Goal: Task Accomplishment & Management: Use online tool/utility

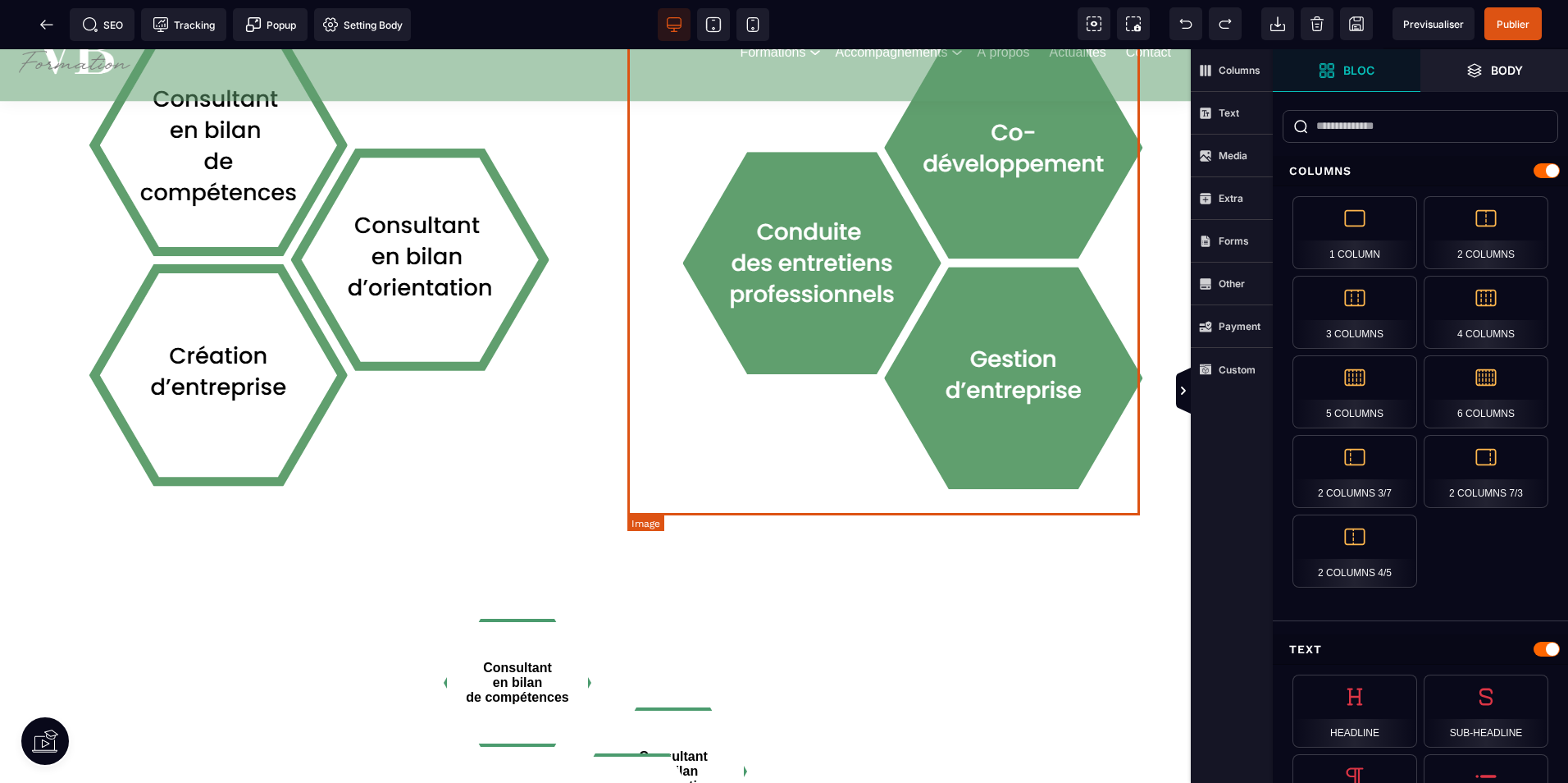
scroll to position [1477, 0]
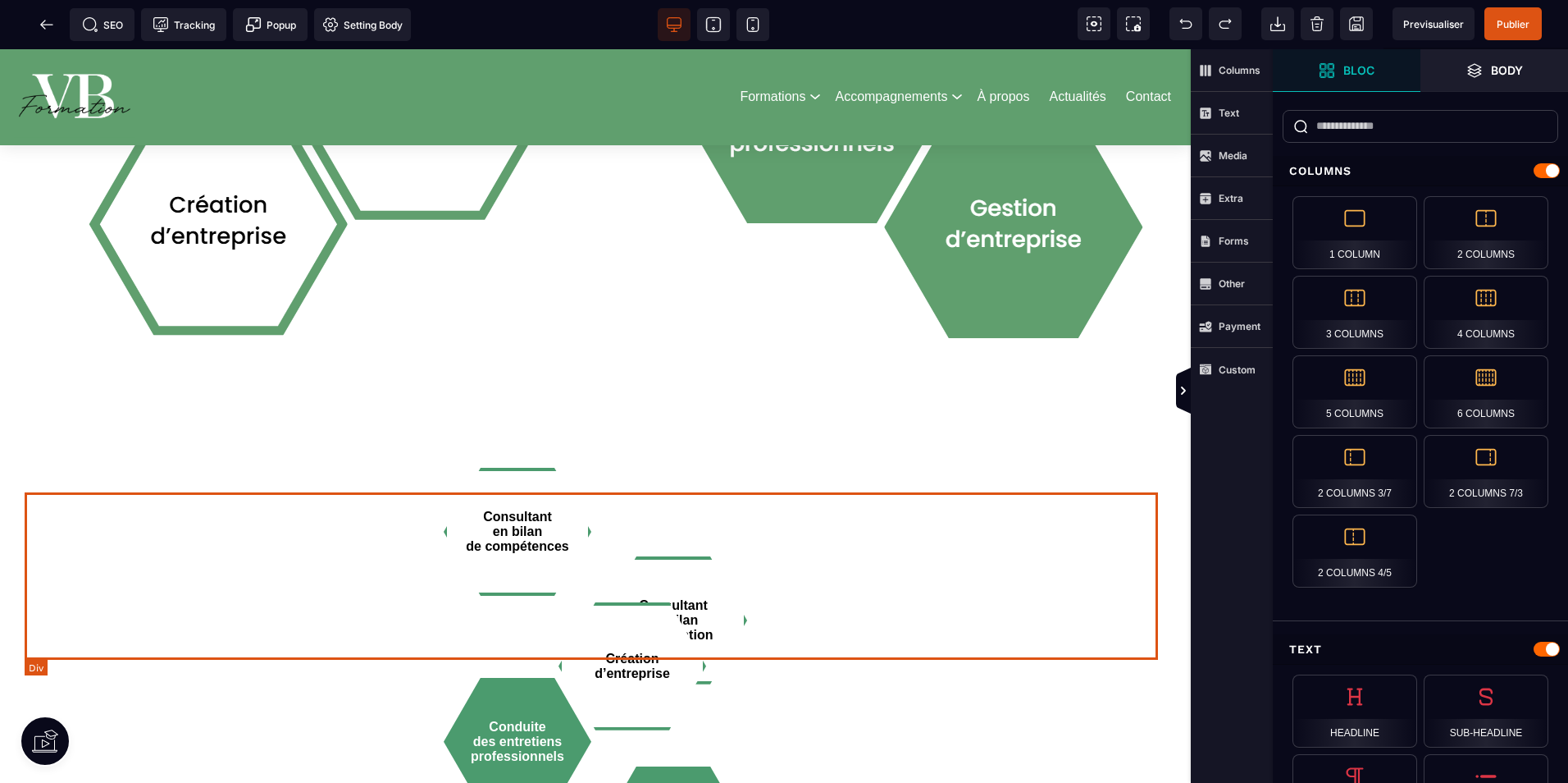
click at [971, 568] on div "Consultant en bilan de compétences Consultant en bilan d’orientation" at bounding box center [595, 576] width 1142 height 167
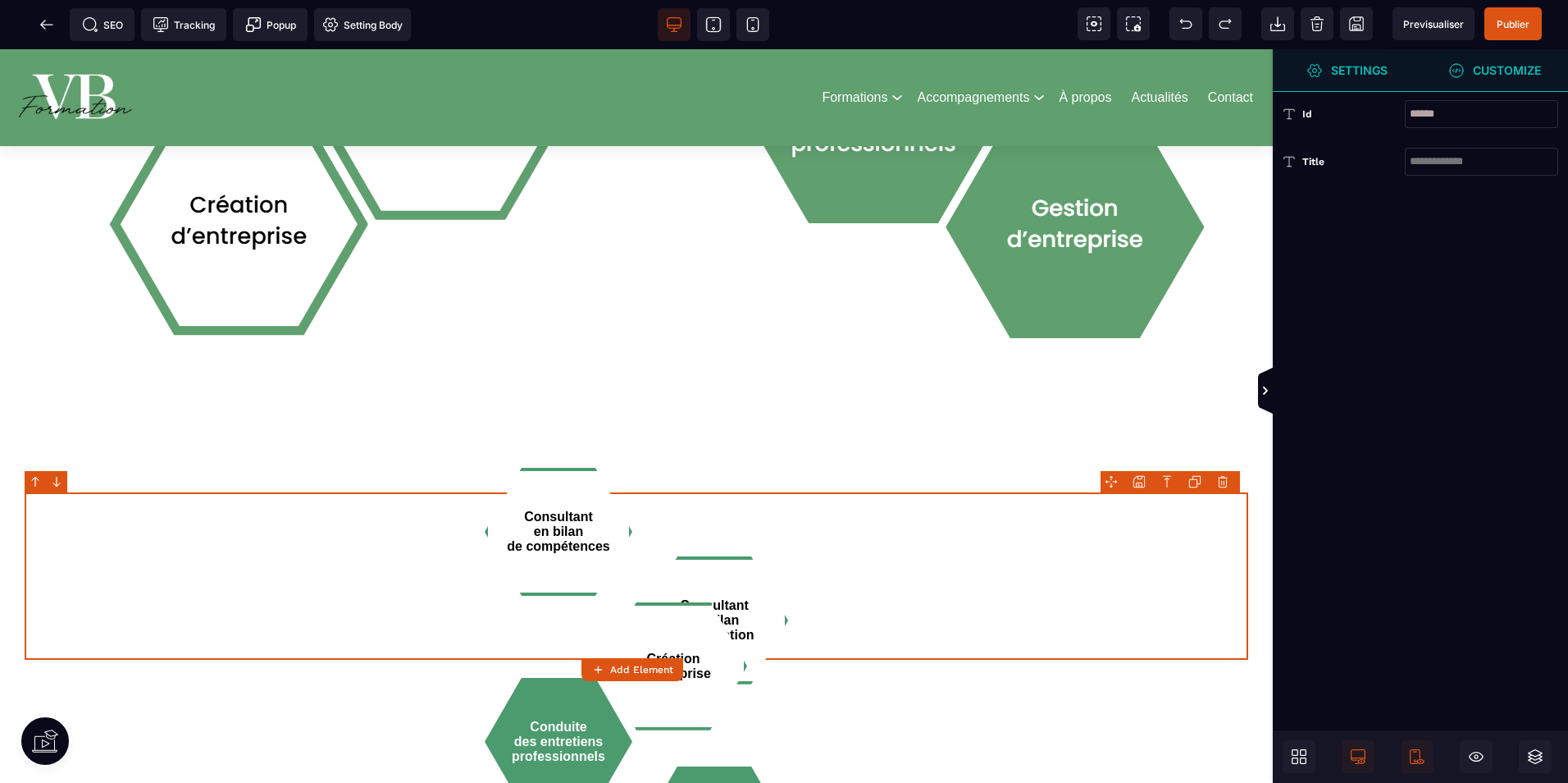
click at [1478, 70] on strong "Customize" at bounding box center [1507, 70] width 68 height 12
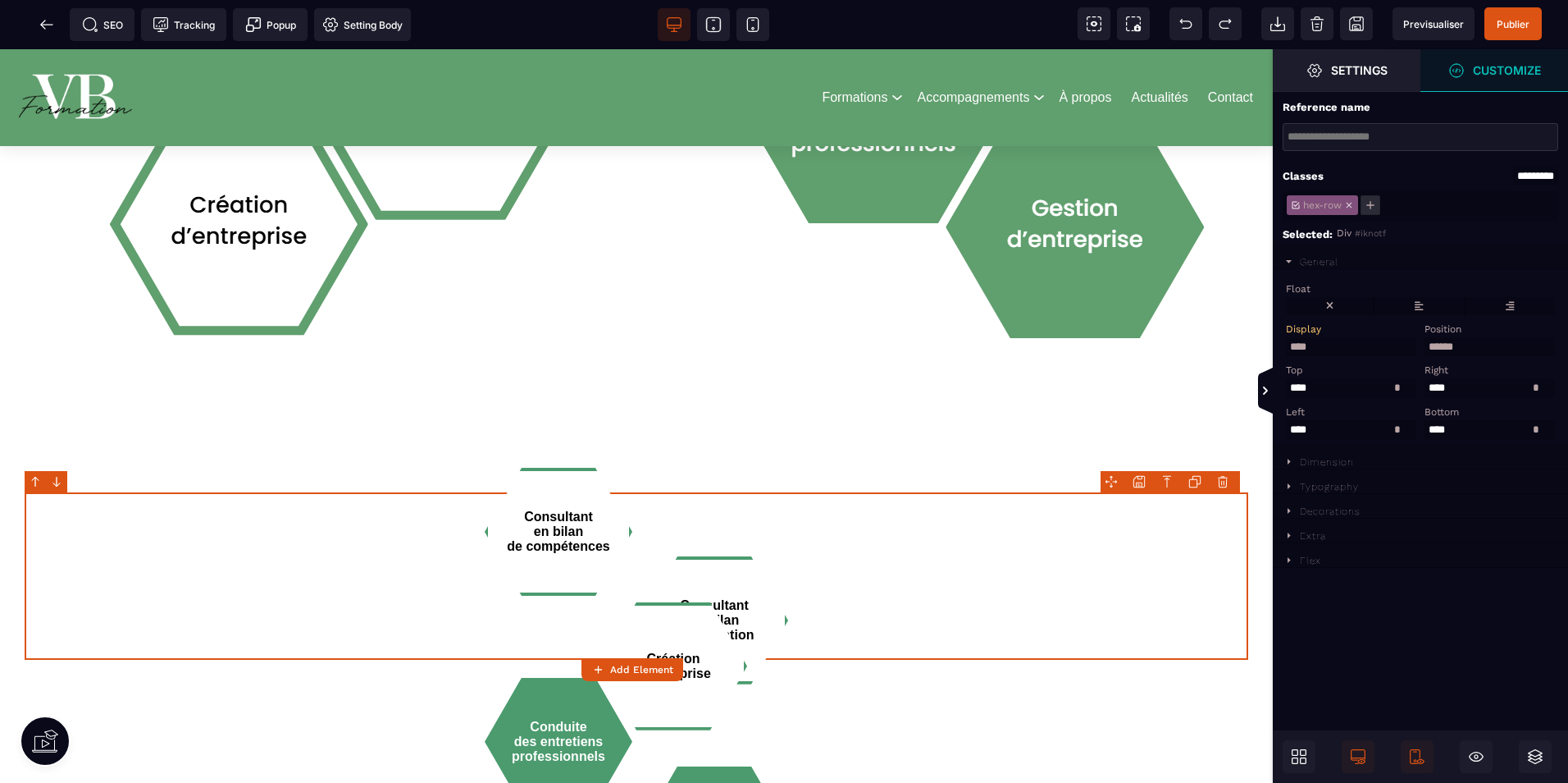
click at [1395, 211] on div "hex-row" at bounding box center [1420, 206] width 276 height 30
click at [1316, 209] on span "hex-row" at bounding box center [1323, 204] width 43 height 11
click at [1316, 203] on span "hex-row" at bounding box center [1323, 204] width 43 height 11
click at [1396, 204] on div "*******" at bounding box center [1420, 206] width 276 height 30
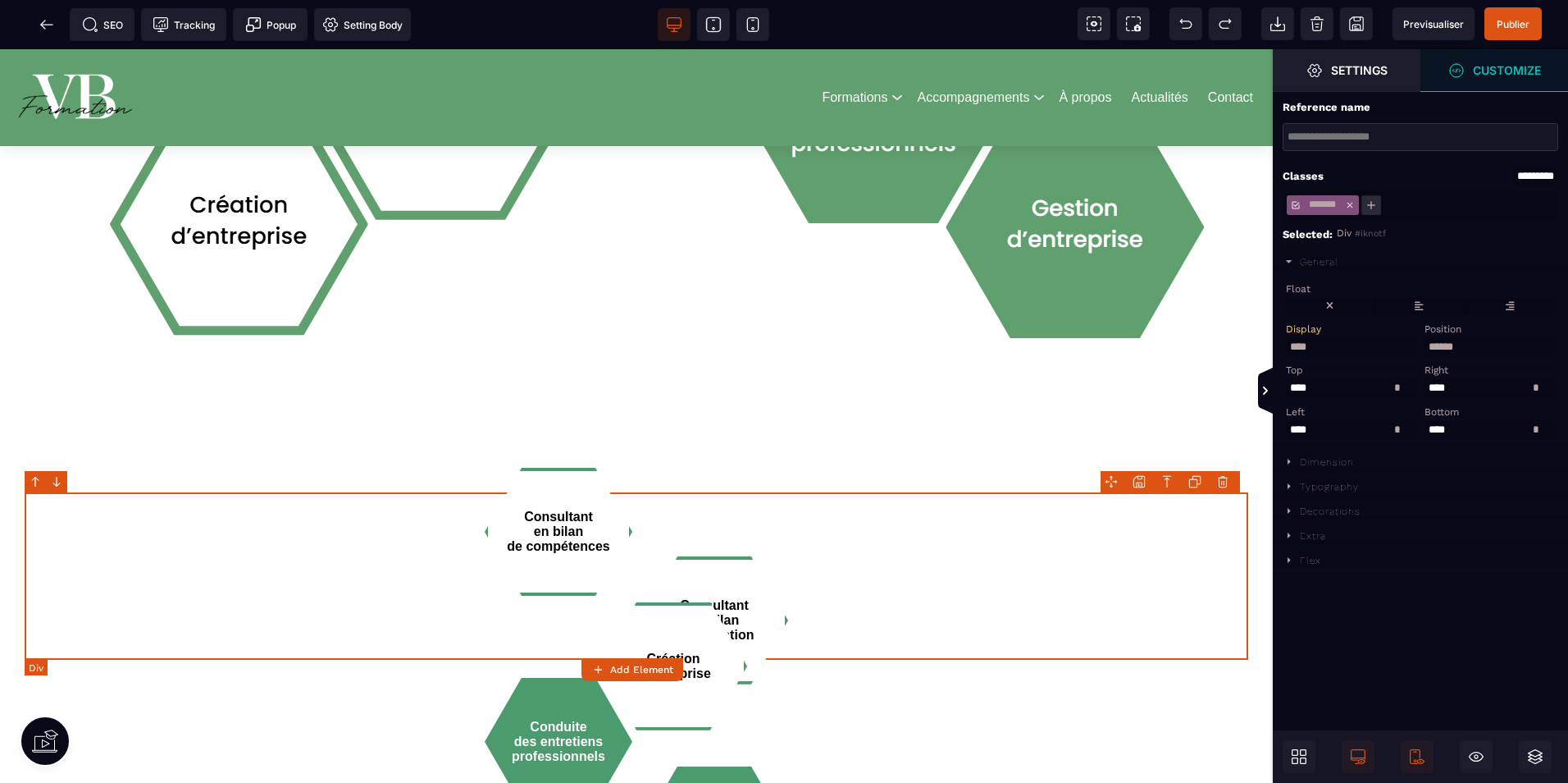
click at [389, 574] on div "Consultant en bilan de compétences Consultant en bilan d’orientation" at bounding box center [636, 576] width 1224 height 167
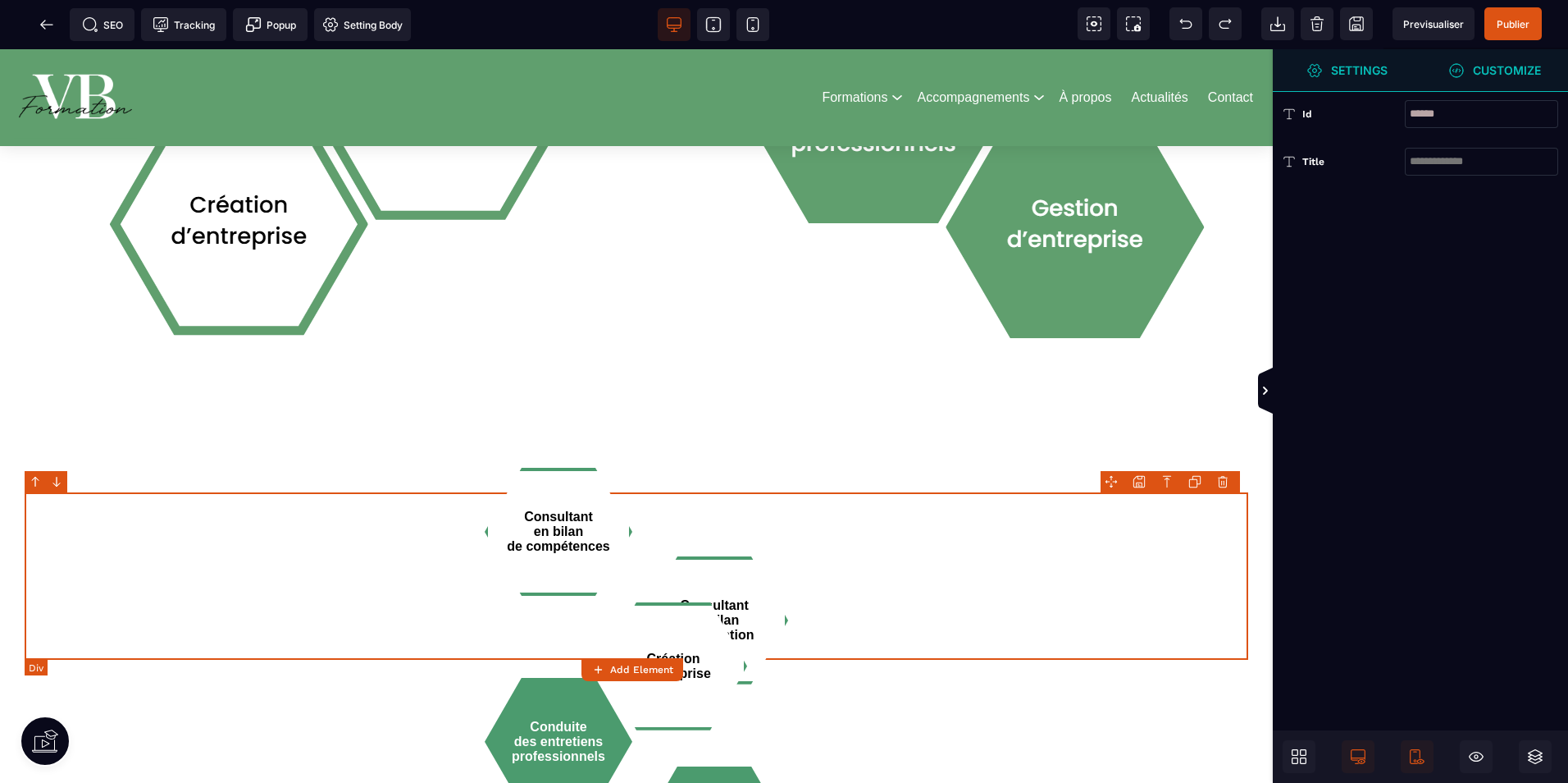
click at [389, 574] on div "Consultant en bilan de compétences Consultant en bilan d’orientation" at bounding box center [636, 576] width 1224 height 167
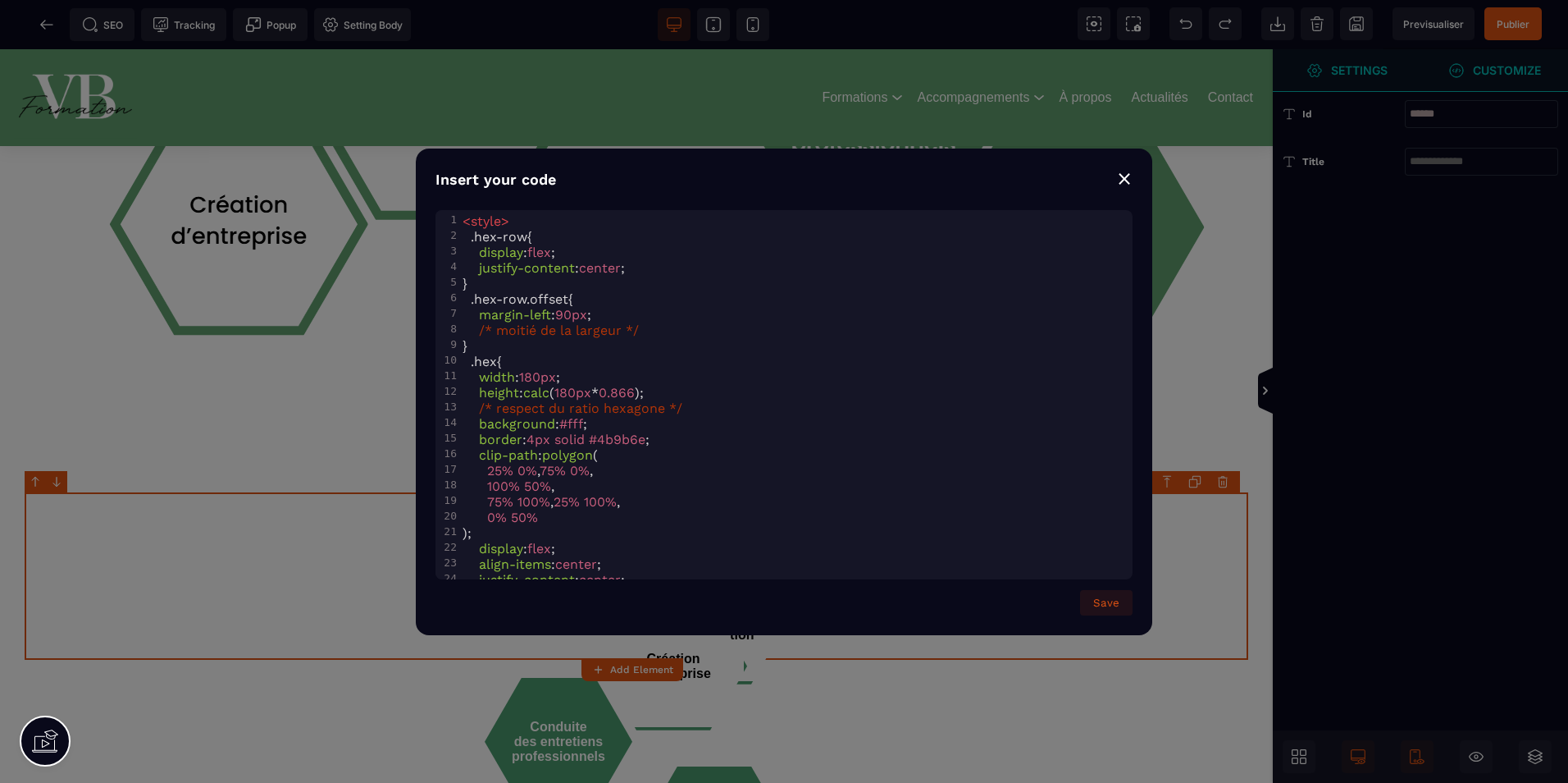
drag, startPoint x: 1127, startPoint y: 179, endPoint x: 932, endPoint y: 359, distance: 265.4
click at [1127, 179] on div "⨯" at bounding box center [1124, 177] width 17 height 23
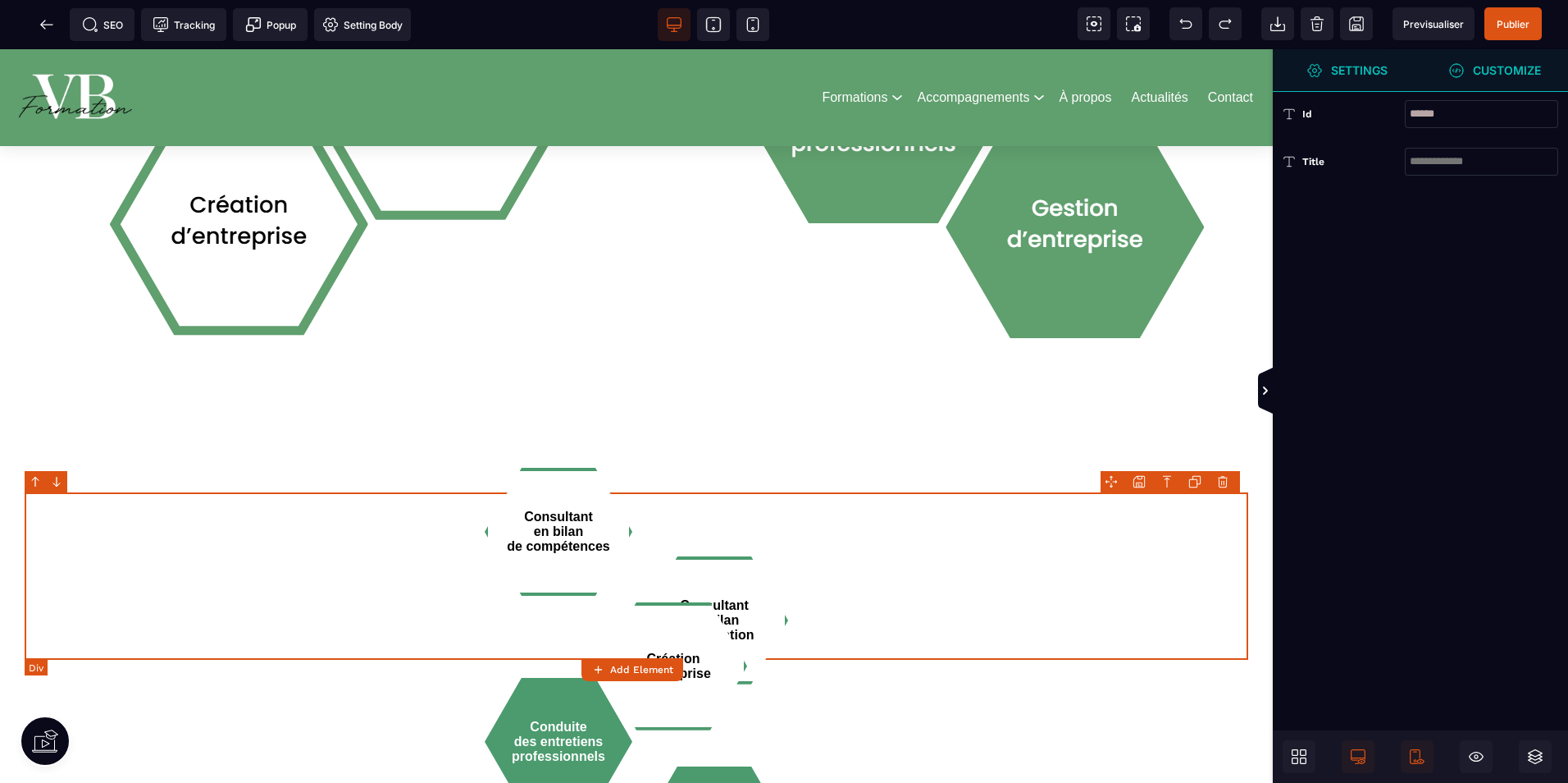
click at [812, 565] on div "Consultant en bilan de compétences Consultant en bilan d’orientation" at bounding box center [636, 576] width 1224 height 167
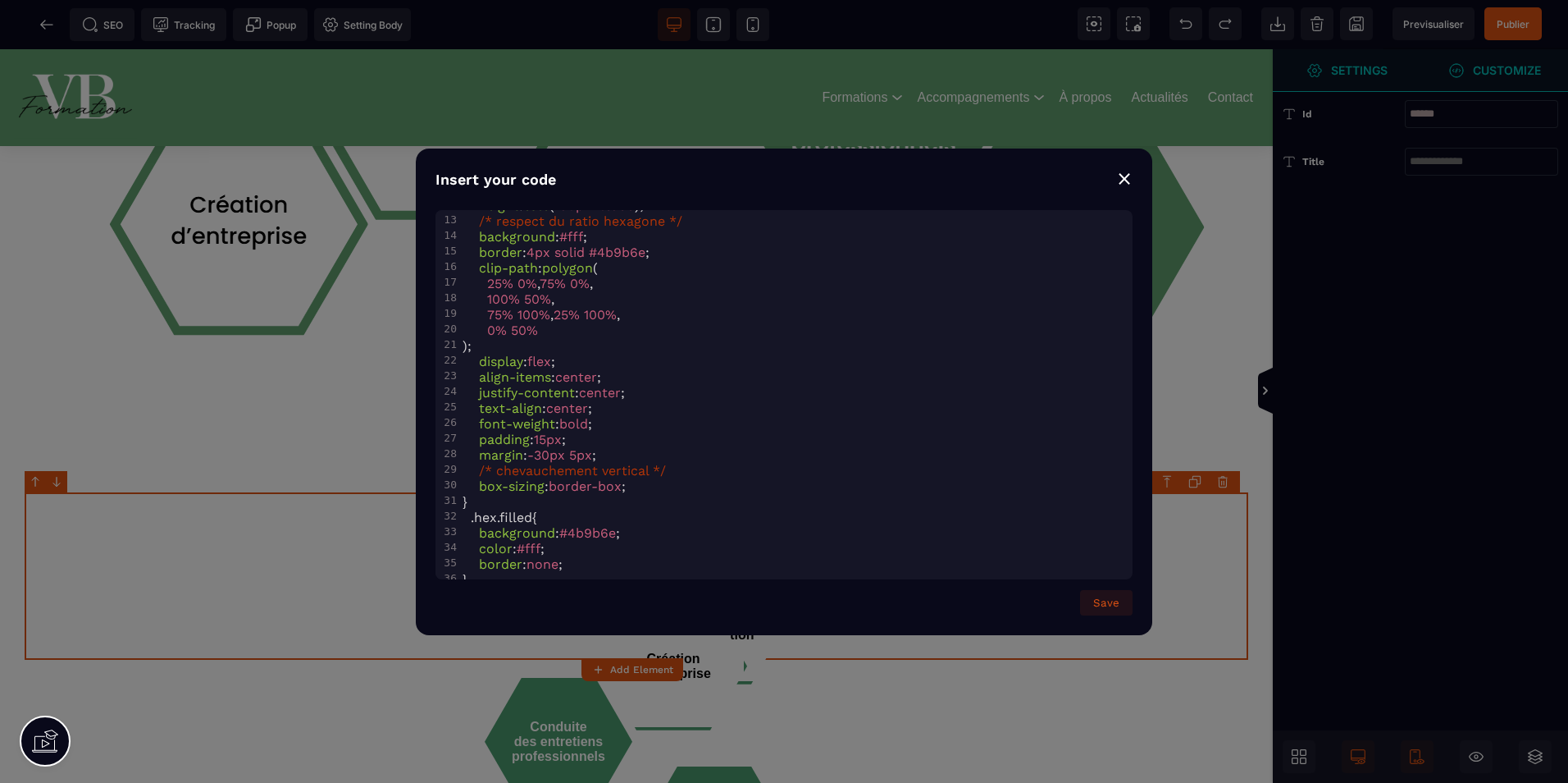
scroll to position [0, 0]
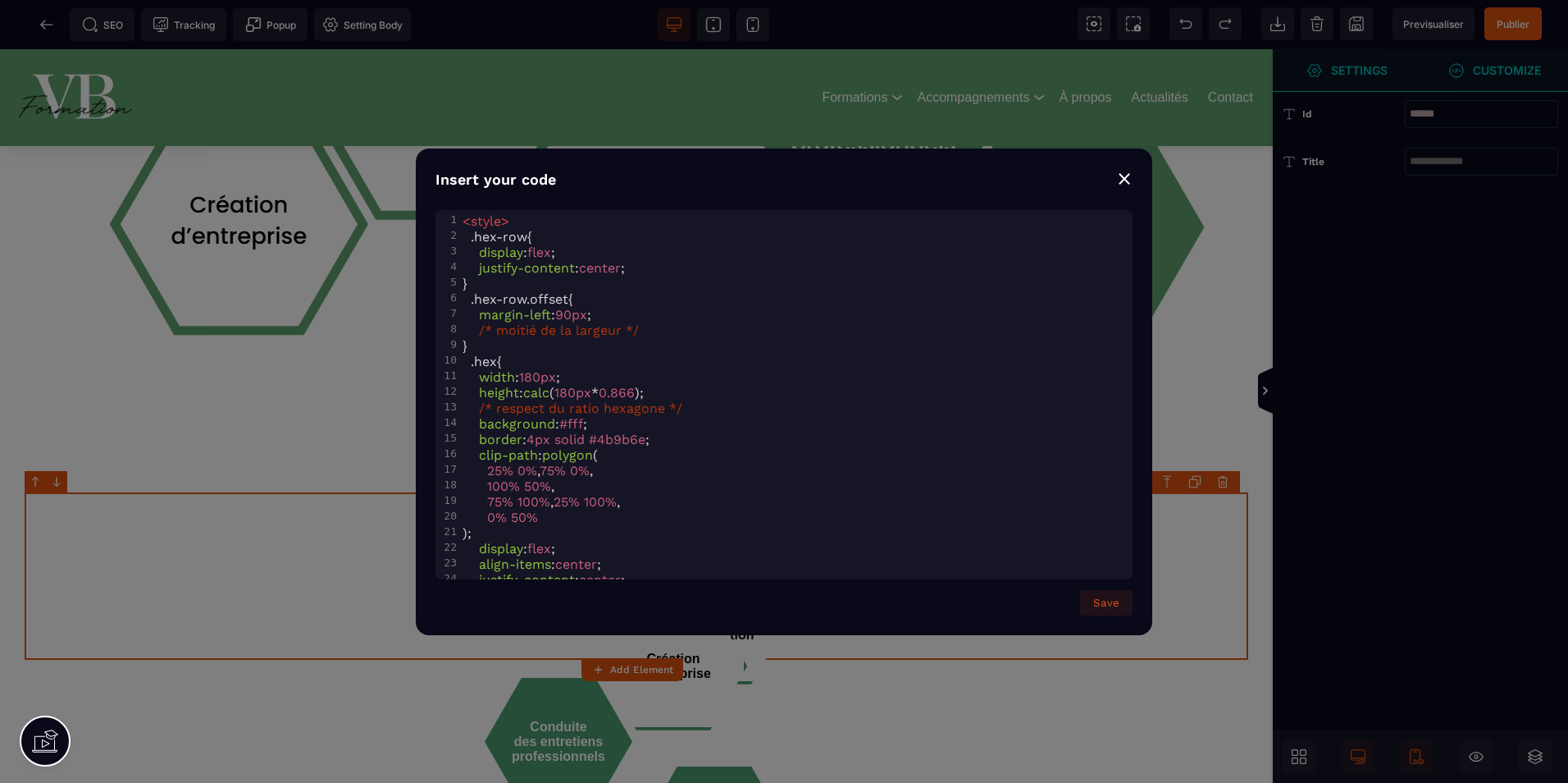
click at [1130, 177] on div "⨯" at bounding box center [1124, 177] width 17 height 23
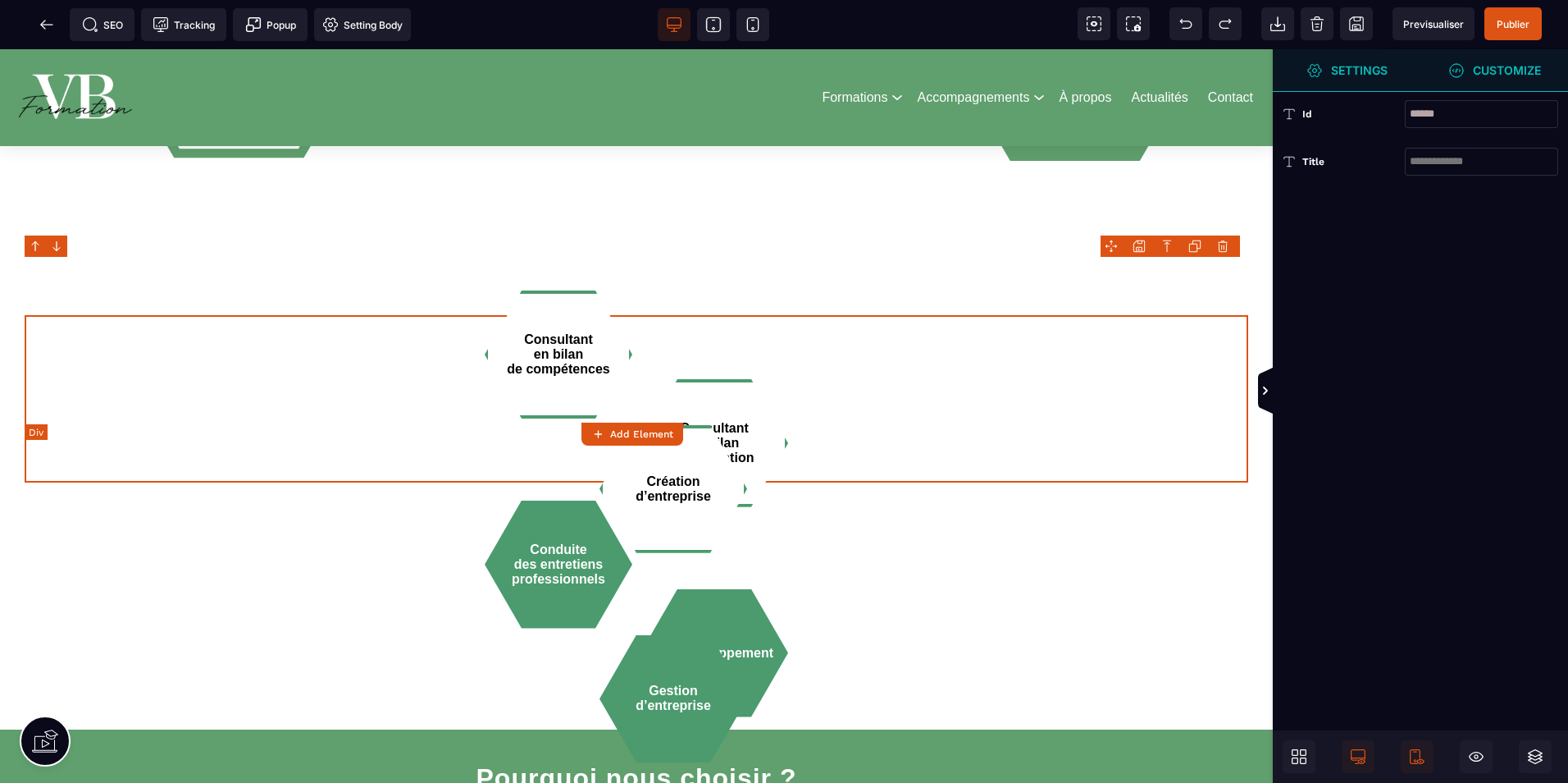
scroll to position [1559, 0]
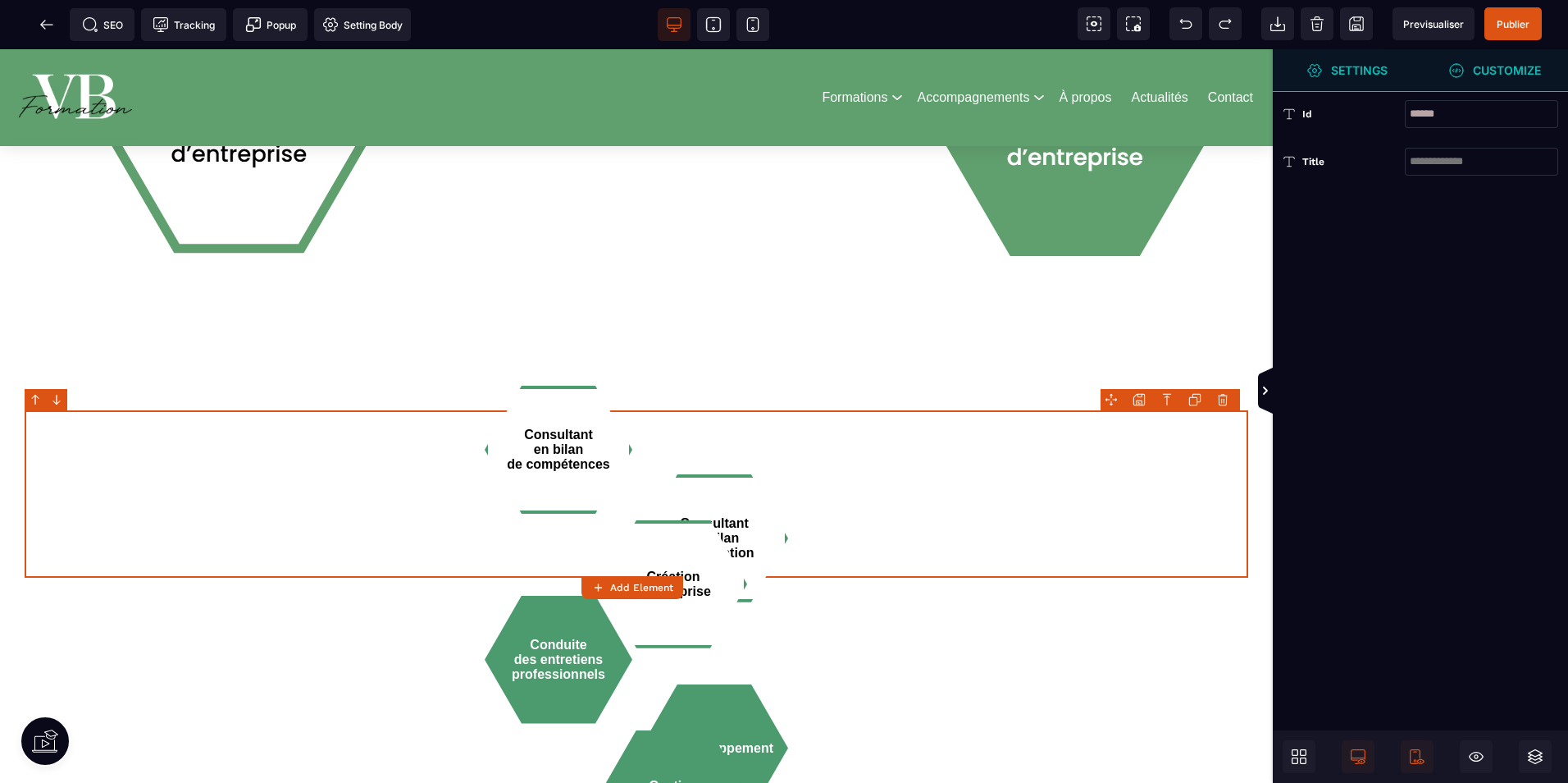
click at [1216, 396] on body "B" at bounding box center [784, 392] width 1568 height 783
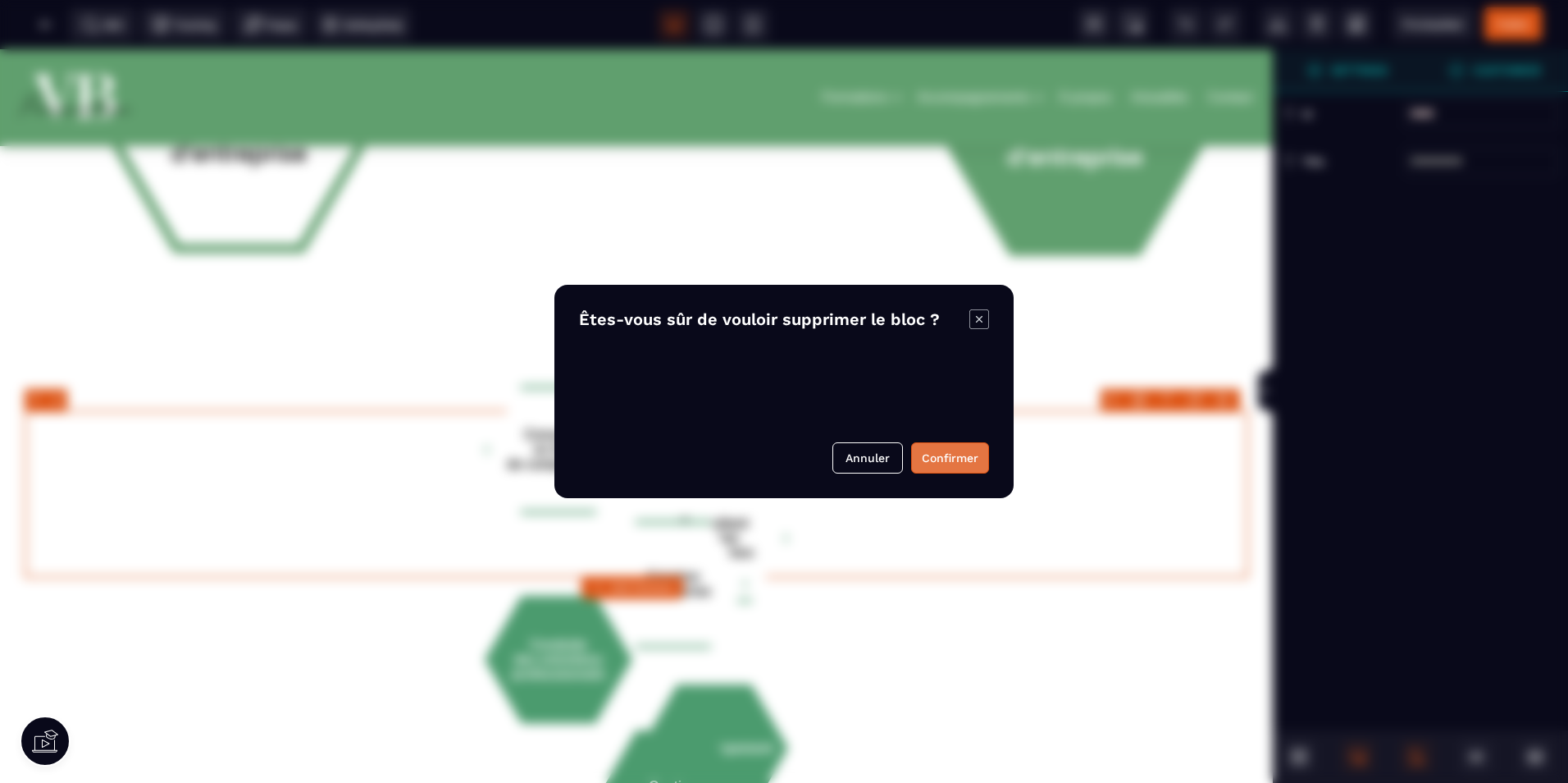
click at [977, 452] on button "Confirmer" at bounding box center [951, 458] width 78 height 31
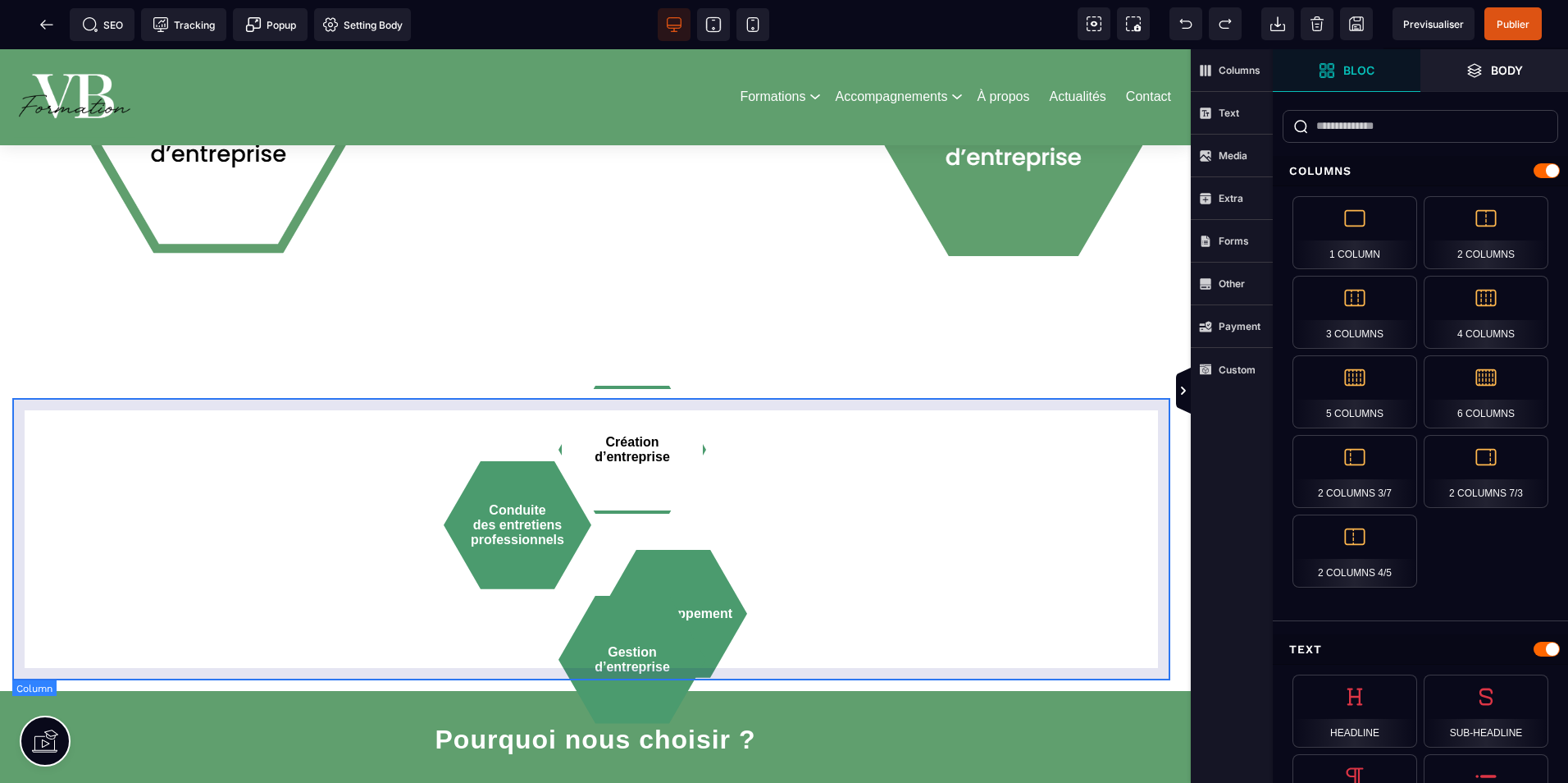
click at [931, 463] on div "Création d’entreprise Conduite des entretiens professionnels Co-développement G…" at bounding box center [595, 555] width 1142 height 289
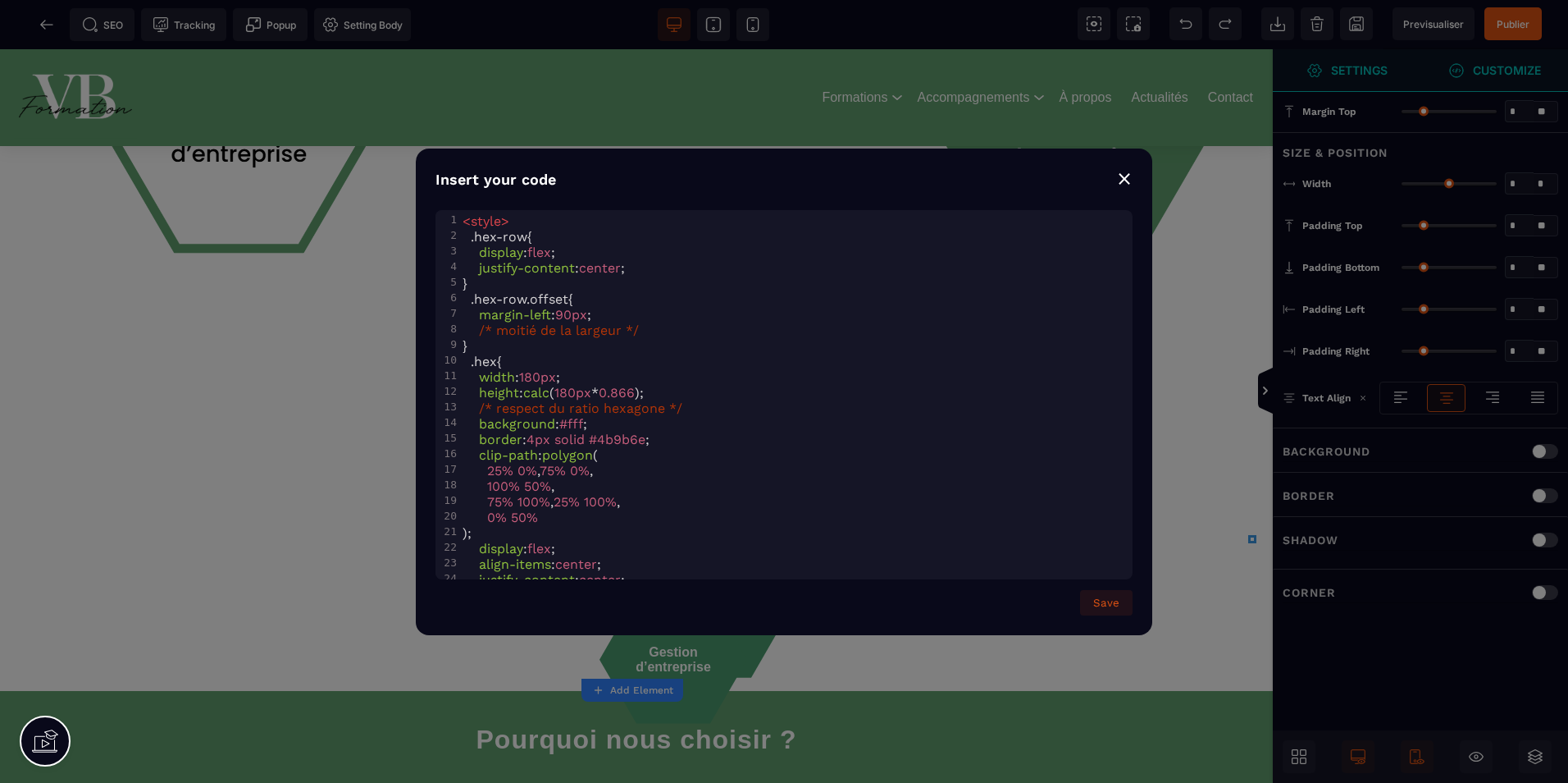
type input "*"
type input "***"
type input "**"
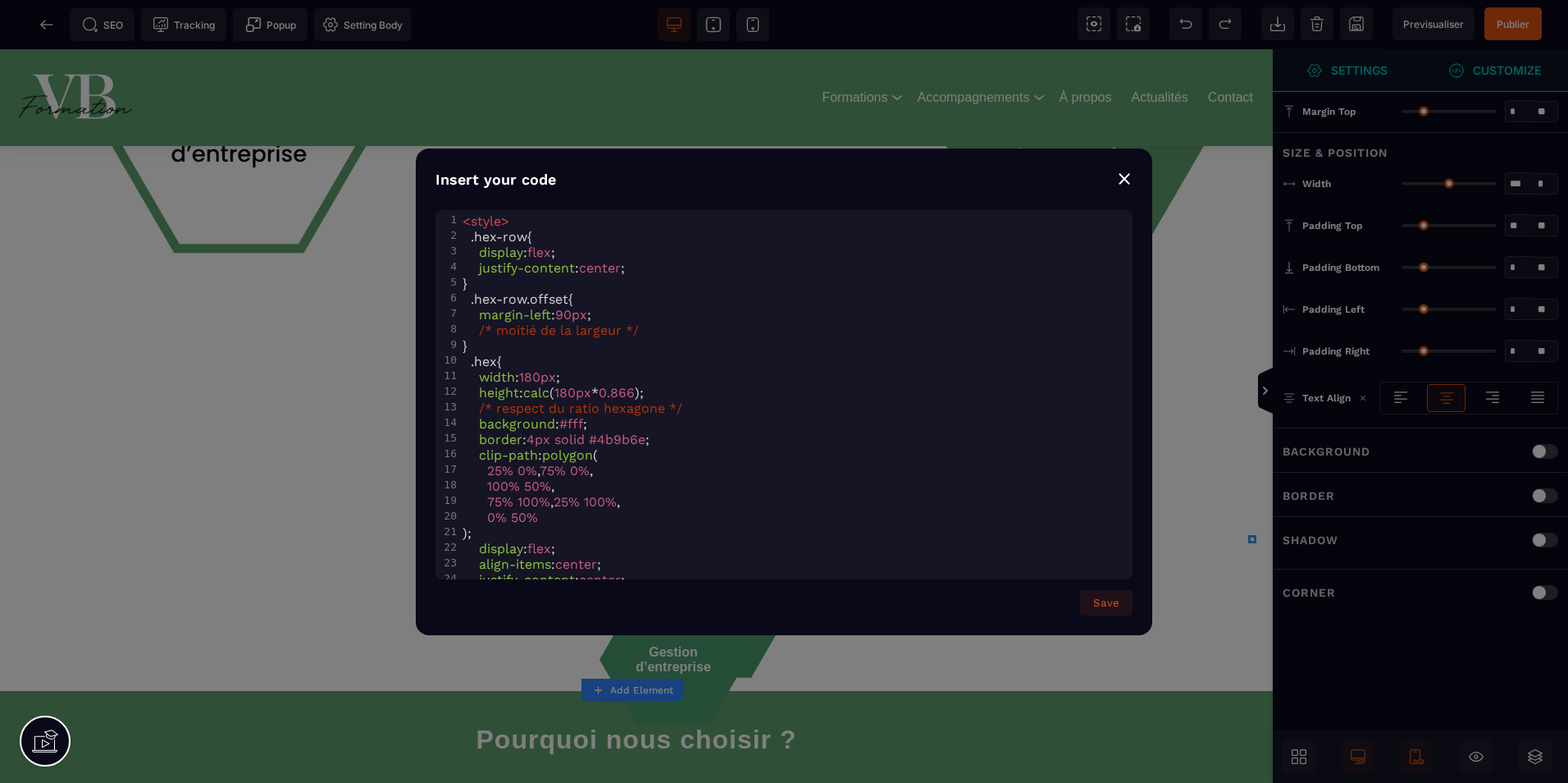
type input "**"
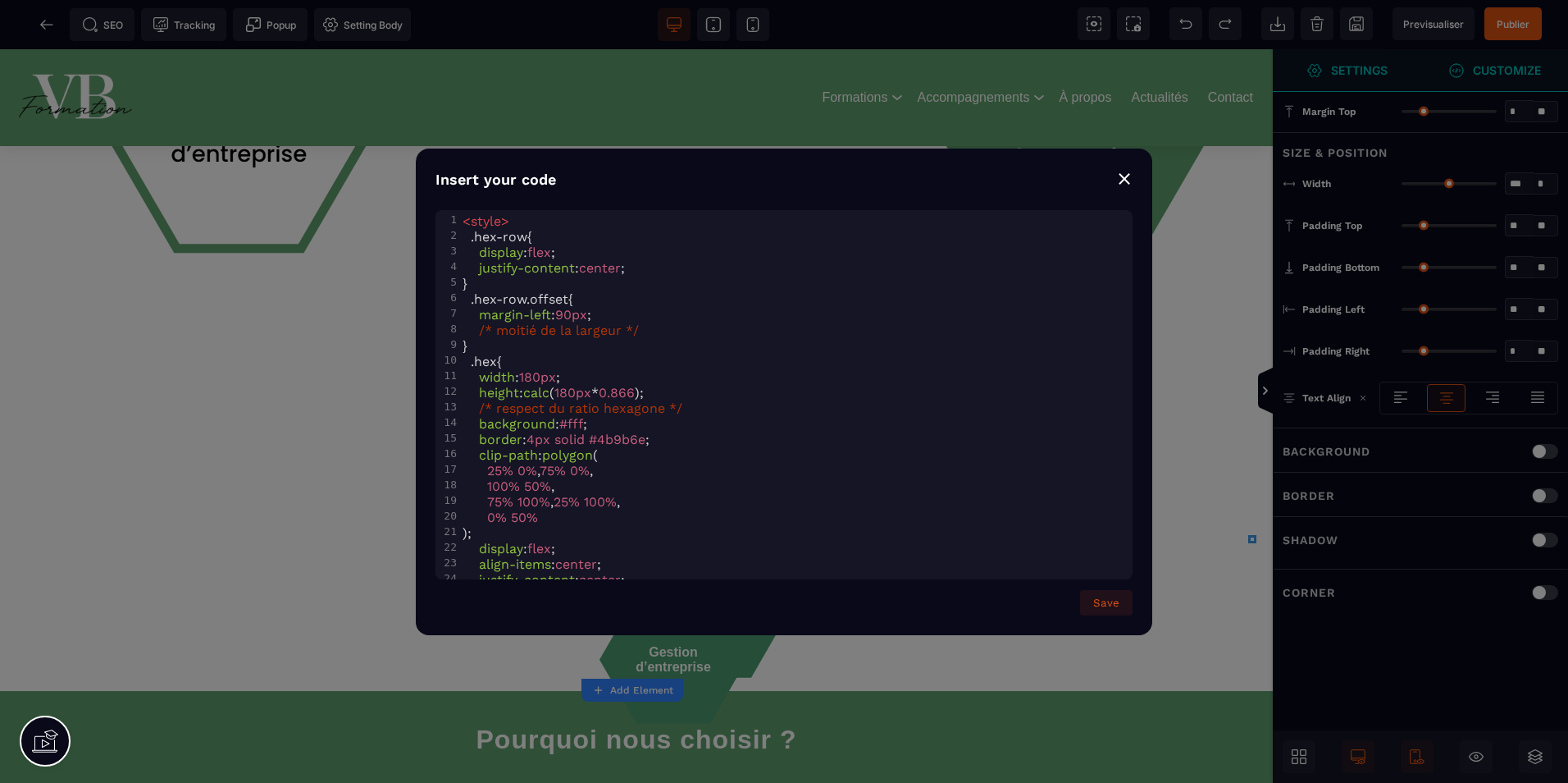
type input "**"
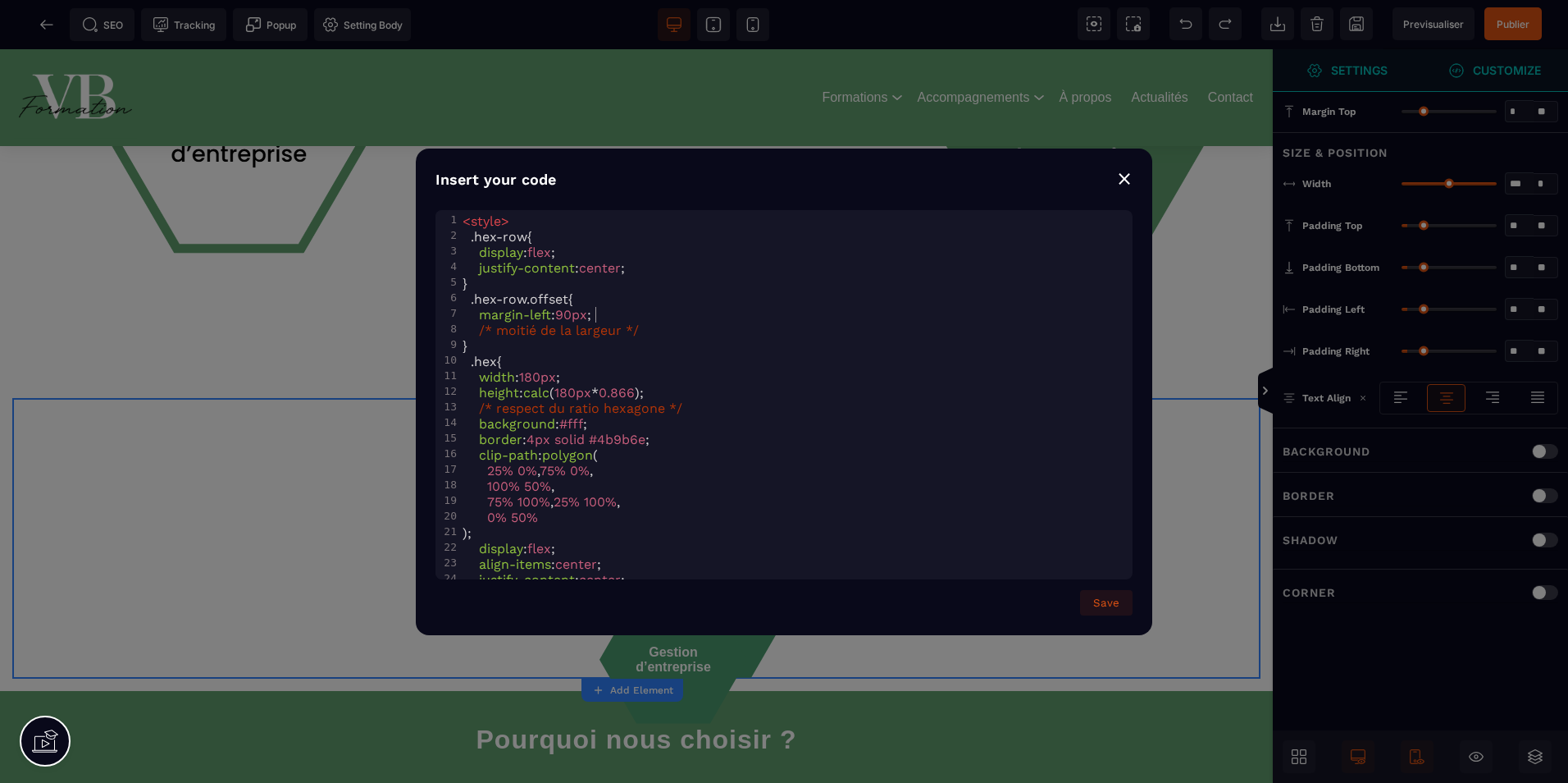
click at [657, 311] on pre "margin-left : 90px ;" at bounding box center [796, 315] width 673 height 16
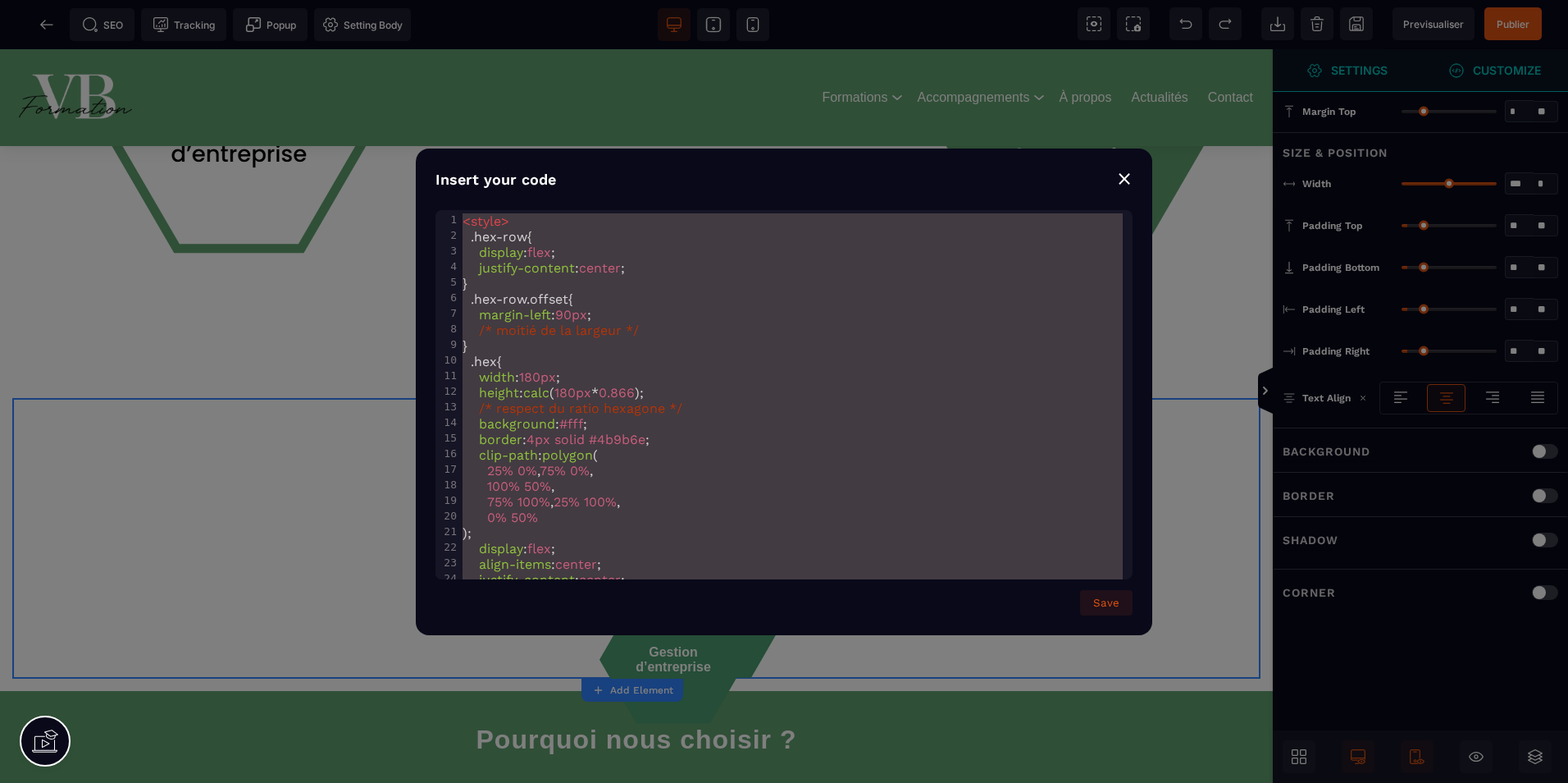
scroll to position [217, 0]
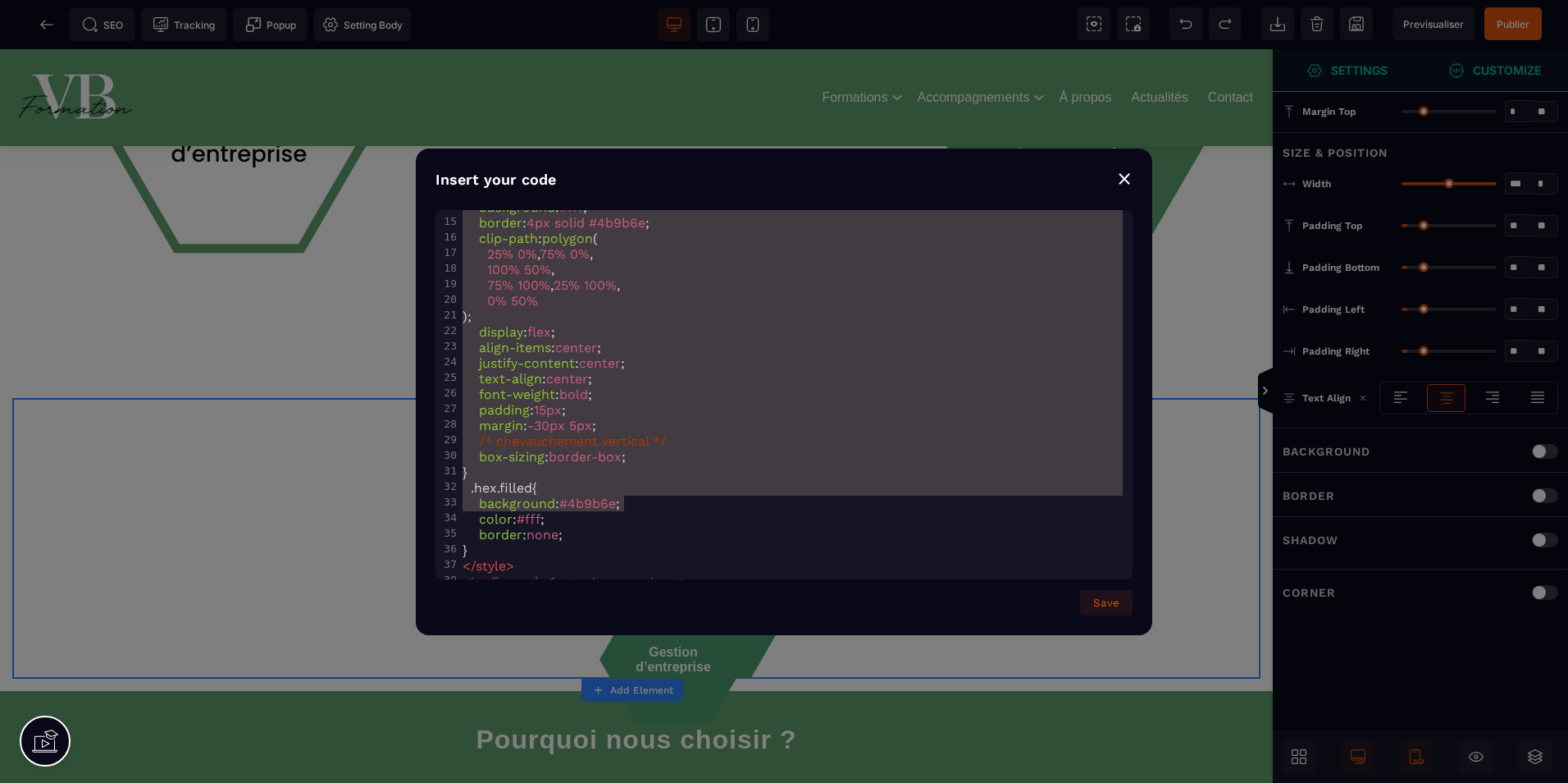
type textarea "**********"
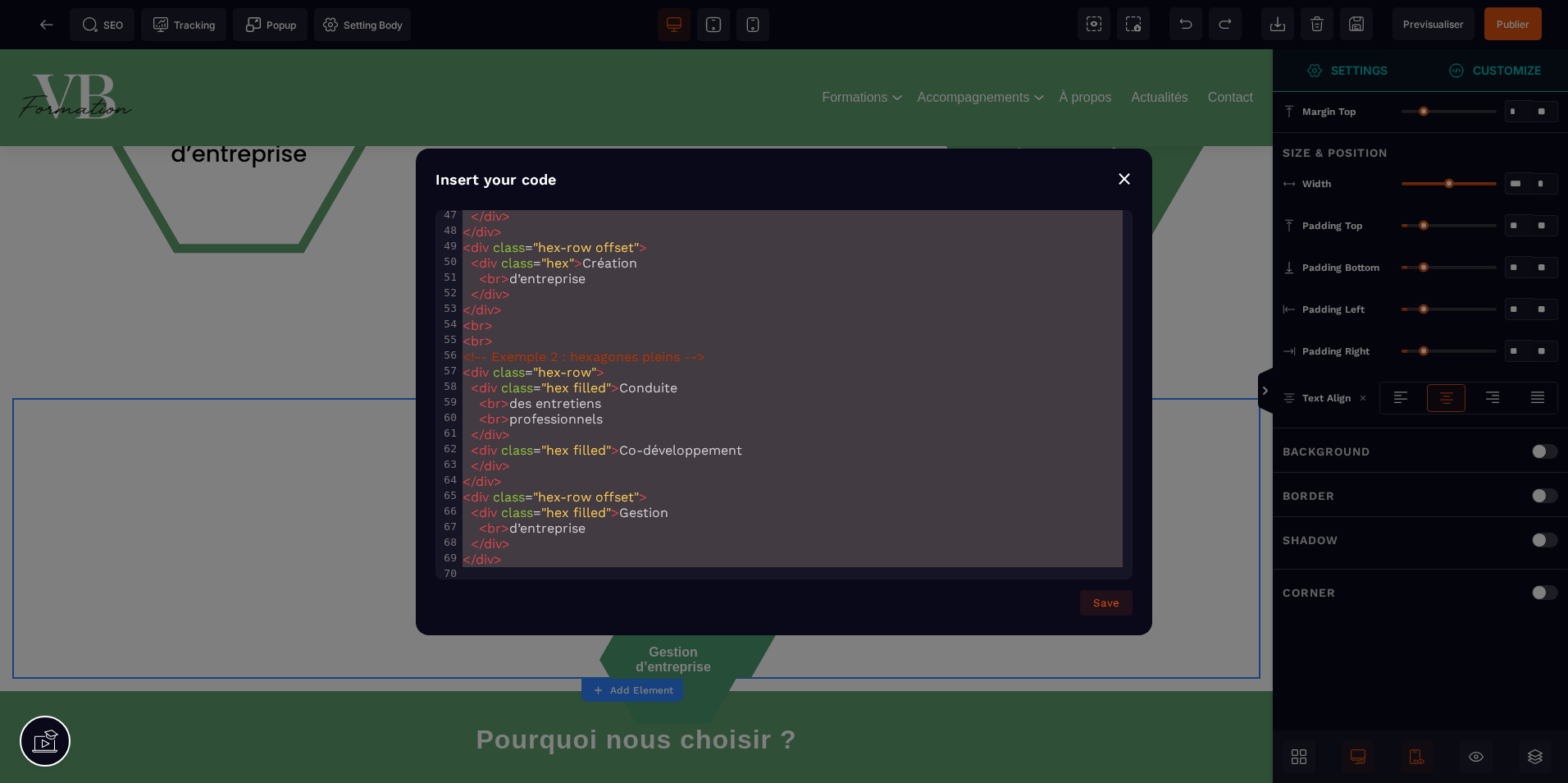
drag, startPoint x: 460, startPoint y: 219, endPoint x: 812, endPoint y: 678, distance: 578.4
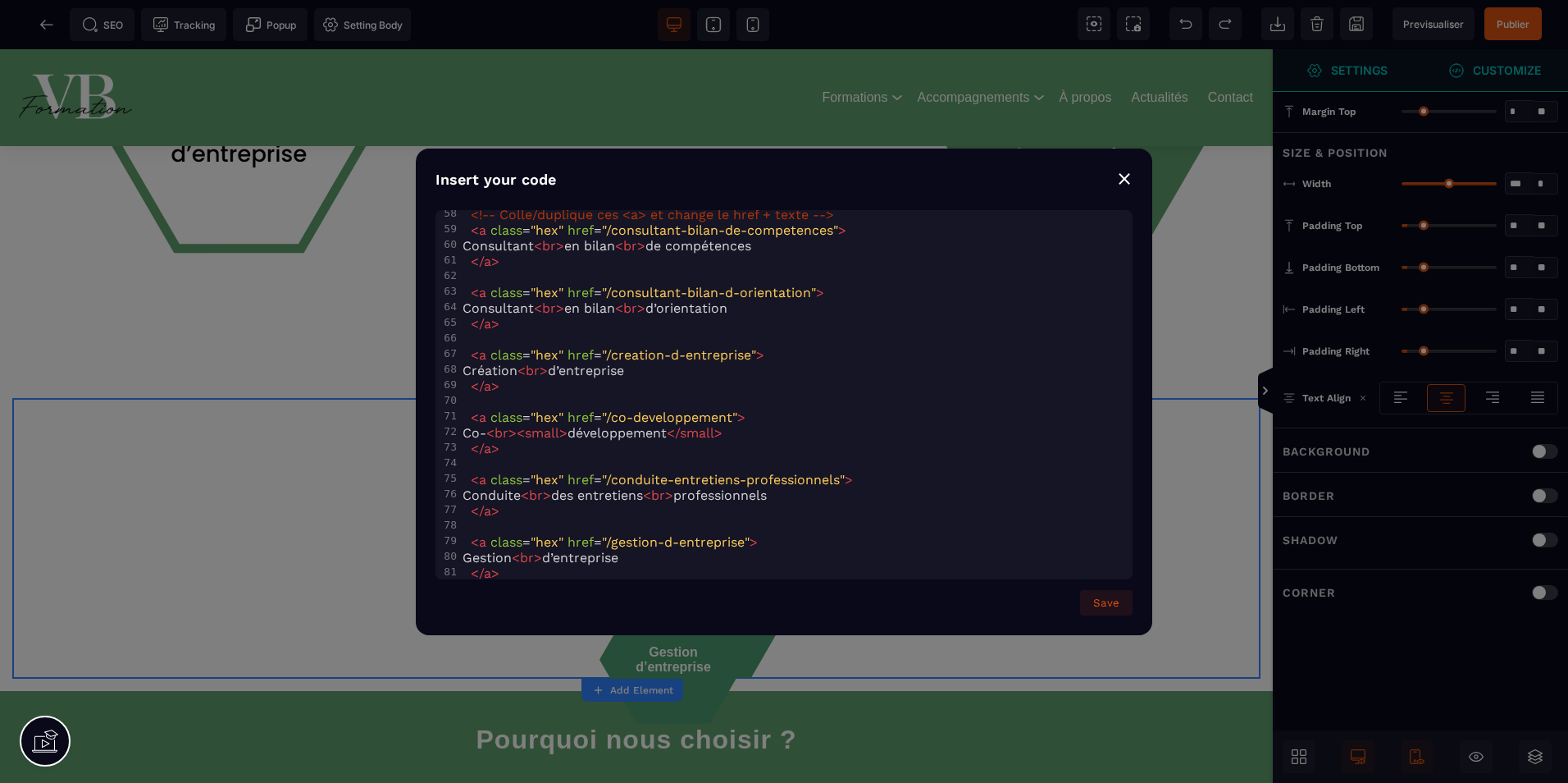
scroll to position [776, 0]
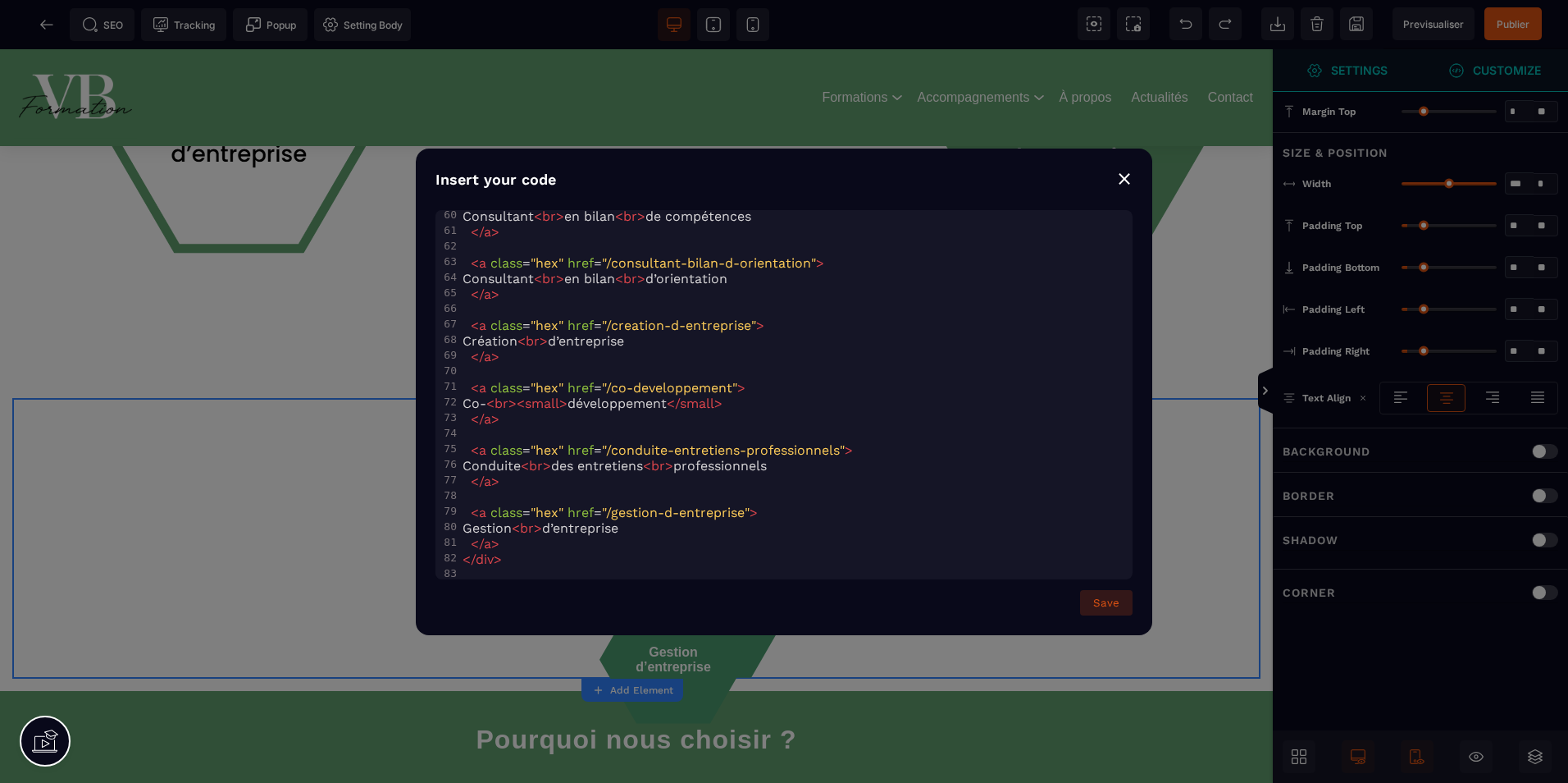
click at [1117, 608] on button "Save" at bounding box center [1106, 602] width 52 height 25
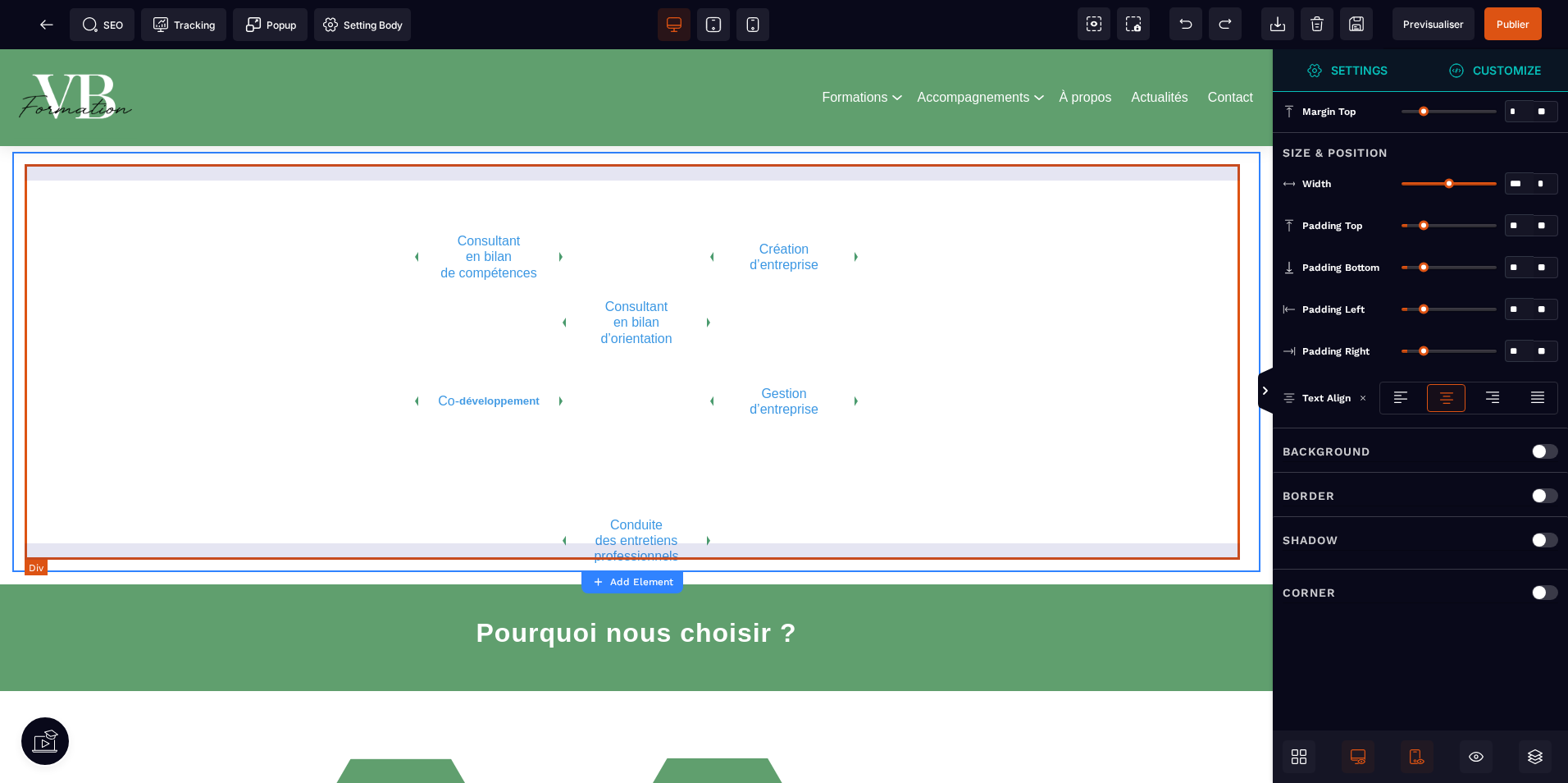
click at [1051, 438] on div "Consultant en bilan de compétences Consultant en bilan d’orientation Création d…" at bounding box center [636, 362] width 1224 height 396
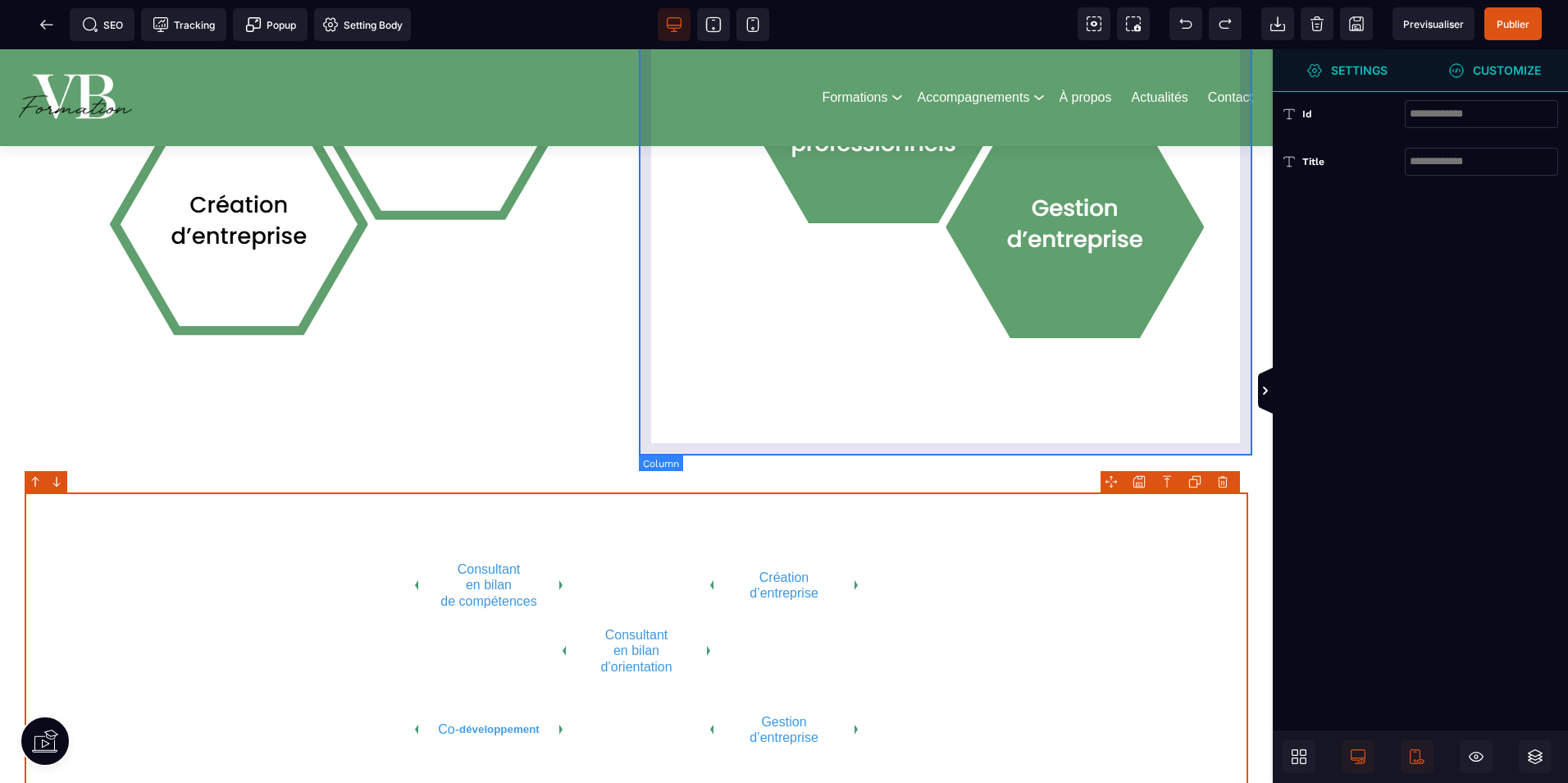
scroll to position [1641, 0]
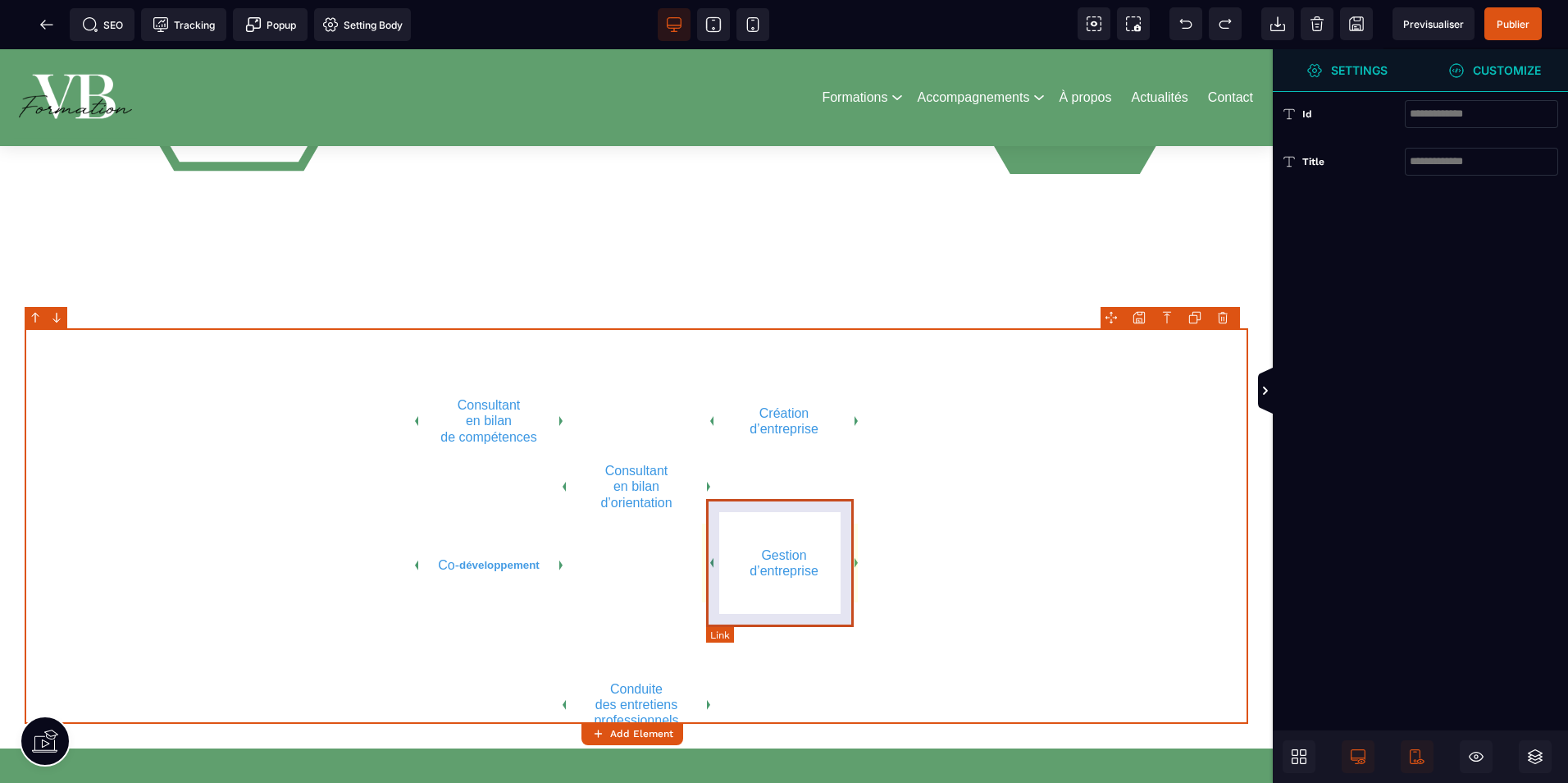
click at [797, 559] on link "Gestion d’entreprise" at bounding box center [784, 562] width 148 height 128
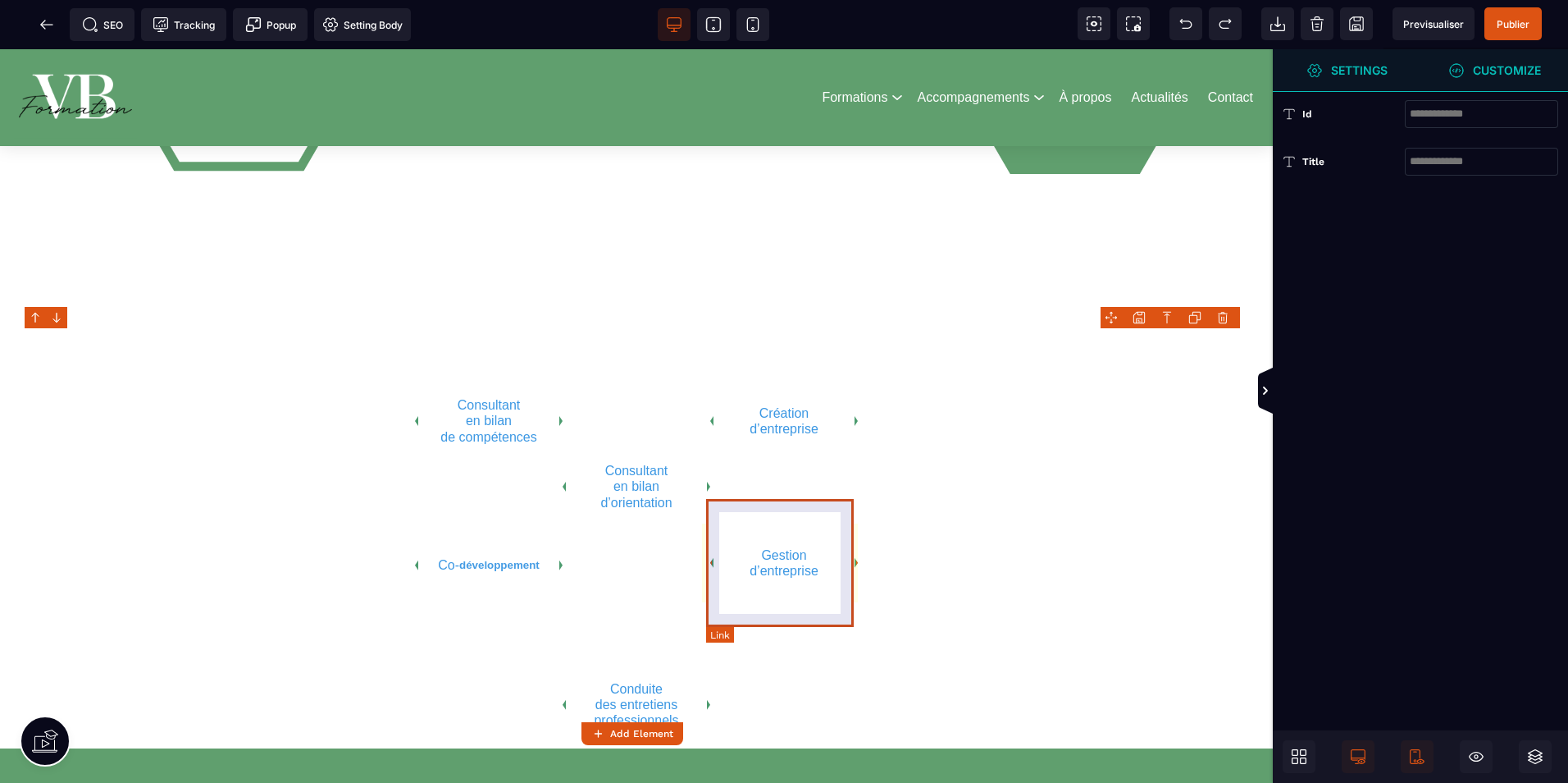
select select
select select "***"
select select
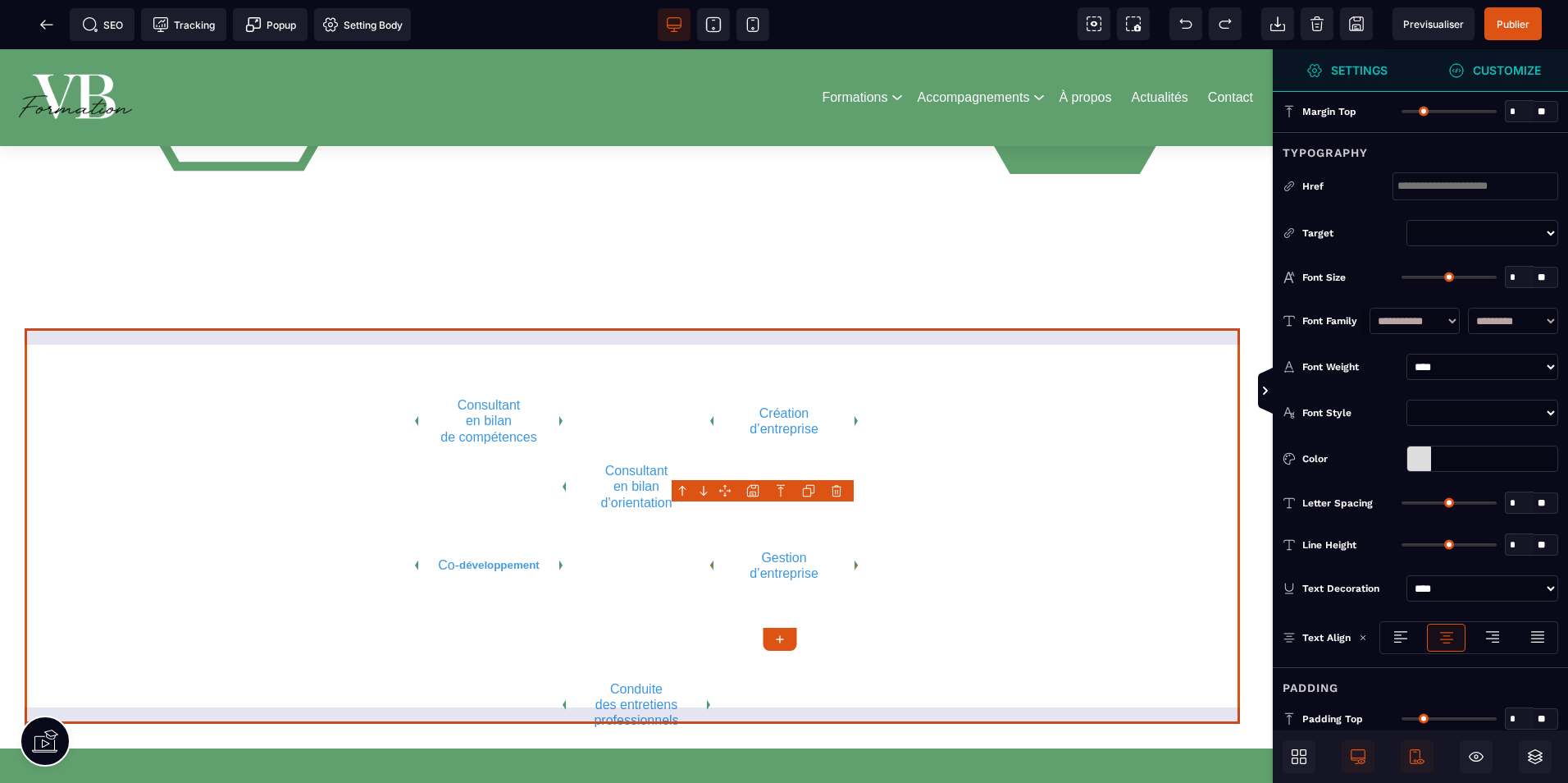
click at [1159, 482] on div "Consultant en bilan de compétences Consultant en bilan d’orientation Création d…" at bounding box center [636, 525] width 1224 height 396
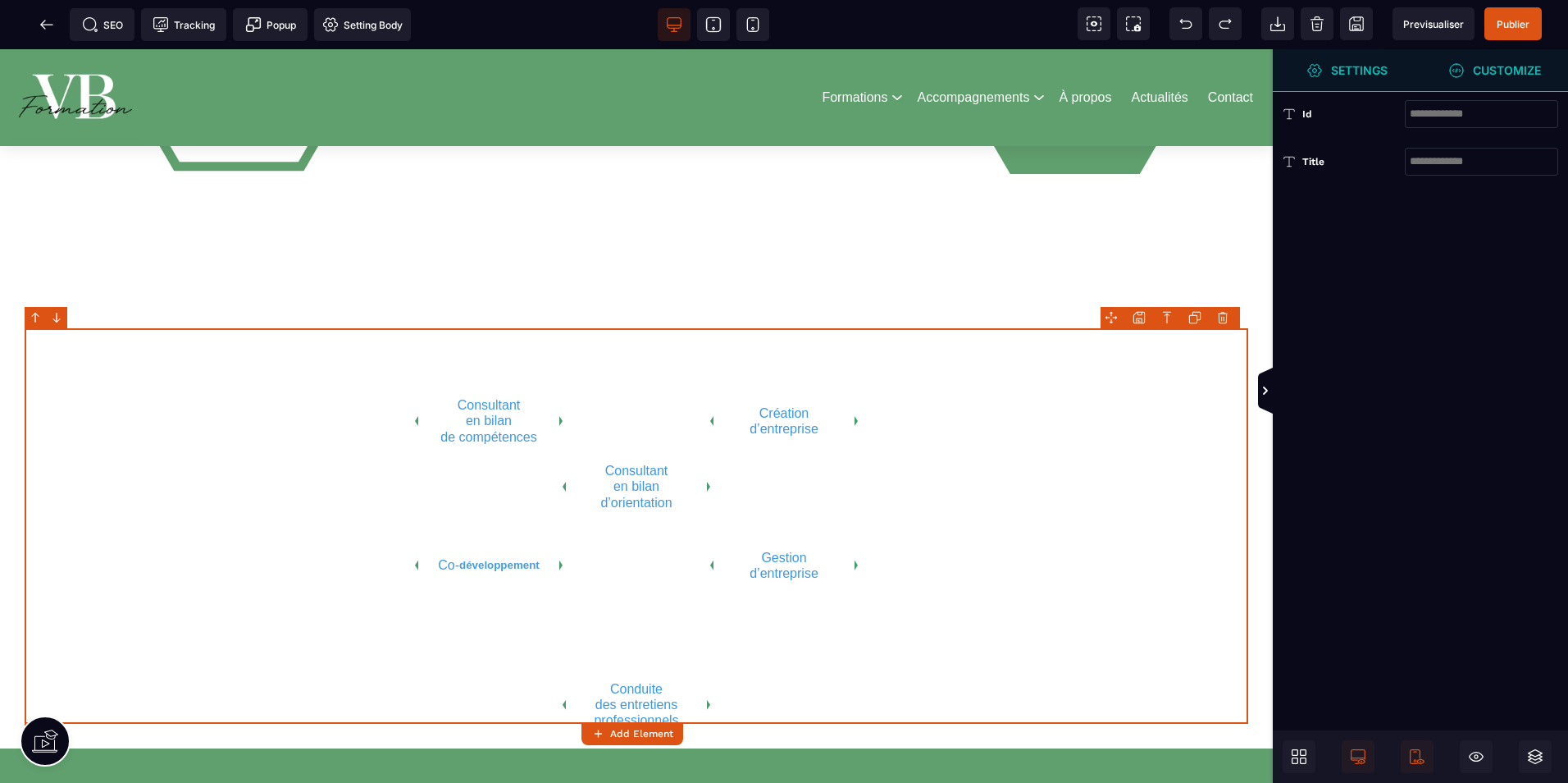
click at [886, 453] on div "Consultant en bilan de compétences Consultant en bilan d’orientation Création d…" at bounding box center [636, 525] width 1224 height 396
click at [892, 458] on div "Consultant en bilan de compétences Consultant en bilan d’orientation Création d…" at bounding box center [636, 525] width 1224 height 396
drag, startPoint x: 892, startPoint y: 458, endPoint x: 891, endPoint y: 508, distance: 50.0
click at [892, 458] on div "Consultant en bilan de compétences Consultant en bilan d’orientation Création d…" at bounding box center [636, 525] width 1224 height 396
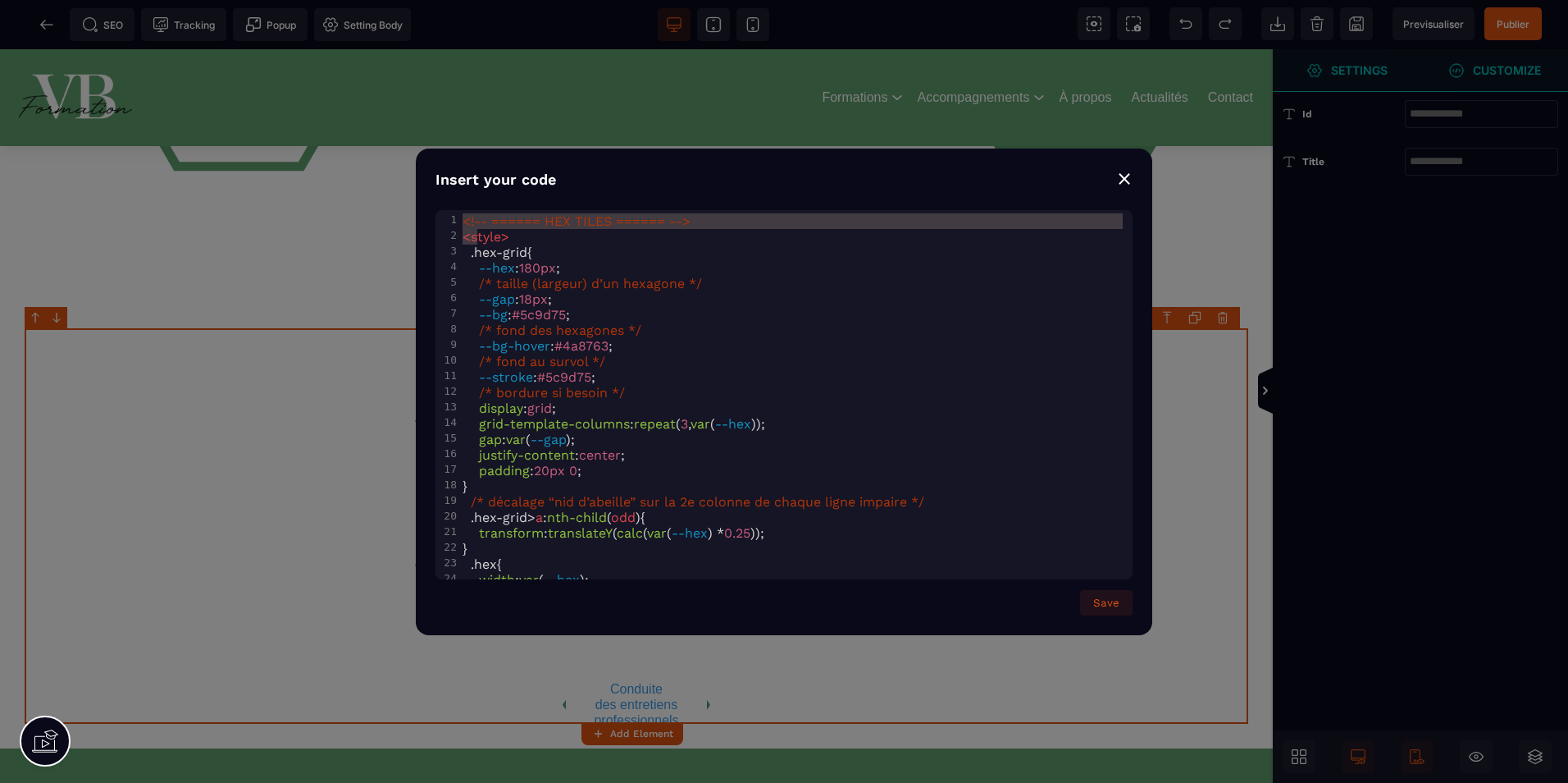
scroll to position [372, 0]
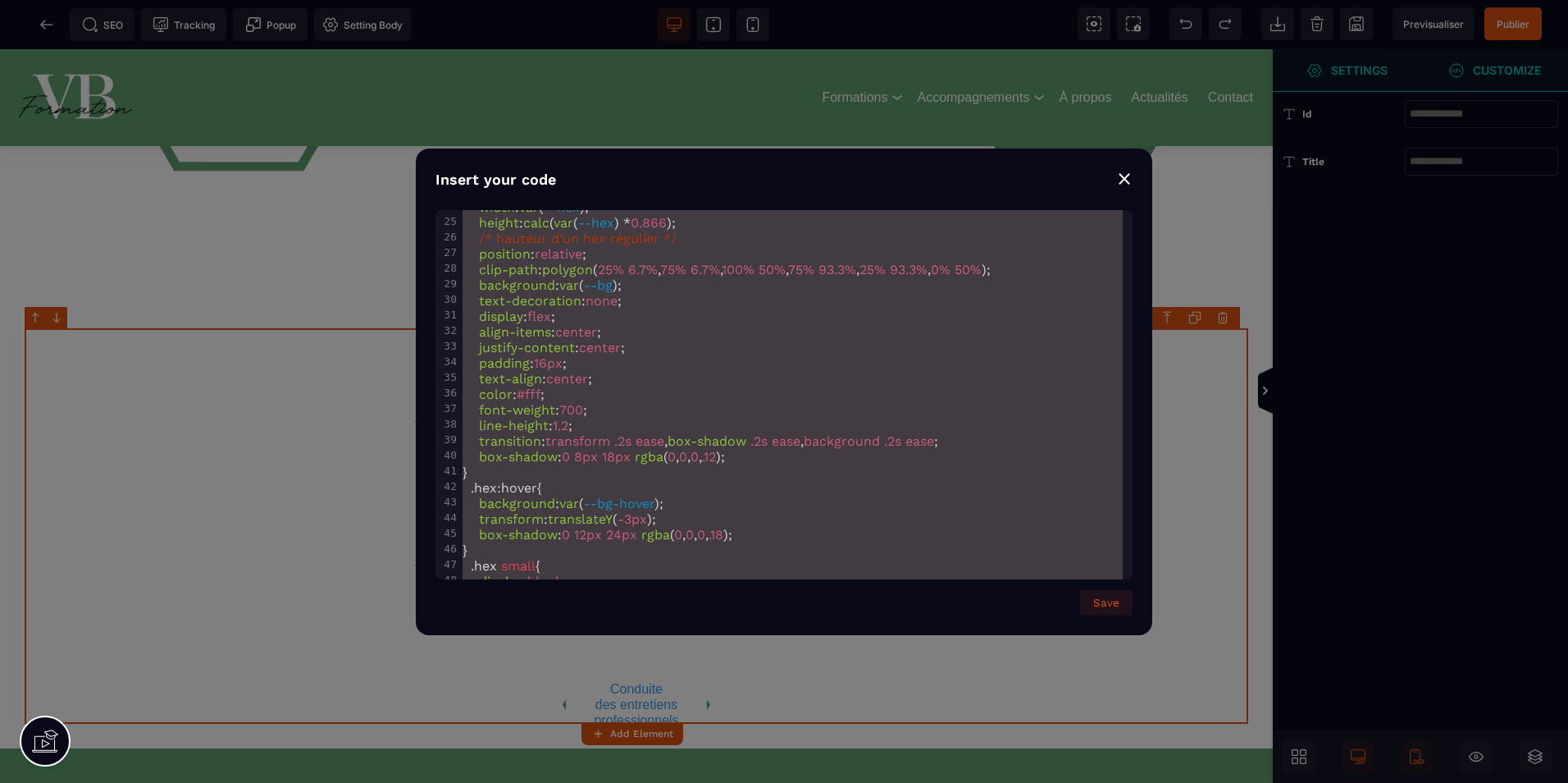
type textarea "**********"
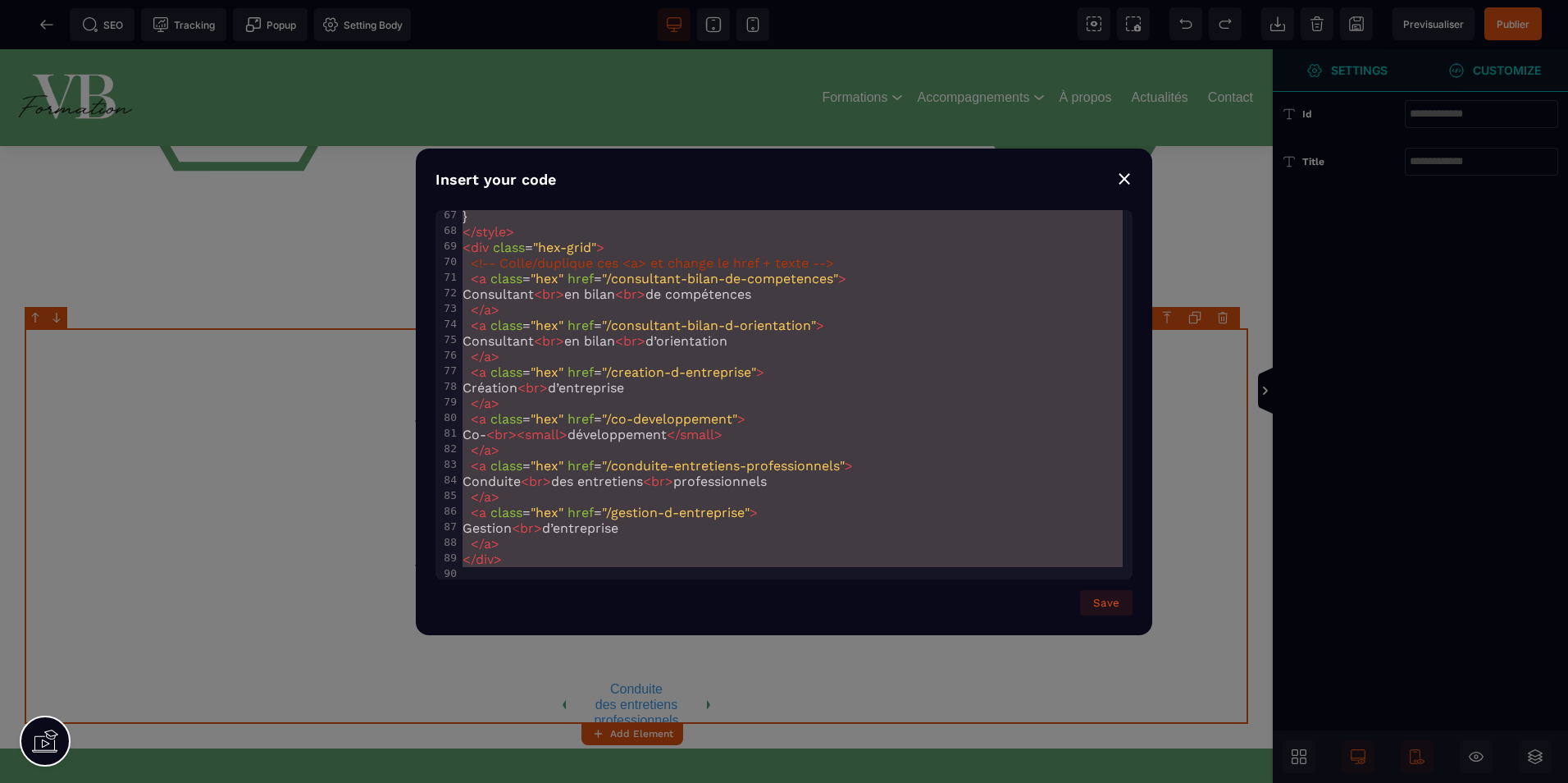
drag, startPoint x: 475, startPoint y: 233, endPoint x: 1009, endPoint y: 725, distance: 726.1
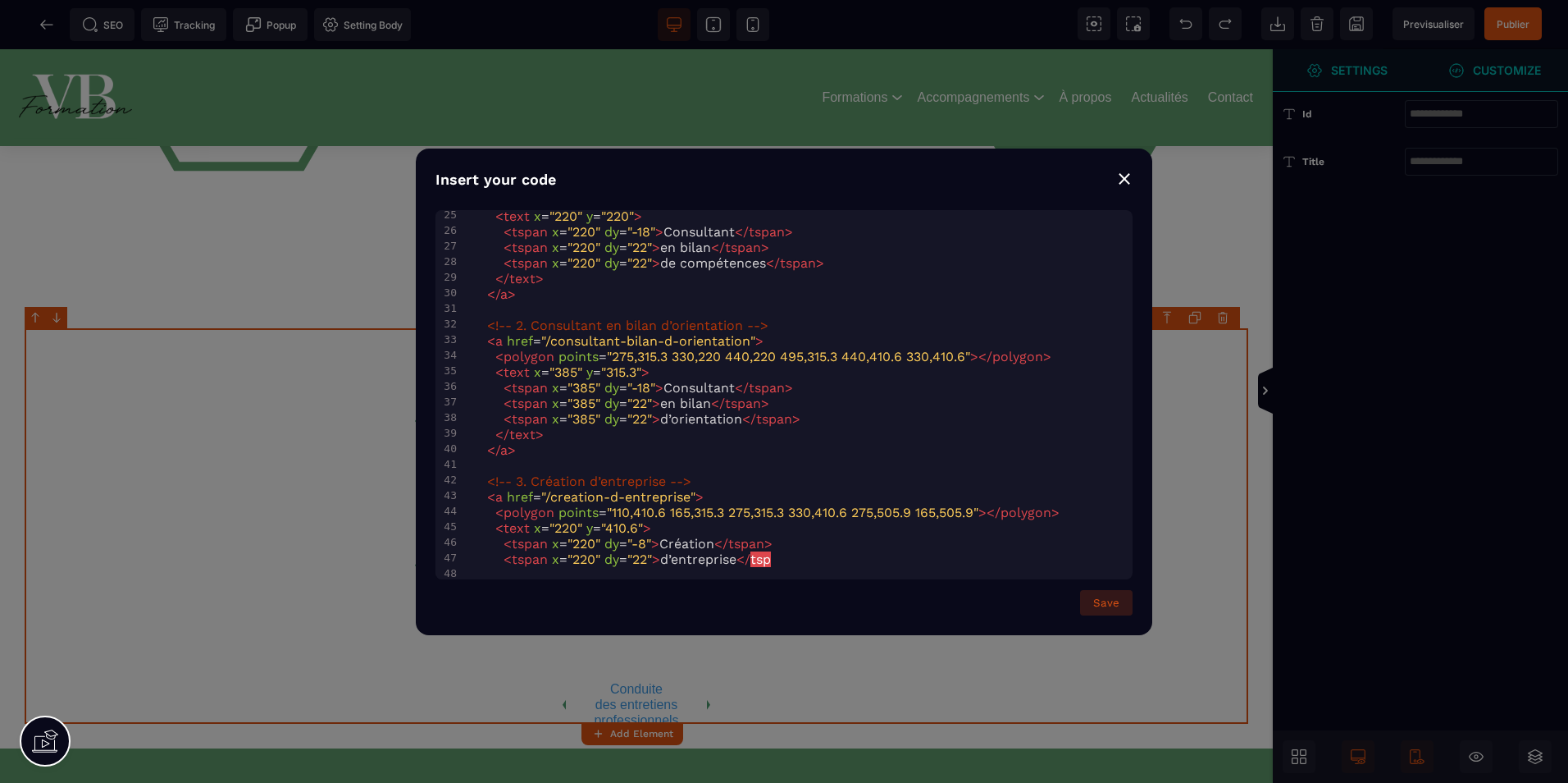
click at [1103, 612] on button "Save" at bounding box center [1106, 602] width 52 height 25
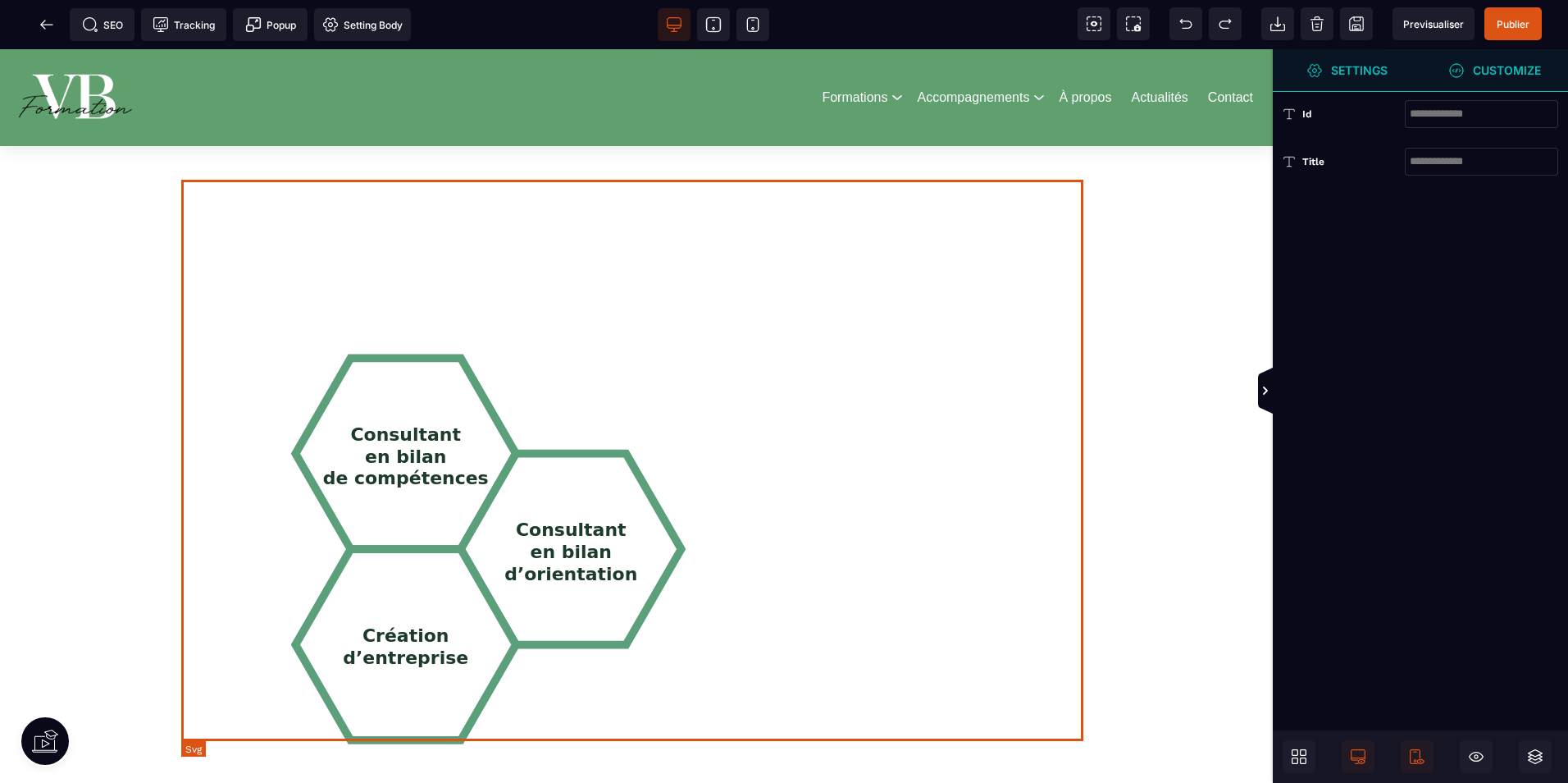
scroll to position [1805, 0]
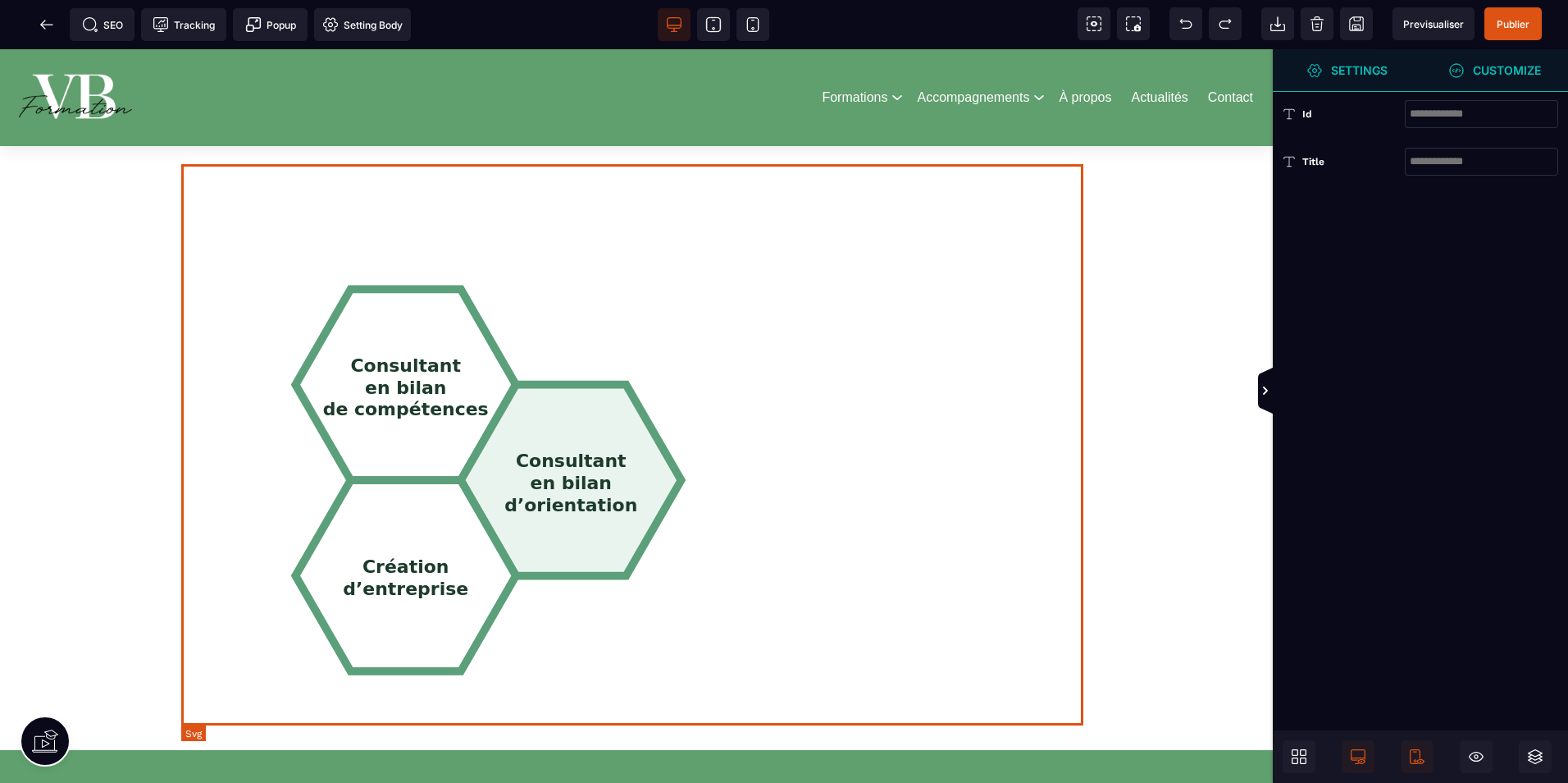
click at [510, 493] on polygon "Navigation hexagonale VB Formation" at bounding box center [571, 480] width 221 height 191
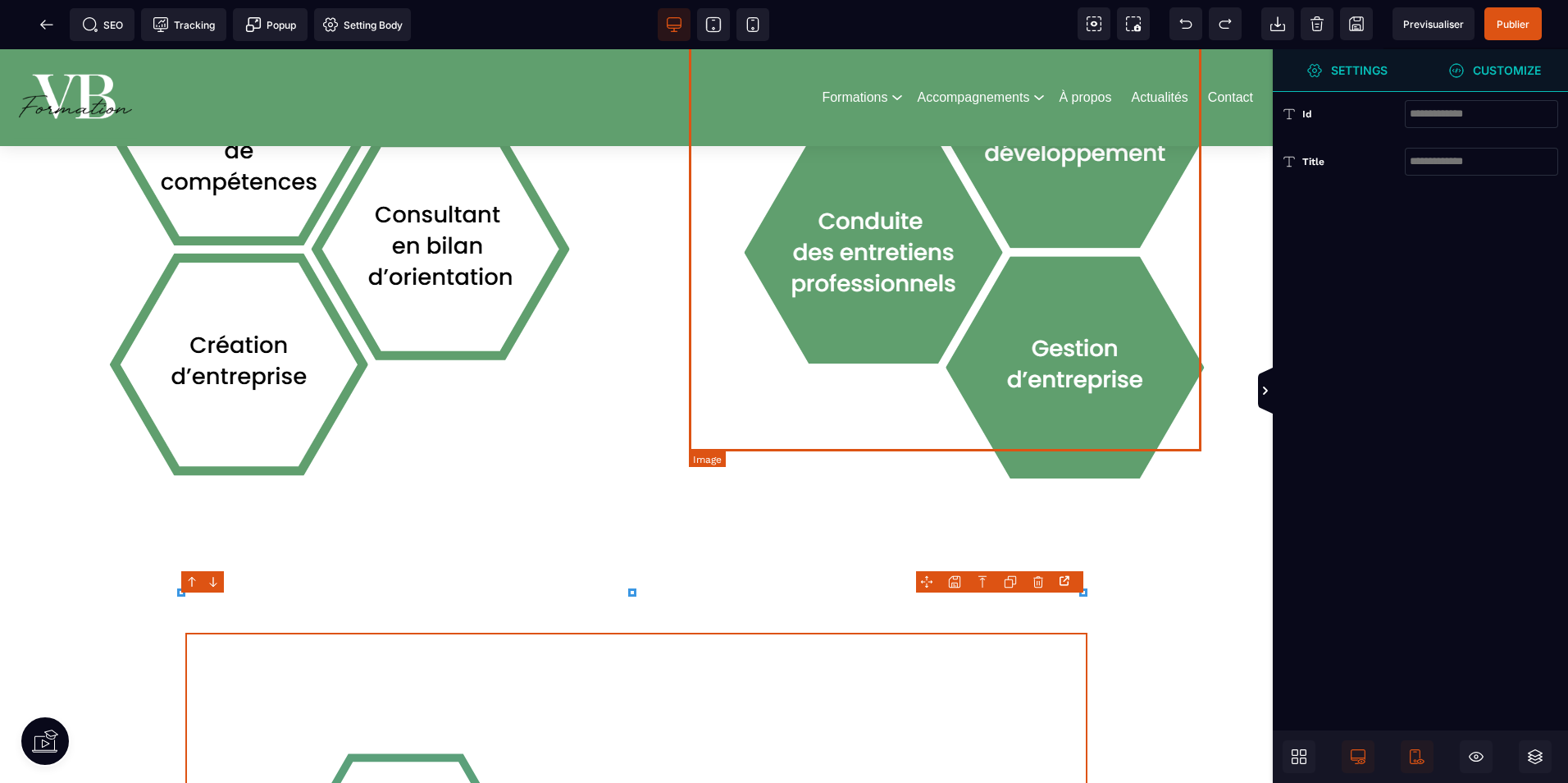
scroll to position [1231, 0]
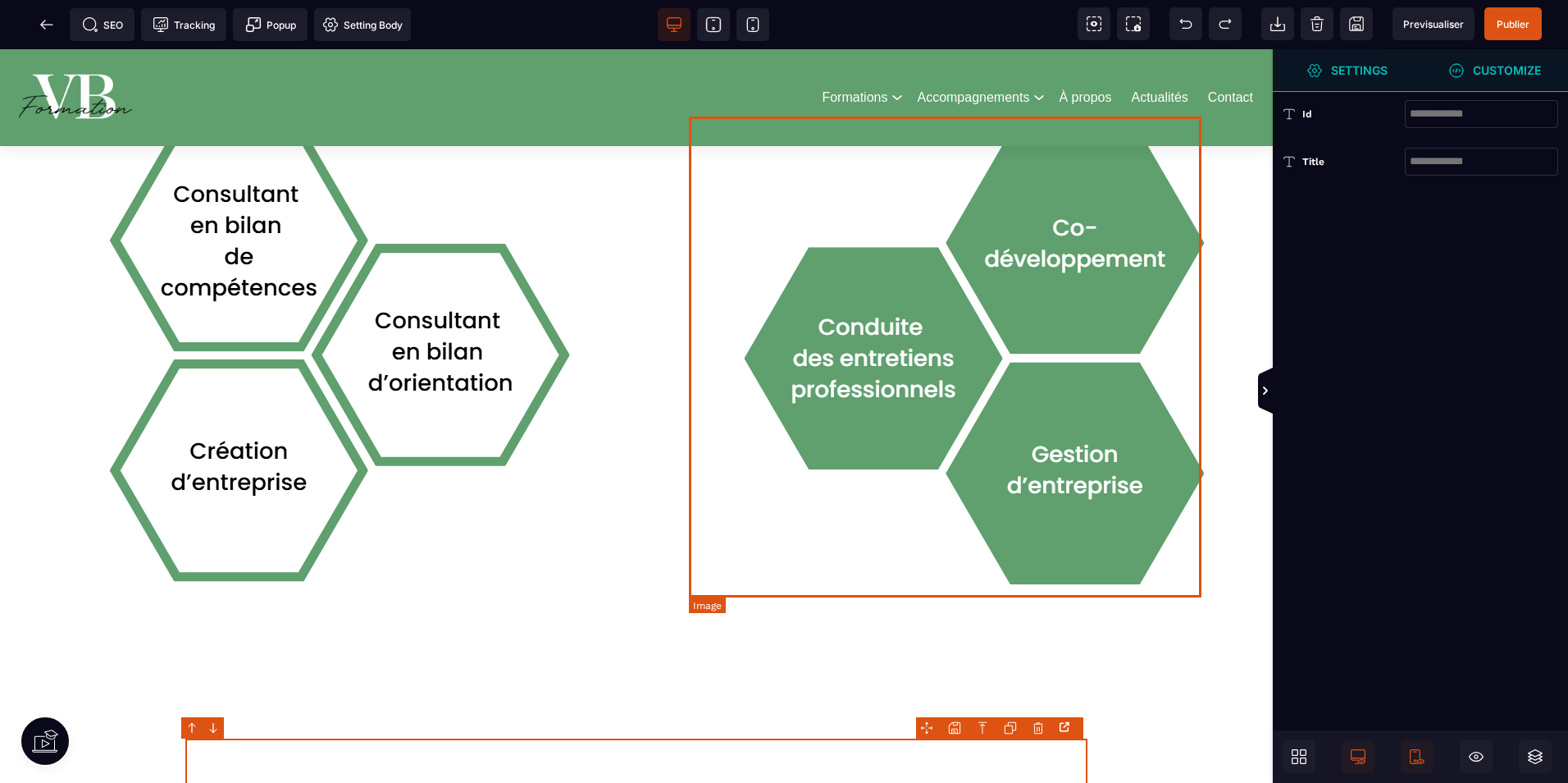
click at [870, 346] on img at bounding box center [951, 357] width 512 height 481
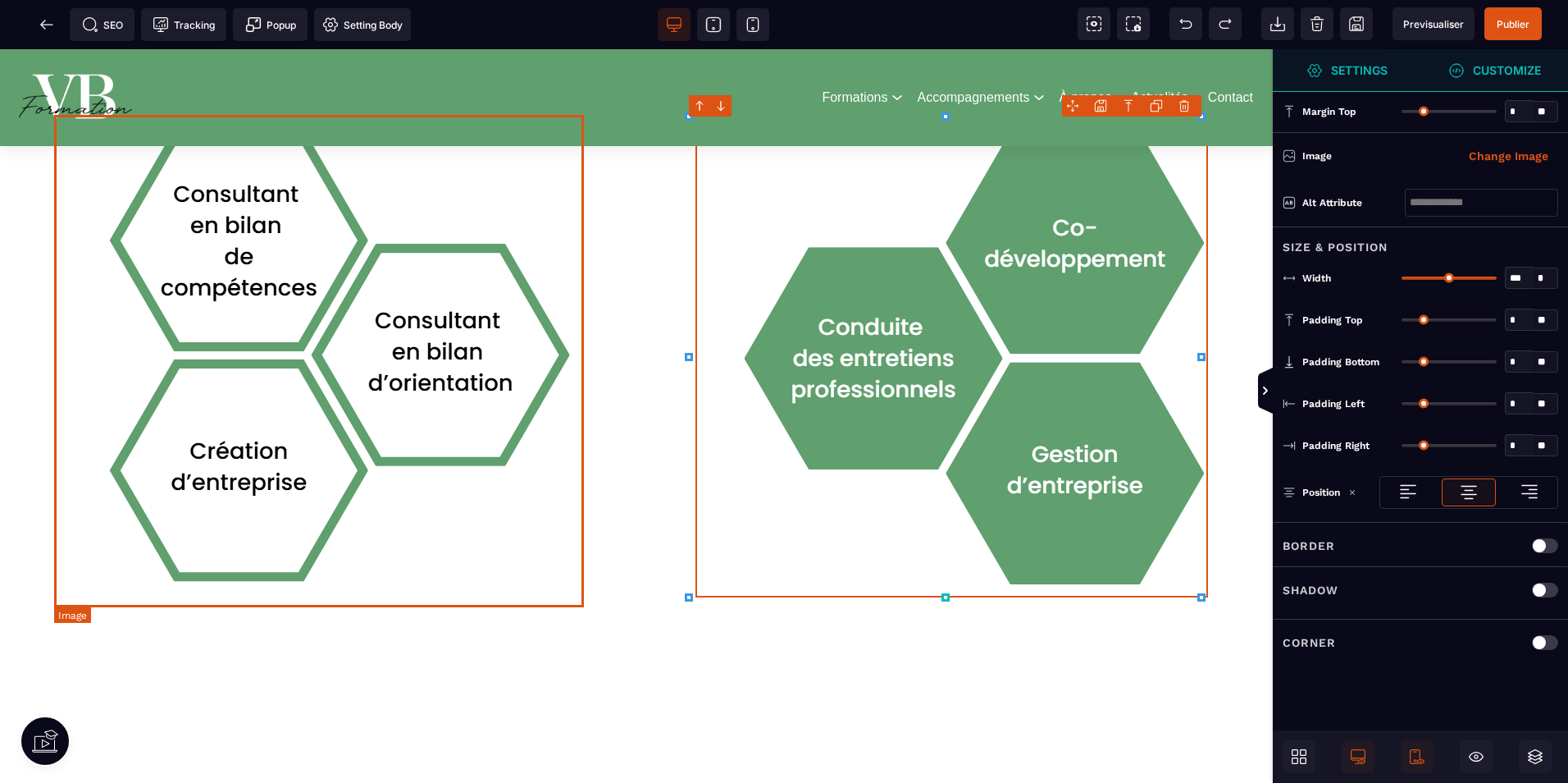
click at [524, 364] on img at bounding box center [321, 361] width 530 height 492
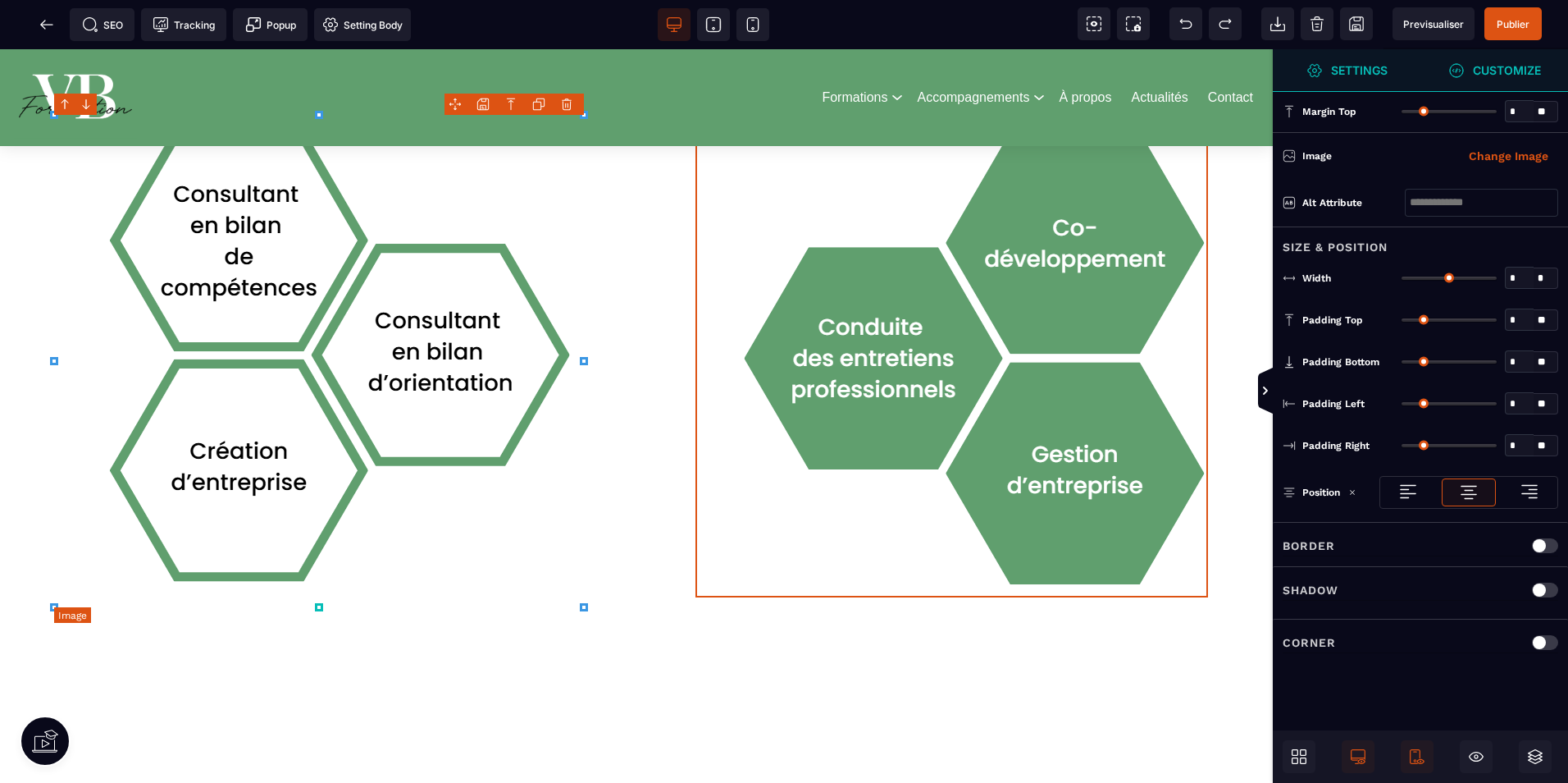
type input "*"
type input "***"
type input "*"
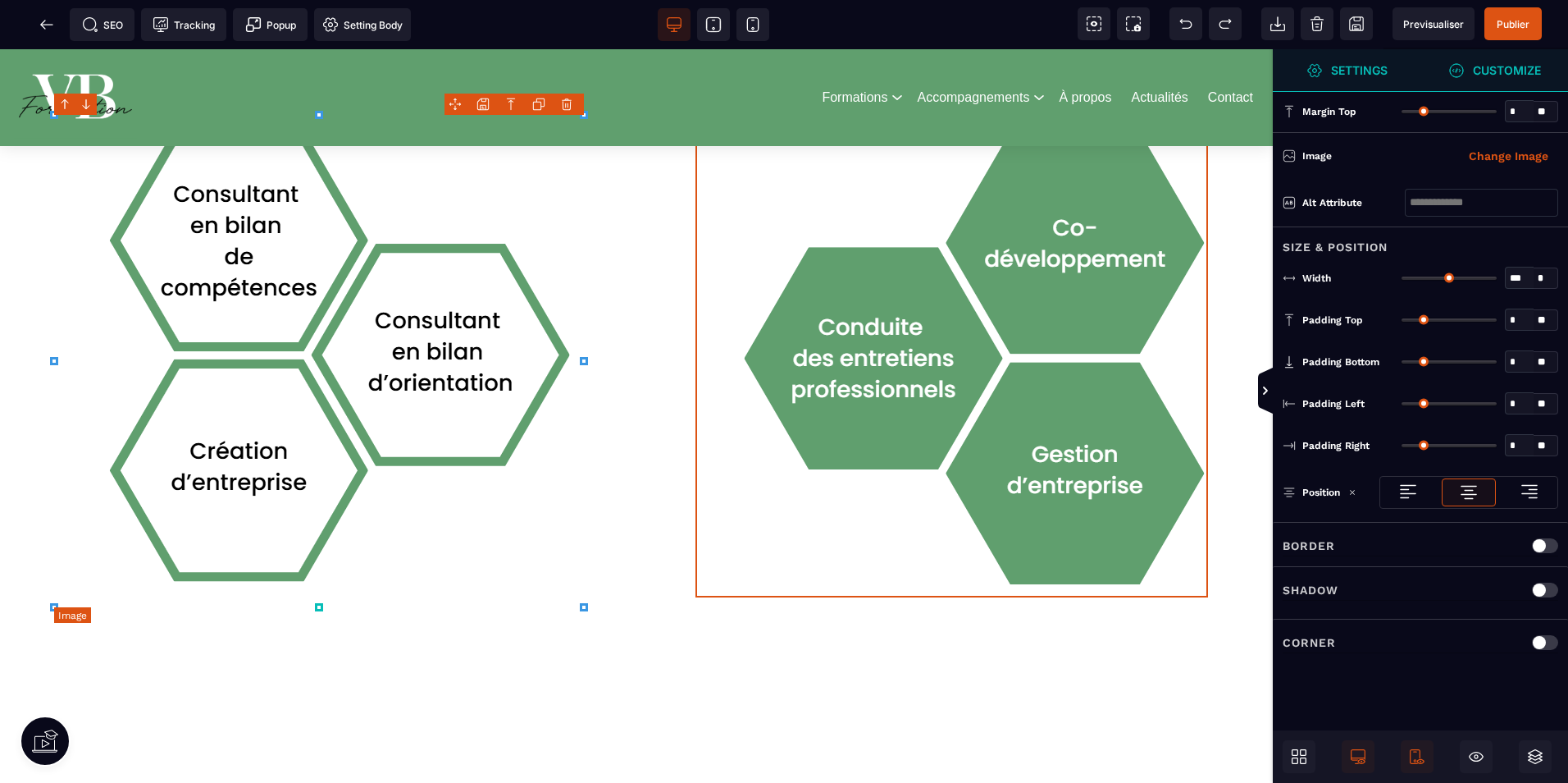
type input "*"
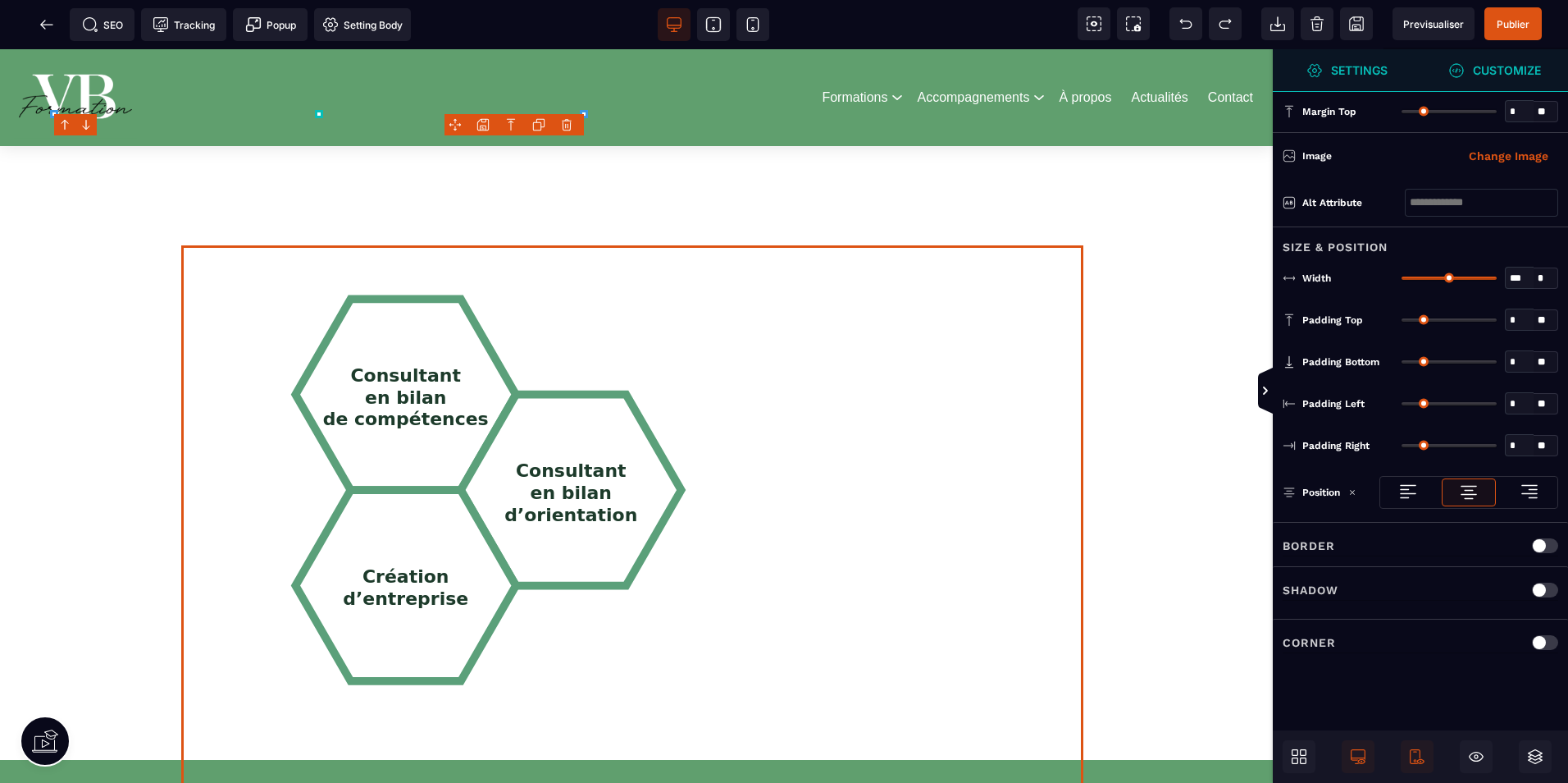
scroll to position [1887, 0]
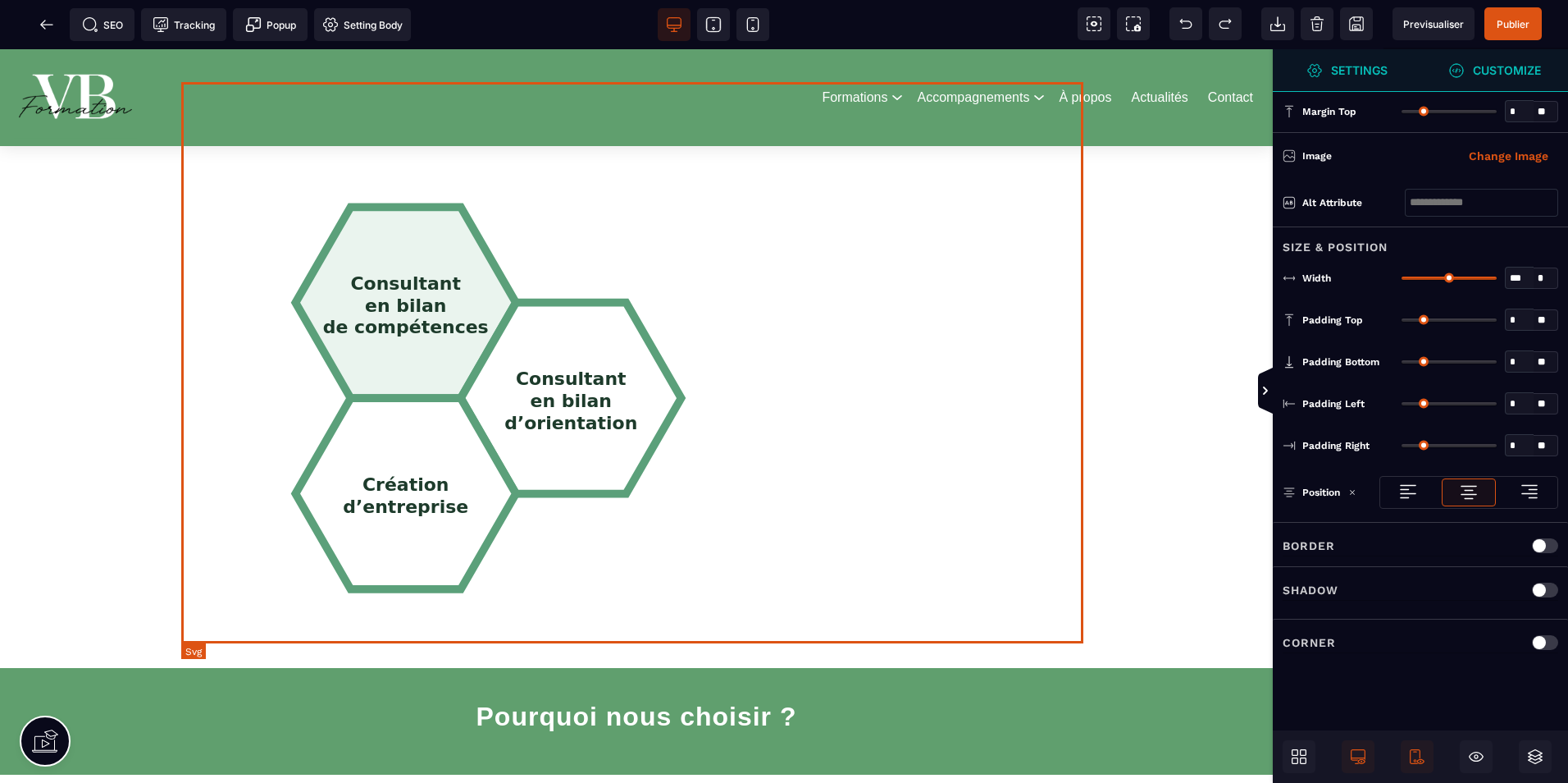
click at [384, 325] on tspan "de compétences" at bounding box center [406, 328] width 166 height 21
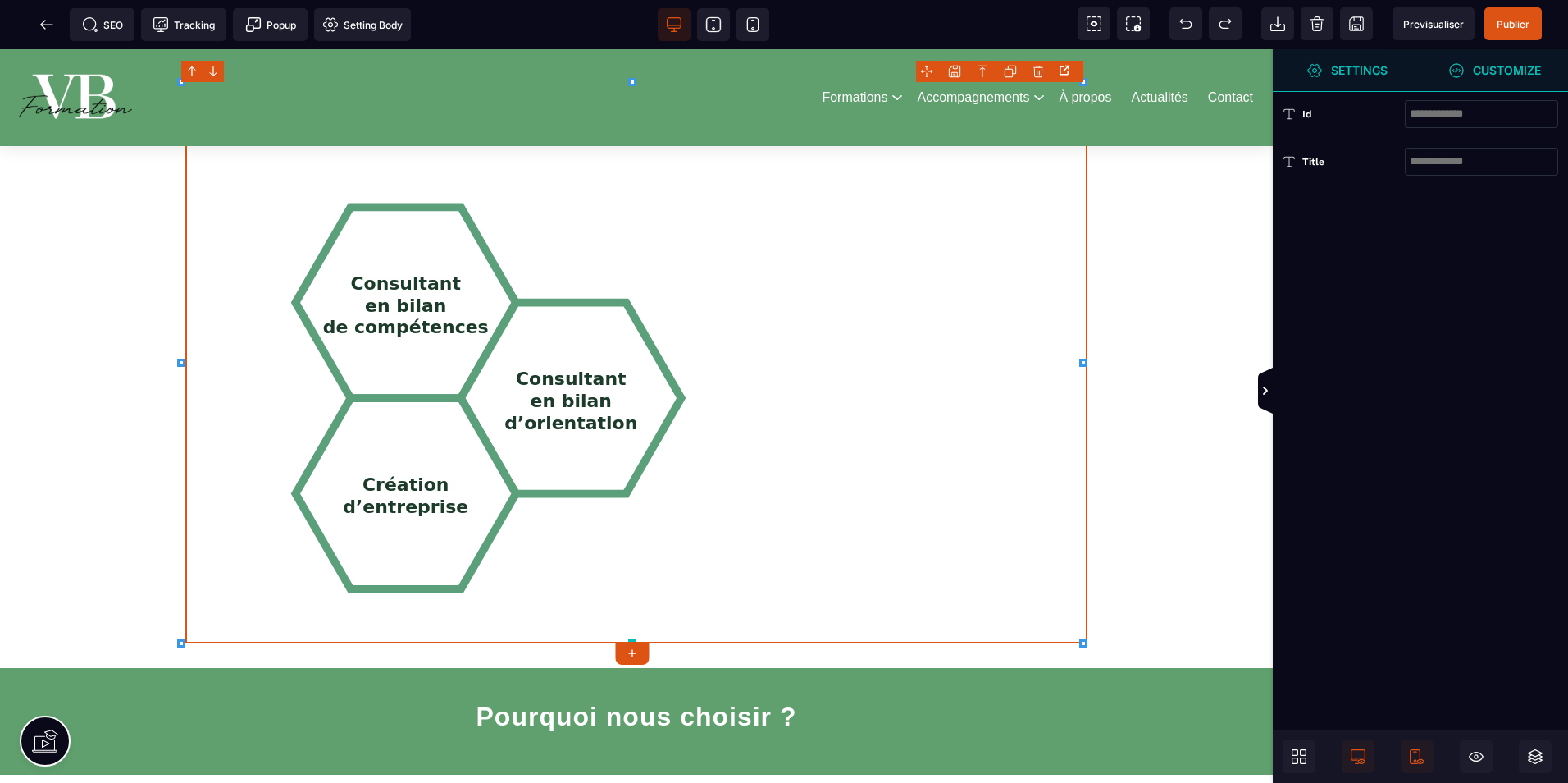
click at [1478, 63] on span "Customize" at bounding box center [1495, 70] width 93 height 17
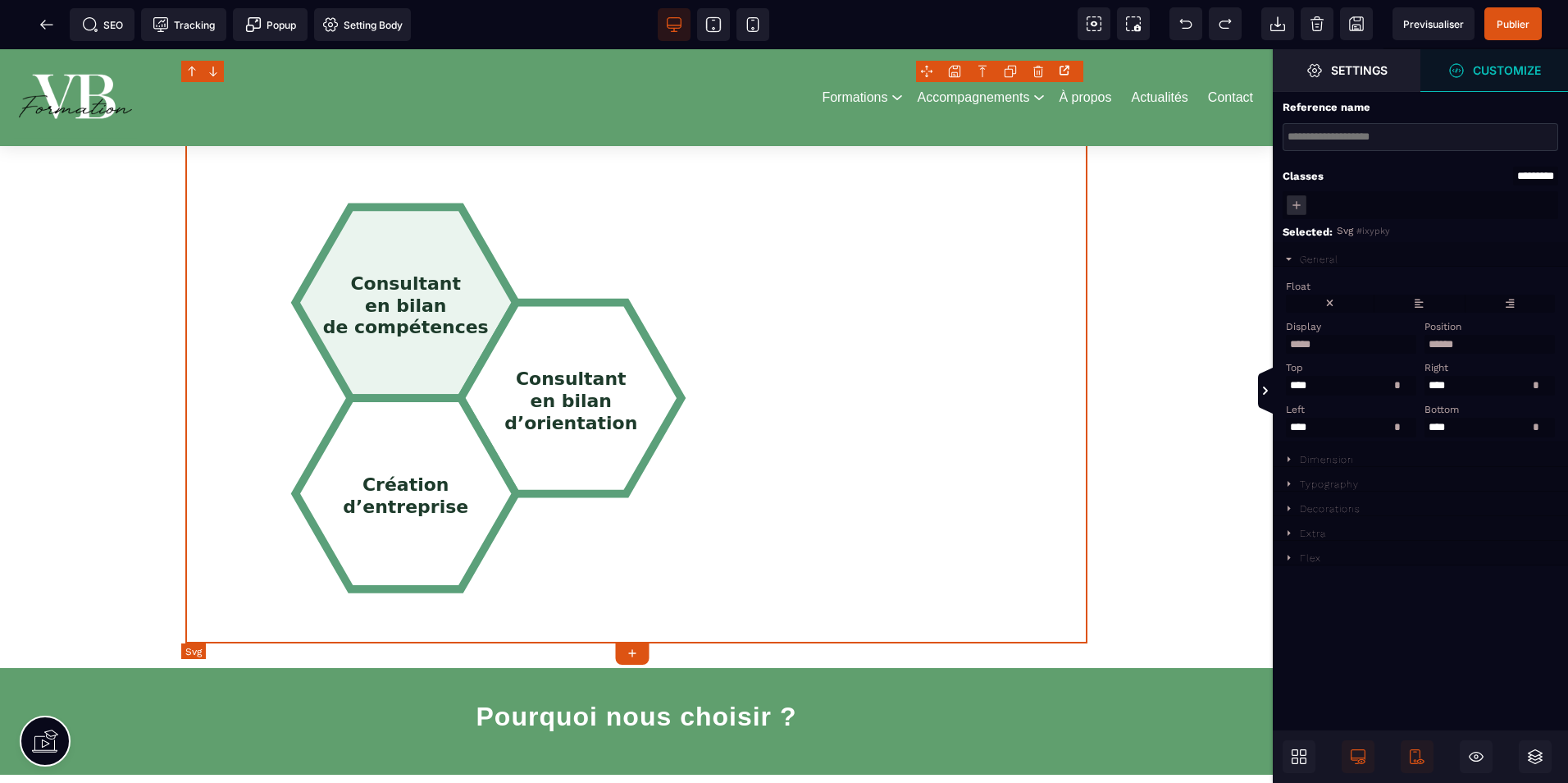
click at [397, 365] on polygon "Navigation hexagonale VB Formation" at bounding box center [406, 303] width 221 height 191
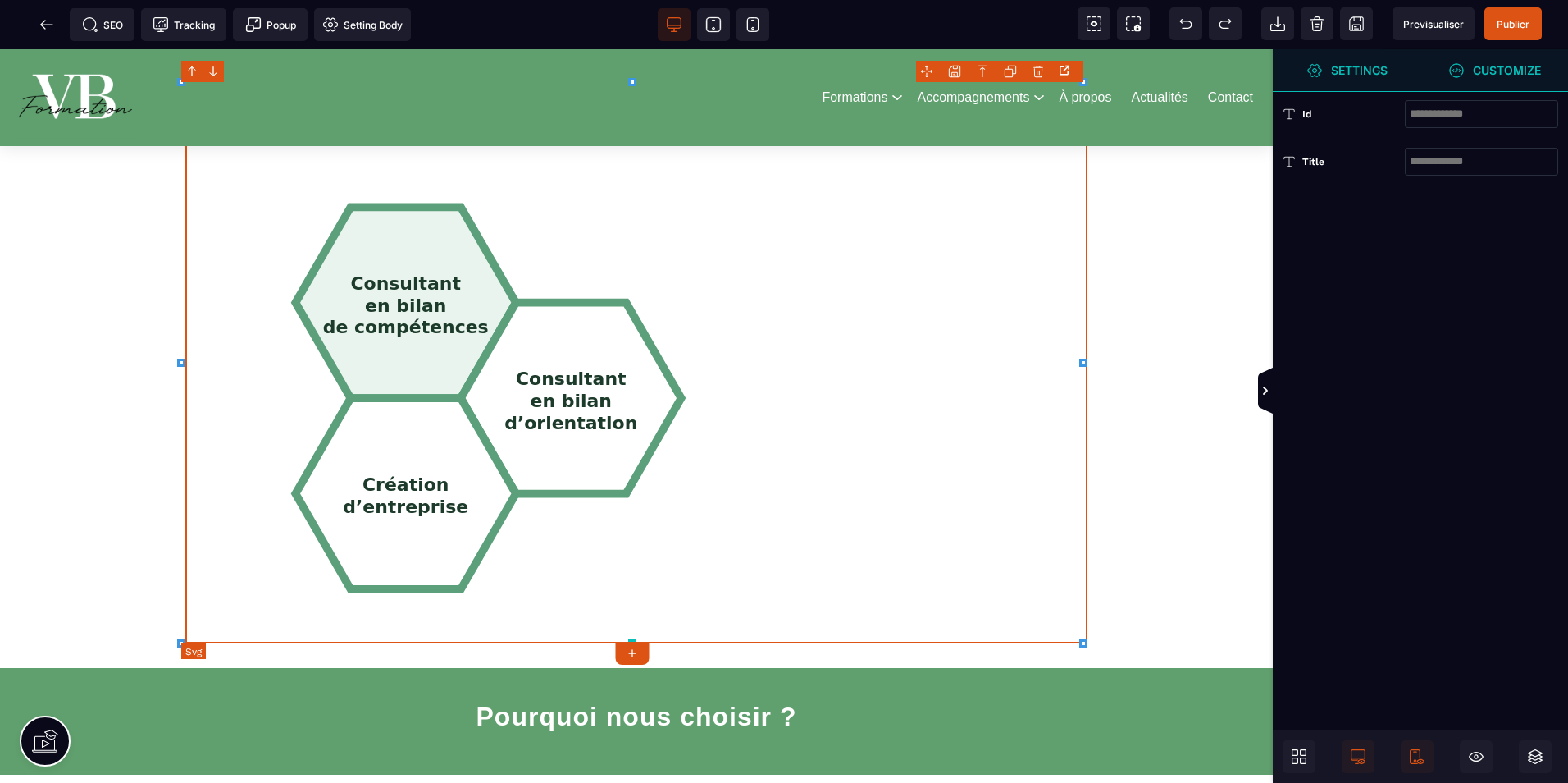
click at [324, 358] on polygon "Navigation hexagonale VB Formation" at bounding box center [406, 303] width 221 height 191
click at [427, 323] on tspan "de compétences" at bounding box center [406, 328] width 166 height 21
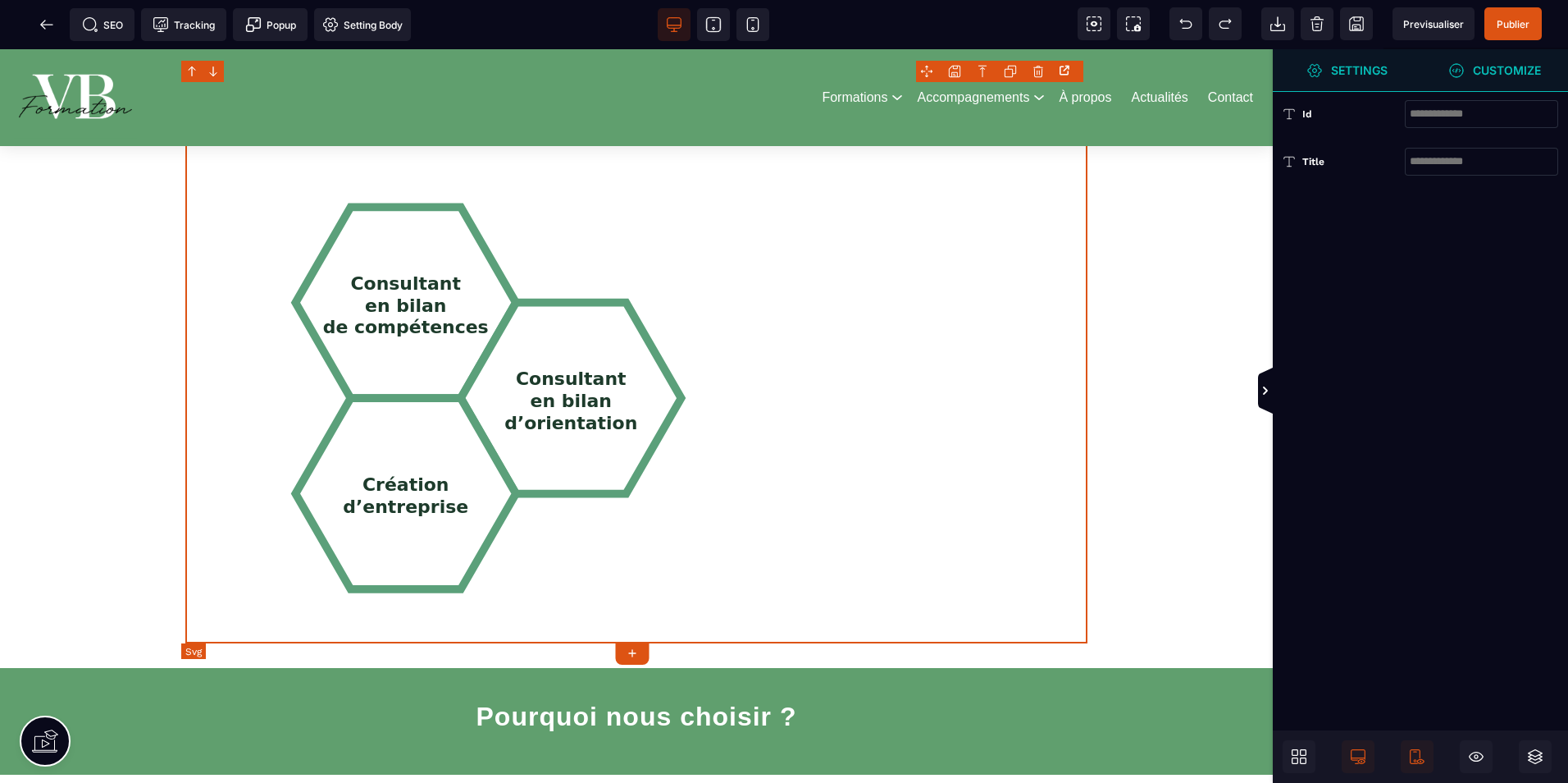
scroll to position [0, 0]
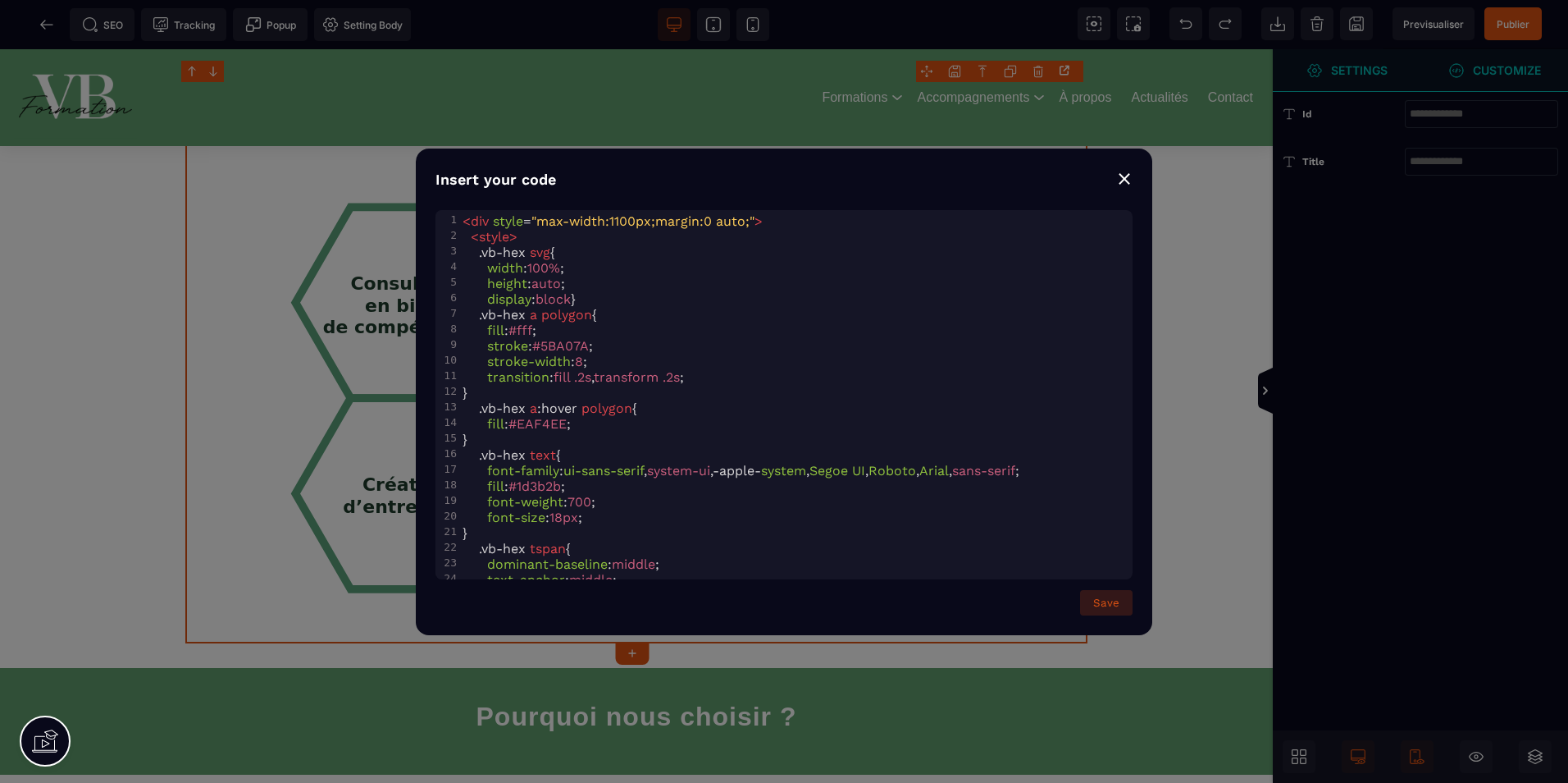
click at [1109, 599] on button "Save" at bounding box center [1106, 602] width 52 height 25
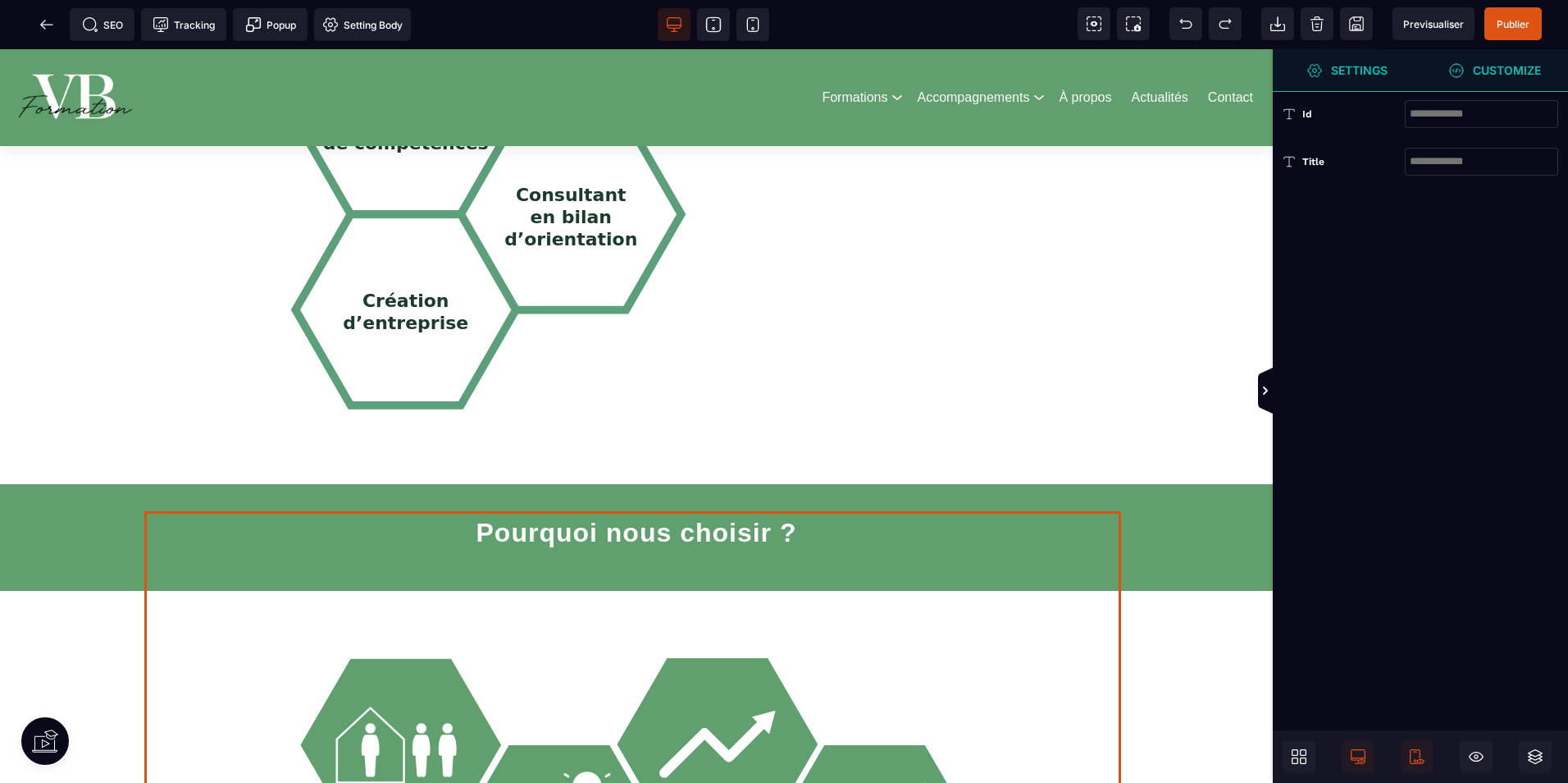
scroll to position [2051, 0]
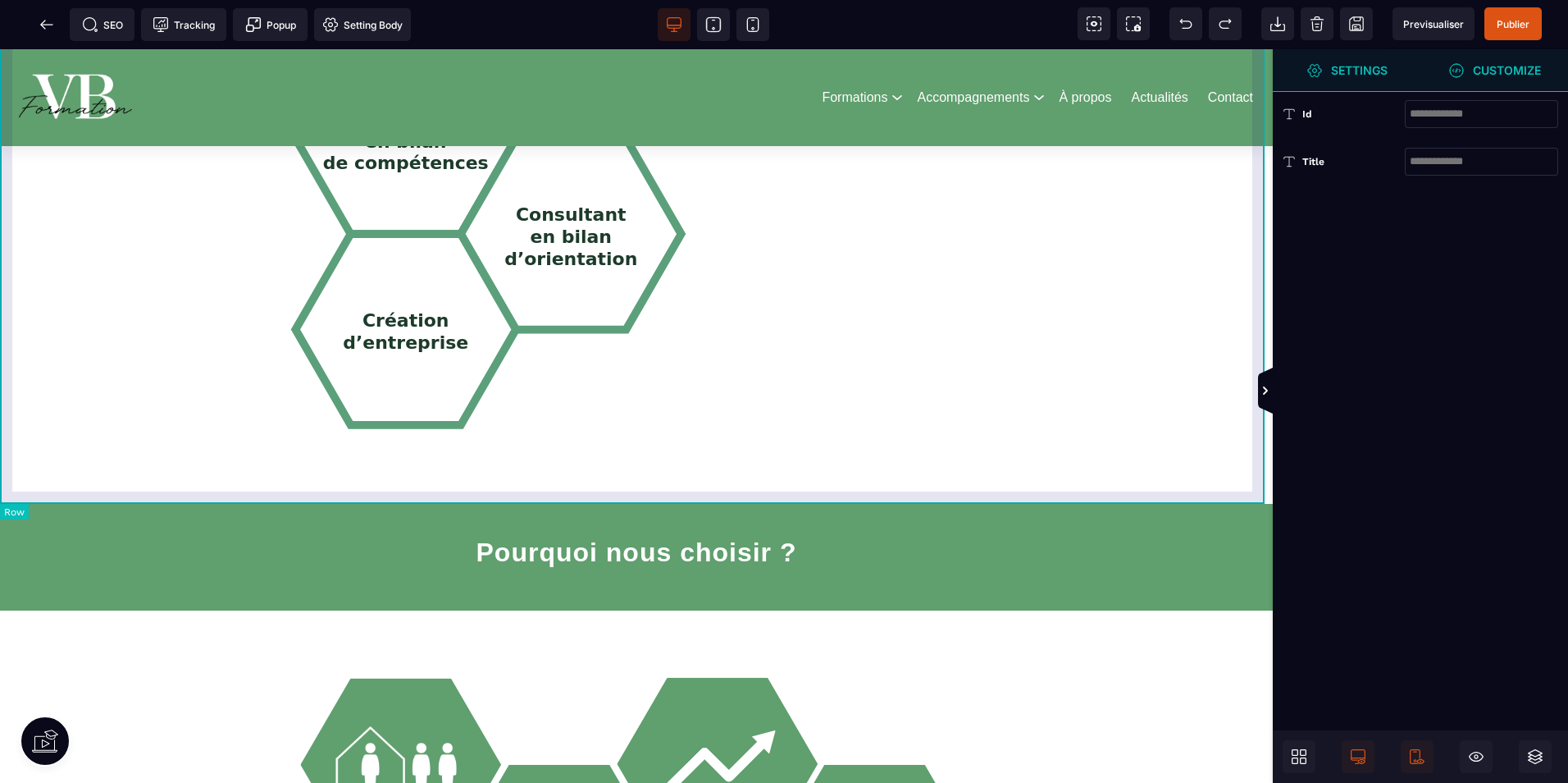
click at [1027, 499] on div "Consultant en bilan de compétences Consultant en bilan d’orientation Création d…" at bounding box center [637, 198] width 1273 height 611
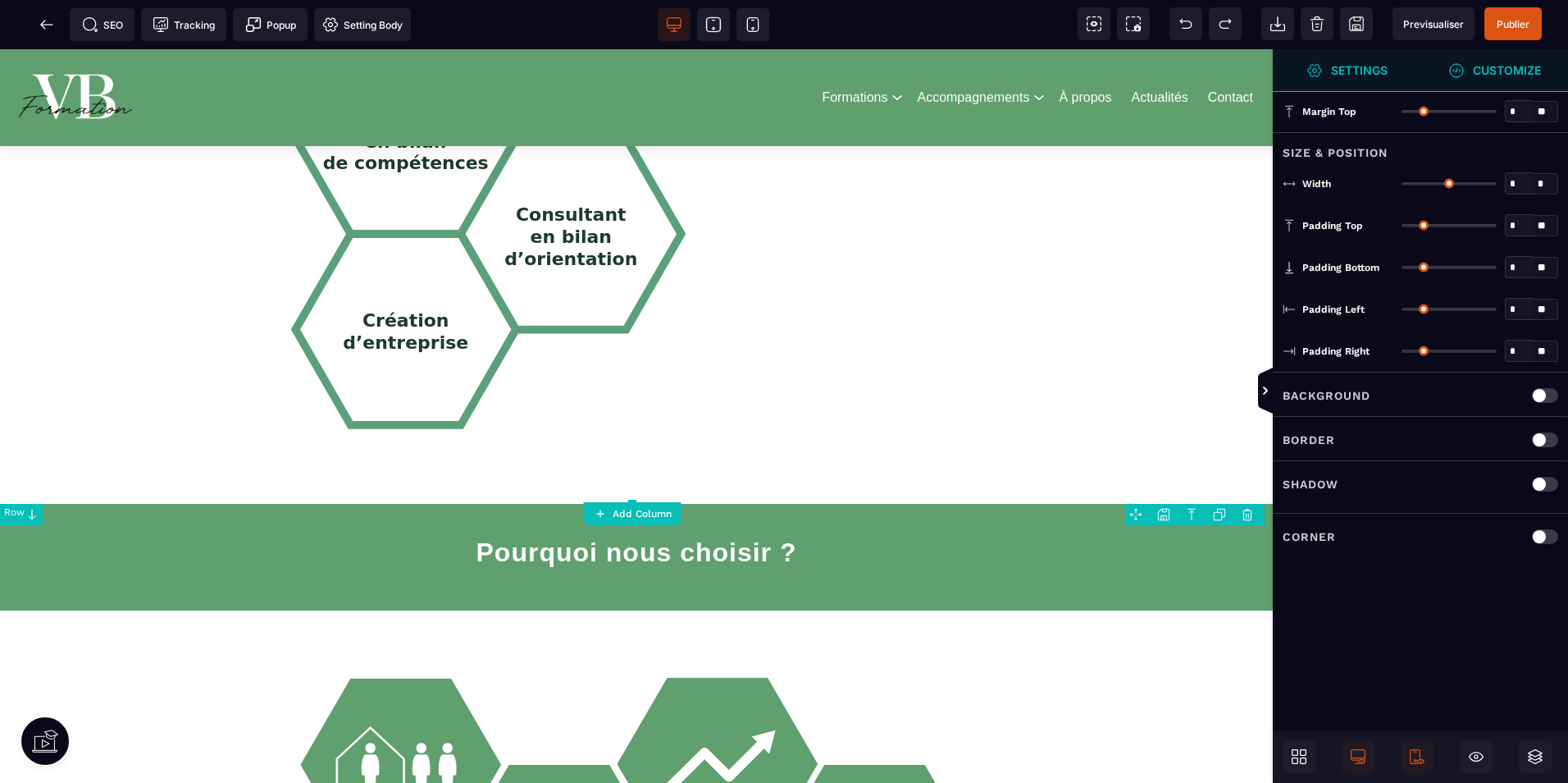
type input "*"
type input "***"
type input "**"
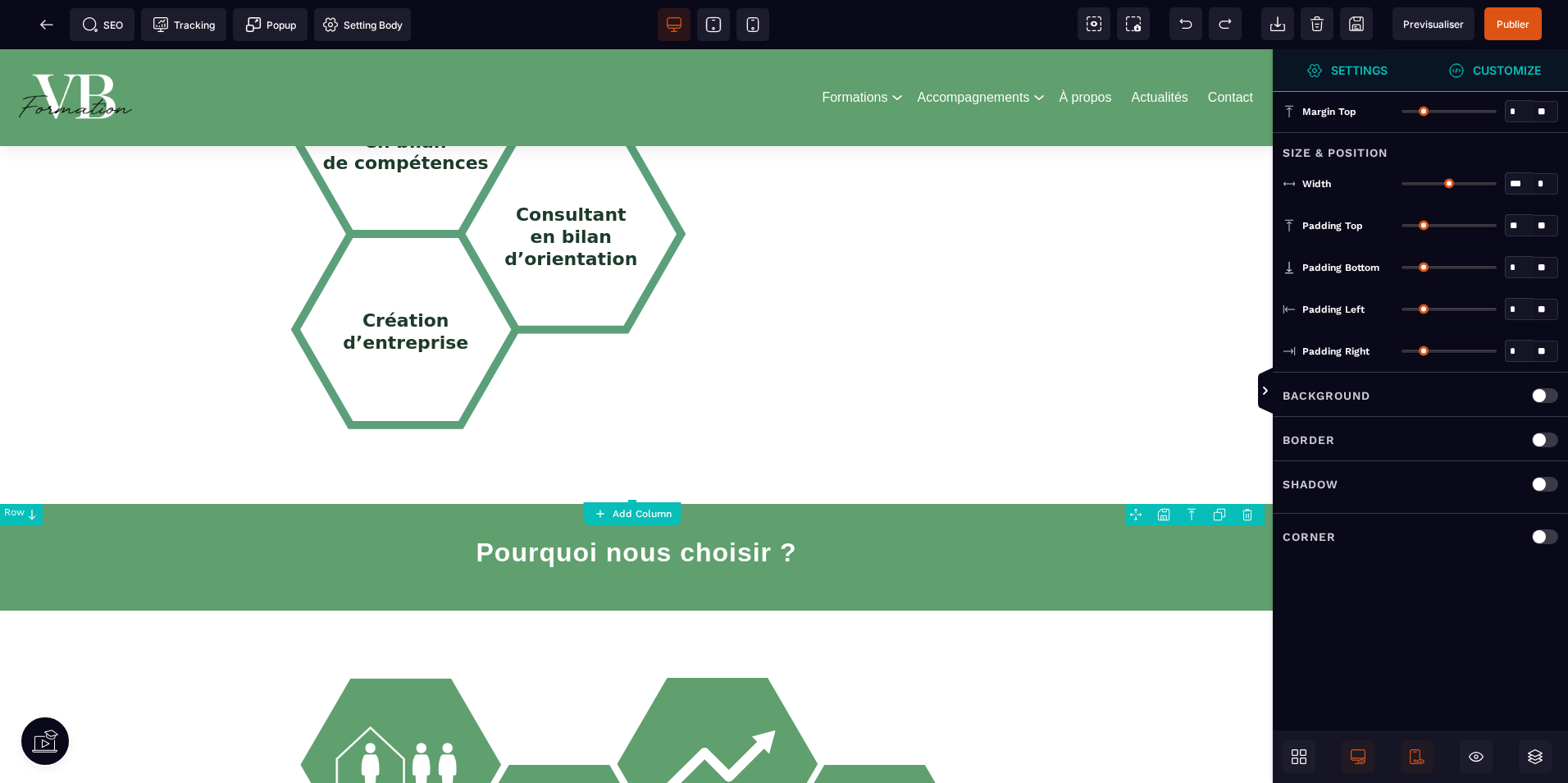
type input "**"
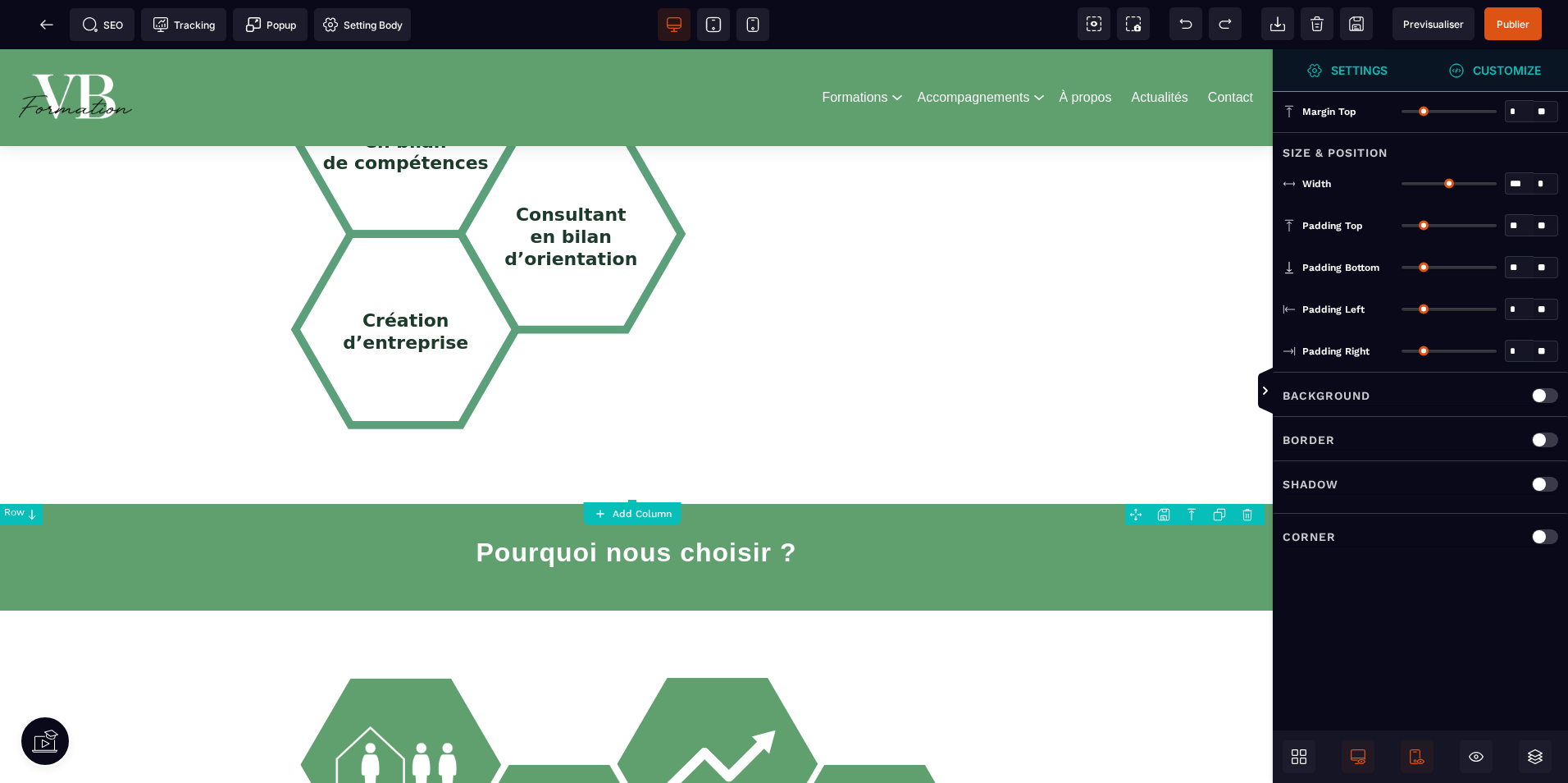
type input "**"
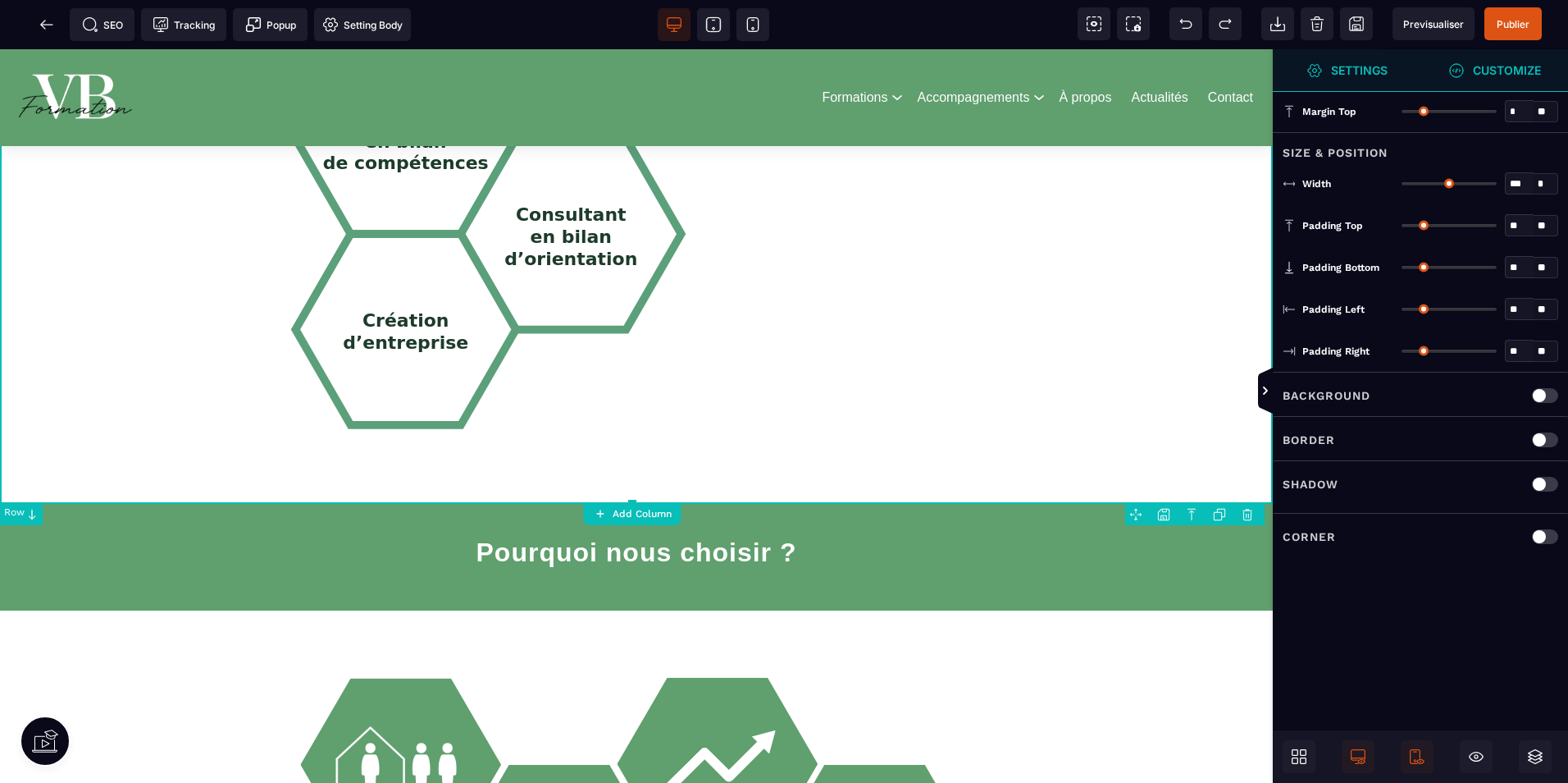
select select "****"
click at [1510, 77] on strong "Customize" at bounding box center [1507, 70] width 68 height 12
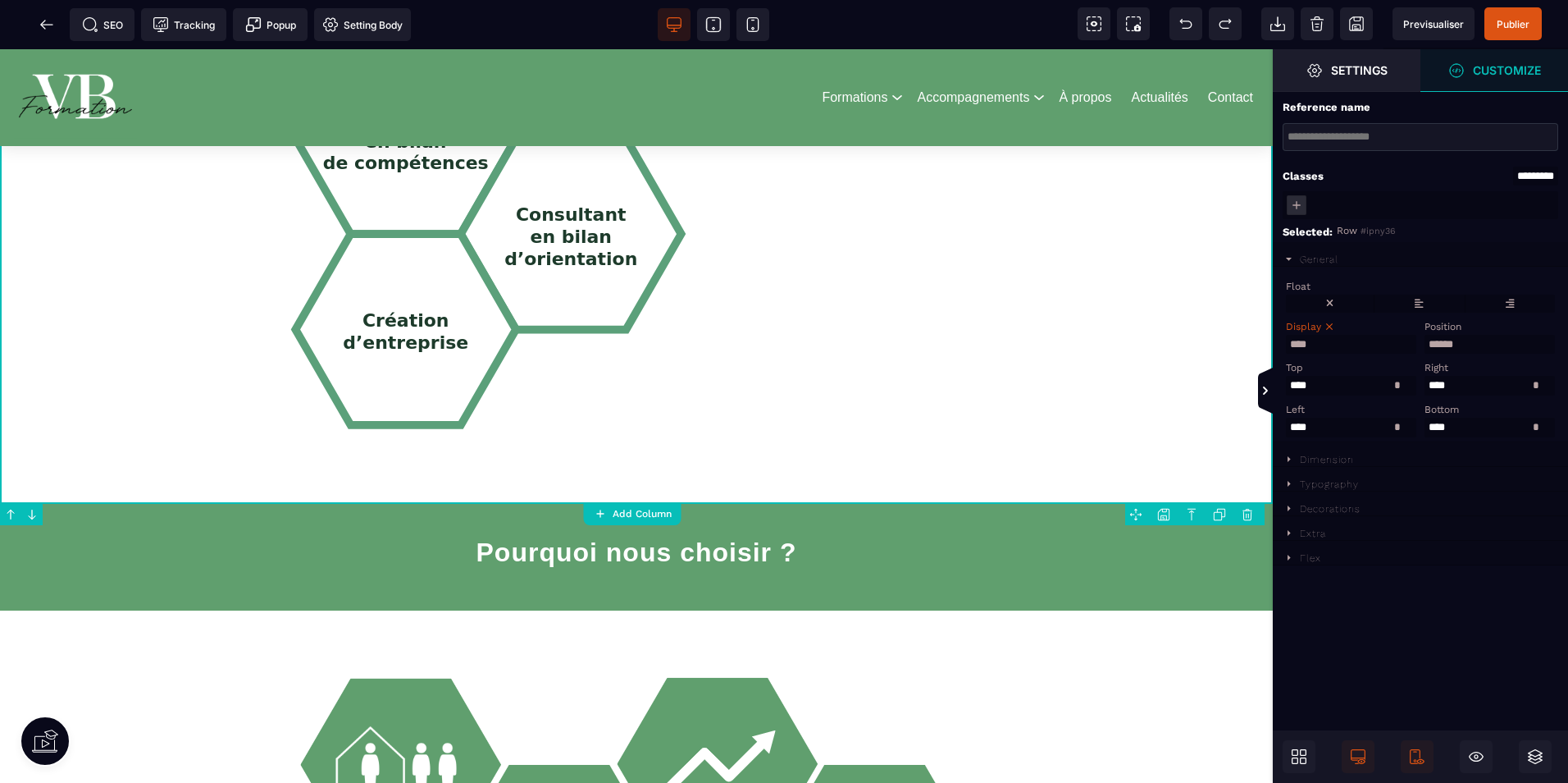
click at [1013, 35] on div at bounding box center [784, 392] width 1568 height 783
click at [1304, 758] on icon at bounding box center [1304, 761] width 7 height 7
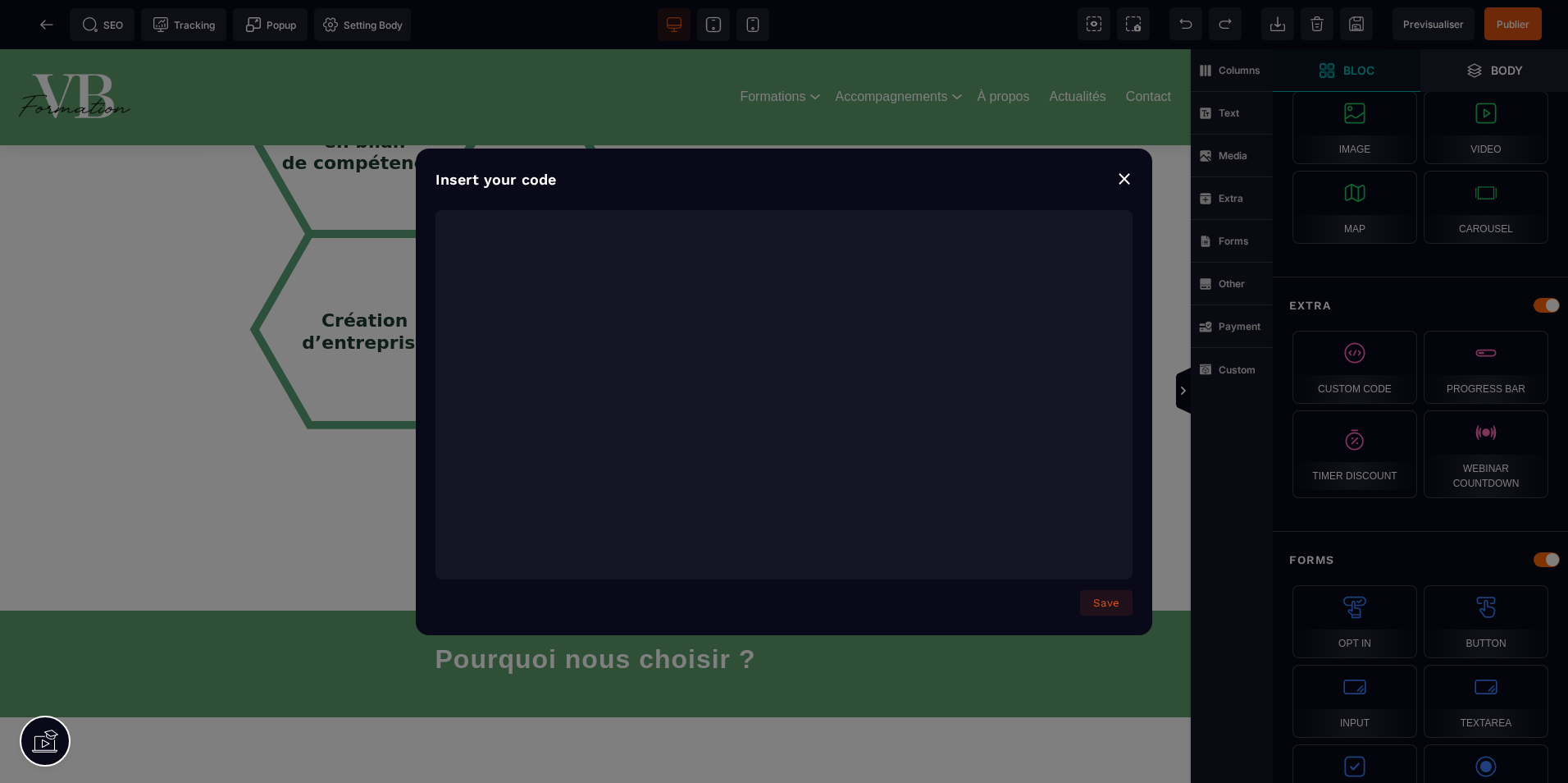
scroll to position [738, 0]
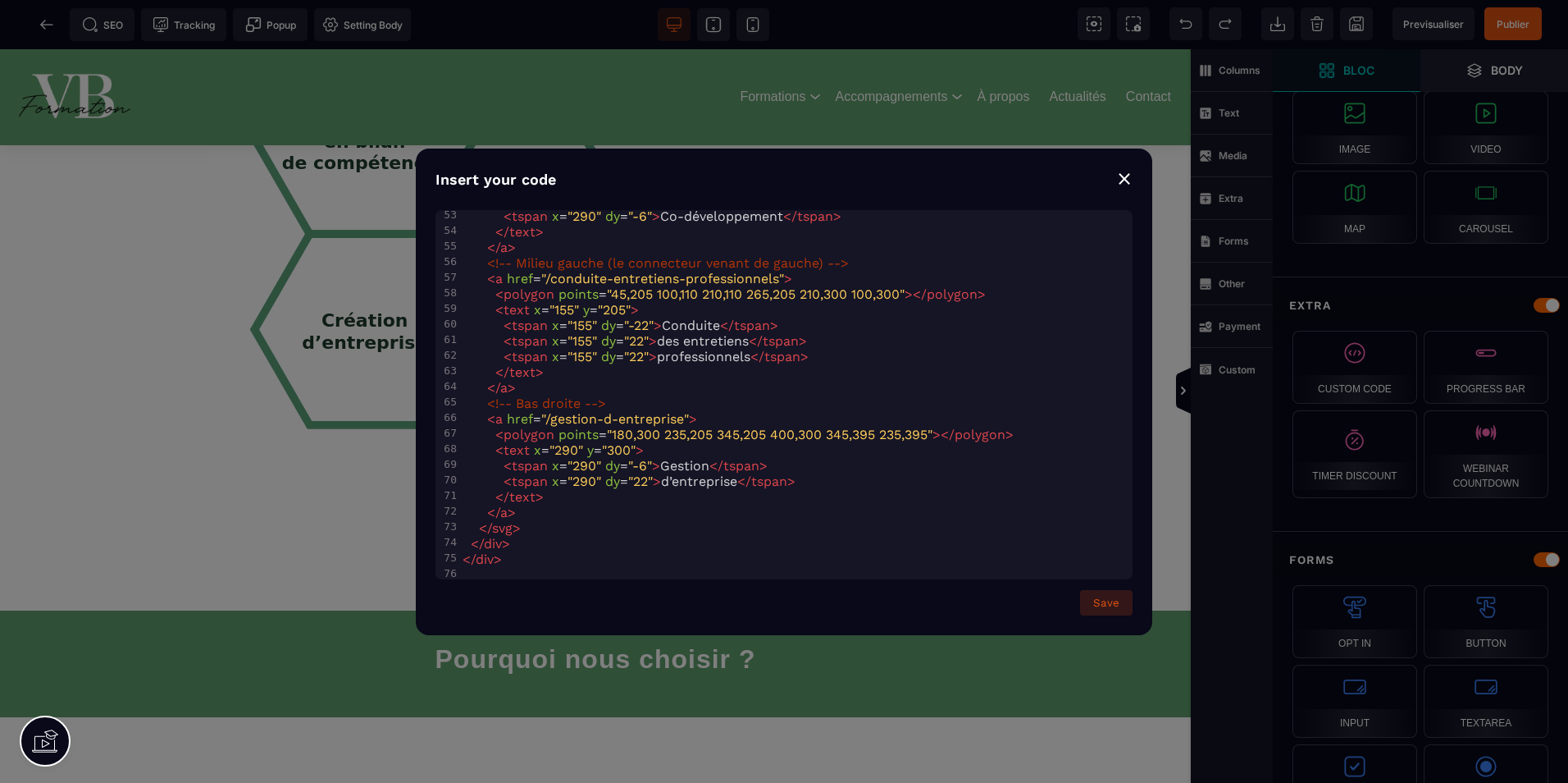
click at [1116, 609] on button "Save" at bounding box center [1106, 602] width 52 height 25
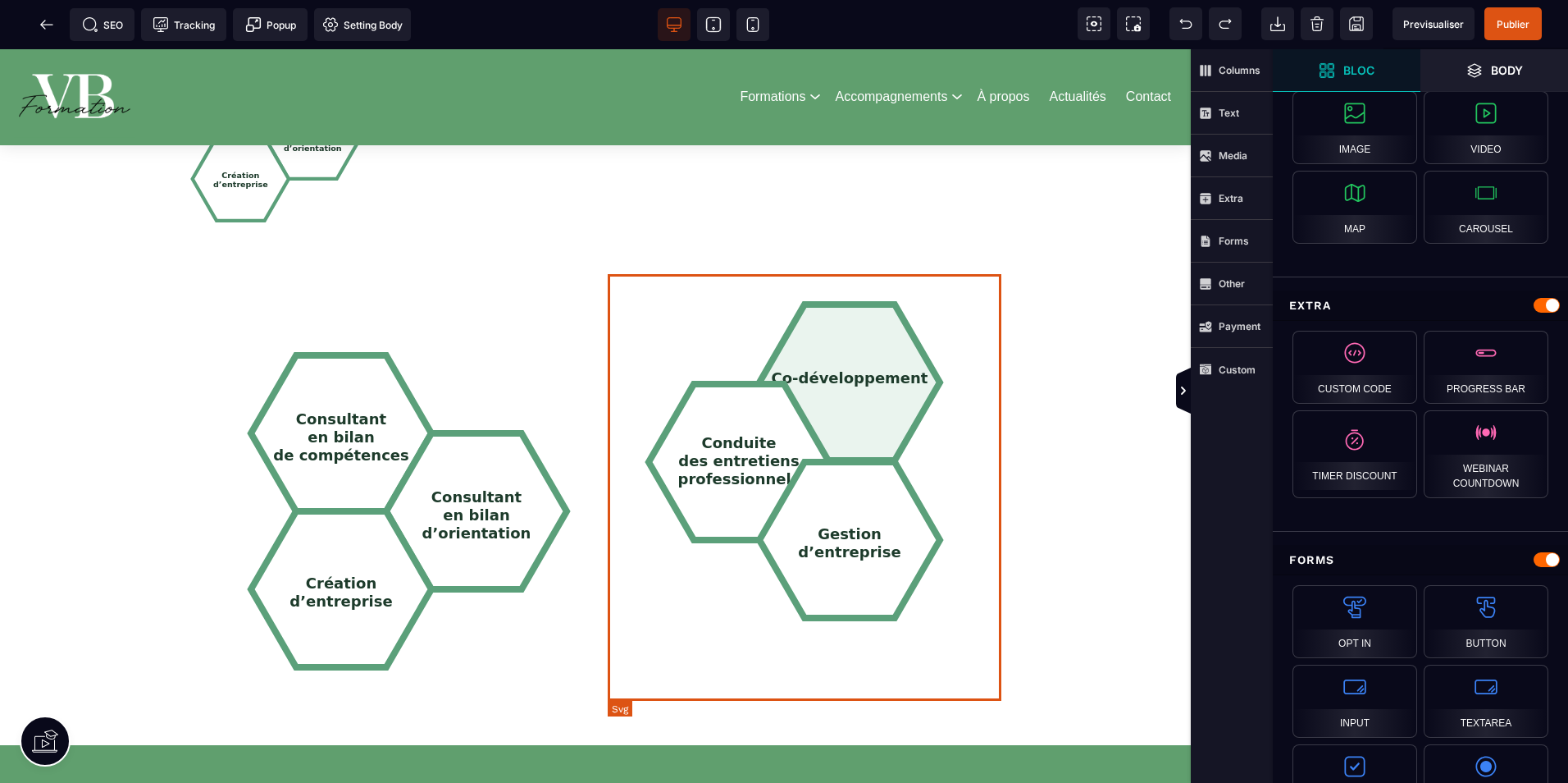
scroll to position [2051, 0]
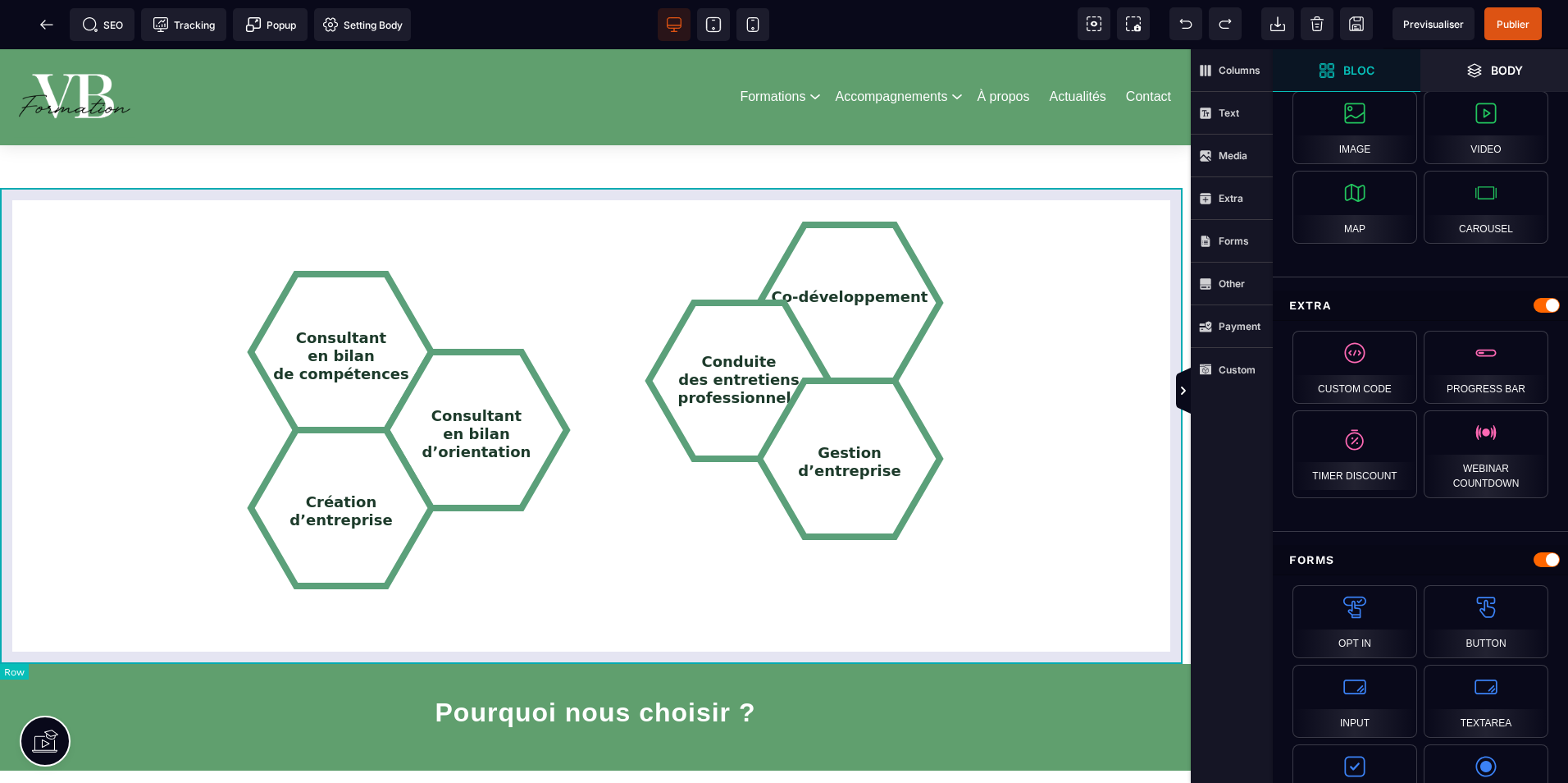
click at [983, 193] on div "Consultant en bilan de compétences Consultant en bilan d’orientation Création d…" at bounding box center [595, 425] width 1191 height 476
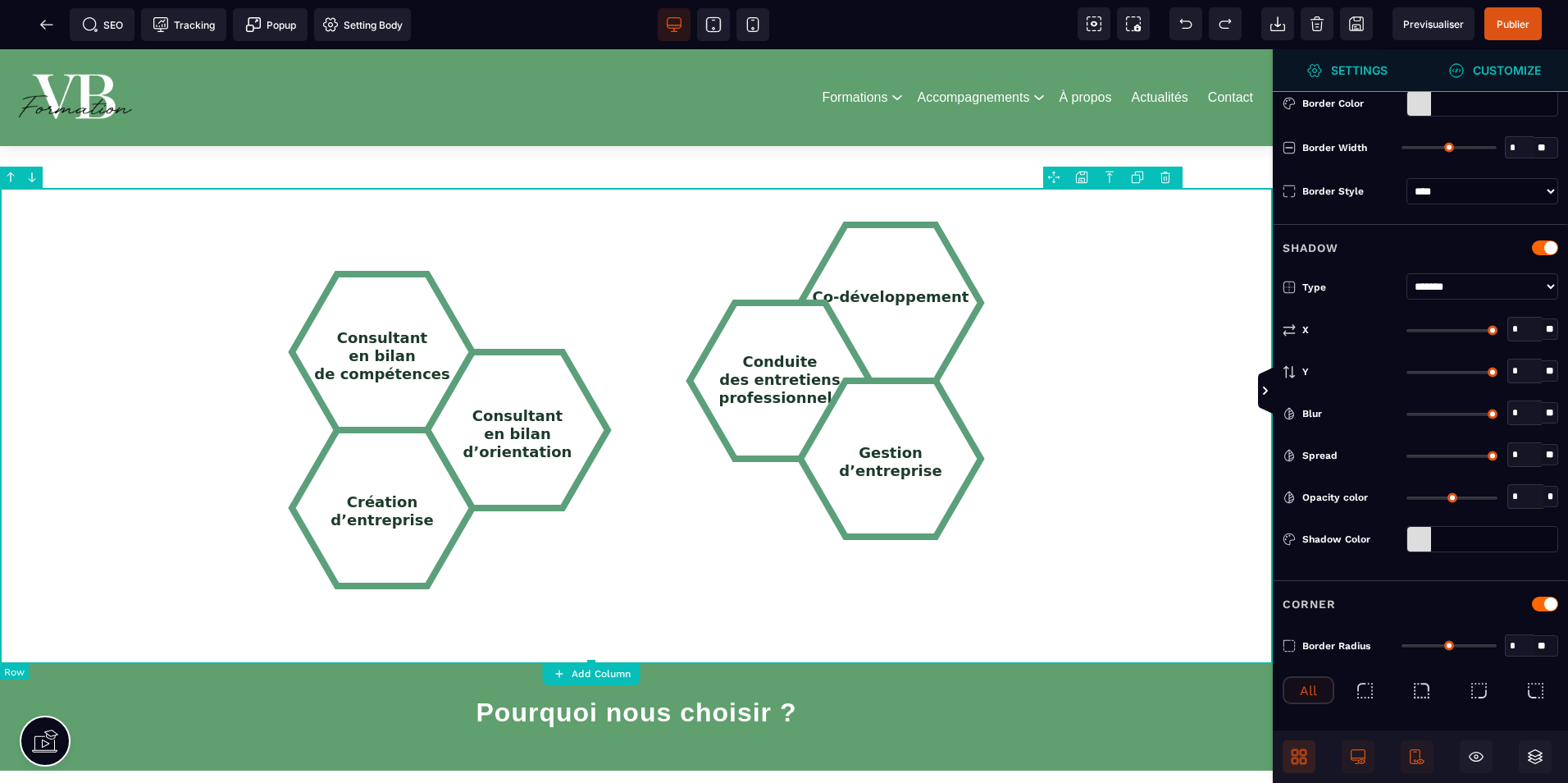
type input "*"
type input "***"
type input "**"
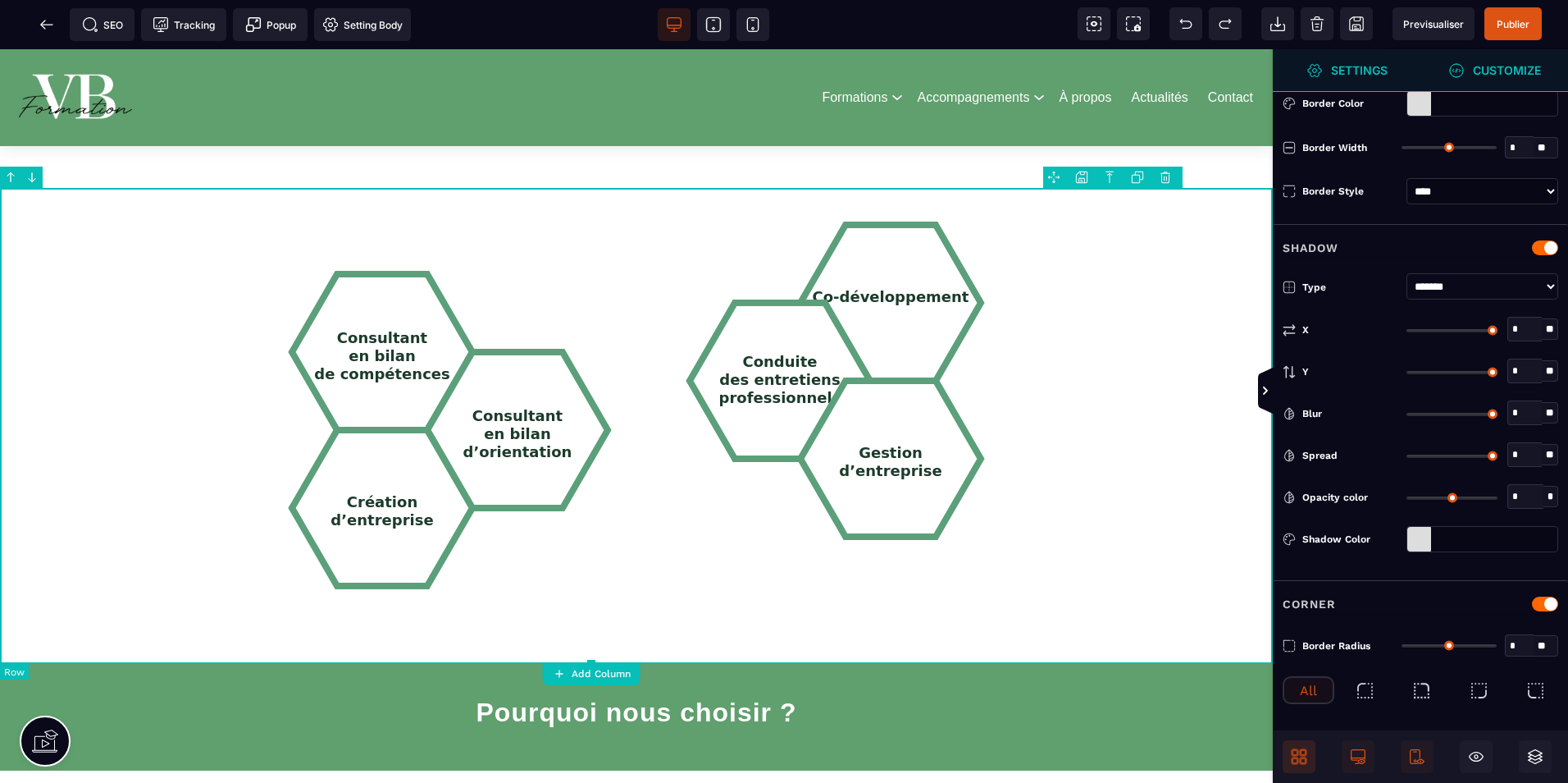
type input "**"
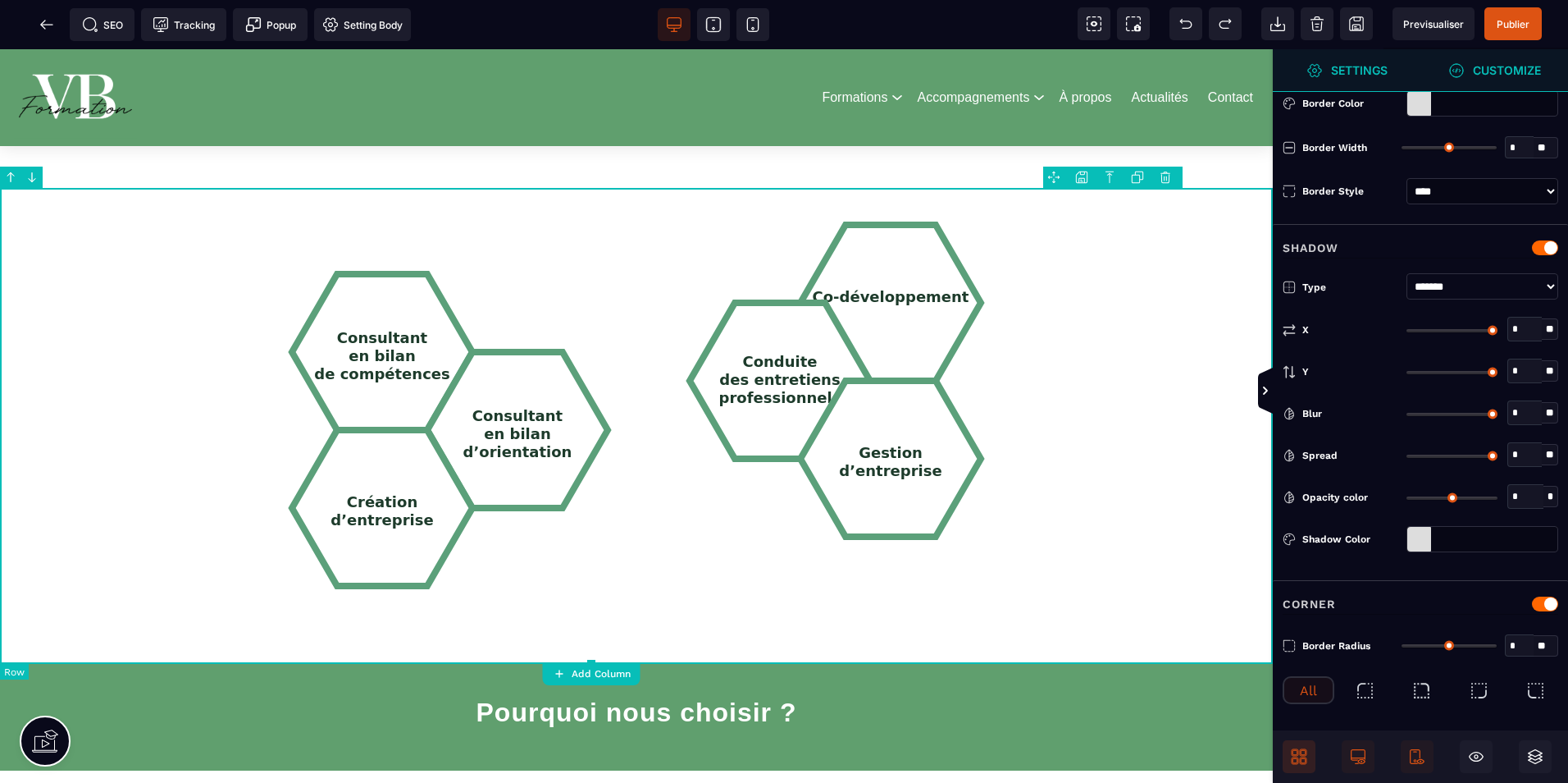
type input "**"
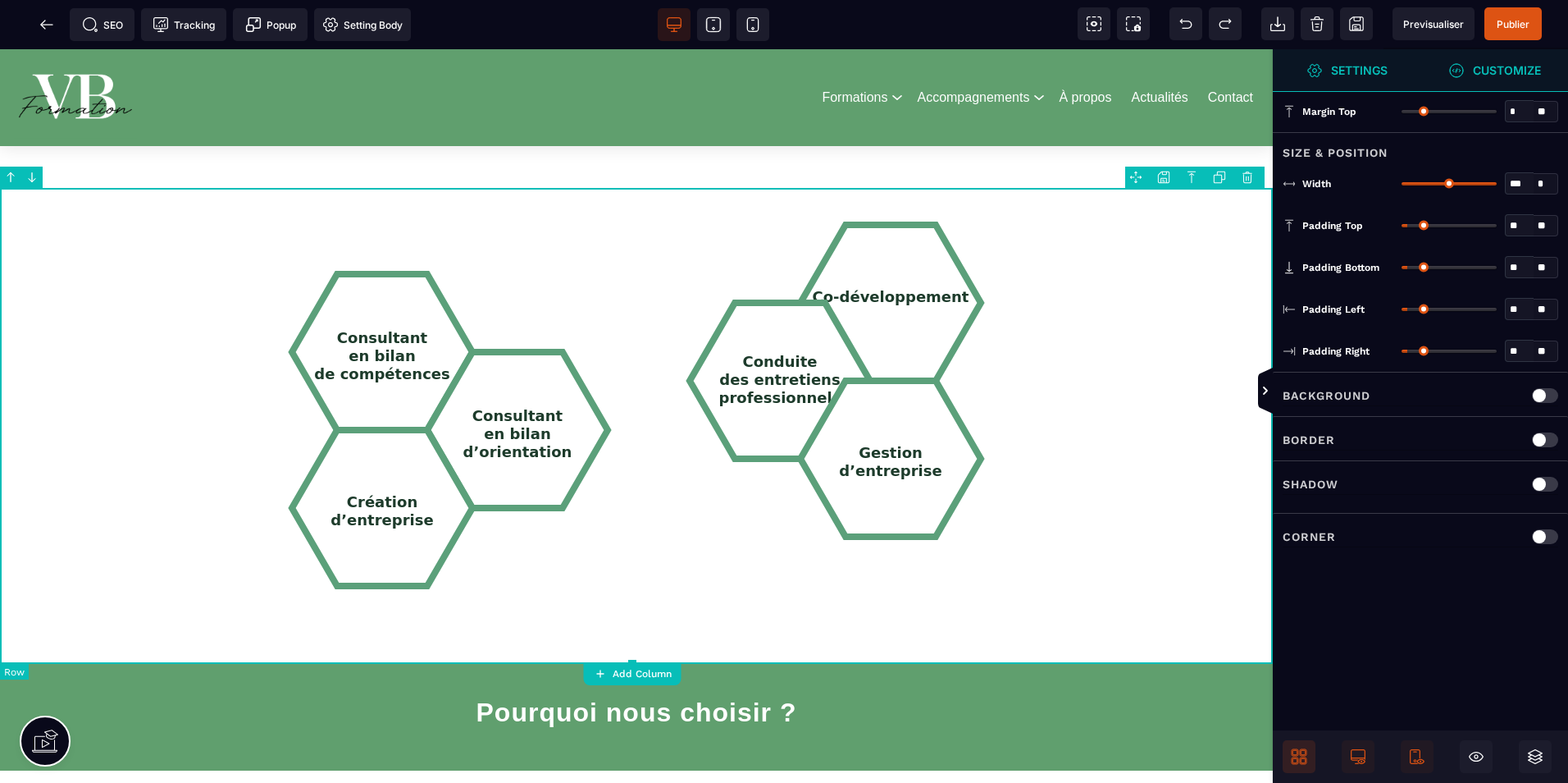
scroll to position [0, 0]
click at [981, 197] on div "Consultant en bilan de compétences Consultant en bilan d’orientation Création d…" at bounding box center [637, 425] width 1273 height 476
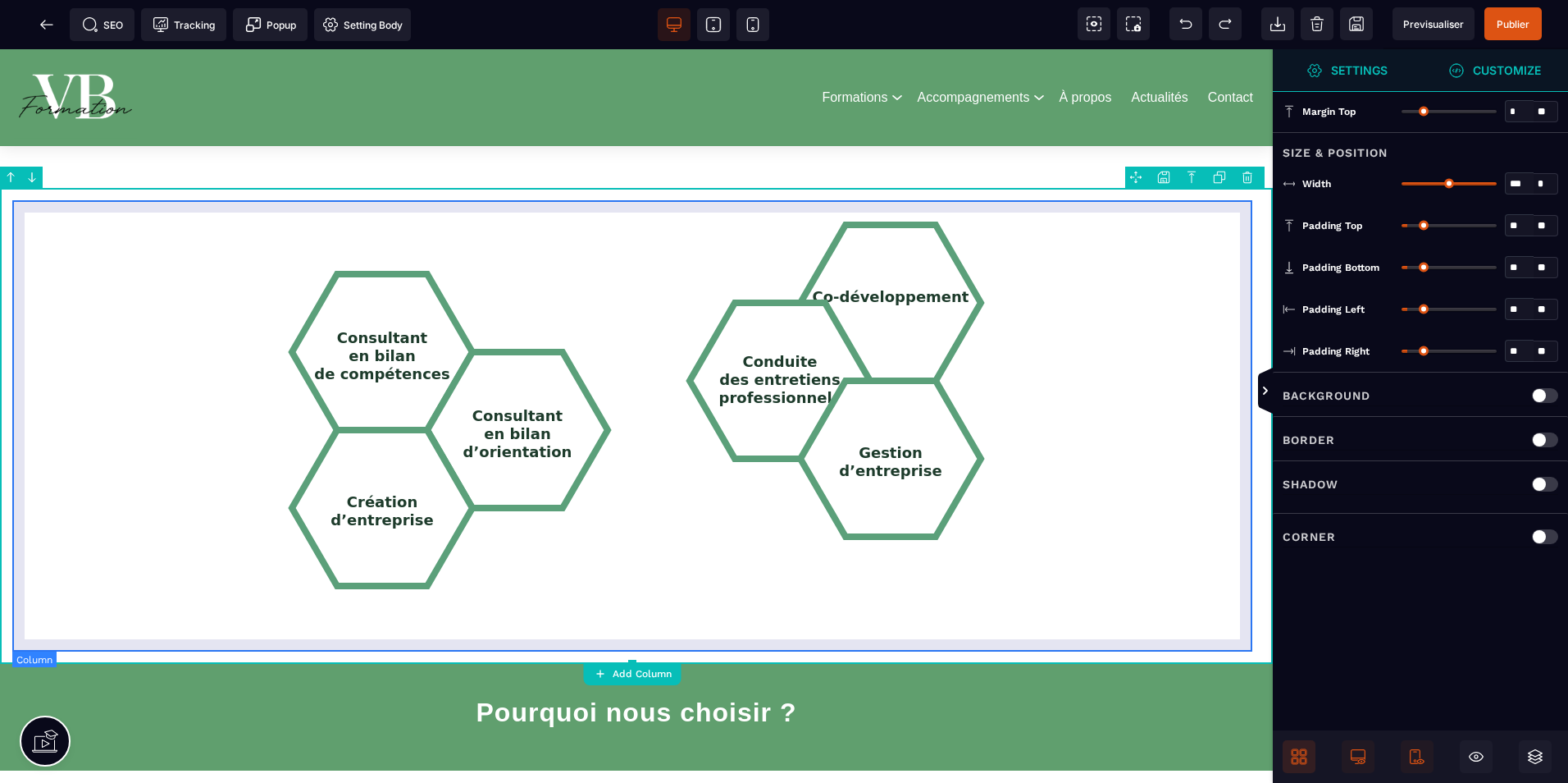
click at [984, 212] on icon "Co-développement Conduite des entretiens professionnels Gestion d’entreprise" at bounding box center [850, 425] width 394 height 426
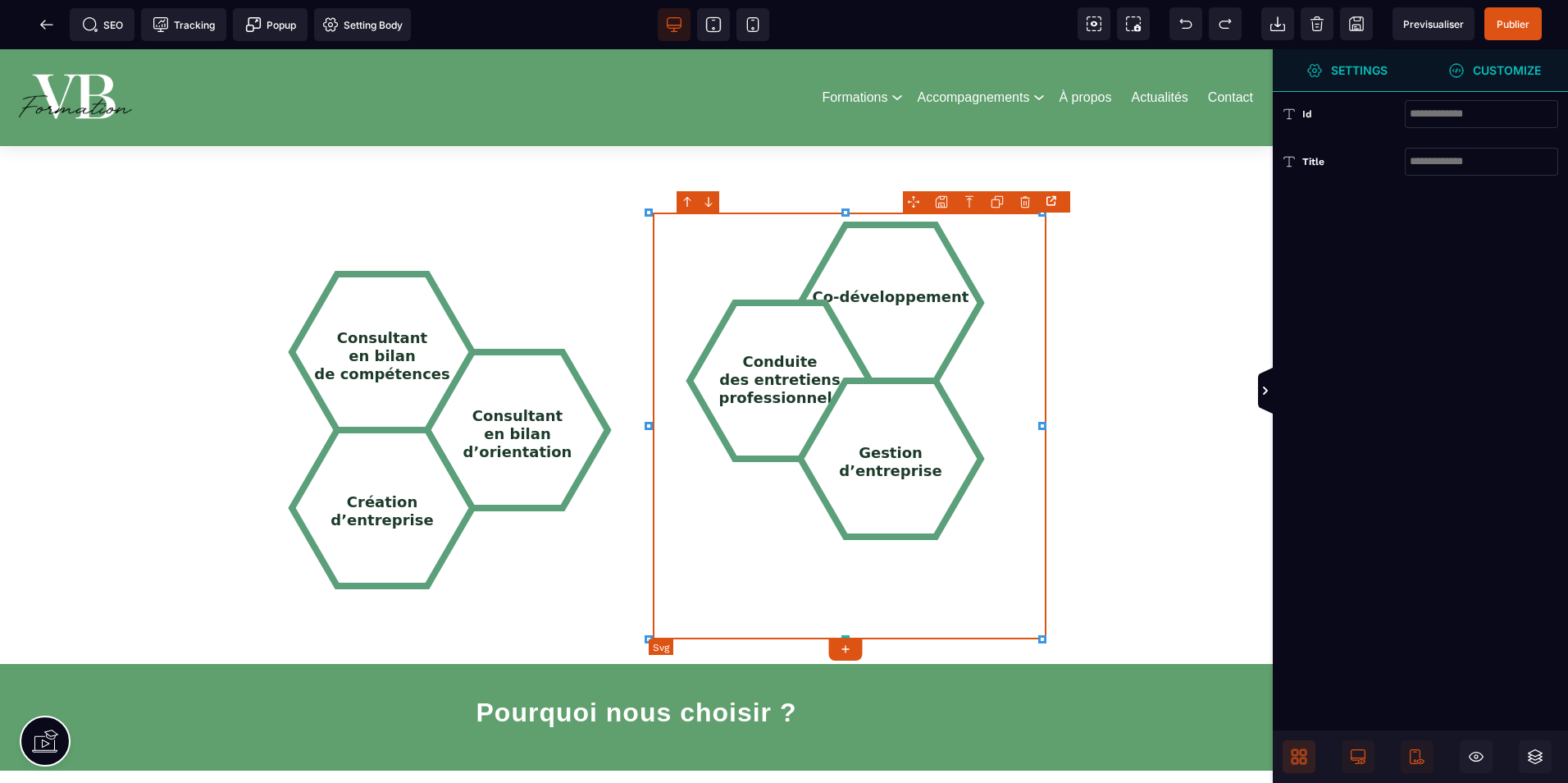
click at [984, 212] on icon "Co-développement Conduite des entretiens professionnels Gestion d’entreprise" at bounding box center [850, 425] width 394 height 426
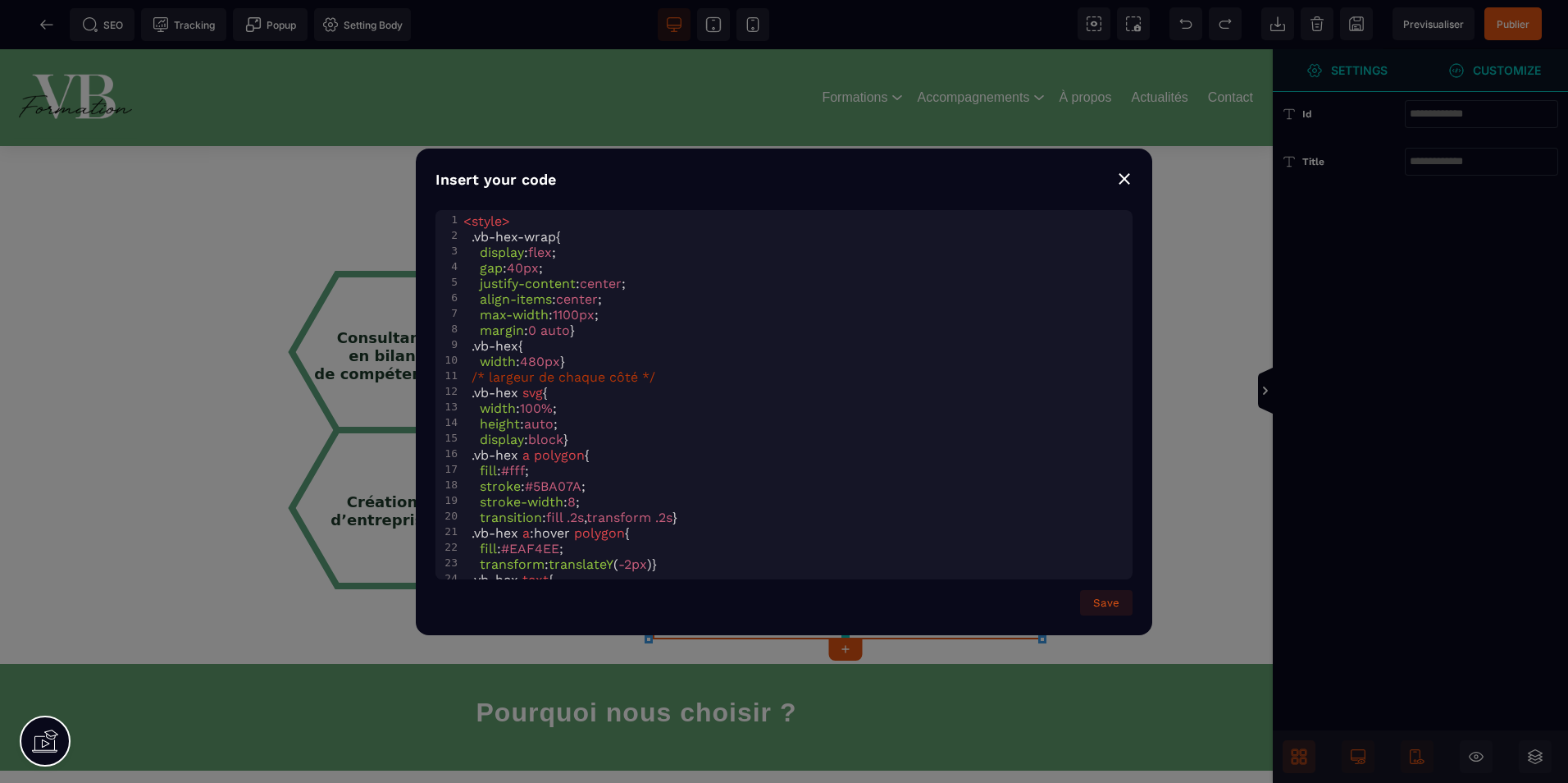
click at [1122, 180] on div "⨯" at bounding box center [1124, 177] width 17 height 23
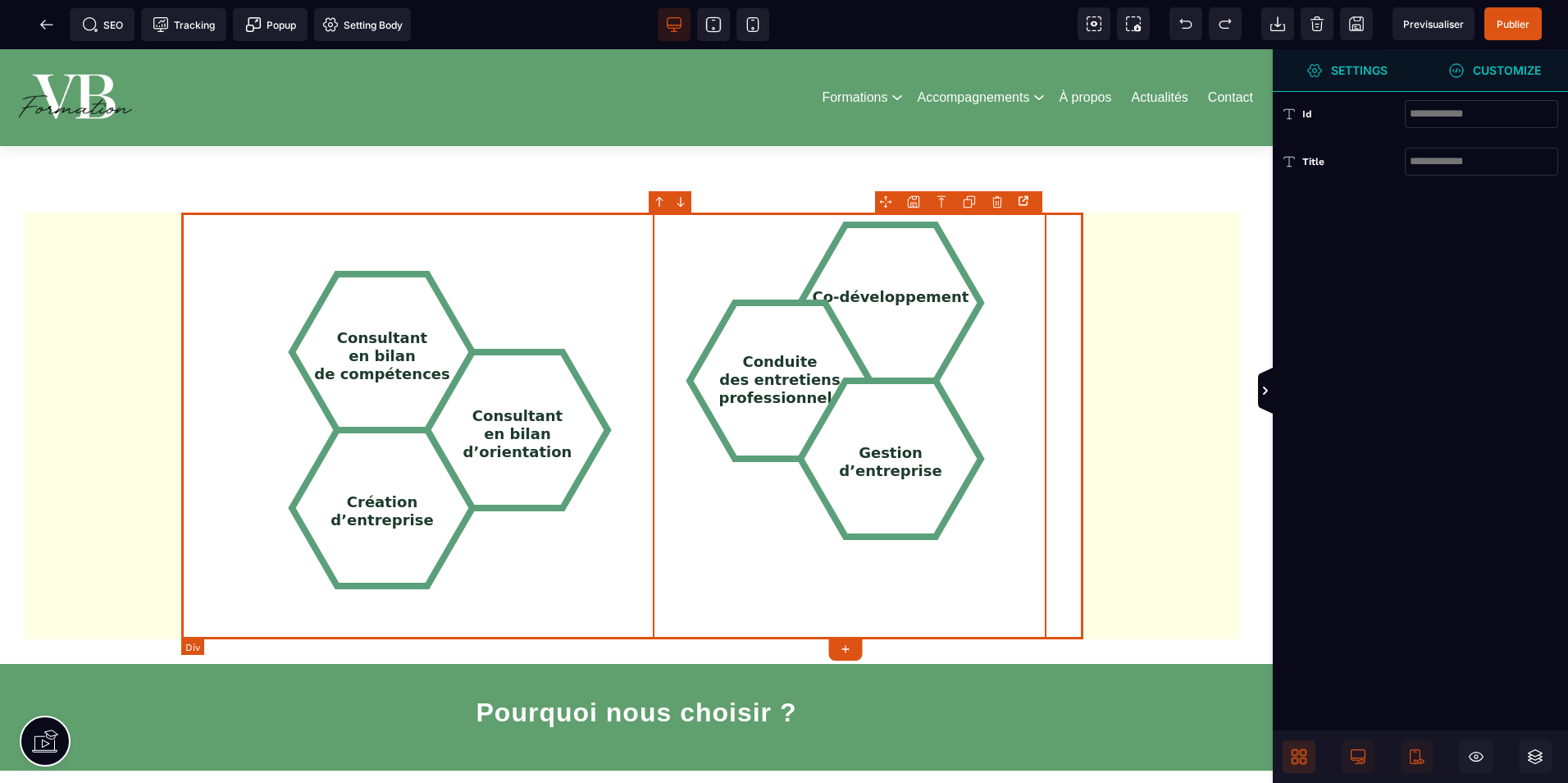
click at [633, 218] on div "Consultant en bilan de compétences Consultant en bilan d’orientation Création d…" at bounding box center [636, 425] width 902 height 426
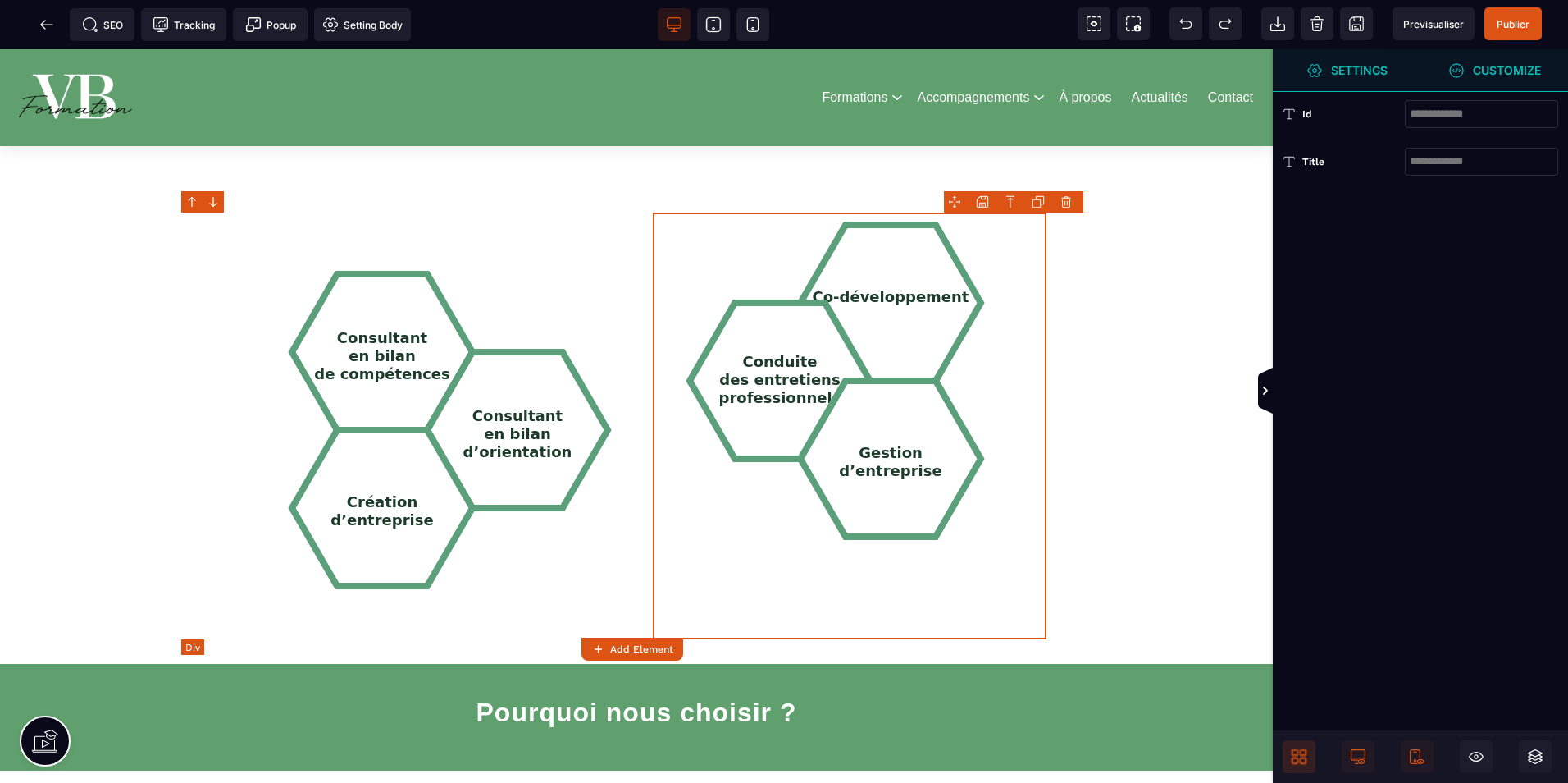
click at [633, 218] on div "Consultant en bilan de compétences Consultant en bilan d’orientation Création d…" at bounding box center [636, 425] width 902 height 426
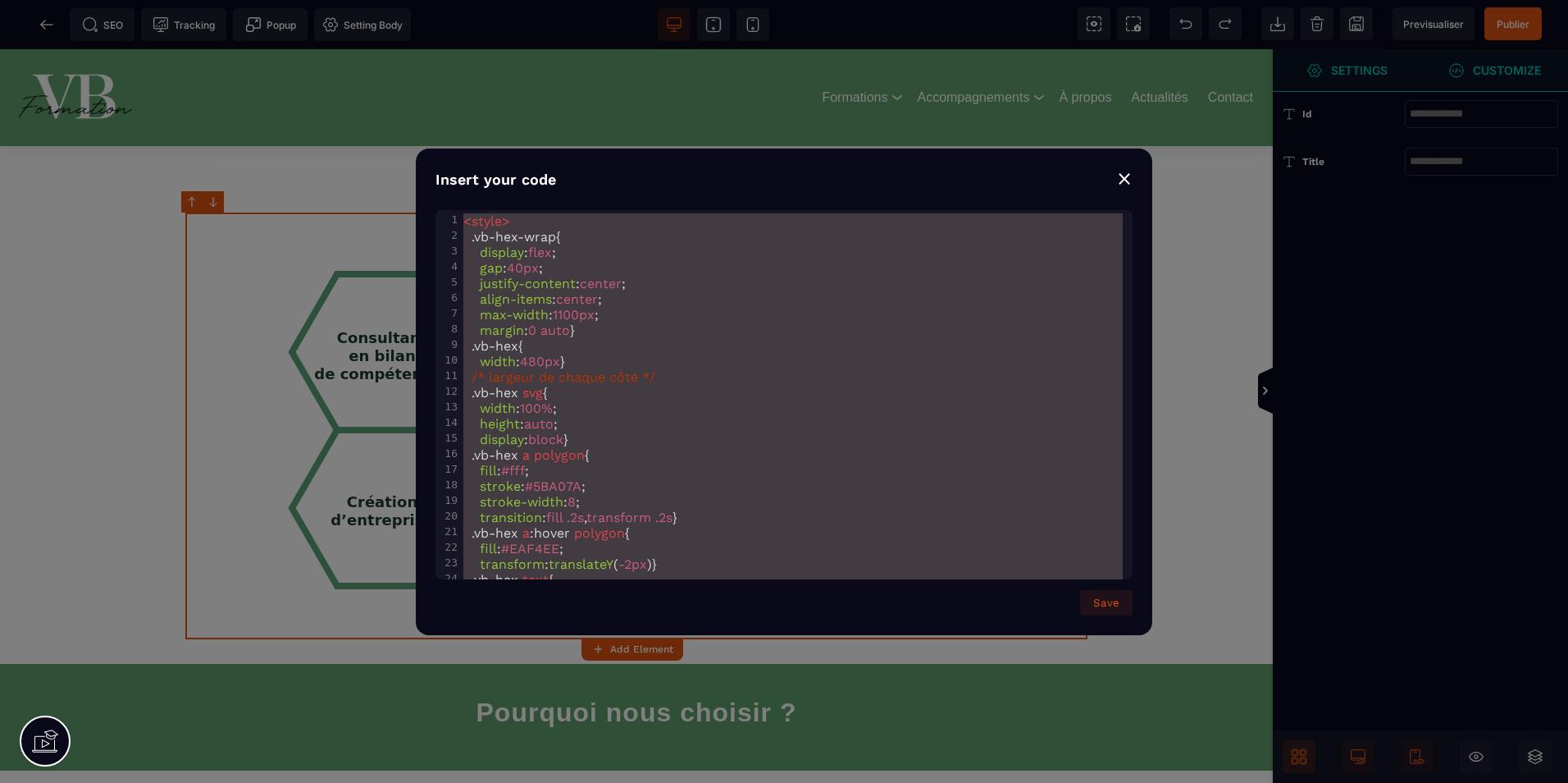
scroll to position [1308, 0]
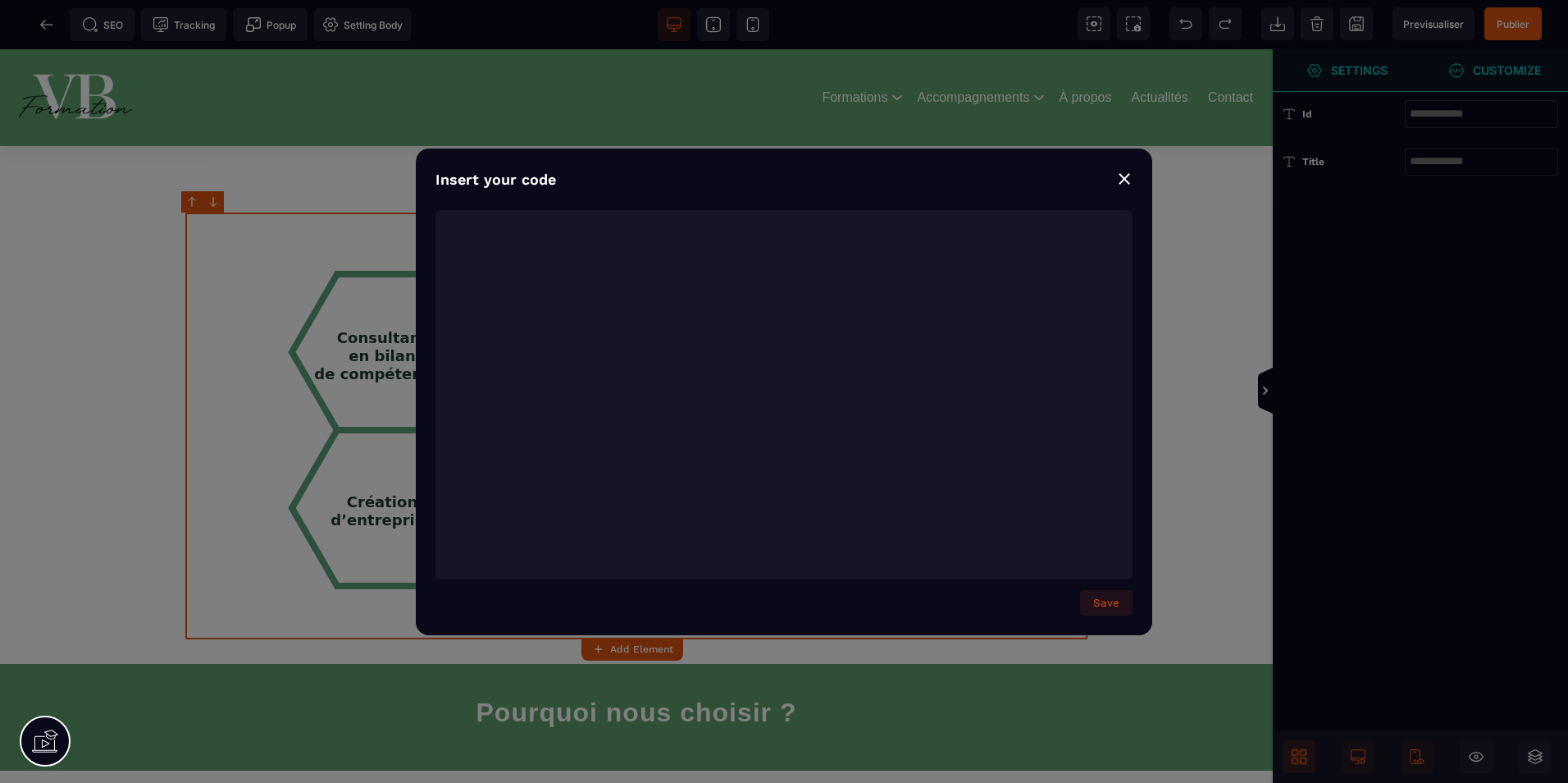
type textarea "**********"
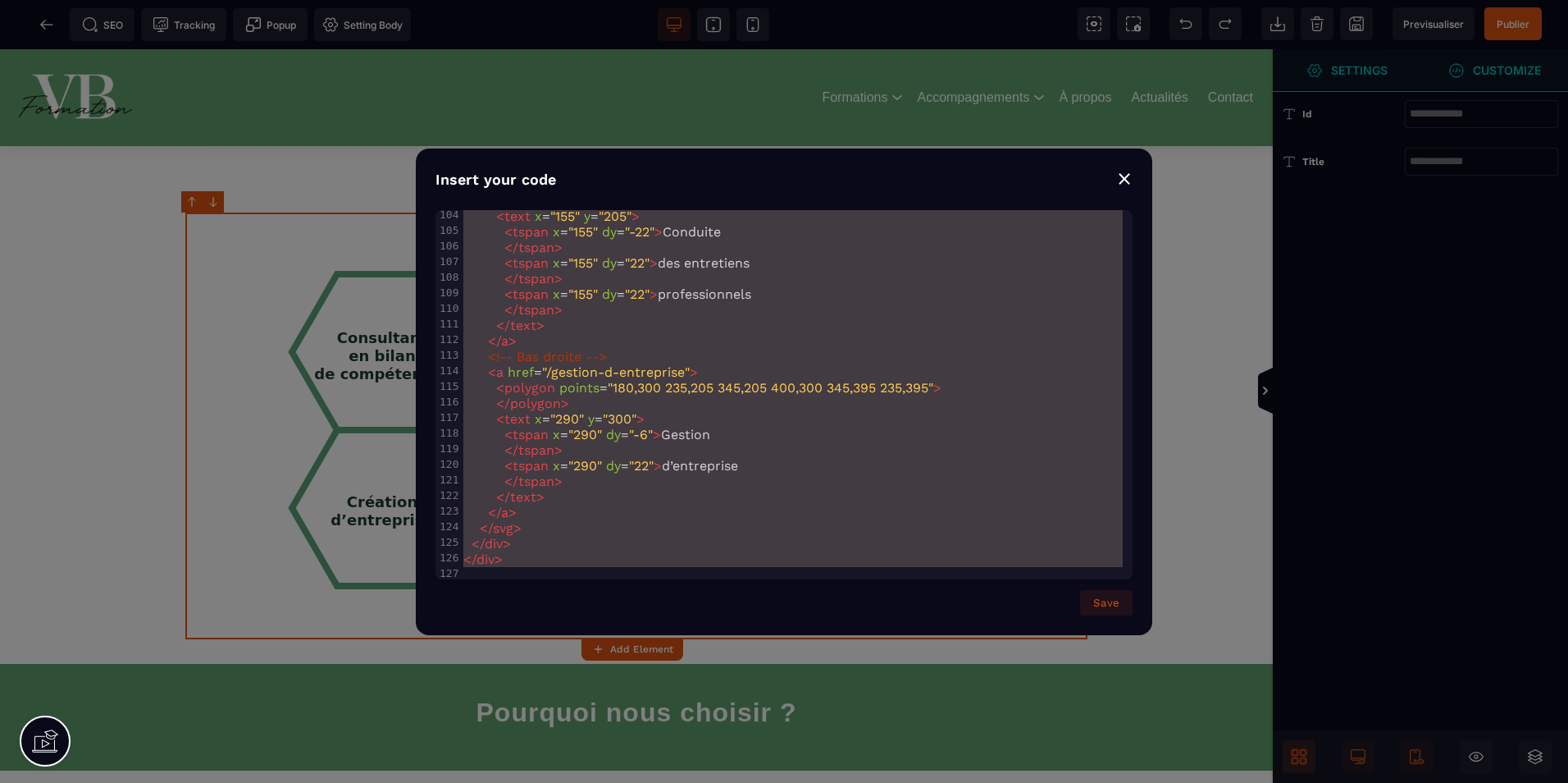
drag, startPoint x: 466, startPoint y: 218, endPoint x: 1168, endPoint y: 764, distance: 889.3
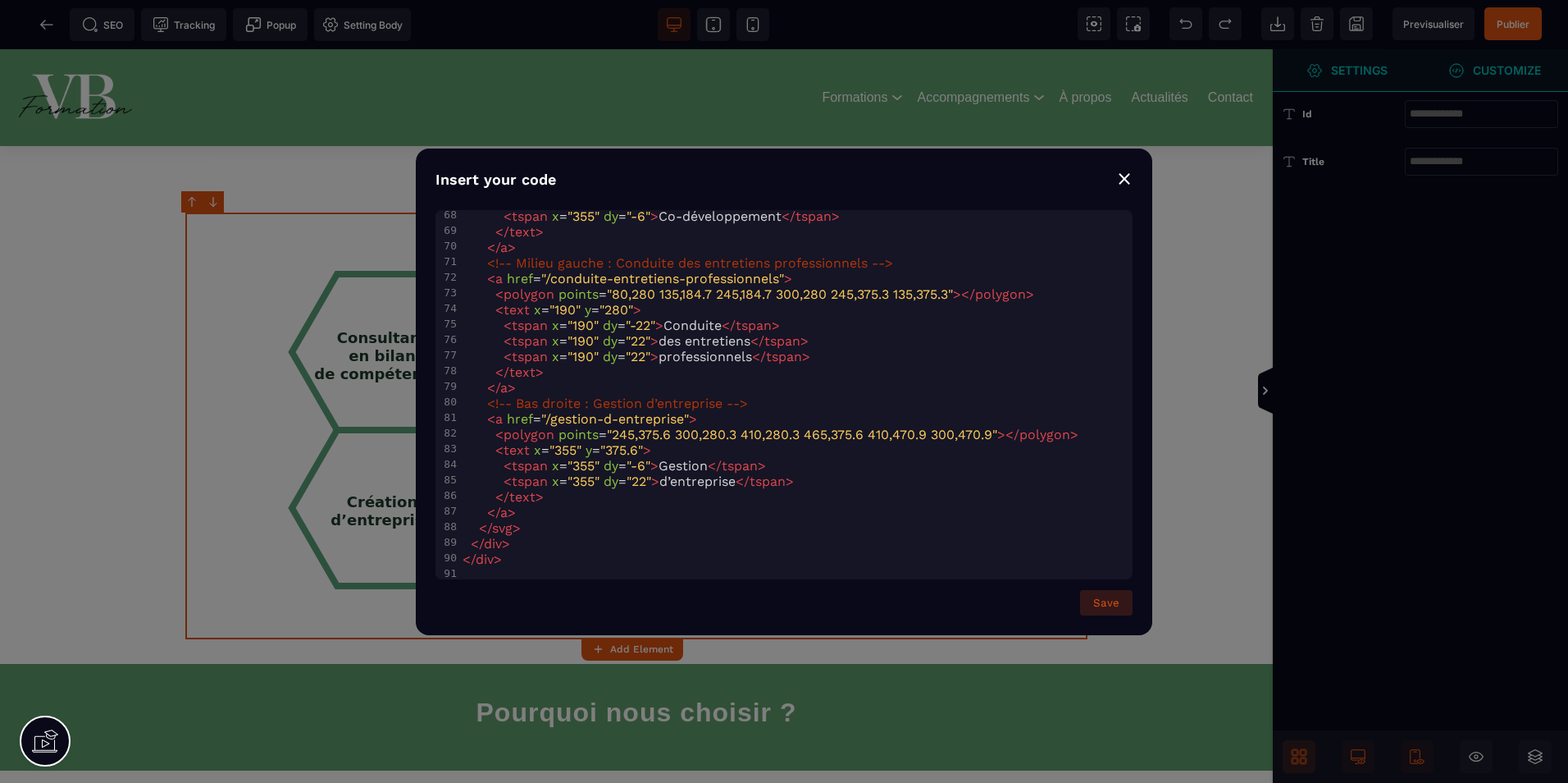
click at [1114, 600] on button "Save" at bounding box center [1106, 602] width 52 height 25
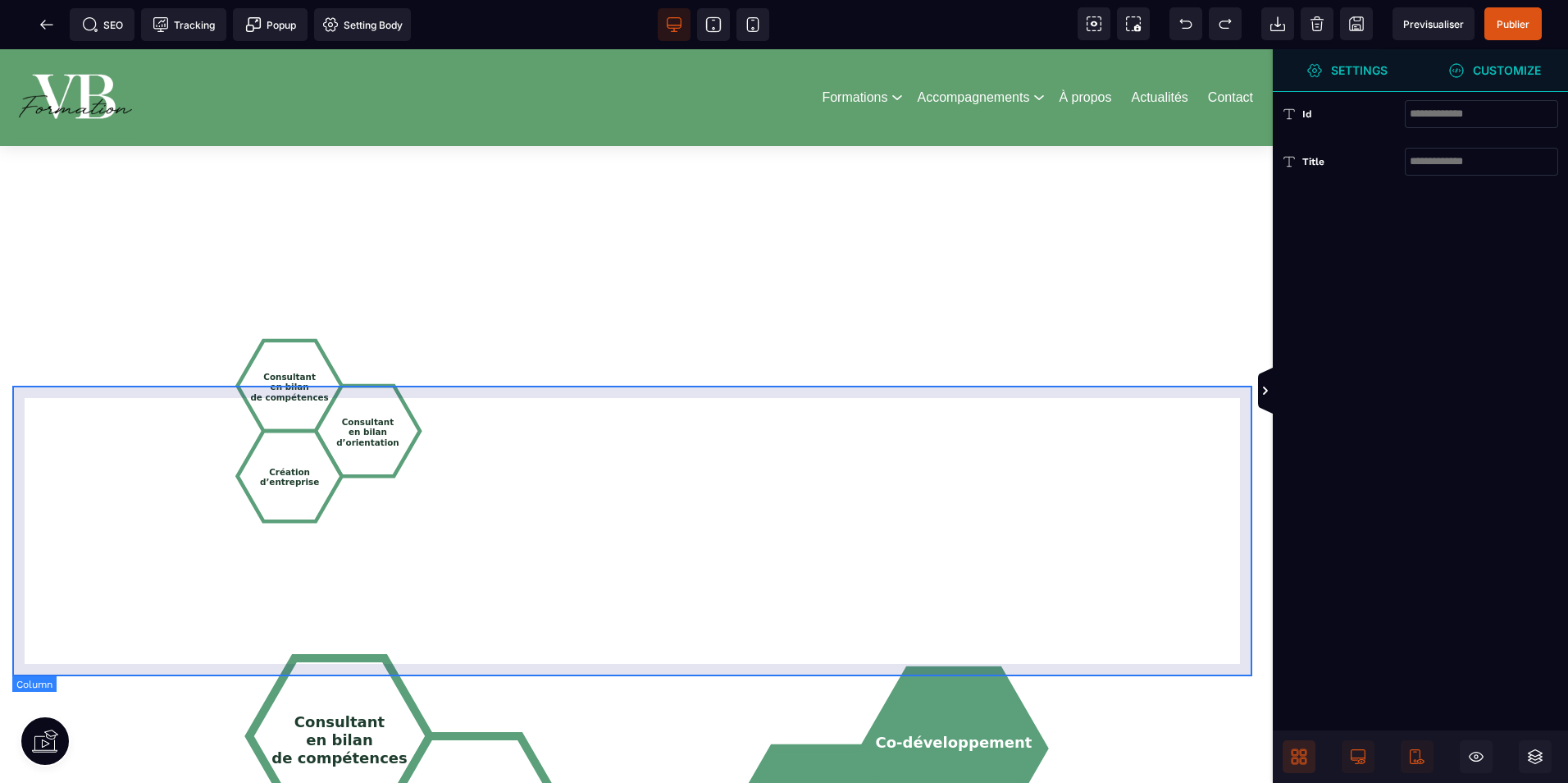
scroll to position [1723, 0]
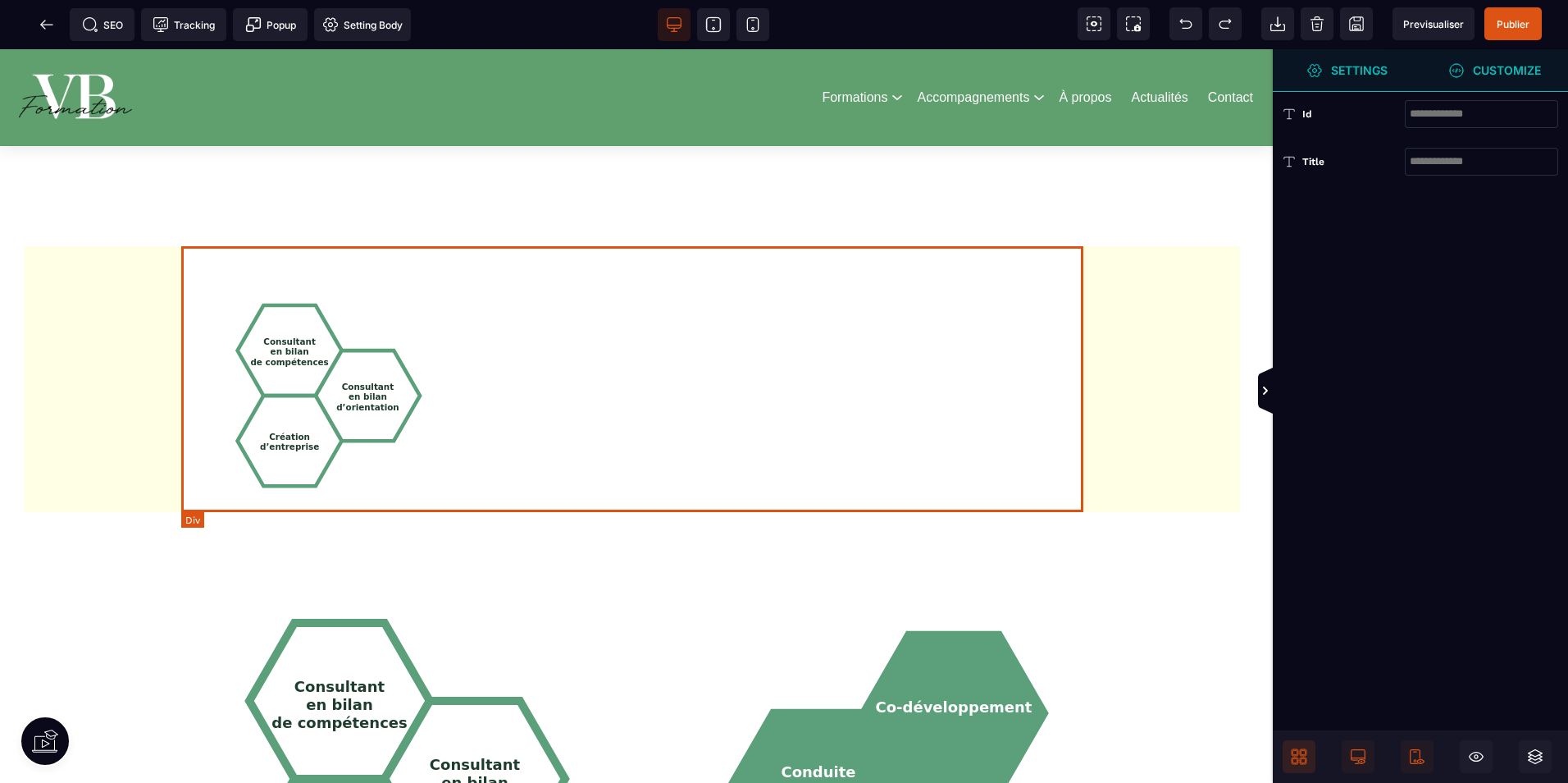
click at [764, 337] on div "Consultant en bilan de compétences Consultant en bilan d’orientation Création d…" at bounding box center [636, 379] width 902 height 266
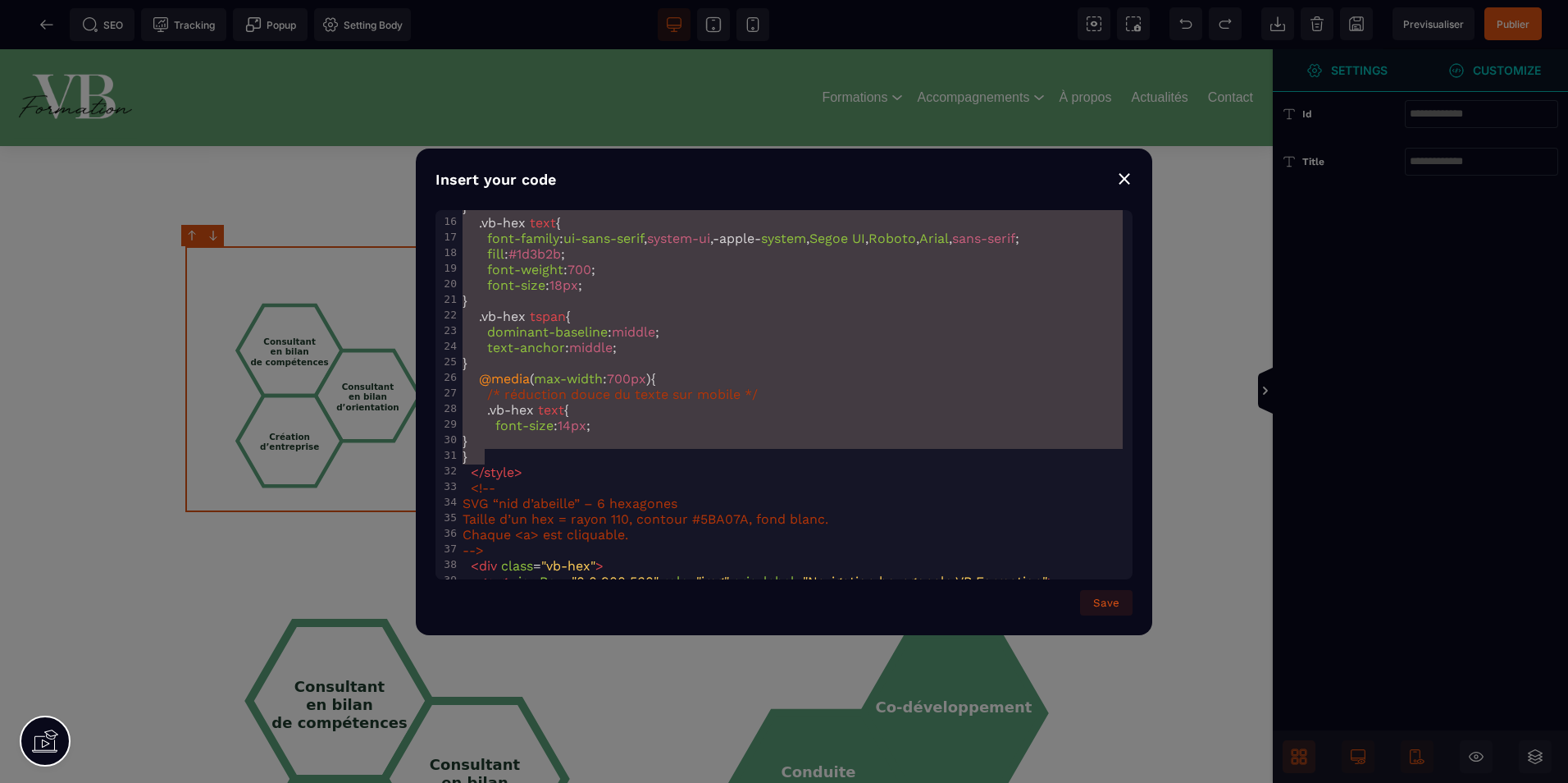
scroll to position [793, 0]
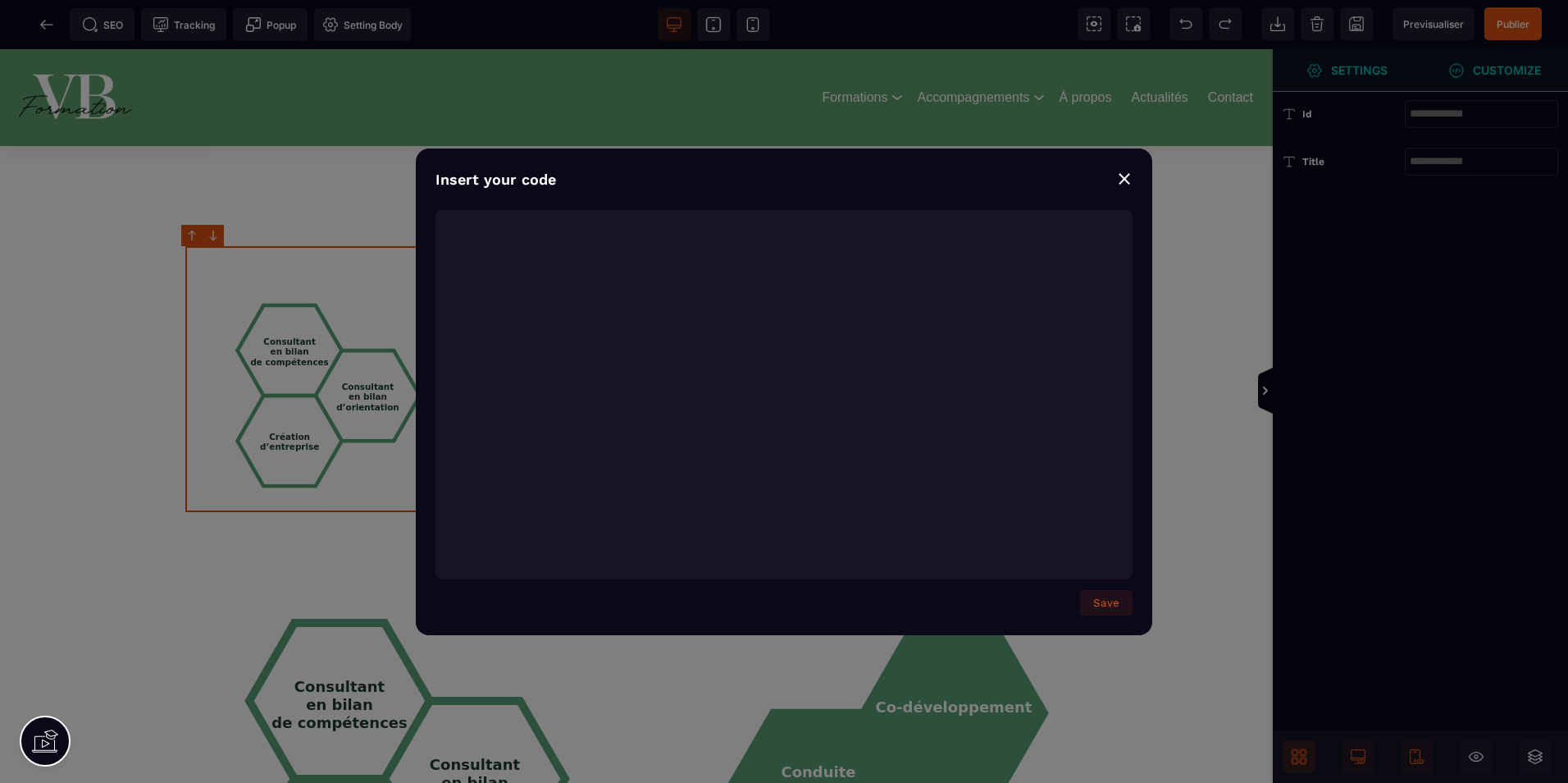
type textarea "**********"
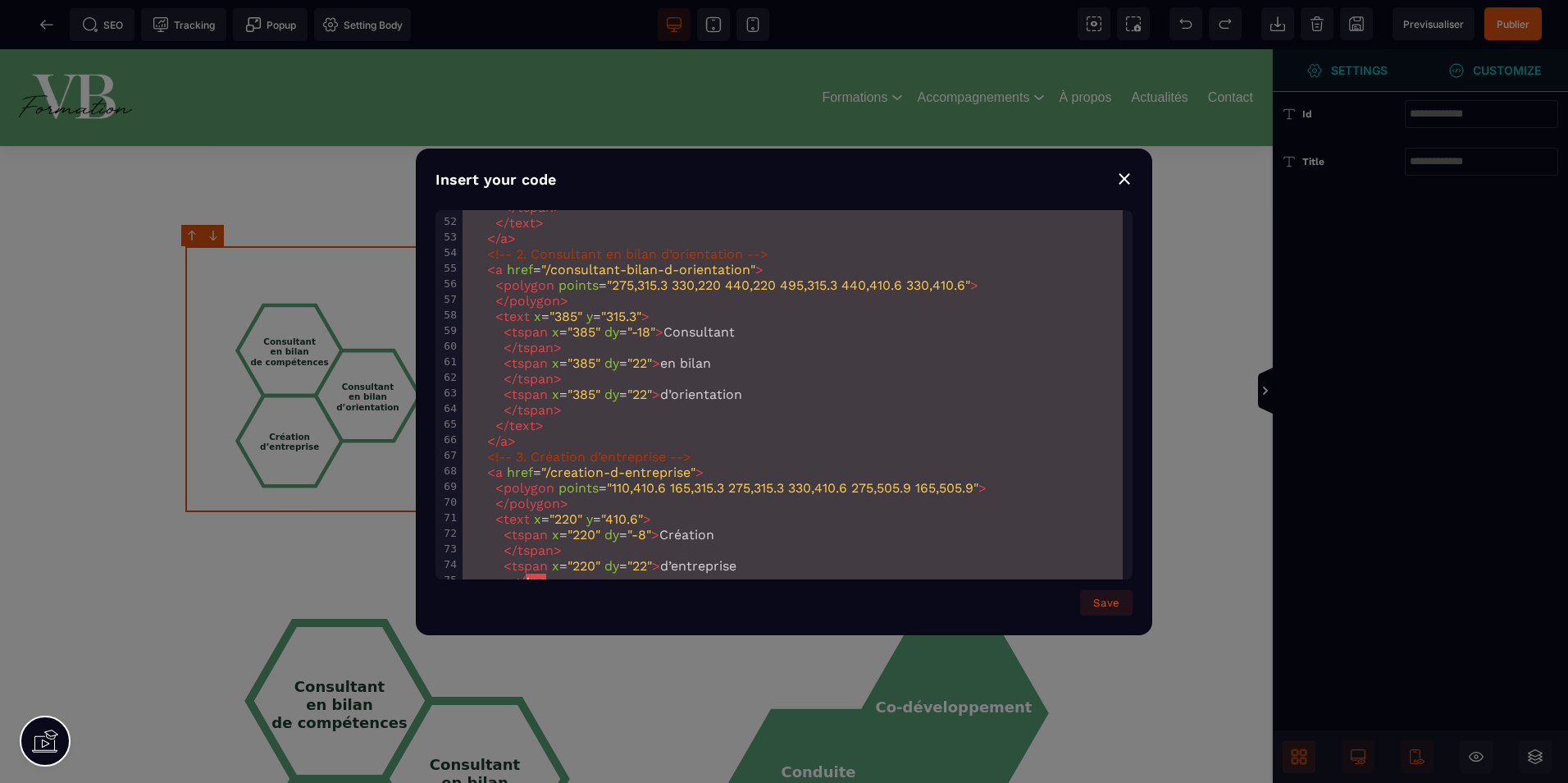
scroll to position [828, 0]
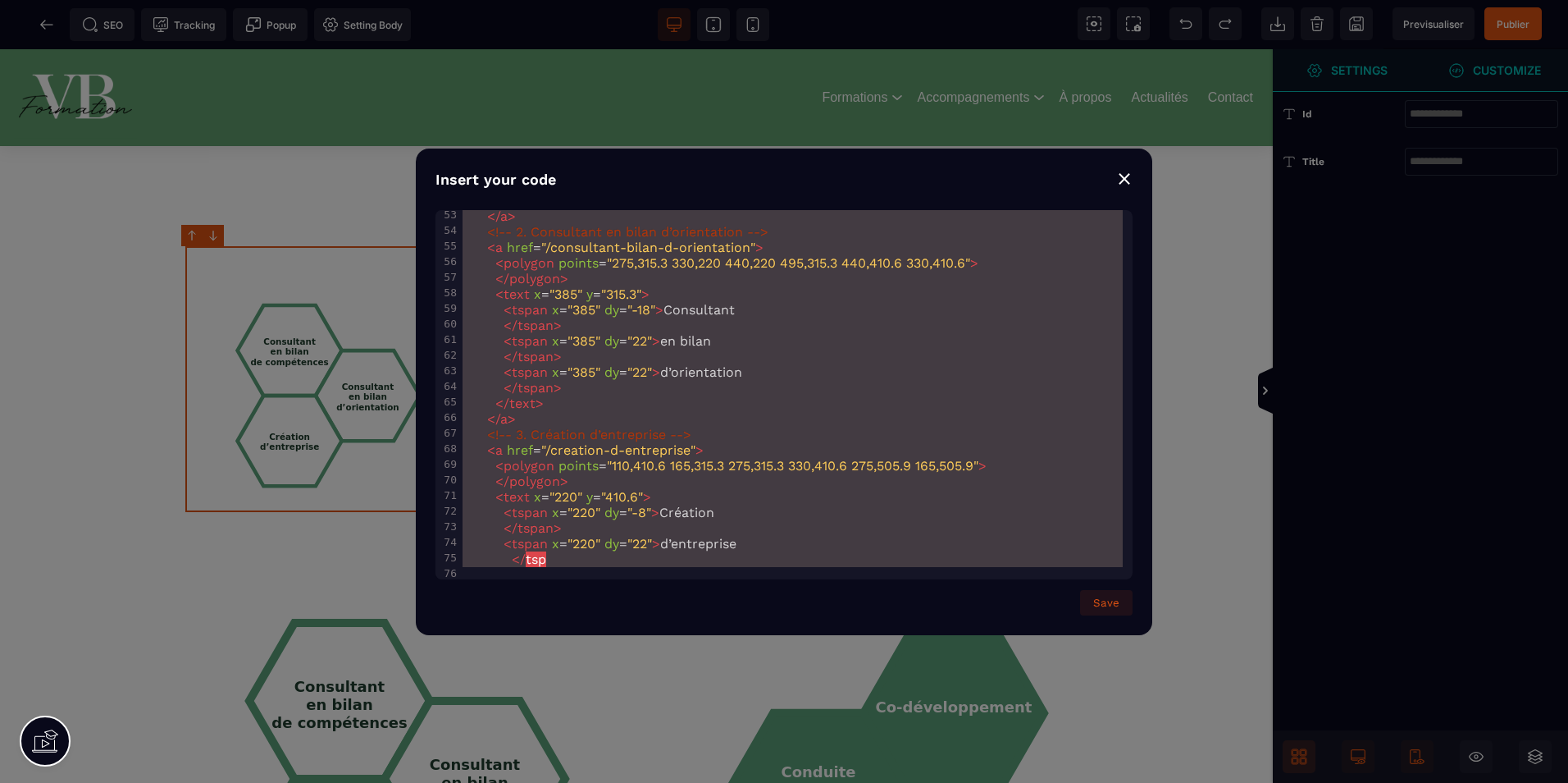
drag, startPoint x: 464, startPoint y: 223, endPoint x: 894, endPoint y: 673, distance: 622.4
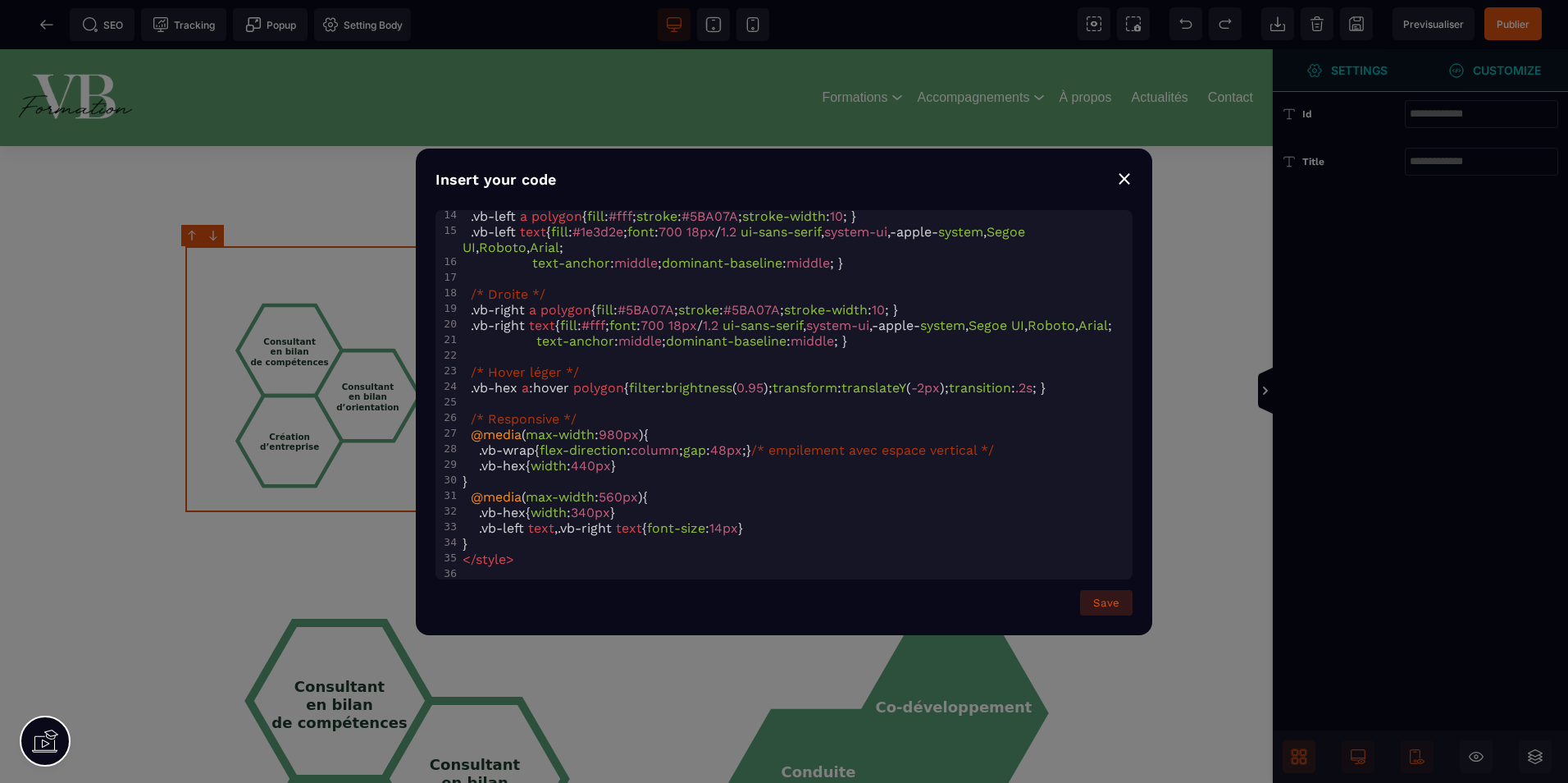
click at [1107, 606] on button "Save" at bounding box center [1106, 602] width 52 height 25
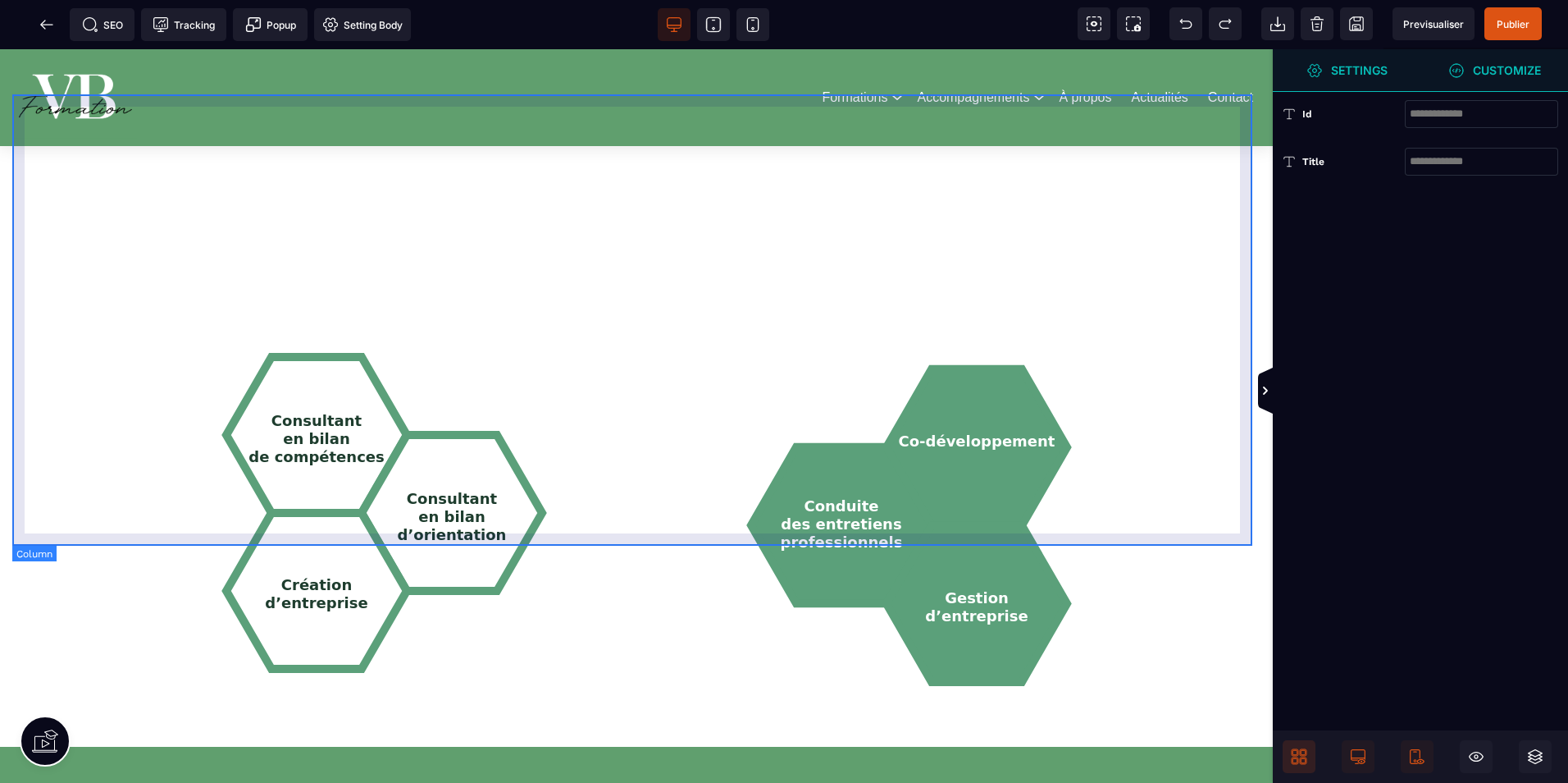
scroll to position [1559, 0]
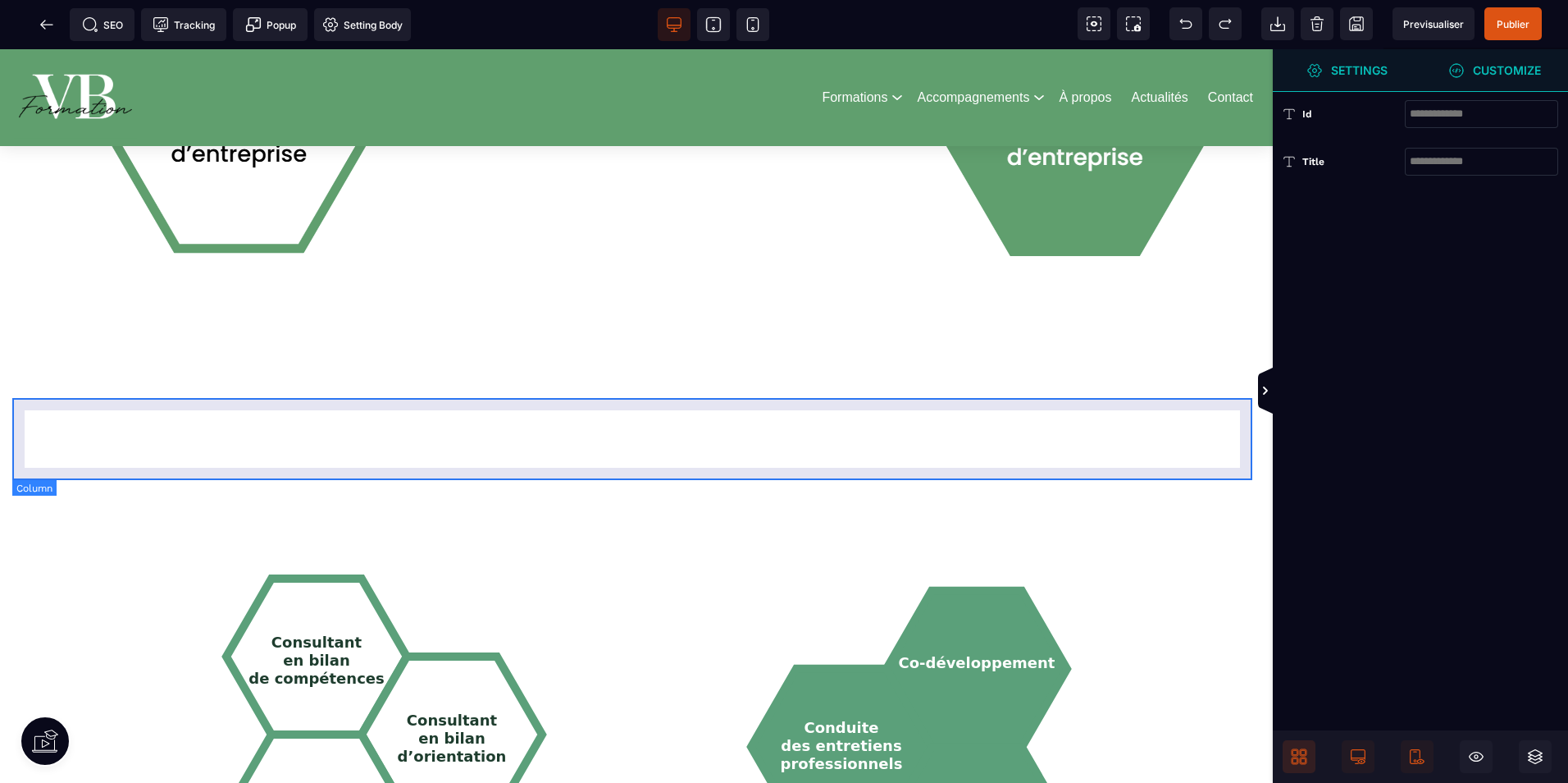
click at [805, 445] on div at bounding box center [637, 438] width 1249 height 82
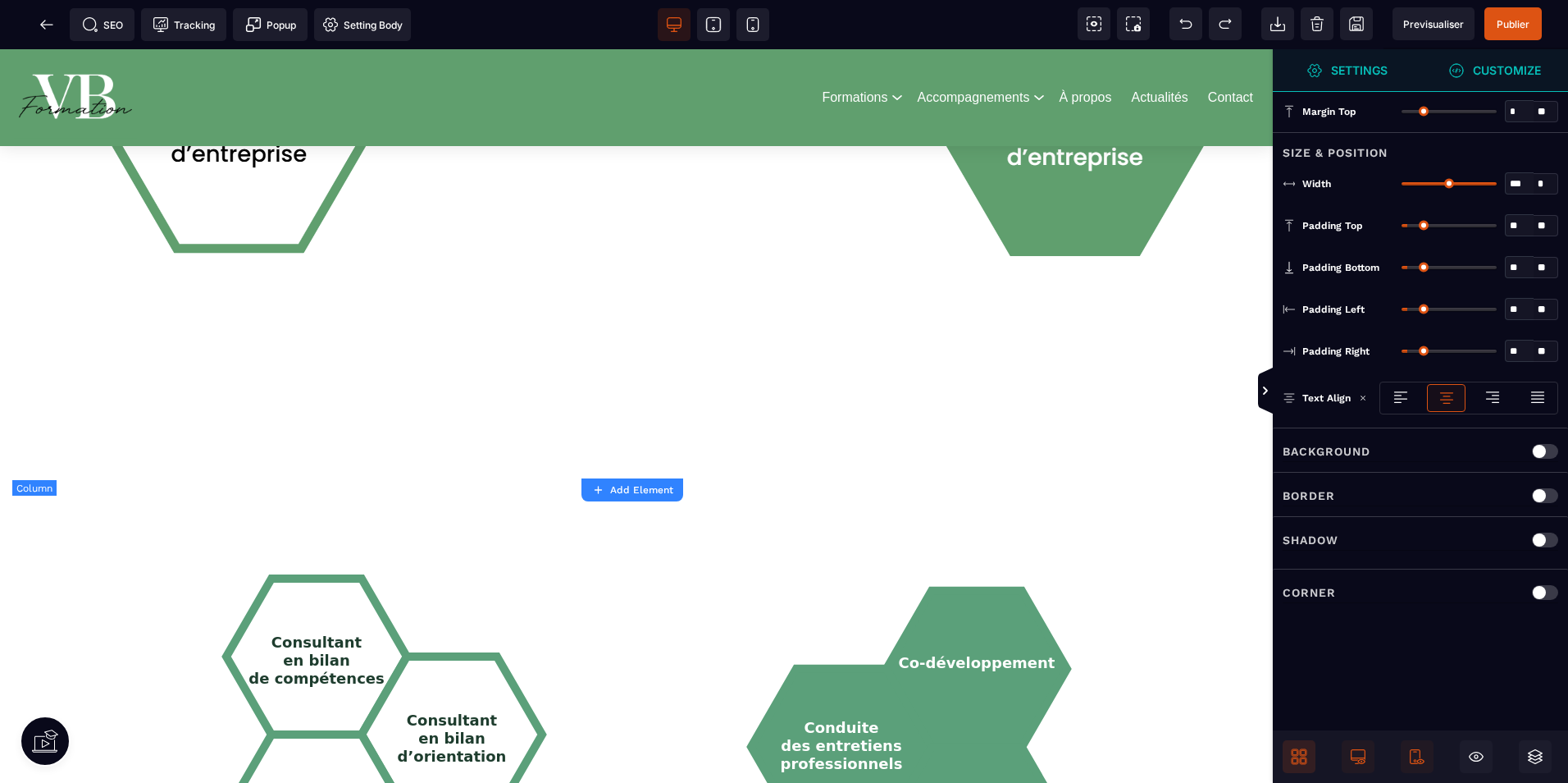
click at [805, 445] on div at bounding box center [637, 438] width 1249 height 82
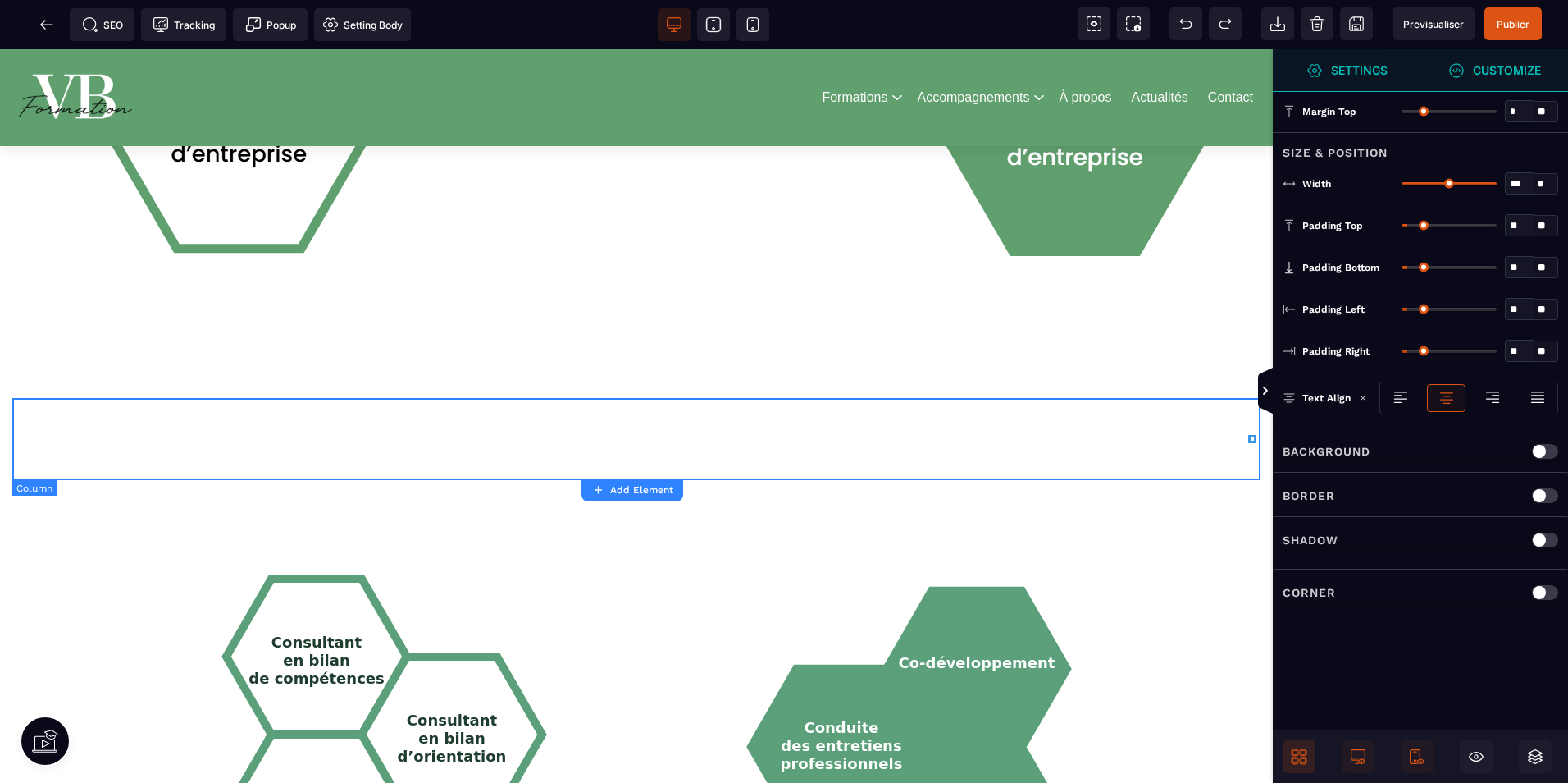
click at [802, 449] on div at bounding box center [637, 438] width 1249 height 82
click at [1134, 412] on div at bounding box center [637, 438] width 1249 height 82
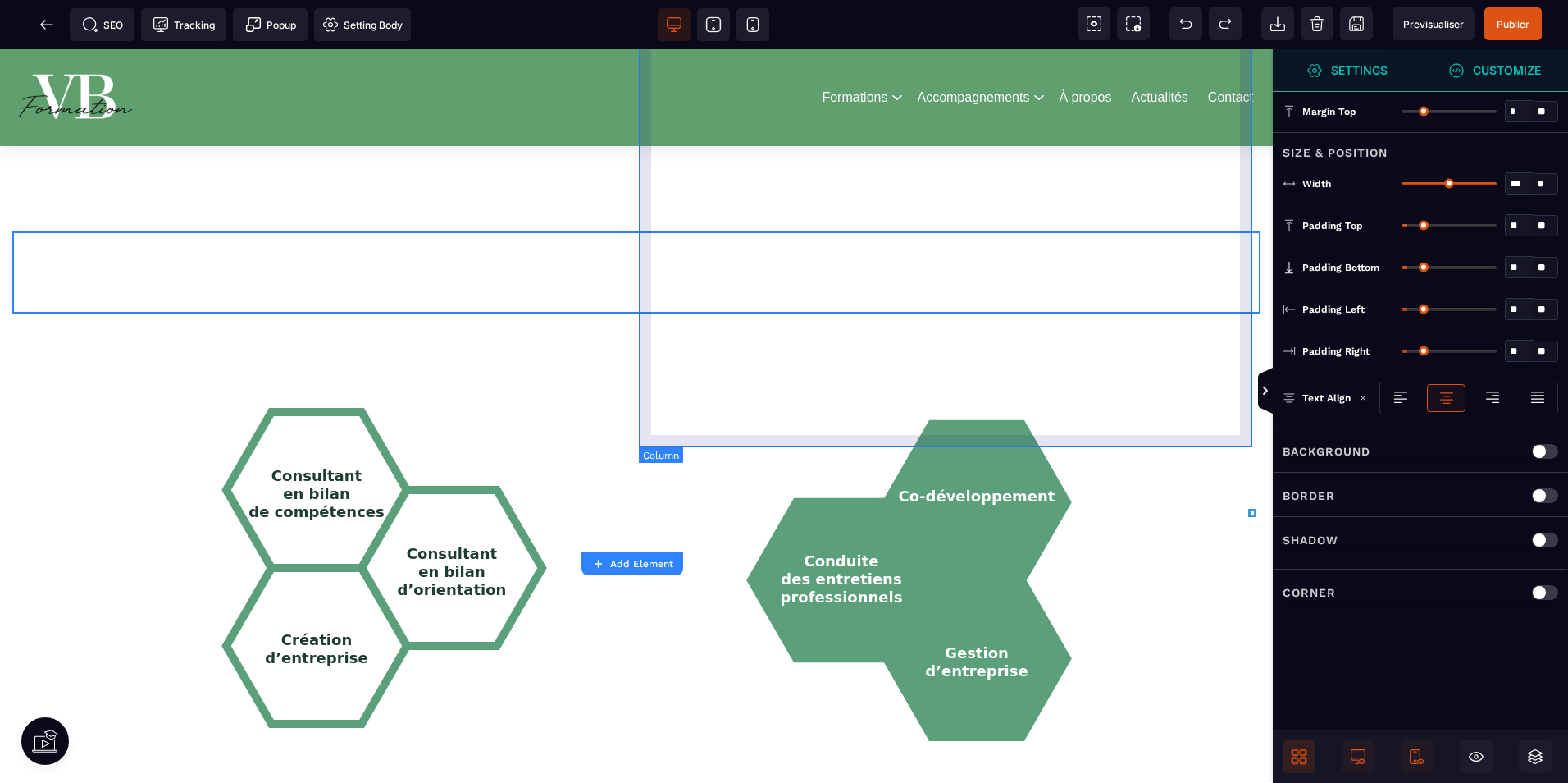
scroll to position [1477, 0]
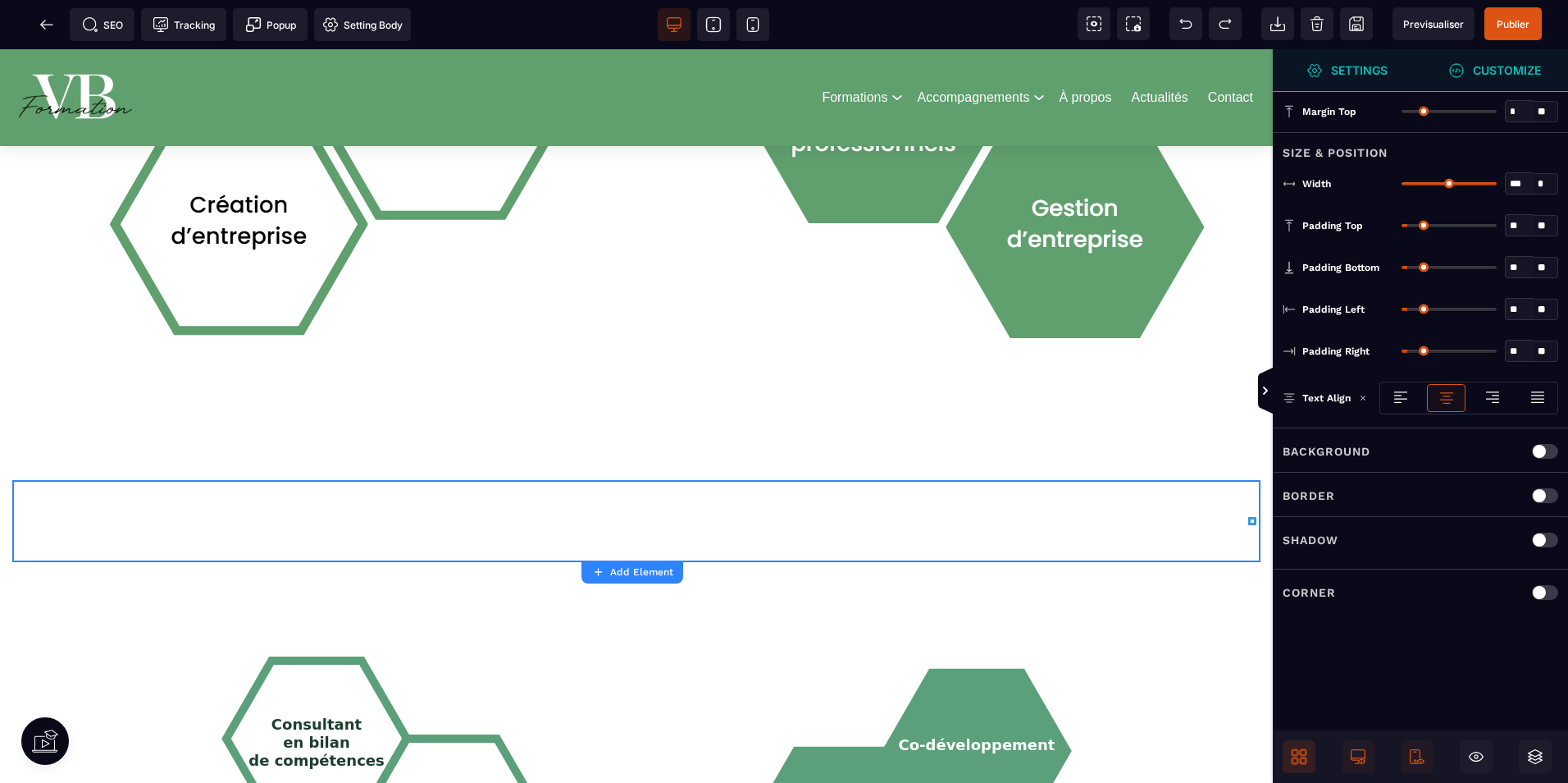
click at [1306, 746] on span at bounding box center [1299, 757] width 33 height 33
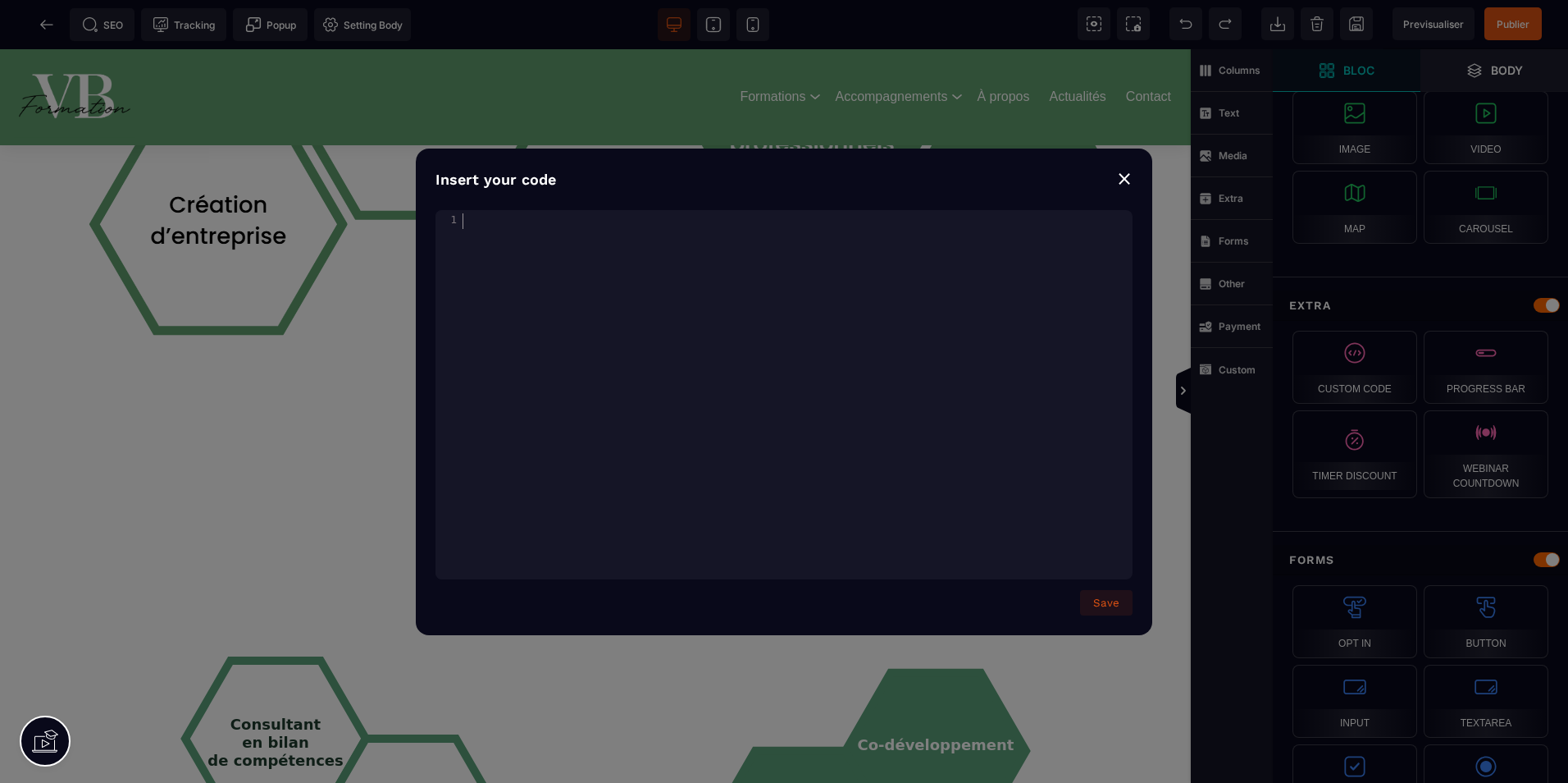
scroll to position [220, 0]
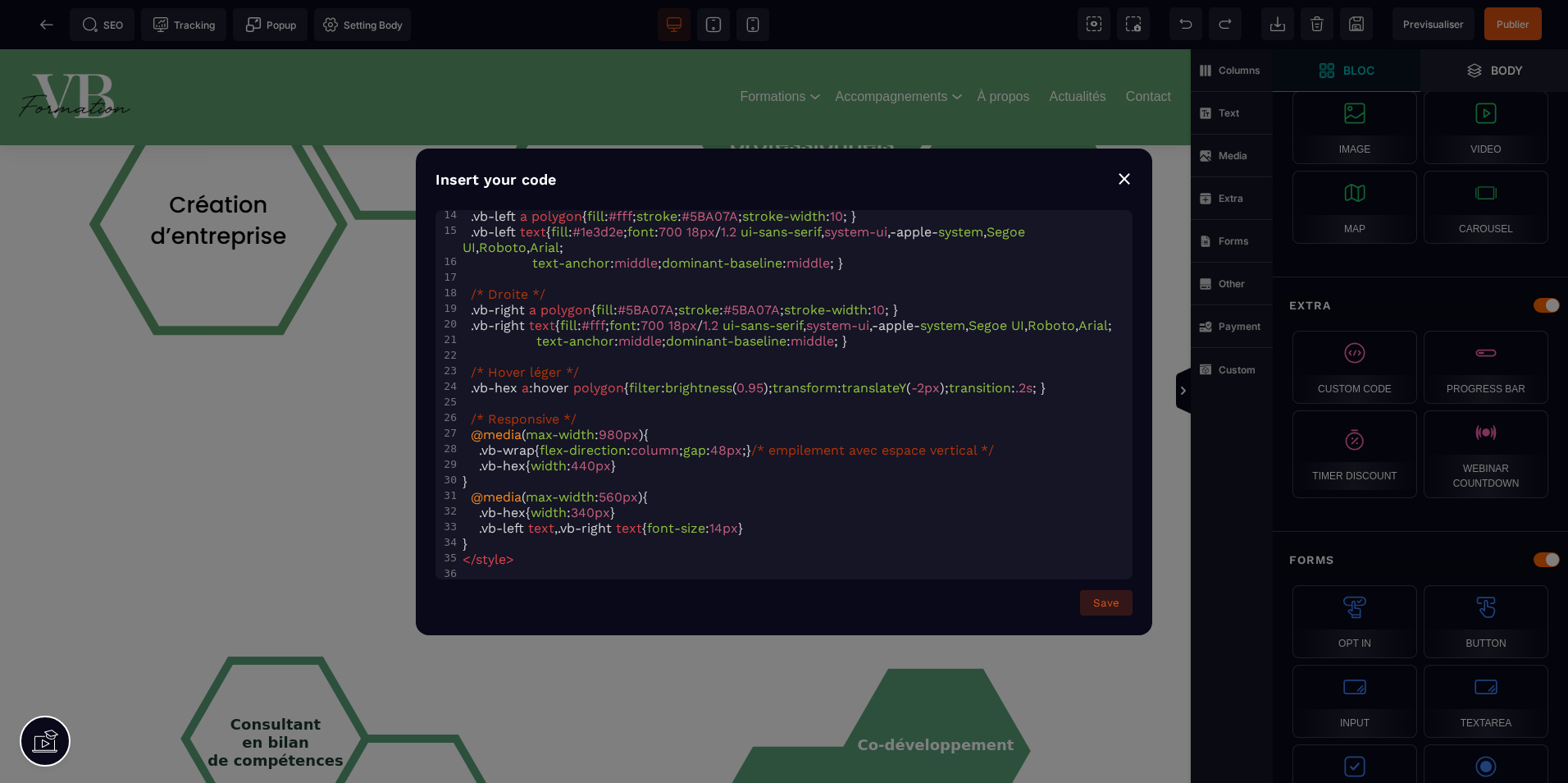
click at [1094, 608] on button "Save" at bounding box center [1106, 602] width 52 height 25
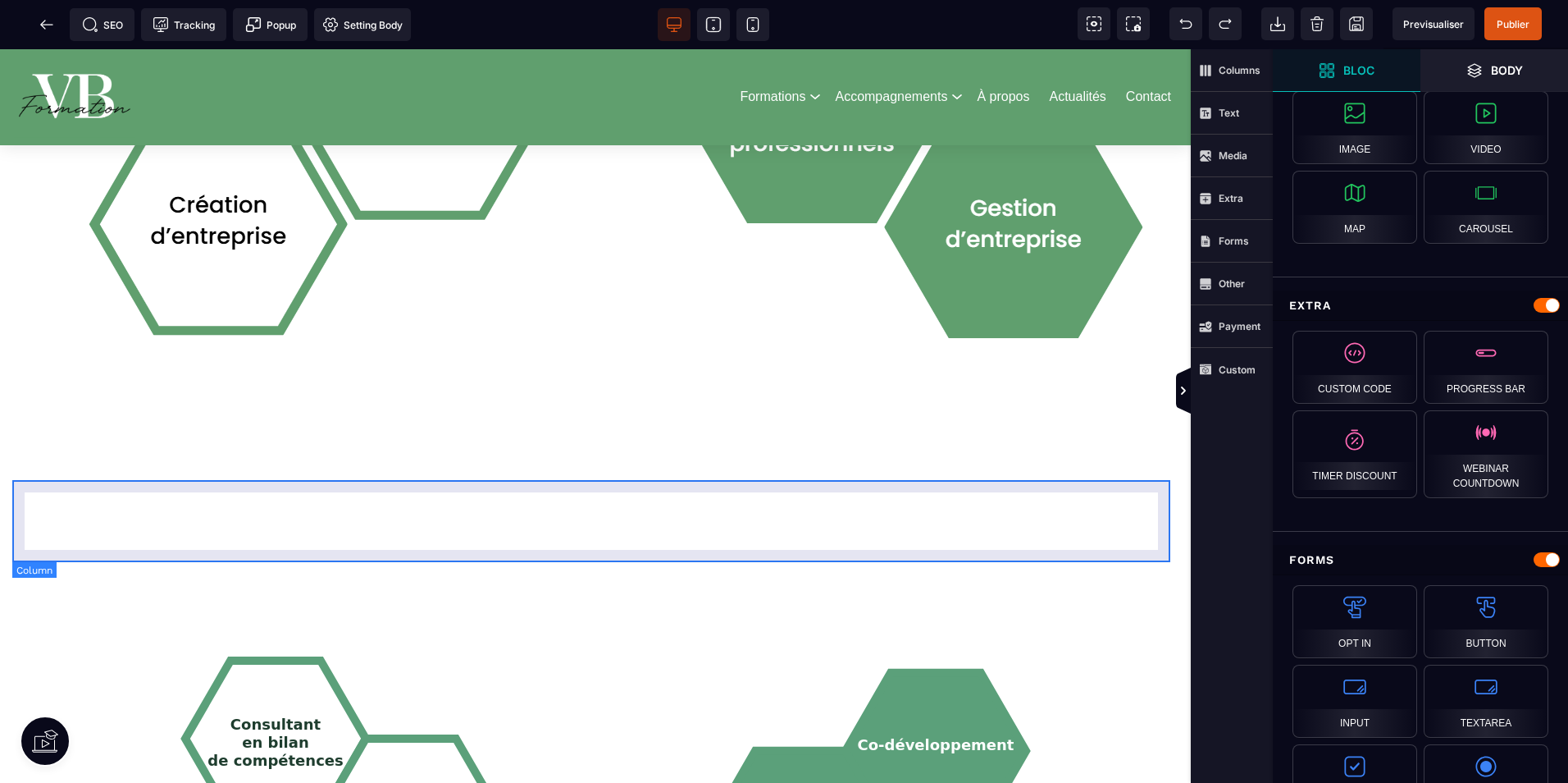
click at [885, 532] on div at bounding box center [595, 521] width 1166 height 82
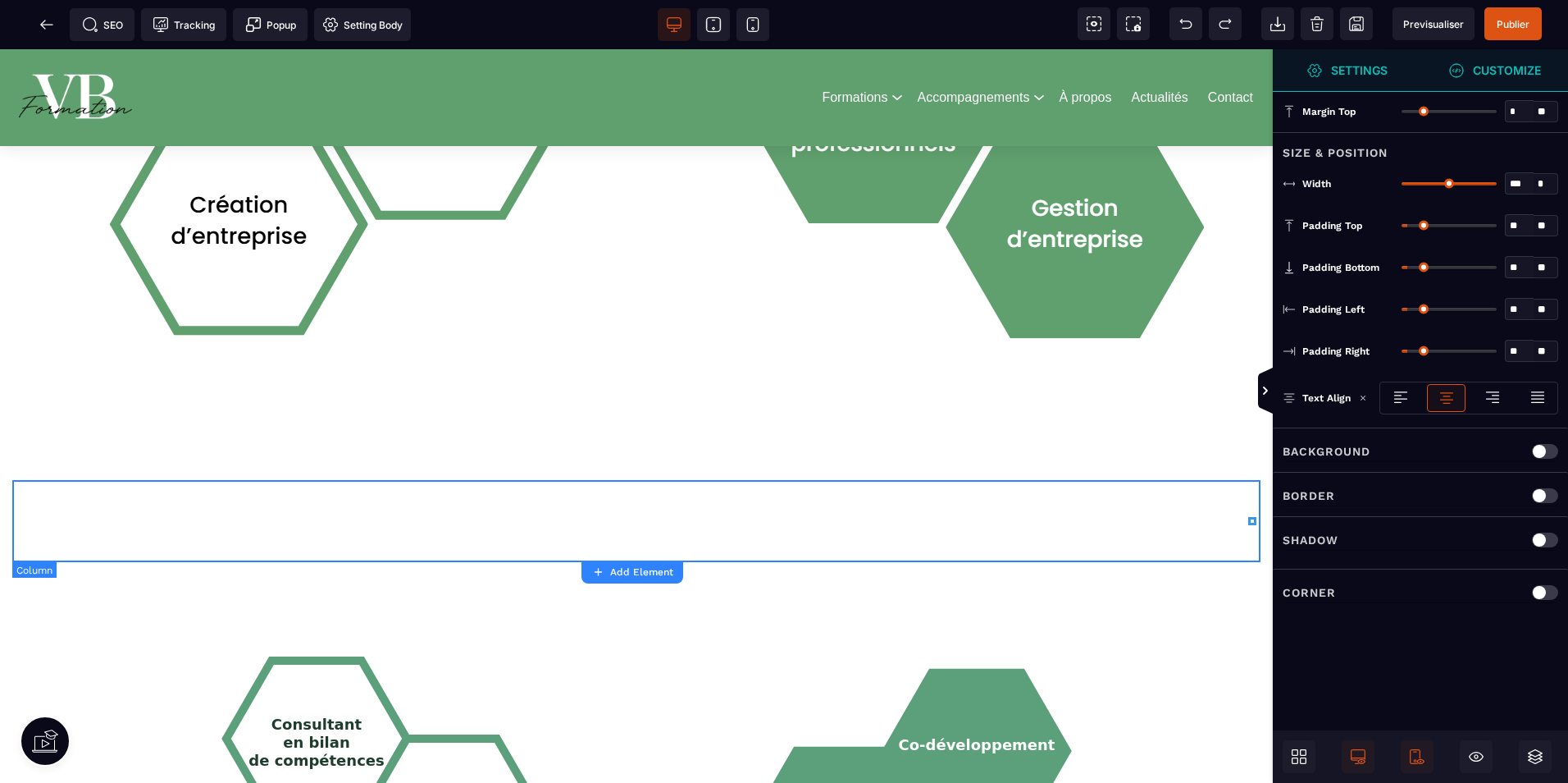
scroll to position [0, 0]
click at [885, 532] on div at bounding box center [637, 521] width 1249 height 82
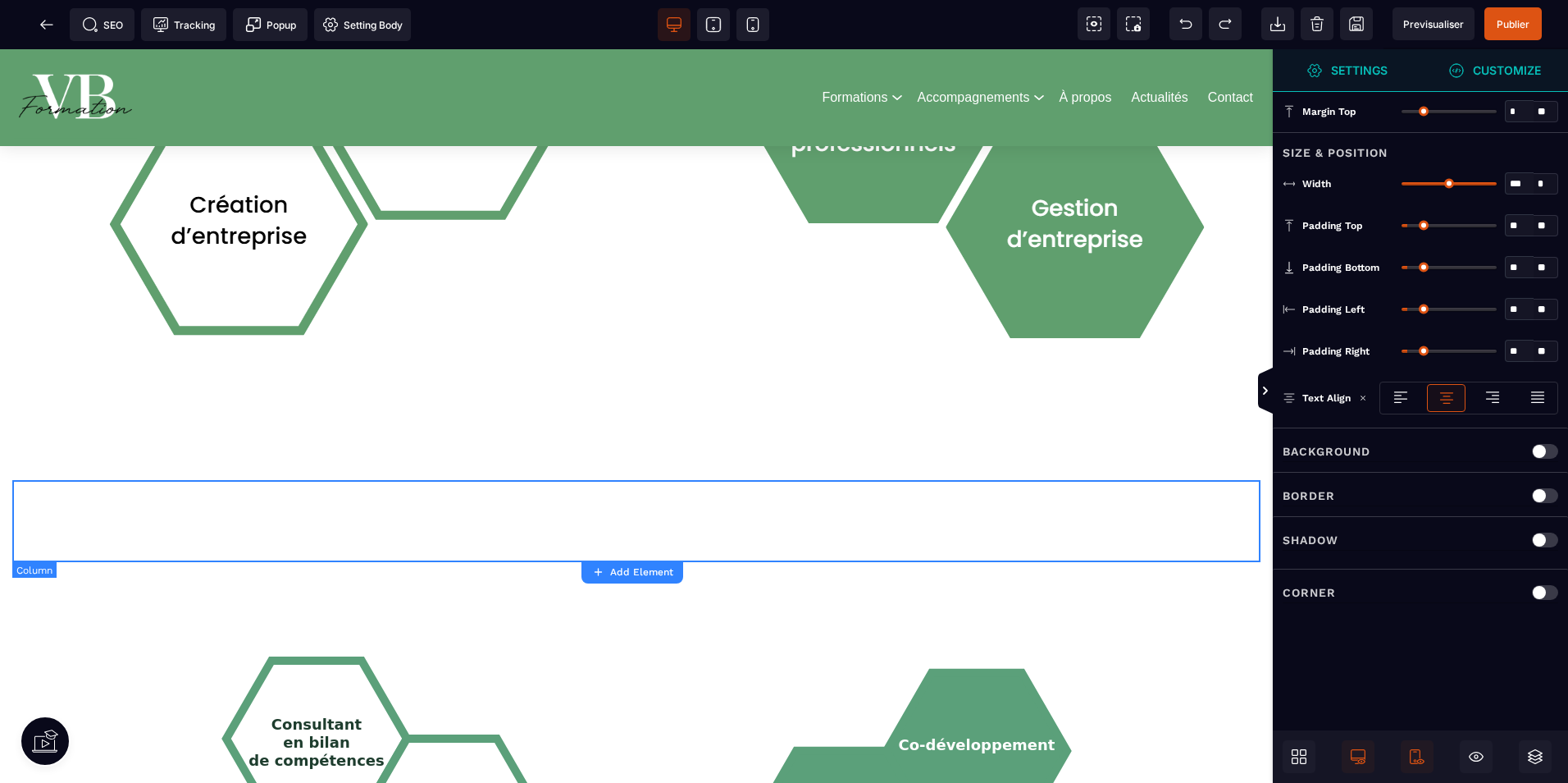
click at [904, 496] on div at bounding box center [637, 521] width 1249 height 82
click at [1301, 743] on span at bounding box center [1299, 757] width 33 height 33
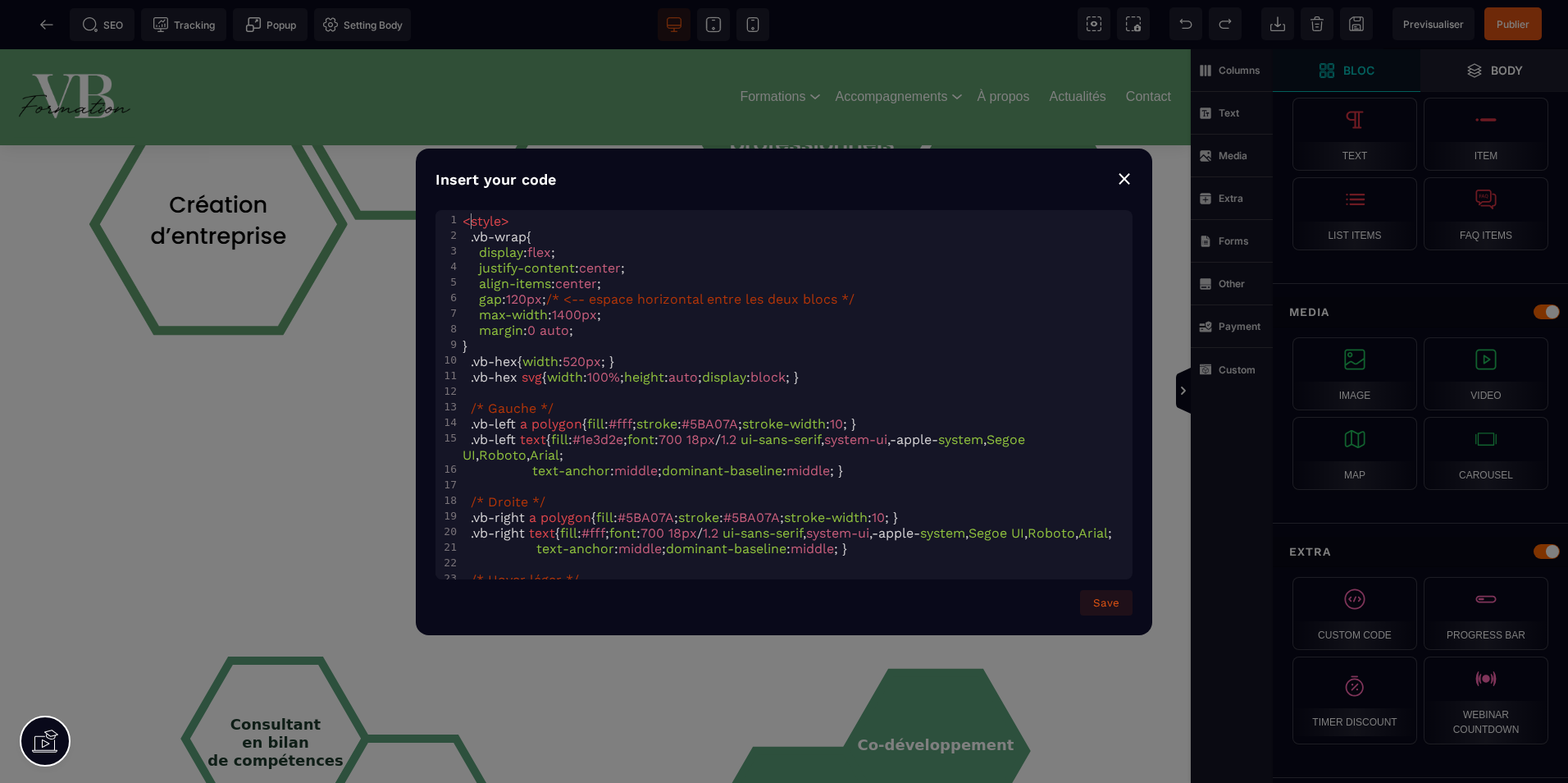
click at [468, 218] on span "<" at bounding box center [466, 221] width 8 height 16
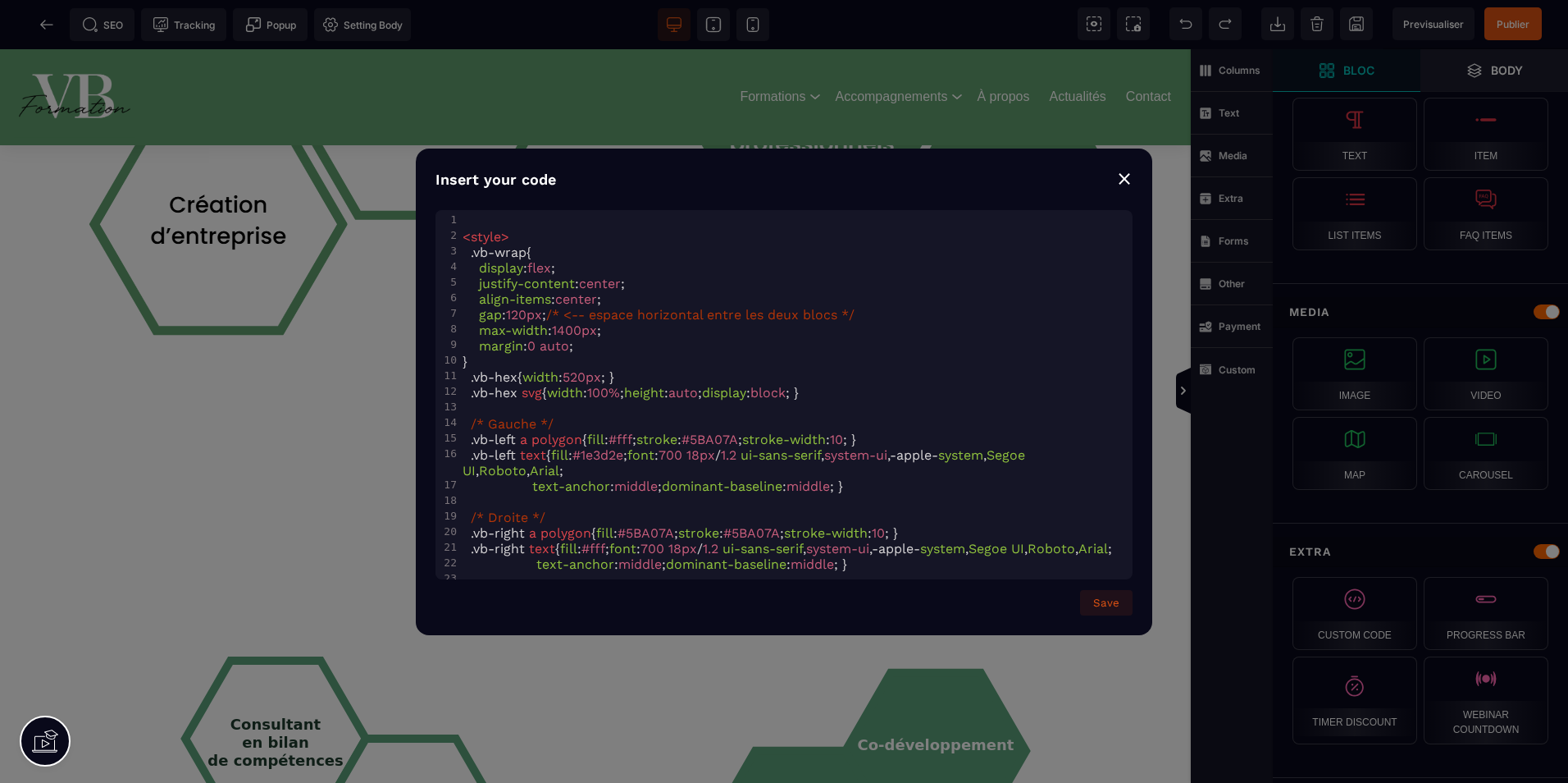
type textarea "*****"
drag, startPoint x: 497, startPoint y: 229, endPoint x: 491, endPoint y: 219, distance: 11.7
click at [497, 226] on div "1 ​ 2 < style > 3 .vb-wrap { 4 display : flex ; 5 justify-content : center ; 6 …" at bounding box center [796, 501] width 673 height 577
click at [491, 219] on pre "​" at bounding box center [796, 221] width 673 height 16
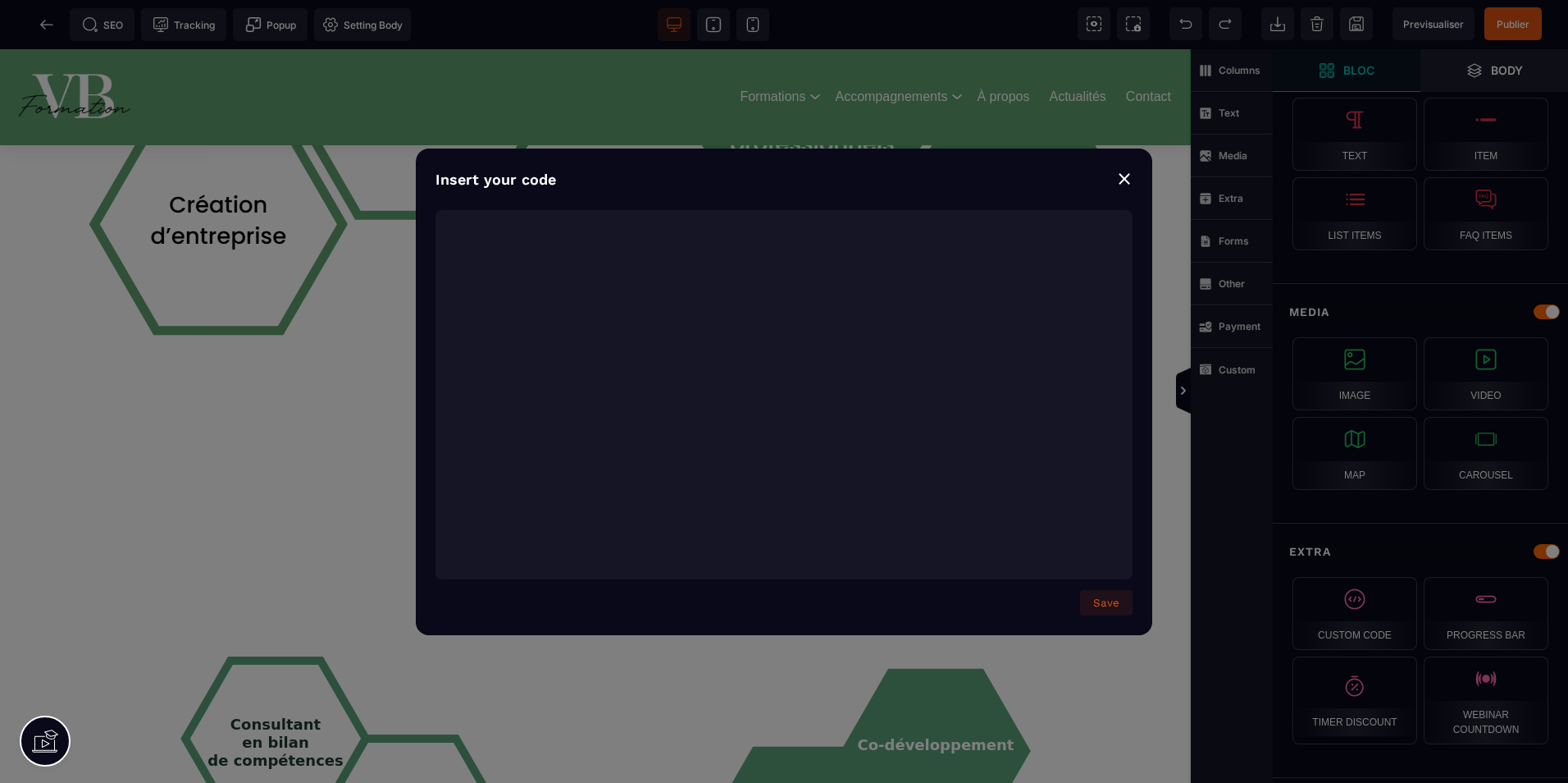
scroll to position [931, 0]
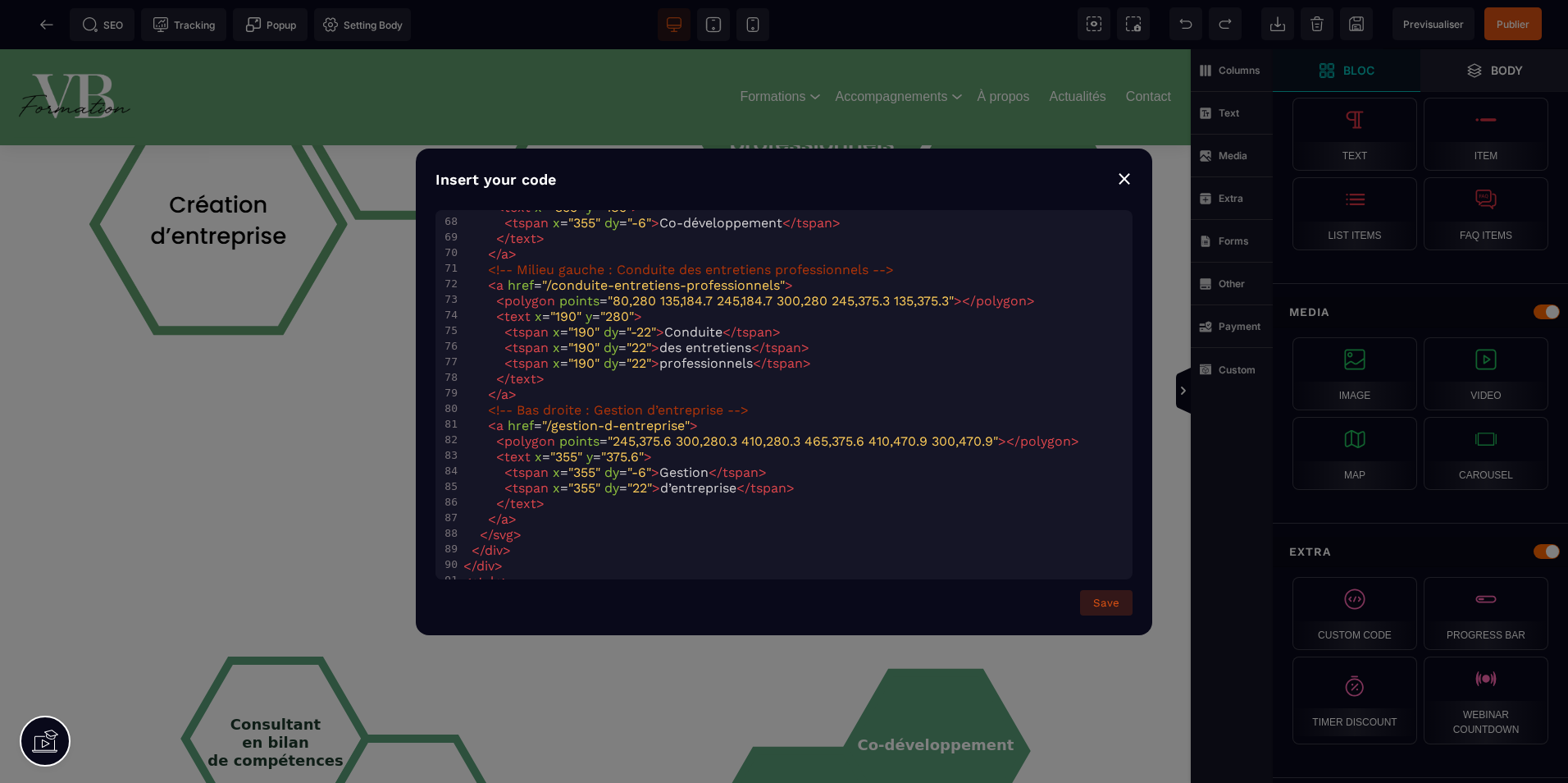
click at [1118, 605] on button "Save" at bounding box center [1106, 602] width 52 height 25
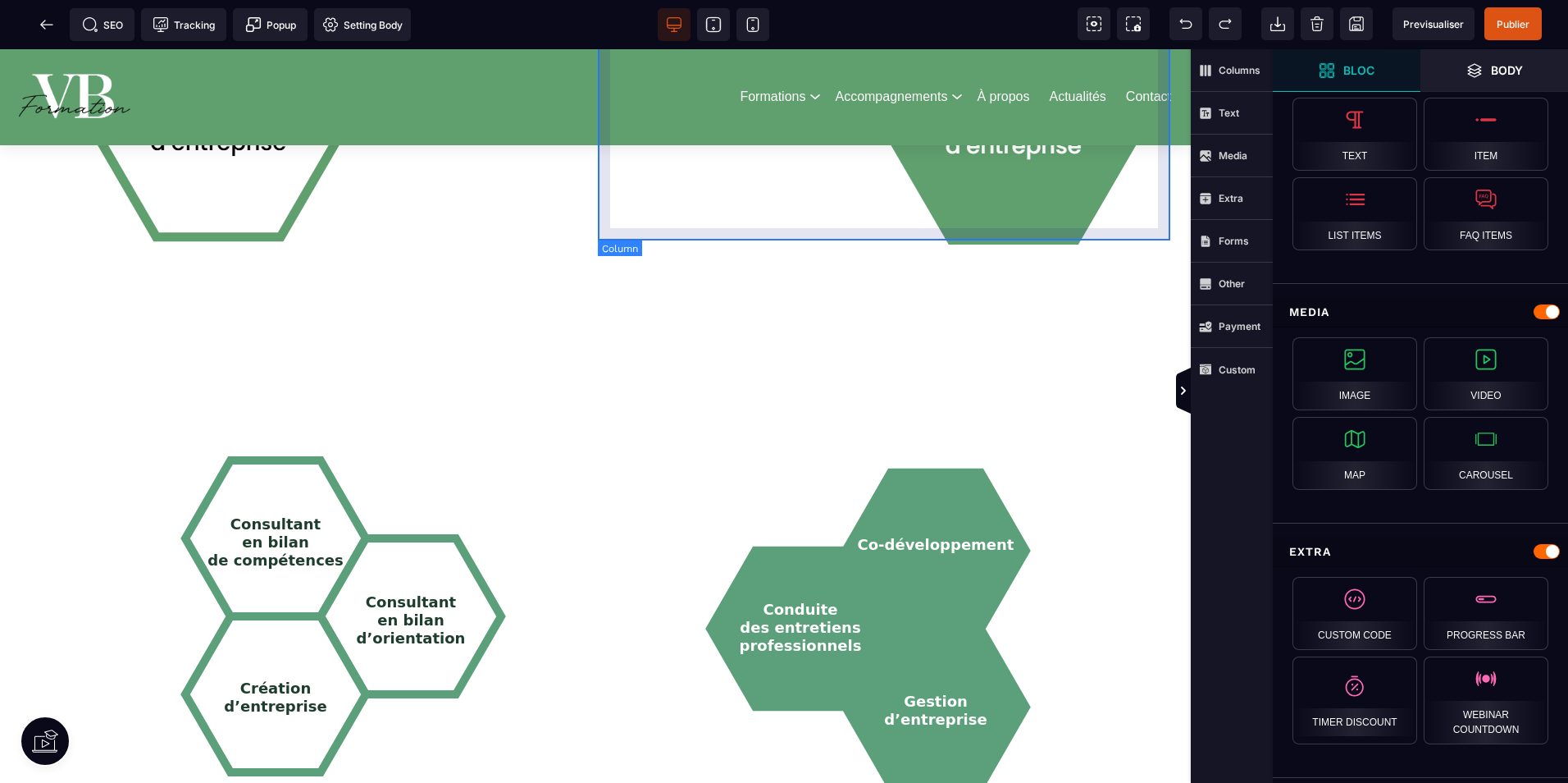
scroll to position [1559, 0]
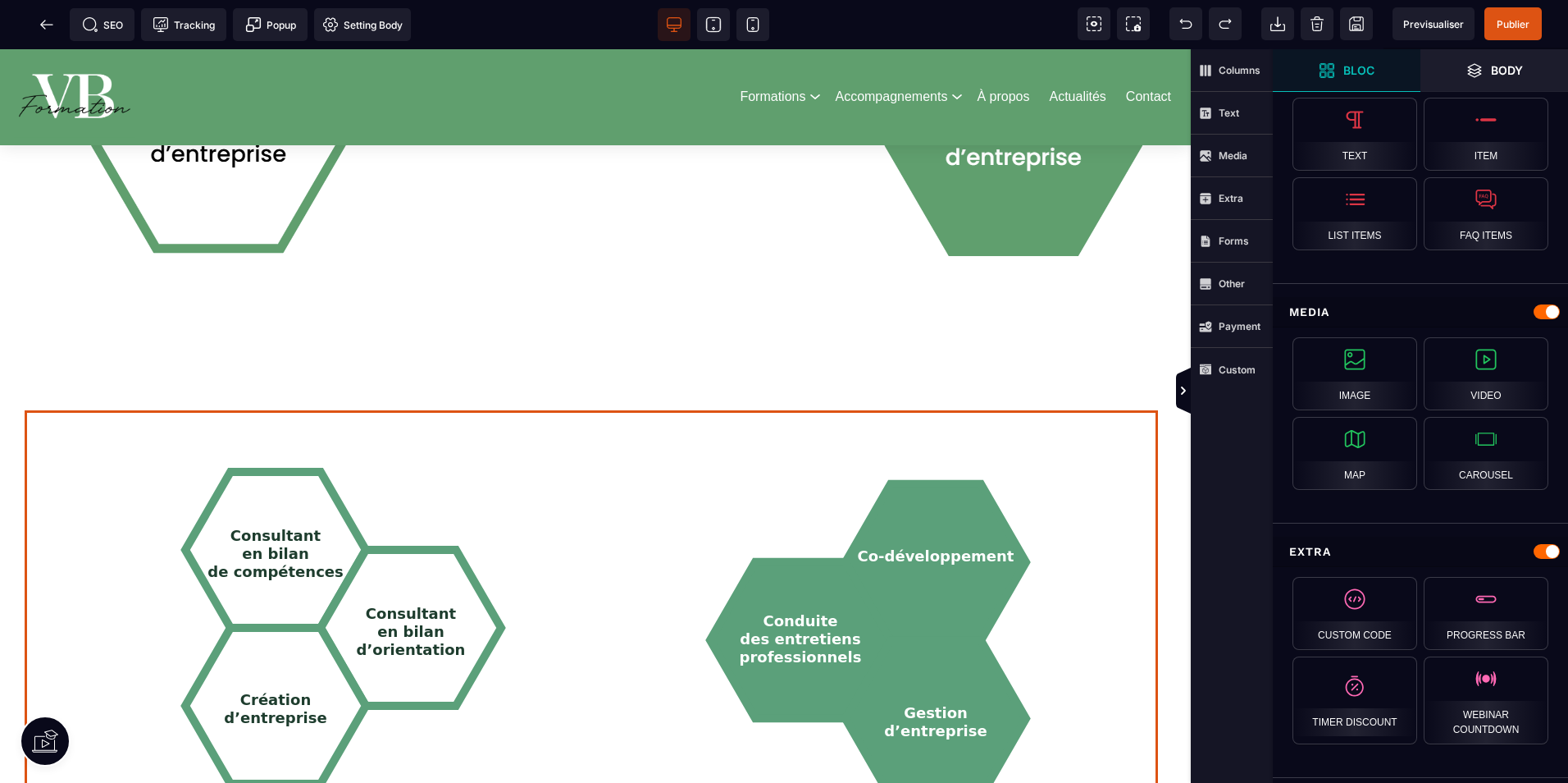
click at [608, 421] on div "Consultant en bilan de compétences Consultant en bilan d’orientation Création d…" at bounding box center [595, 624] width 1142 height 426
click at [610, 422] on div "Consultant en bilan de compétences Consultant en bilan d’orientation Création d…" at bounding box center [595, 624] width 1142 height 426
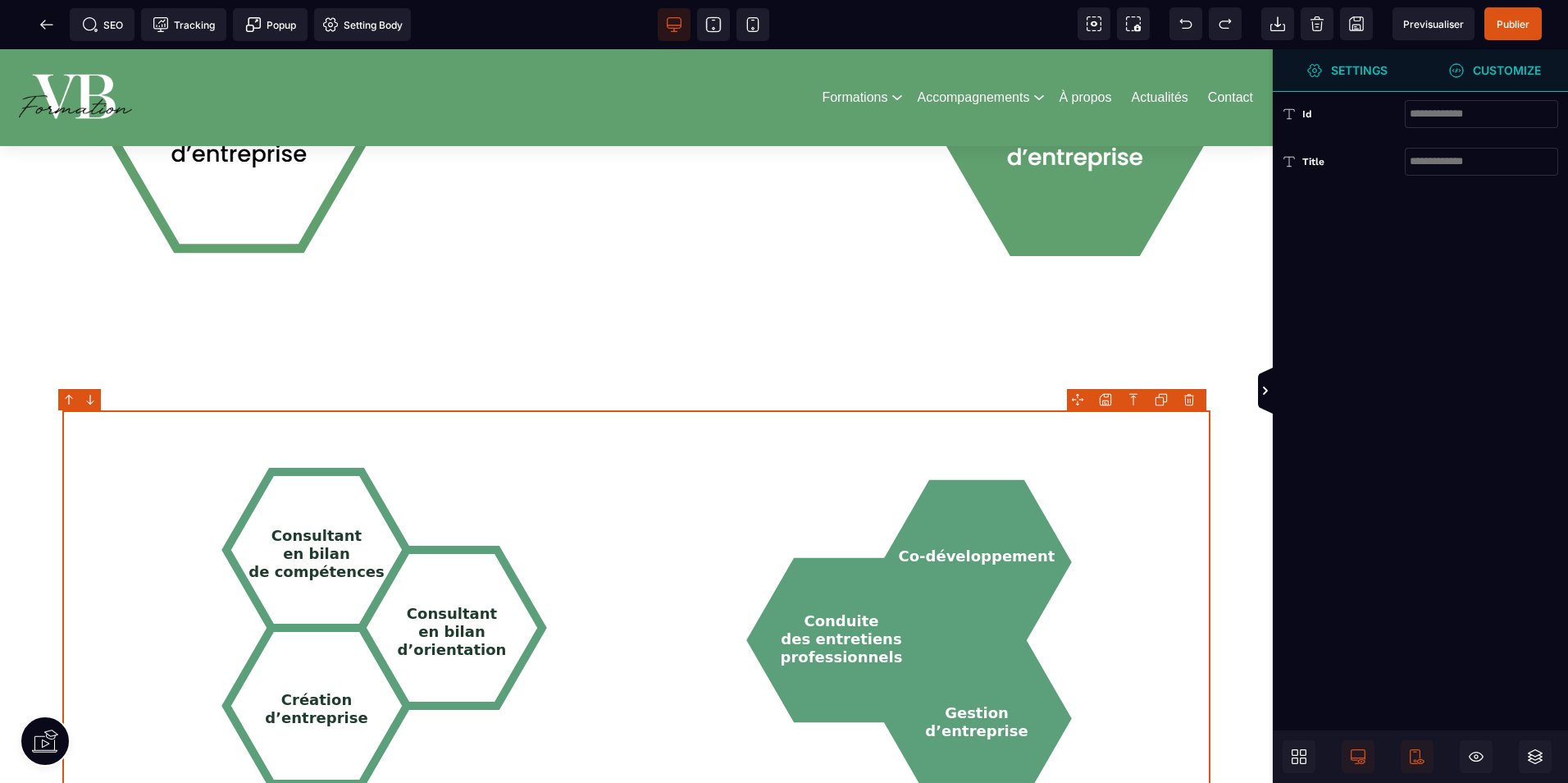
scroll to position [0, 0]
click at [565, 425] on icon "Consultant en bilan de compétences Consultant en bilan d’orientation Création d…" at bounding box center [374, 624] width 426 height 426
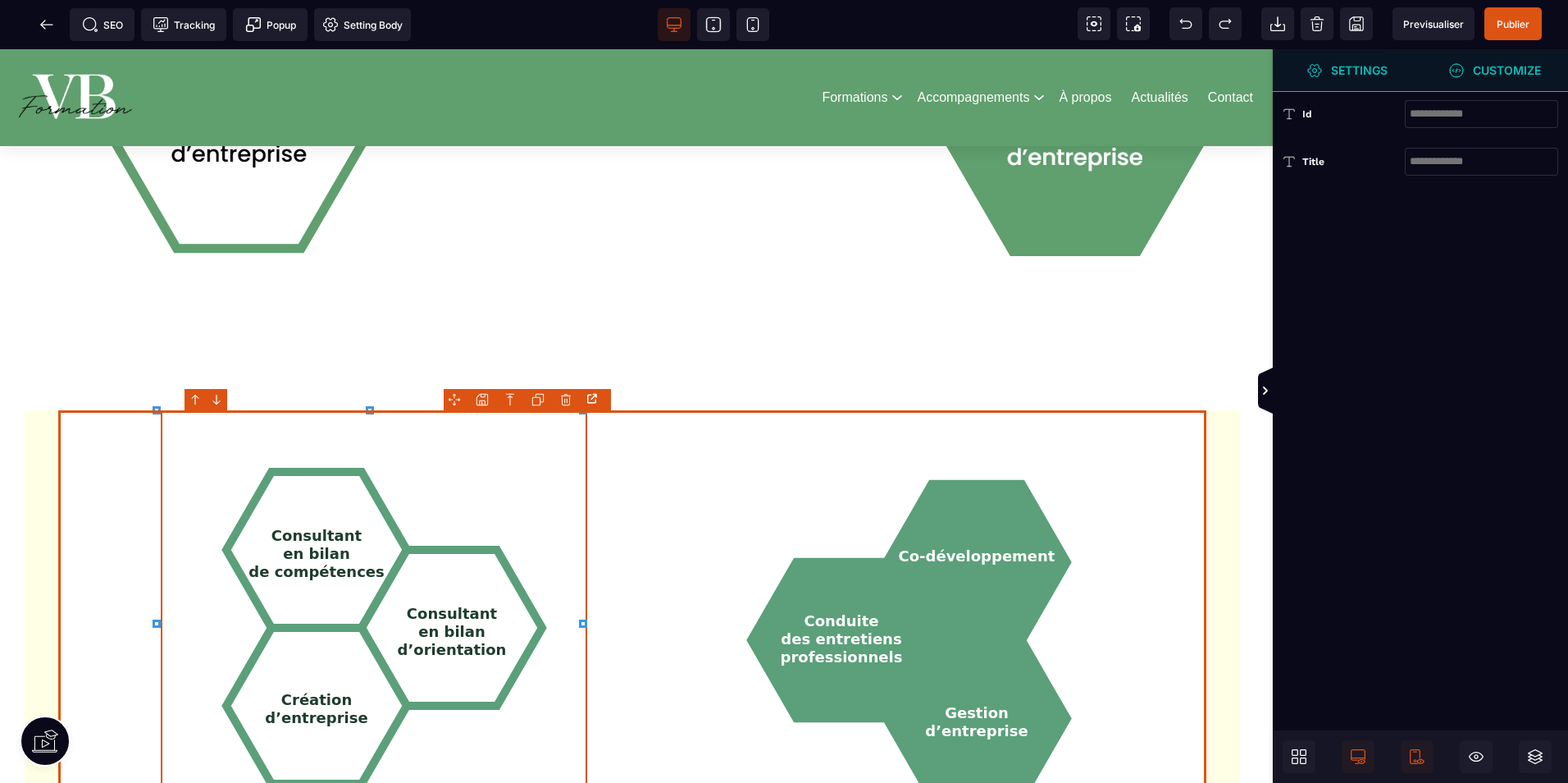
click at [613, 424] on div "Consultant en bilan de compétences Consultant en bilan d’orientation Création d…" at bounding box center [637, 624] width 1148 height 426
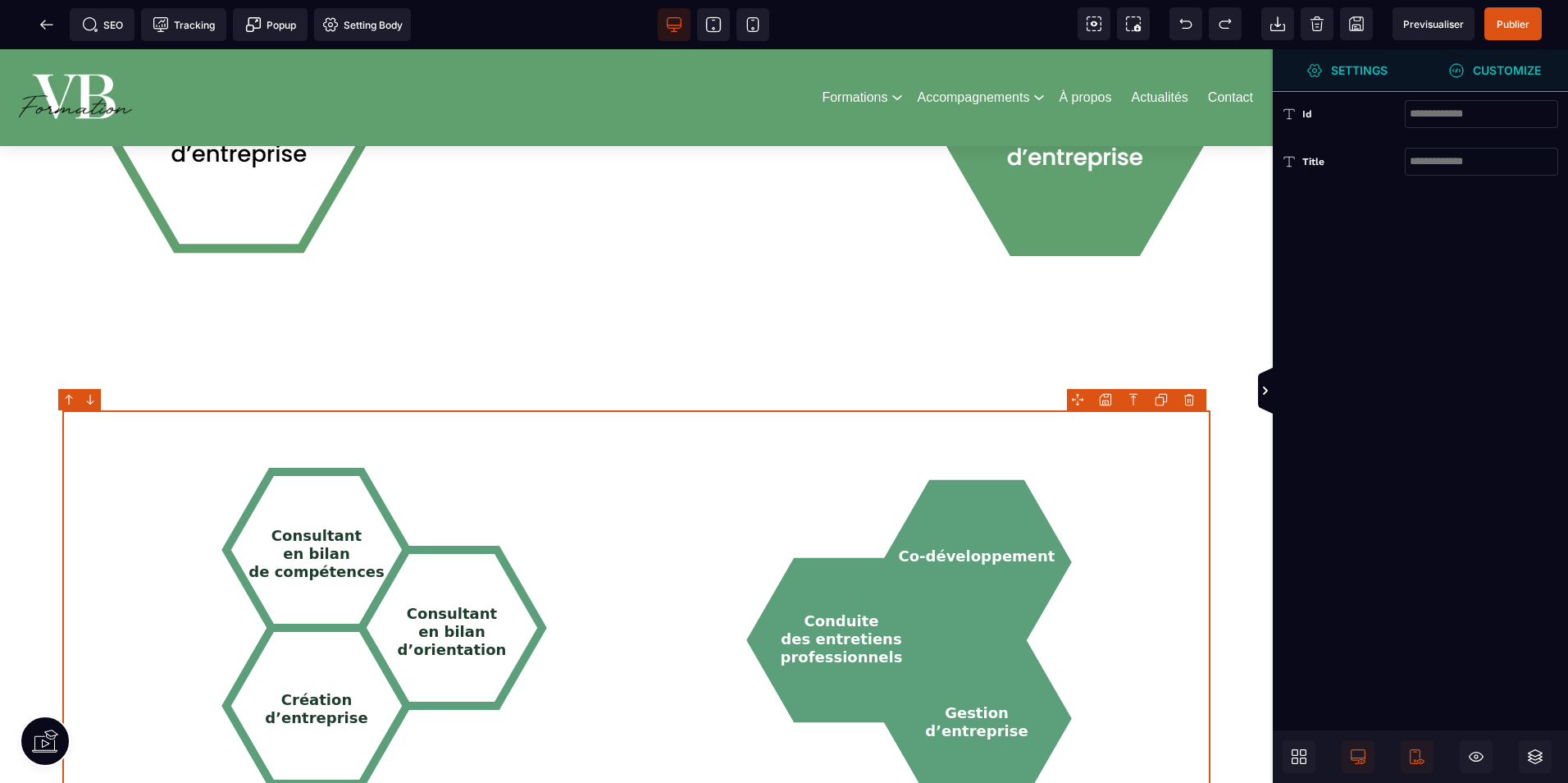
click at [613, 424] on div "Consultant en bilan de compétences Consultant en bilan d’orientation Création d…" at bounding box center [637, 624] width 1148 height 426
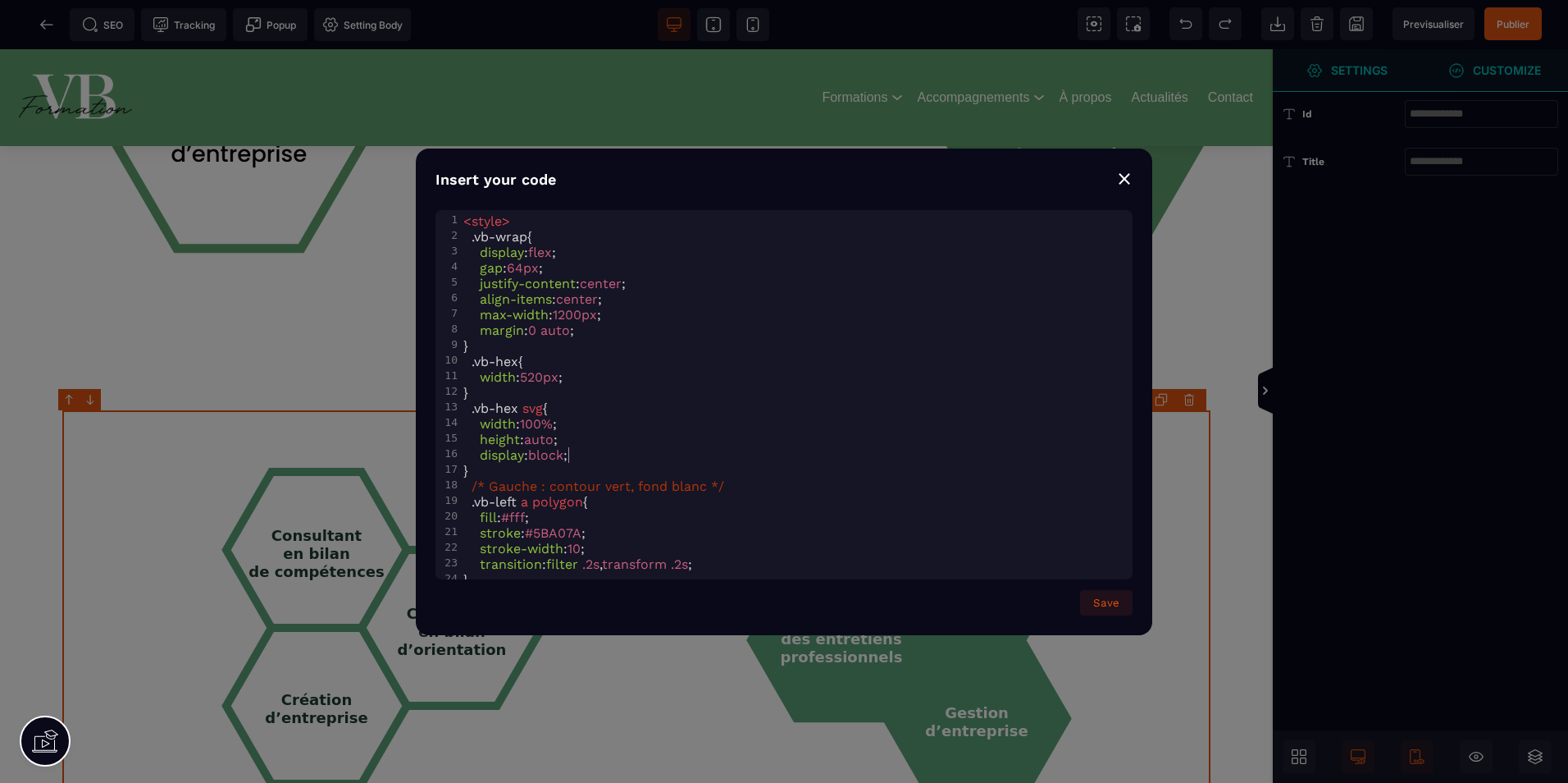
click at [613, 424] on div "1 < style > 2 .vb-wrap { 3 display : flex ; 4 gap : 64px ; 5 justify-content : …" at bounding box center [796, 517] width 672 height 608
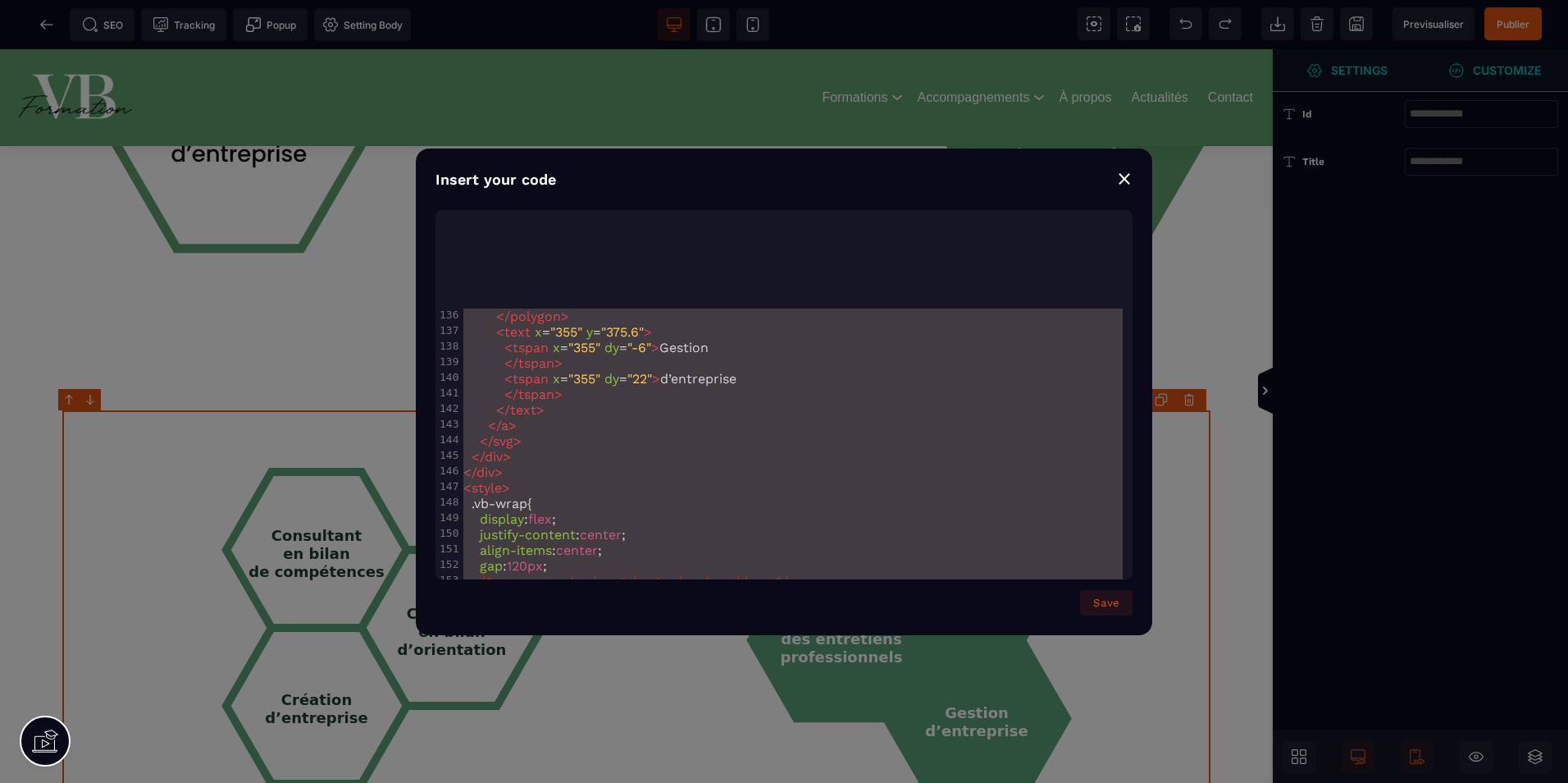
scroll to position [2633, 0]
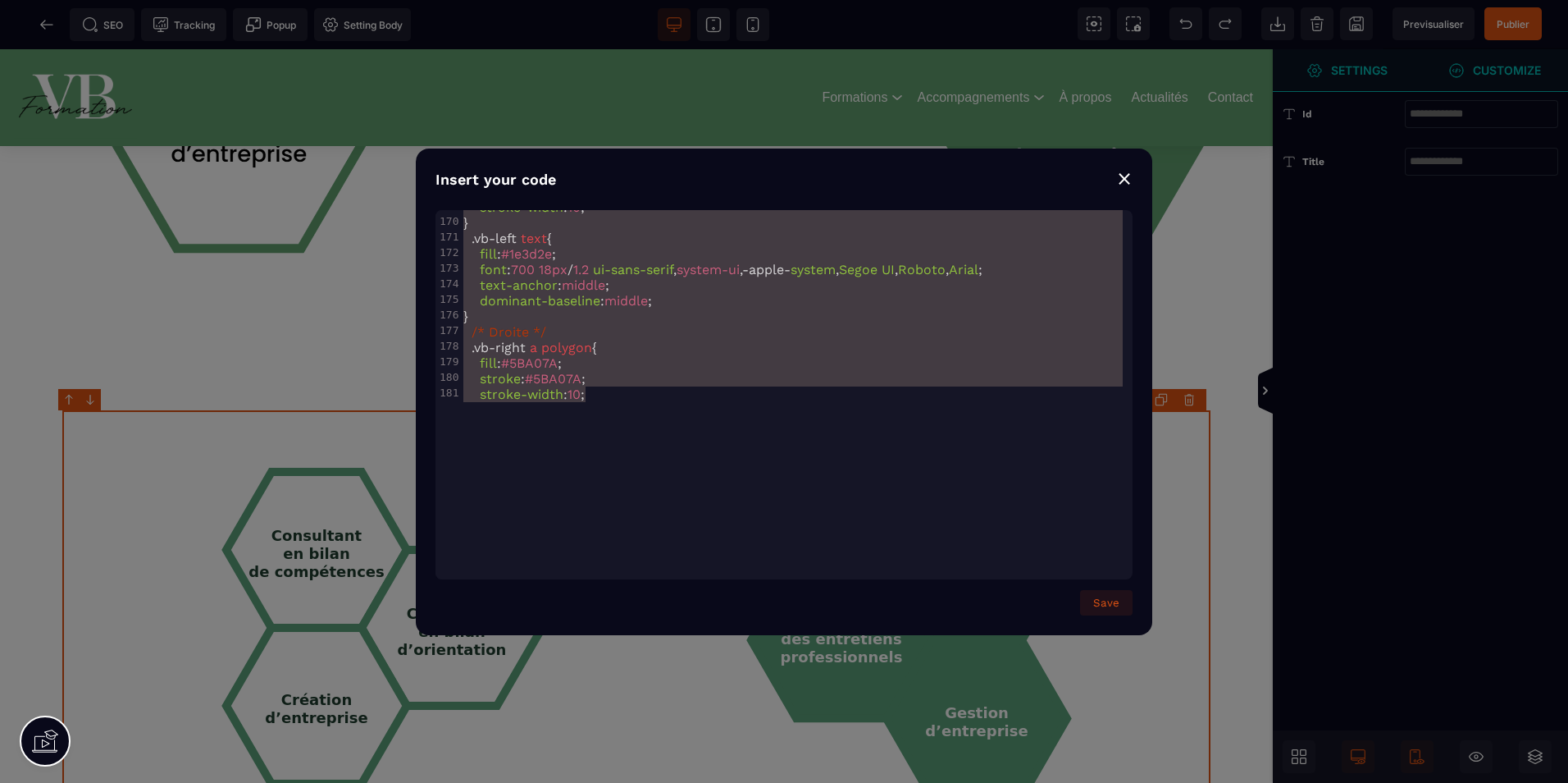
type textarea "**********"
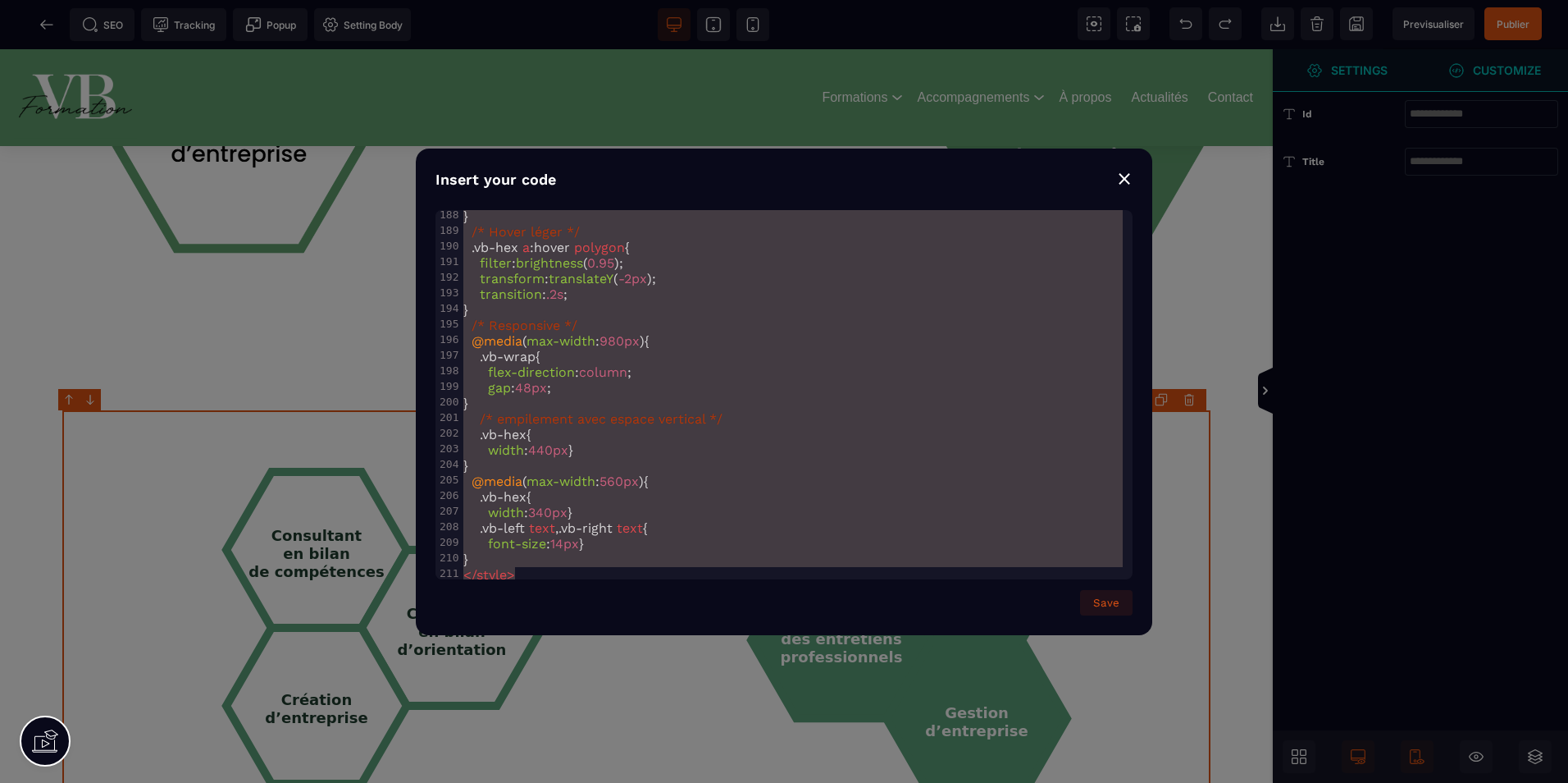
drag, startPoint x: 467, startPoint y: 219, endPoint x: 1016, endPoint y: 706, distance: 733.9
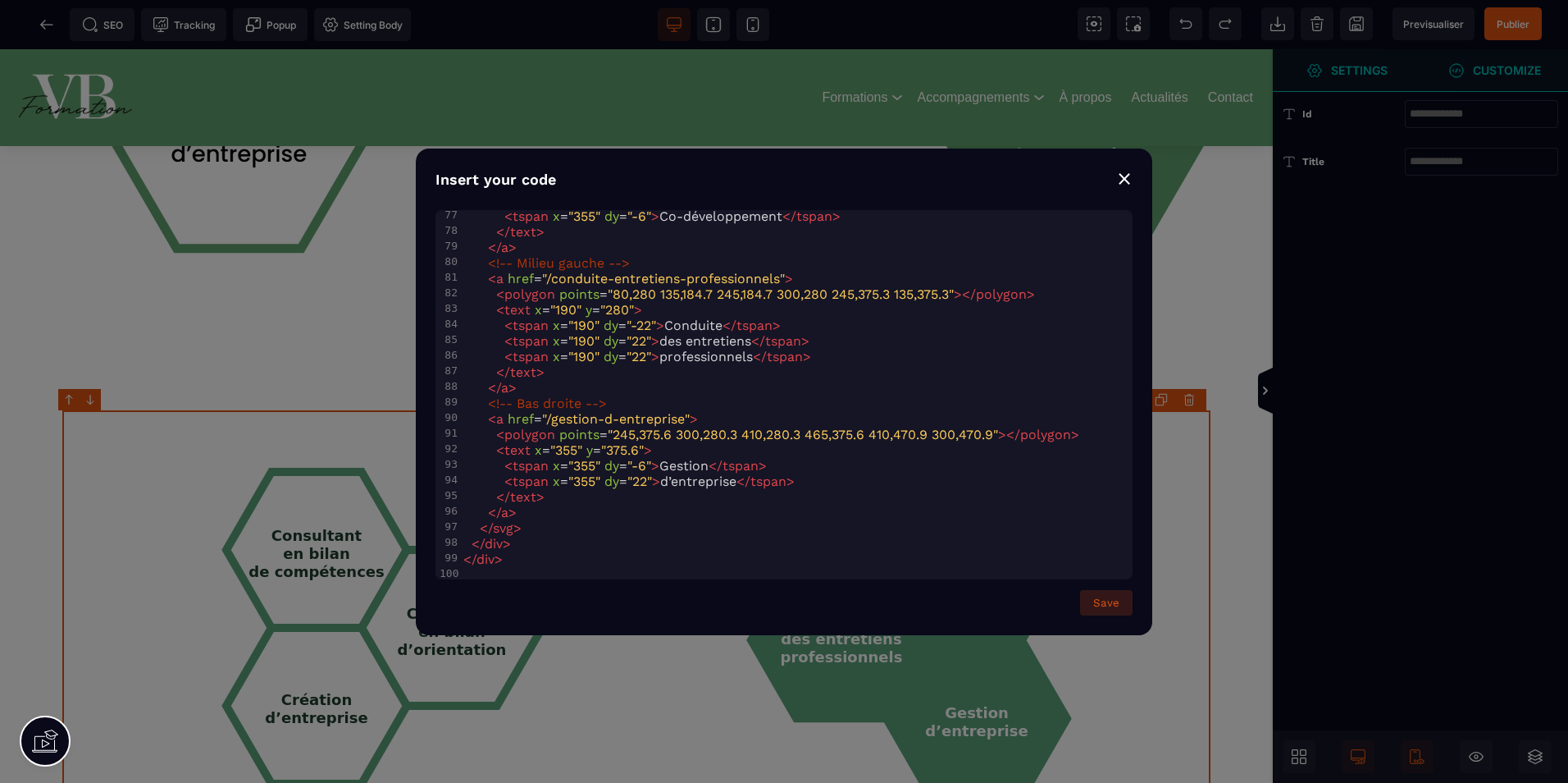
click at [1097, 602] on button "Save" at bounding box center [1106, 602] width 52 height 25
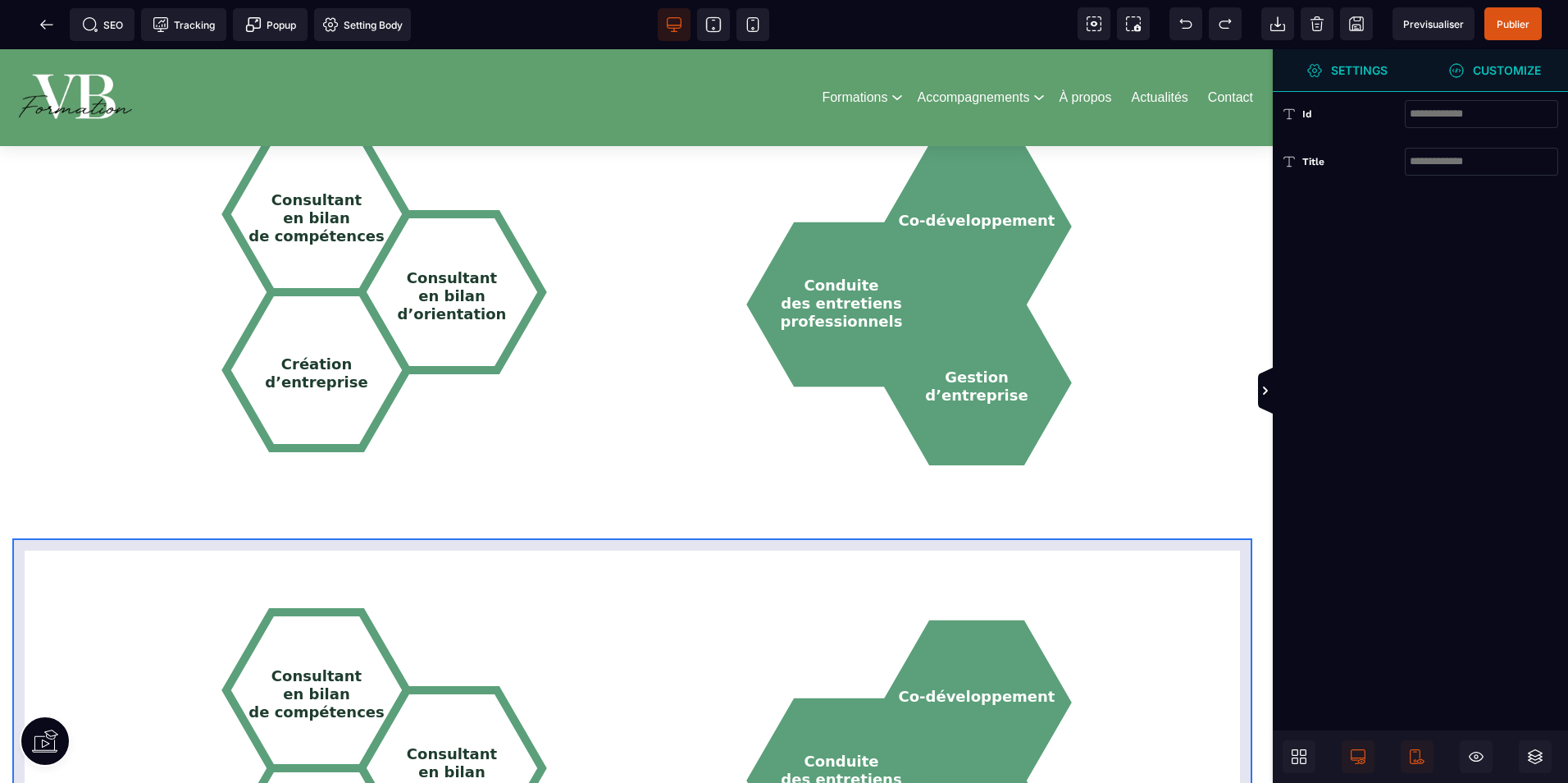
scroll to position [1805, 0]
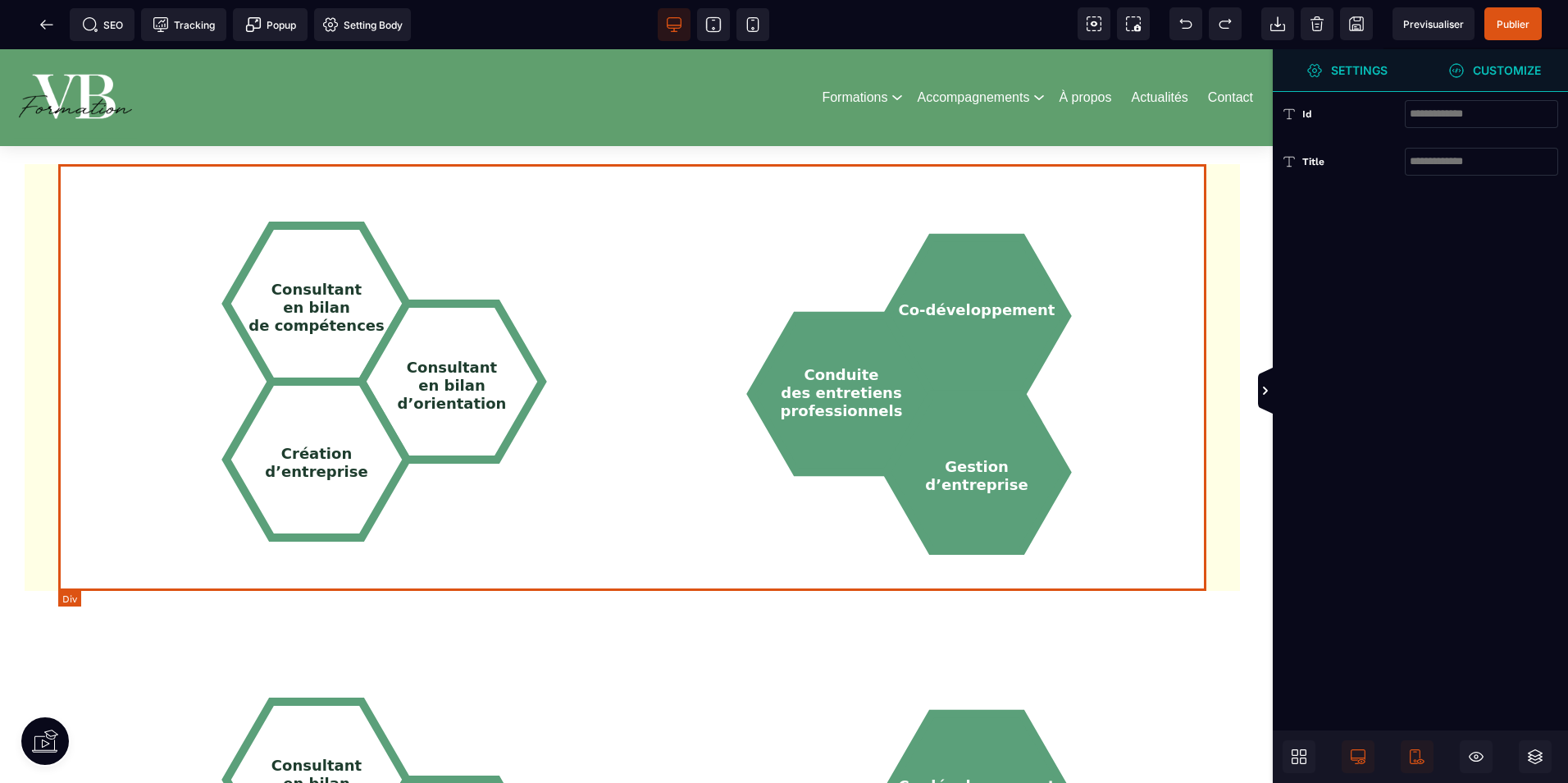
click at [644, 193] on div "Consultant en bilan de compétences Consultant en bilan d’orientation Création d…" at bounding box center [637, 378] width 1148 height 426
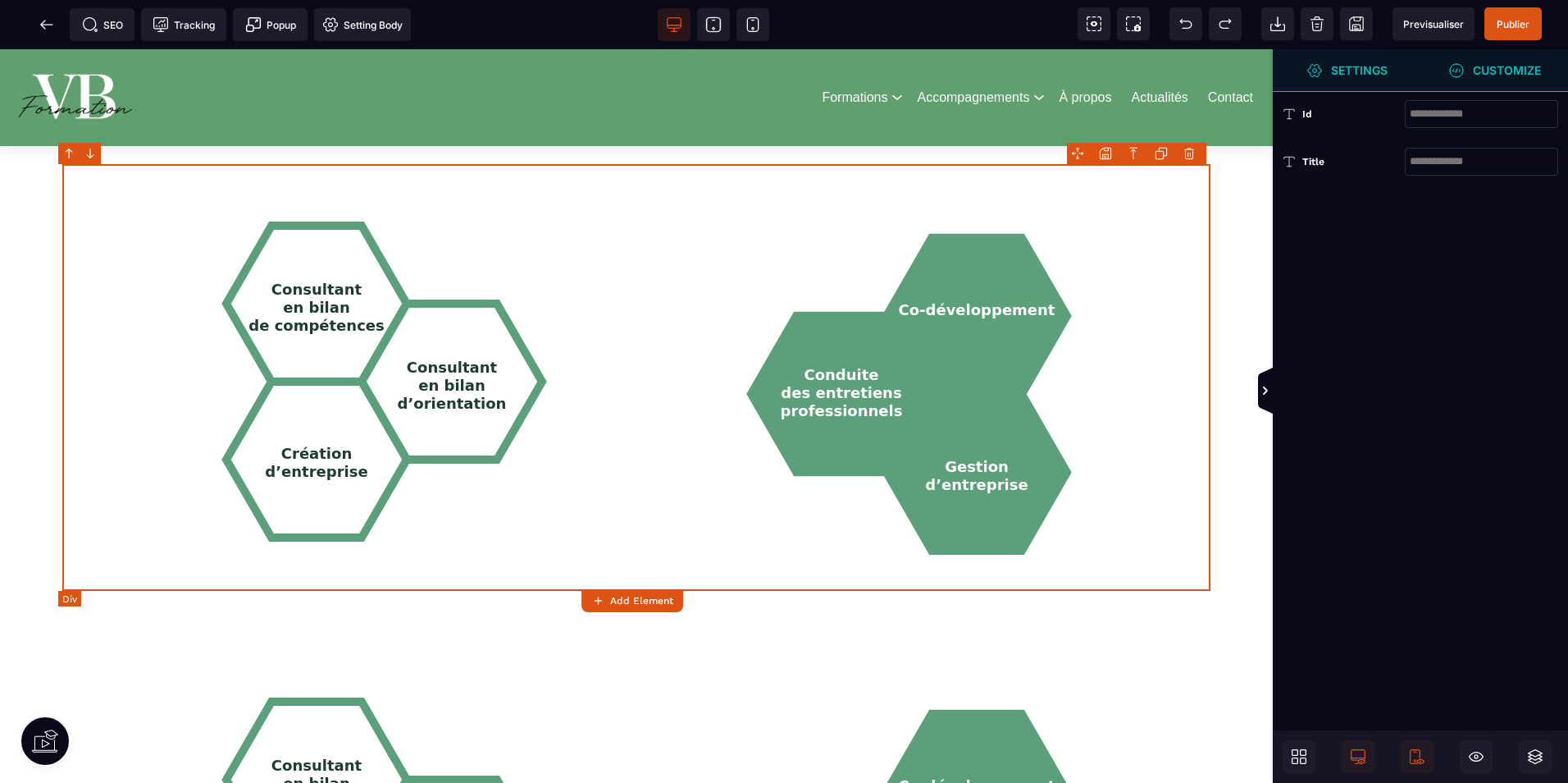
click at [666, 211] on div "Consultant en bilan de compétences Consultant en bilan d’orientation Création d…" at bounding box center [637, 378] width 1148 height 426
click at [667, 211] on div "Consultant en bilan de compétences Consultant en bilan d’orientation Création d…" at bounding box center [637, 378] width 1148 height 426
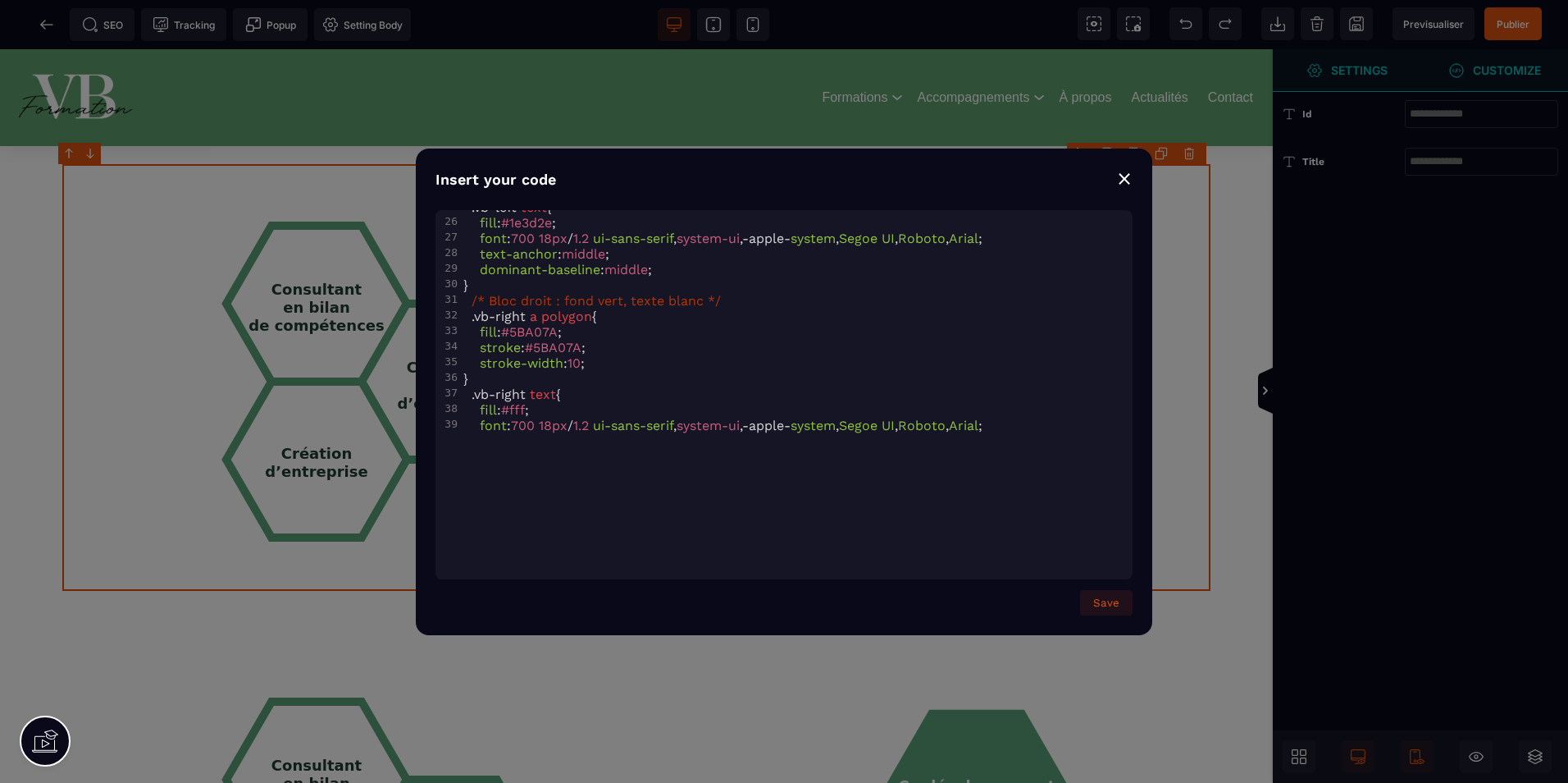
scroll to position [1682, 0]
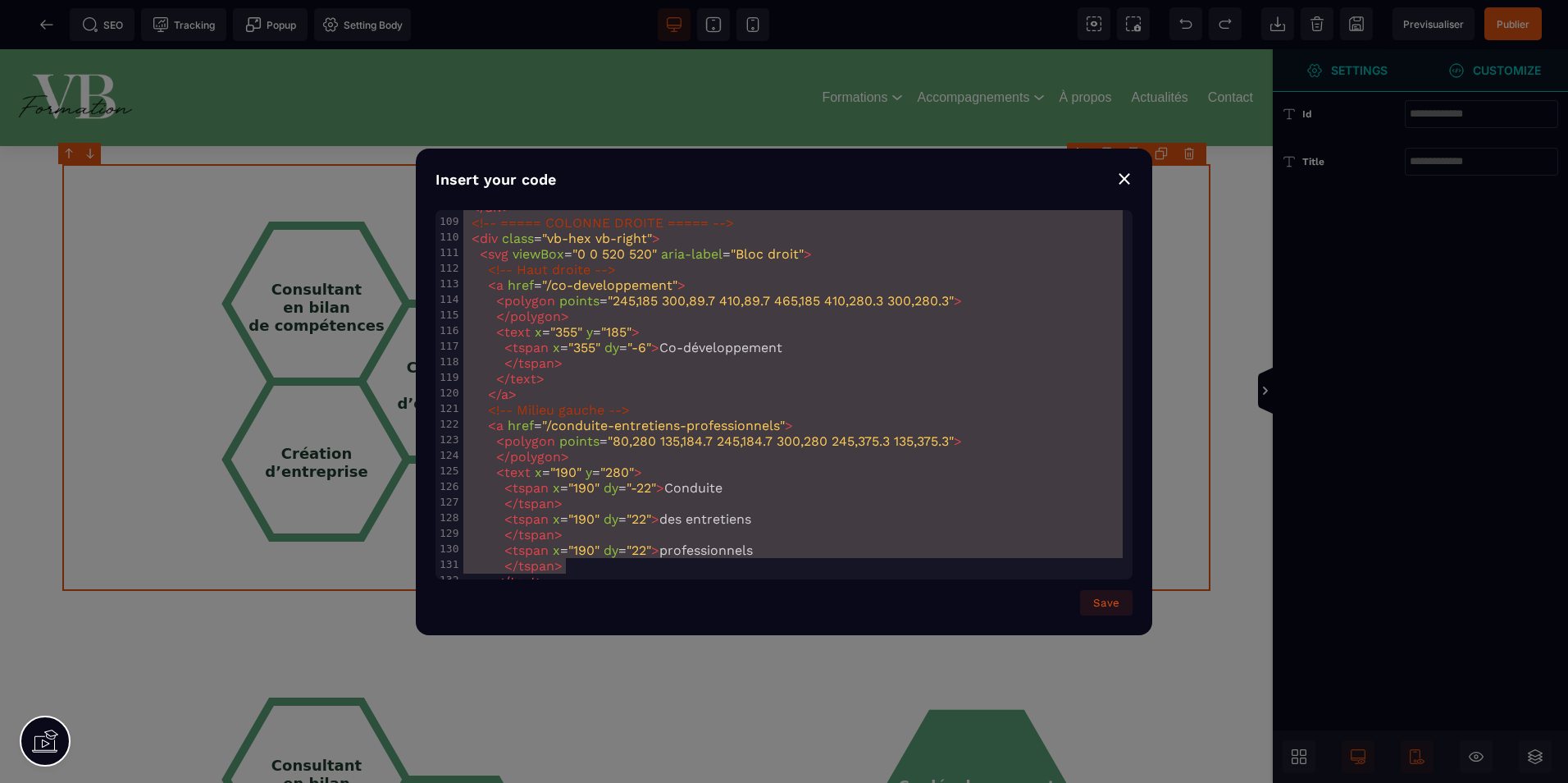
type textarea "**********"
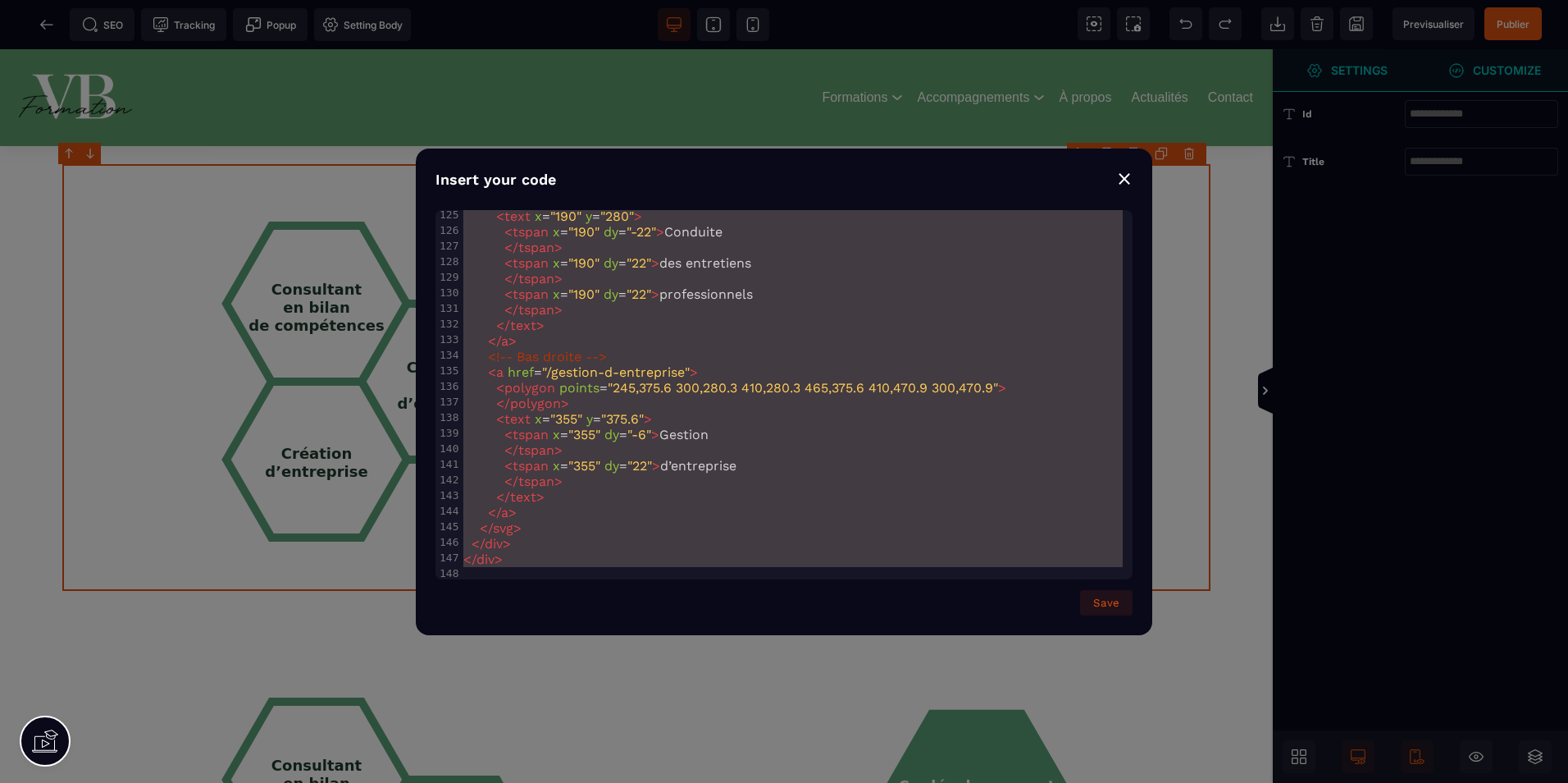
drag, startPoint x: 462, startPoint y: 215, endPoint x: 1038, endPoint y: 824, distance: 838.2
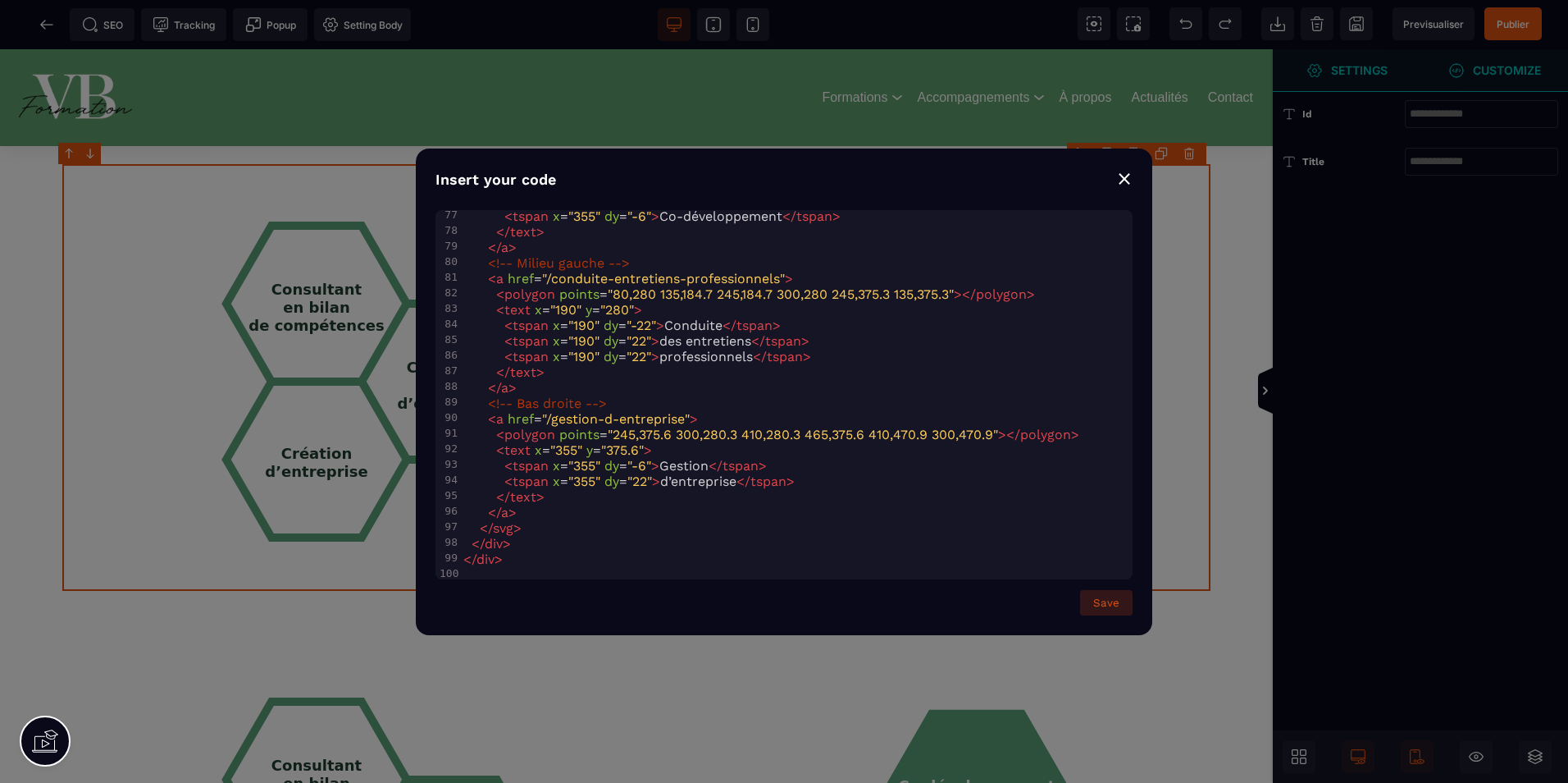
click at [1111, 599] on button "Save" at bounding box center [1106, 602] width 52 height 25
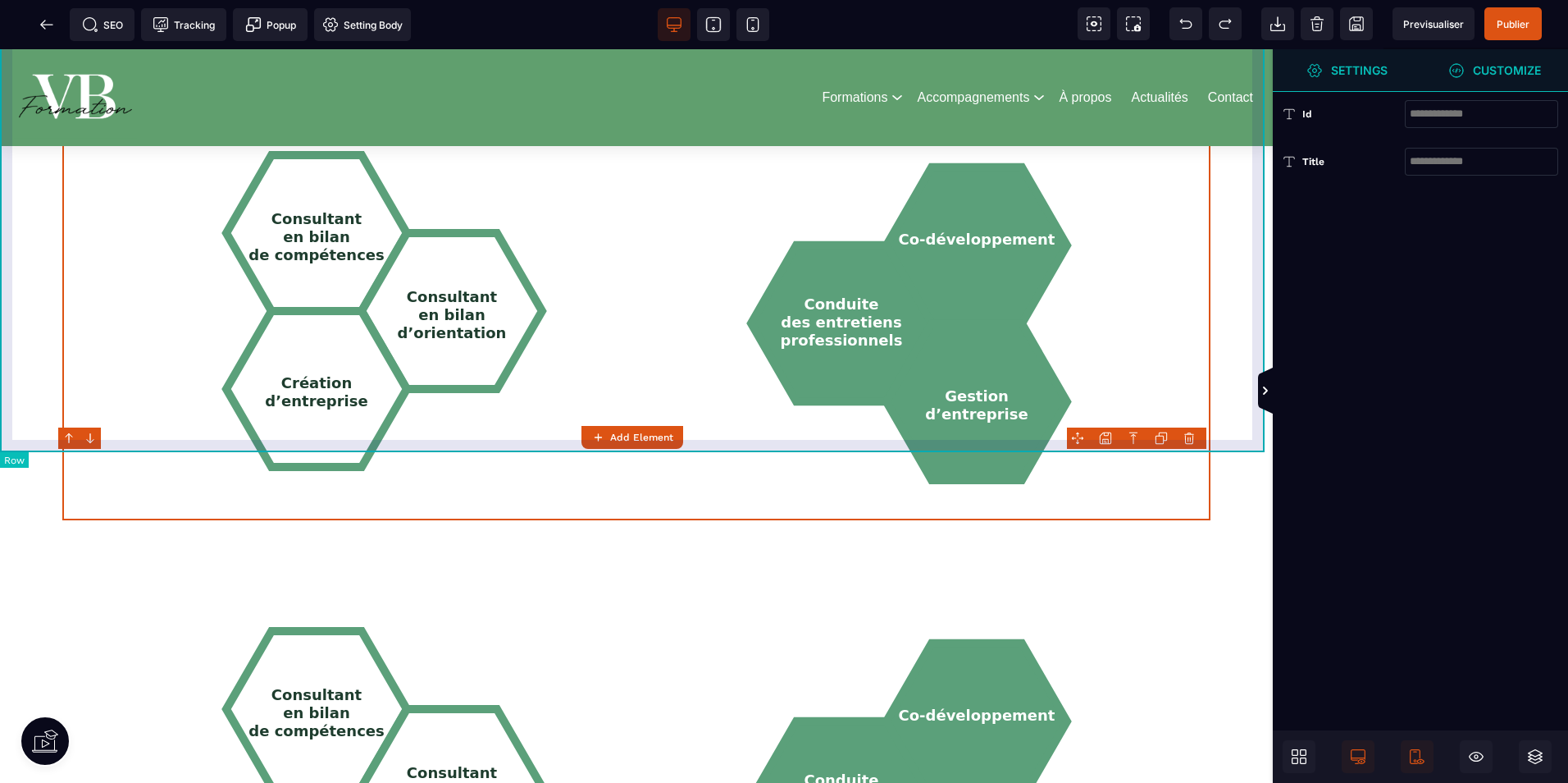
scroll to position [1641, 0]
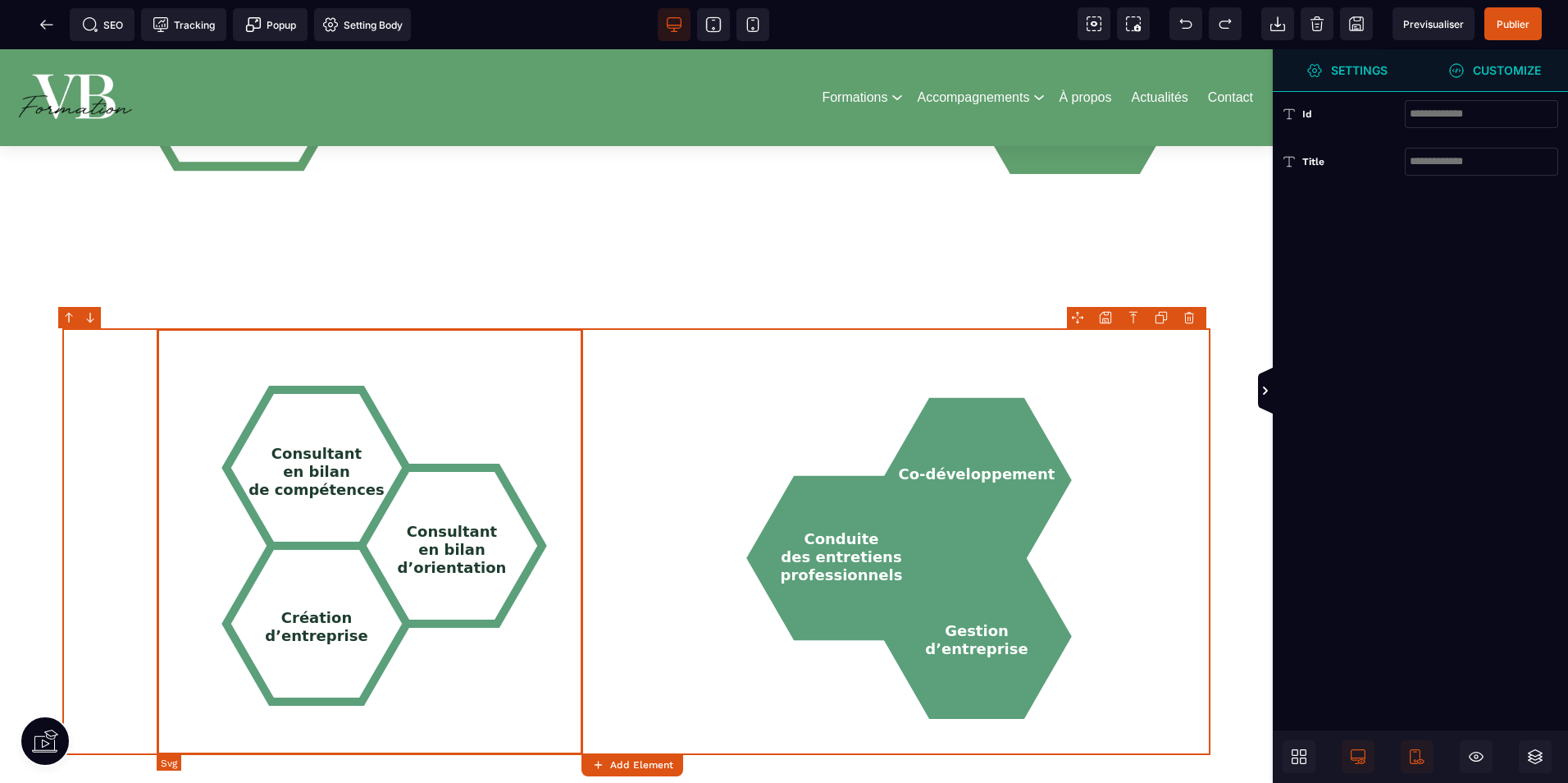
click at [478, 351] on icon "Consultant en bilan de compétences Consultant en bilan d’orientation Création d…" at bounding box center [374, 541] width 426 height 426
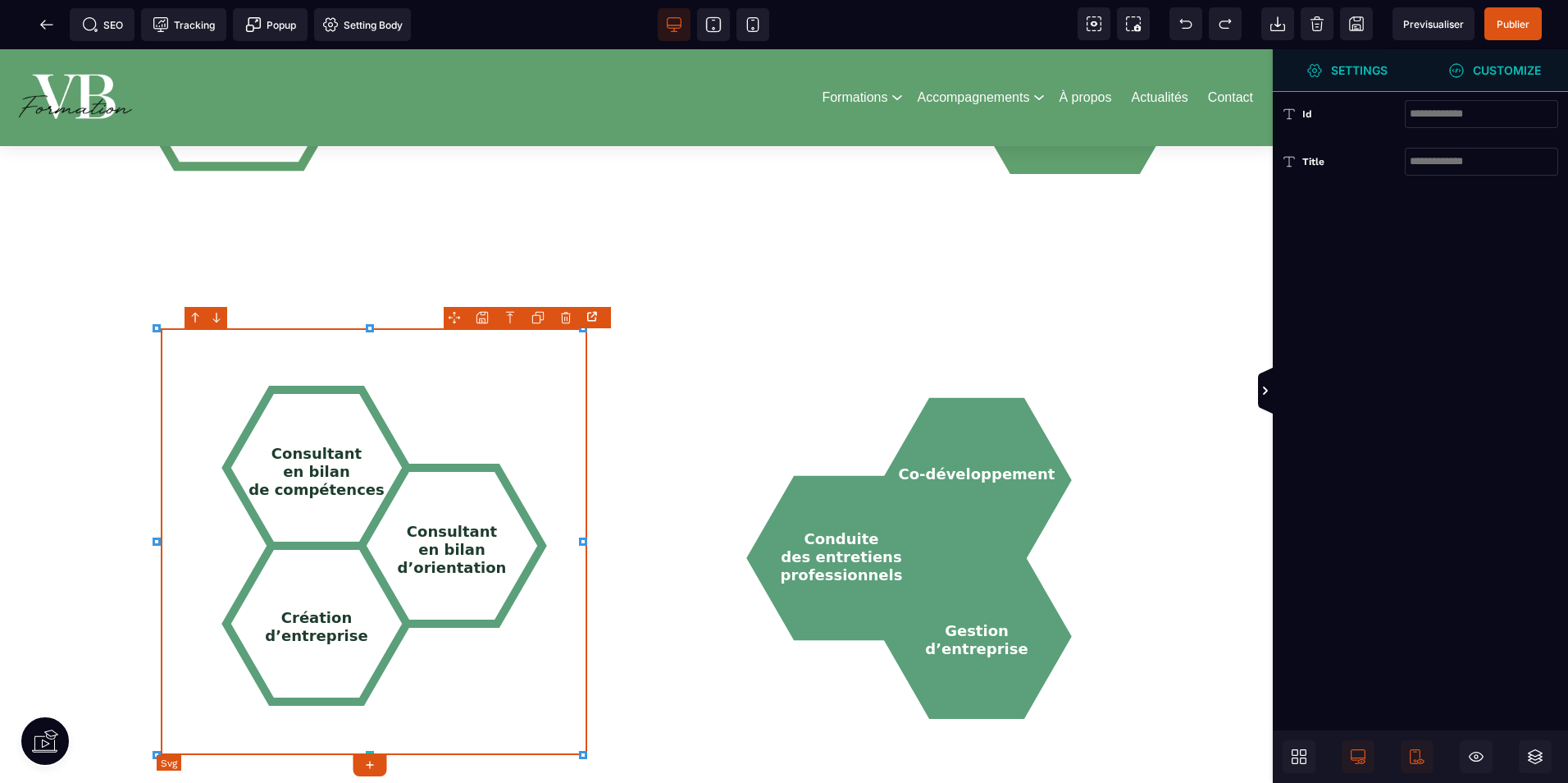
click at [478, 351] on icon "Consultant en bilan de compétences Consultant en bilan d’orientation Création d…" at bounding box center [374, 541] width 426 height 426
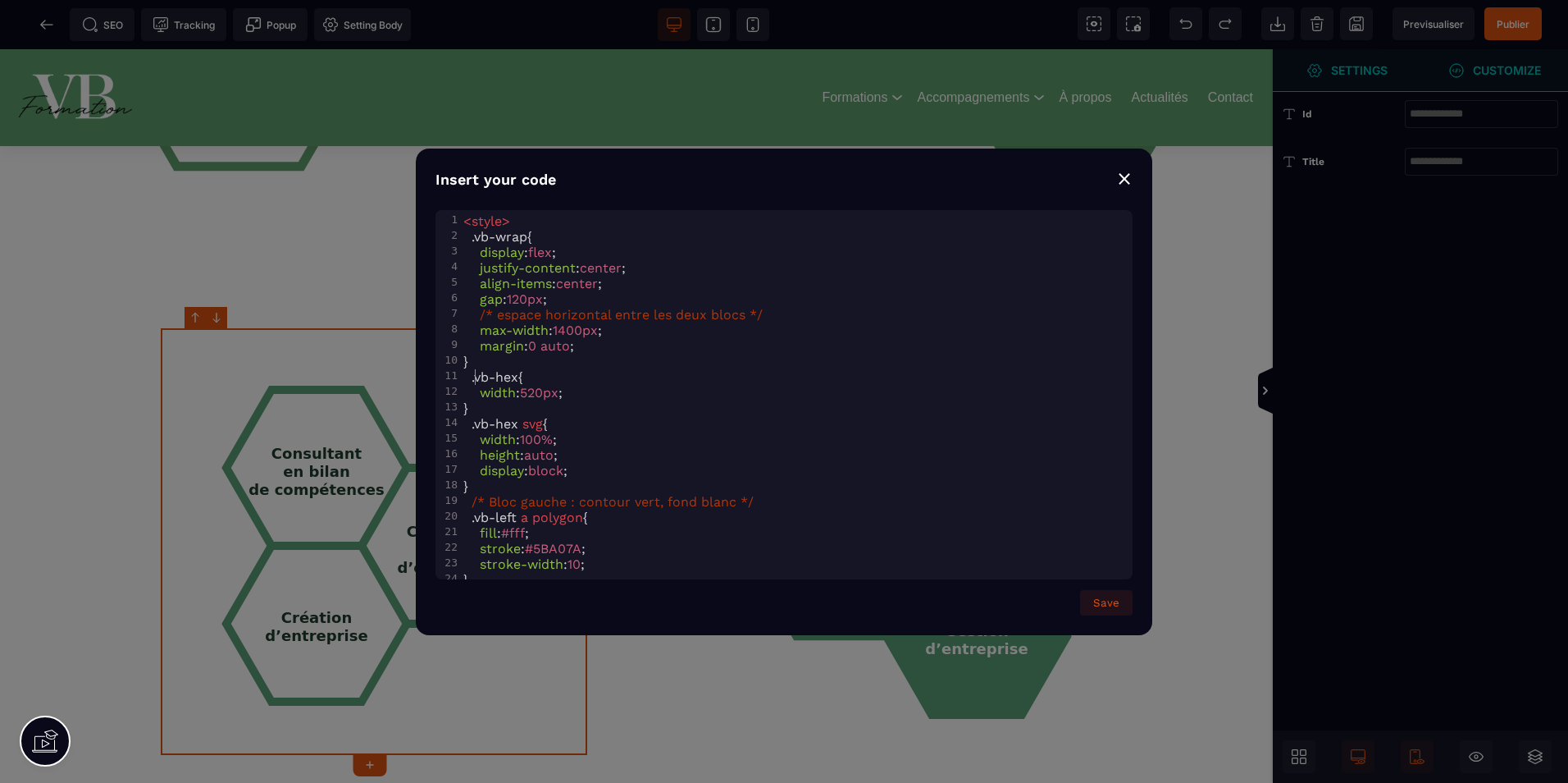
click at [478, 351] on div "1 < style > 2 .vb-wrap { 3 display : flex ; 4 justify-content : center ; 5 alig…" at bounding box center [796, 517] width 672 height 608
click at [1120, 180] on div "⨯" at bounding box center [1124, 177] width 17 height 23
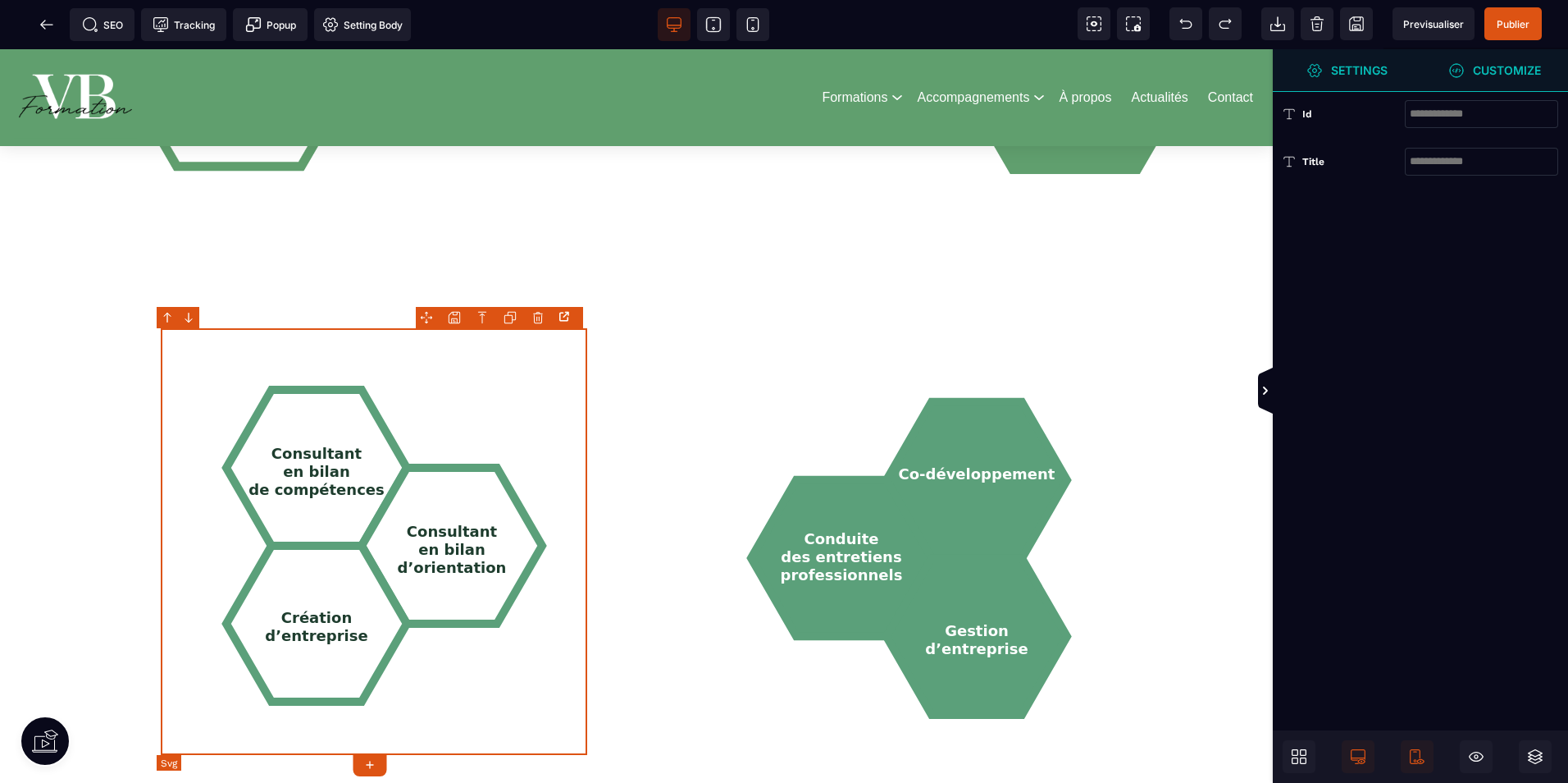
click at [470, 342] on icon "Consultant en bilan de compétences Consultant en bilan d’orientation Création d…" at bounding box center [374, 541] width 426 height 426
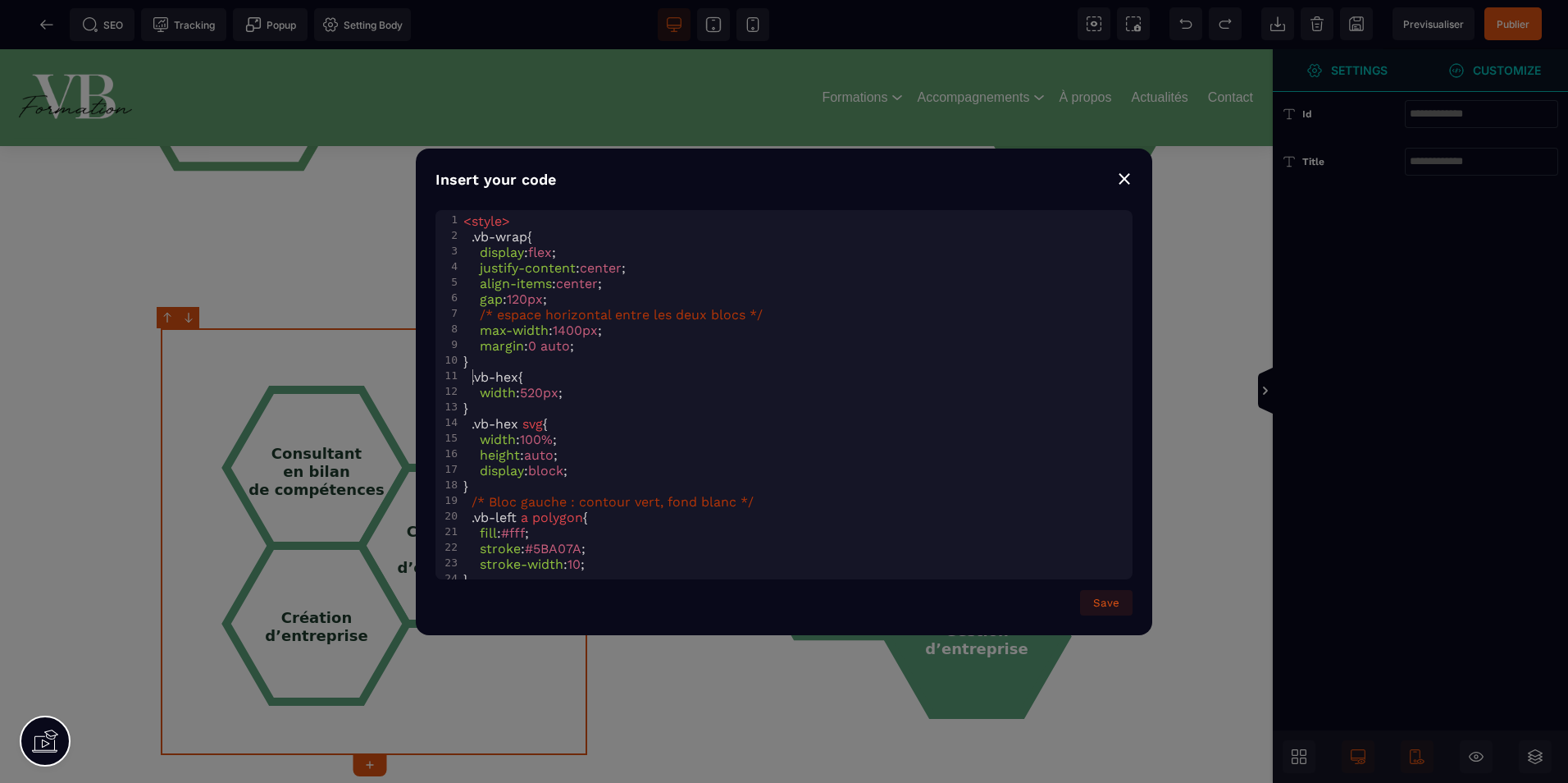
click at [470, 342] on div "1 < style > 2 .vb-wrap { 3 display : flex ; 4 justify-content : center ; 5 alig…" at bounding box center [796, 517] width 672 height 608
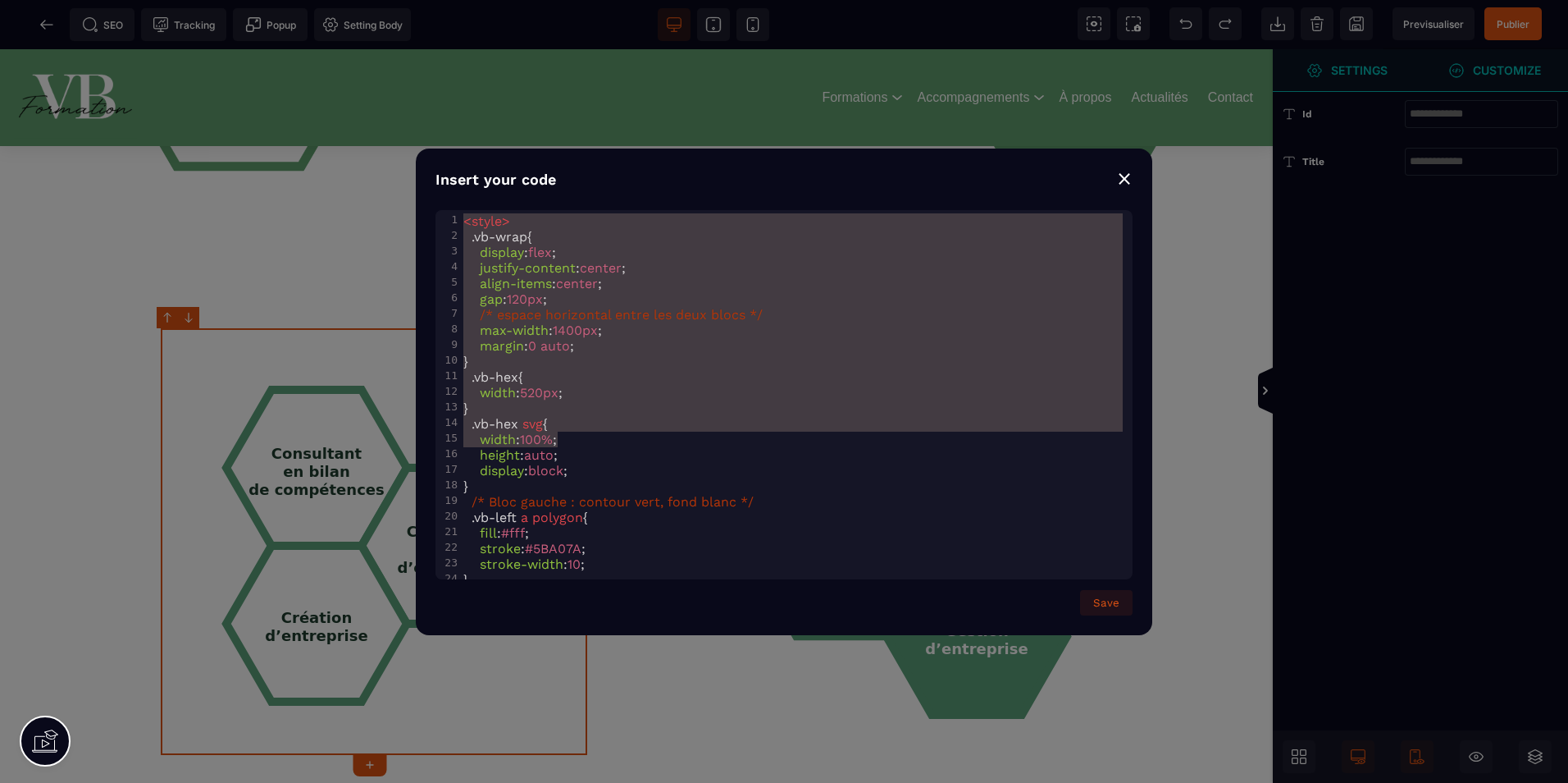
scroll to position [1027, 0]
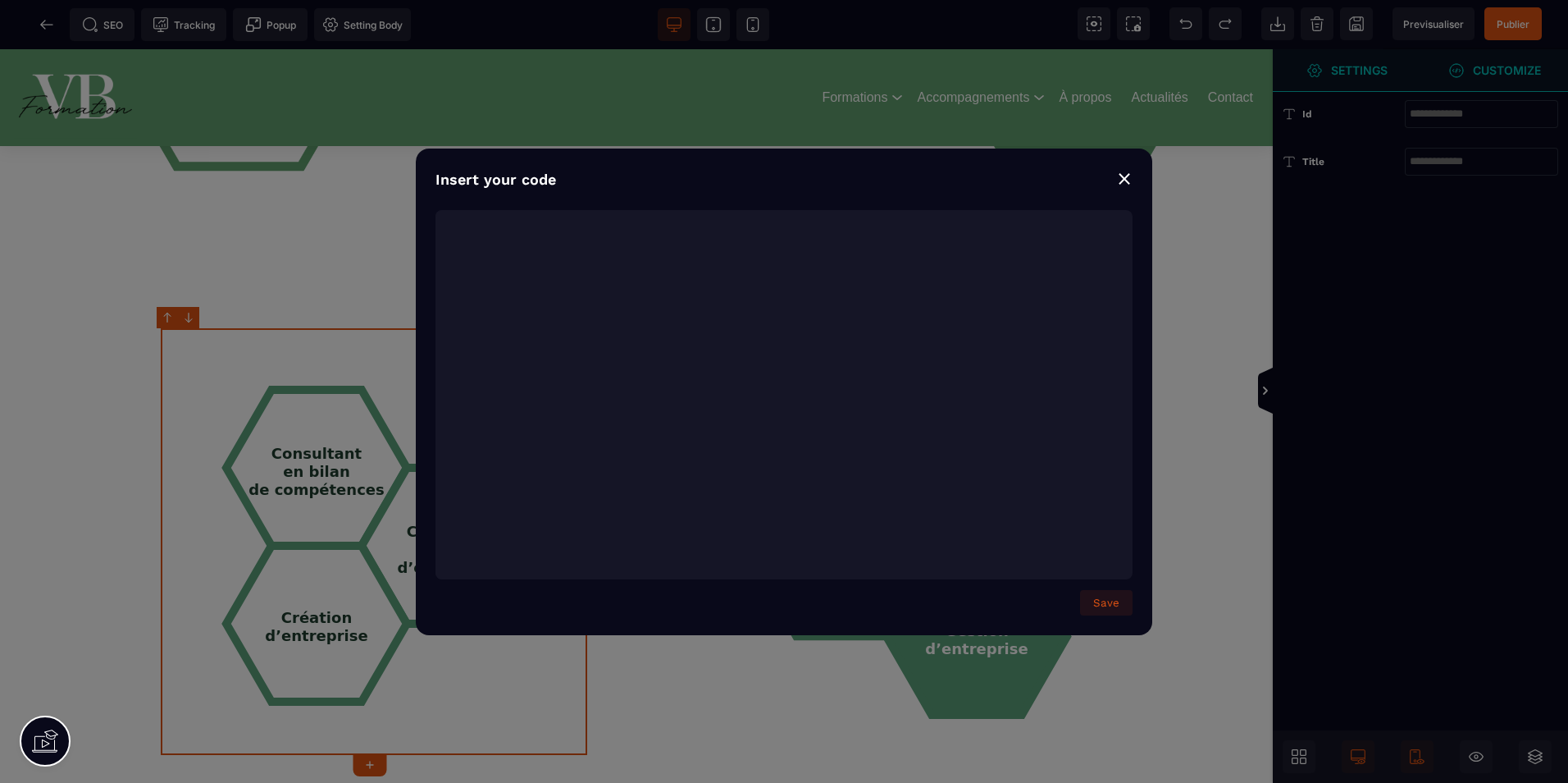
type textarea "**********"
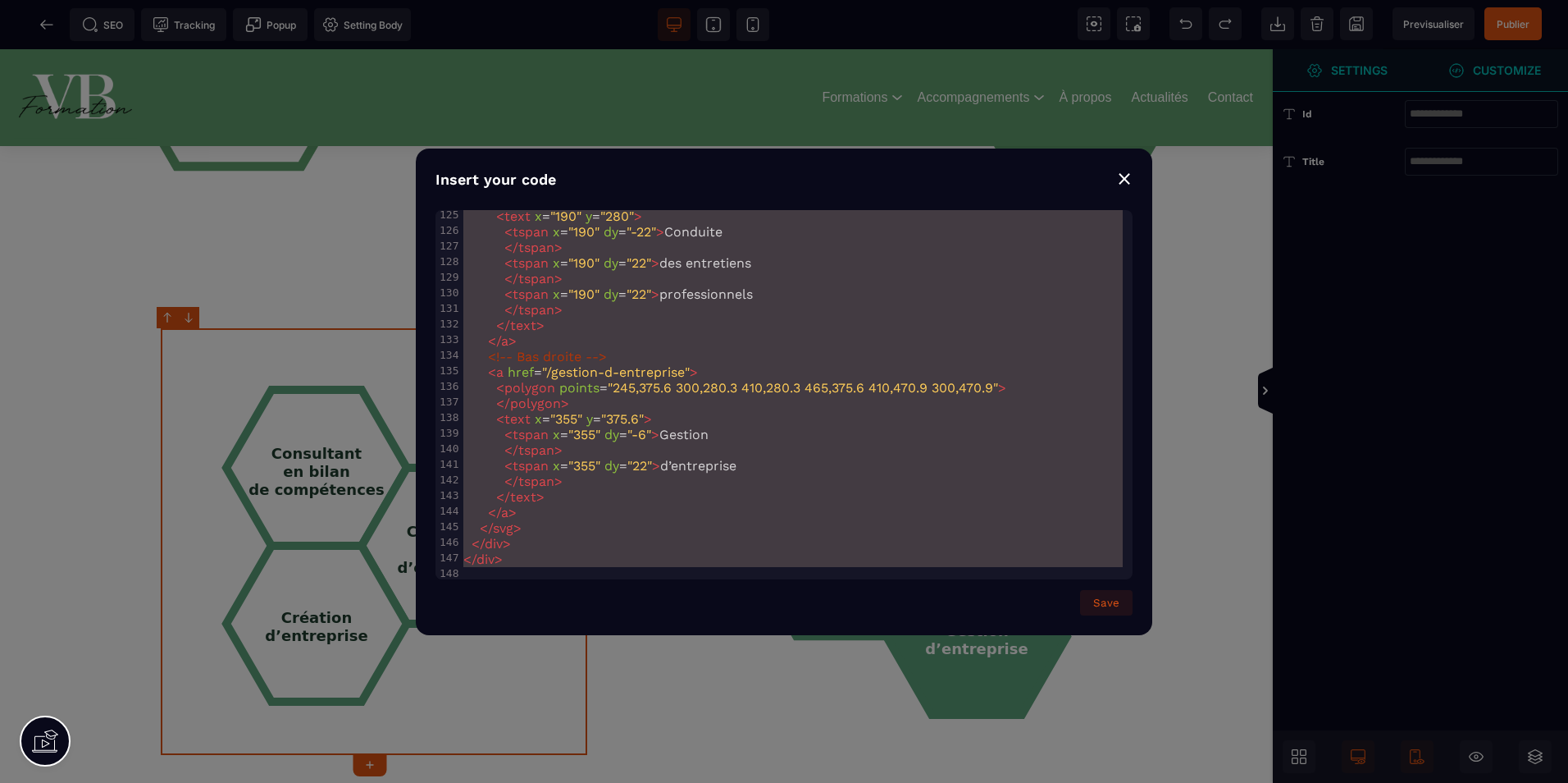
drag, startPoint x: 466, startPoint y: 224, endPoint x: 1042, endPoint y: 825, distance: 832.5
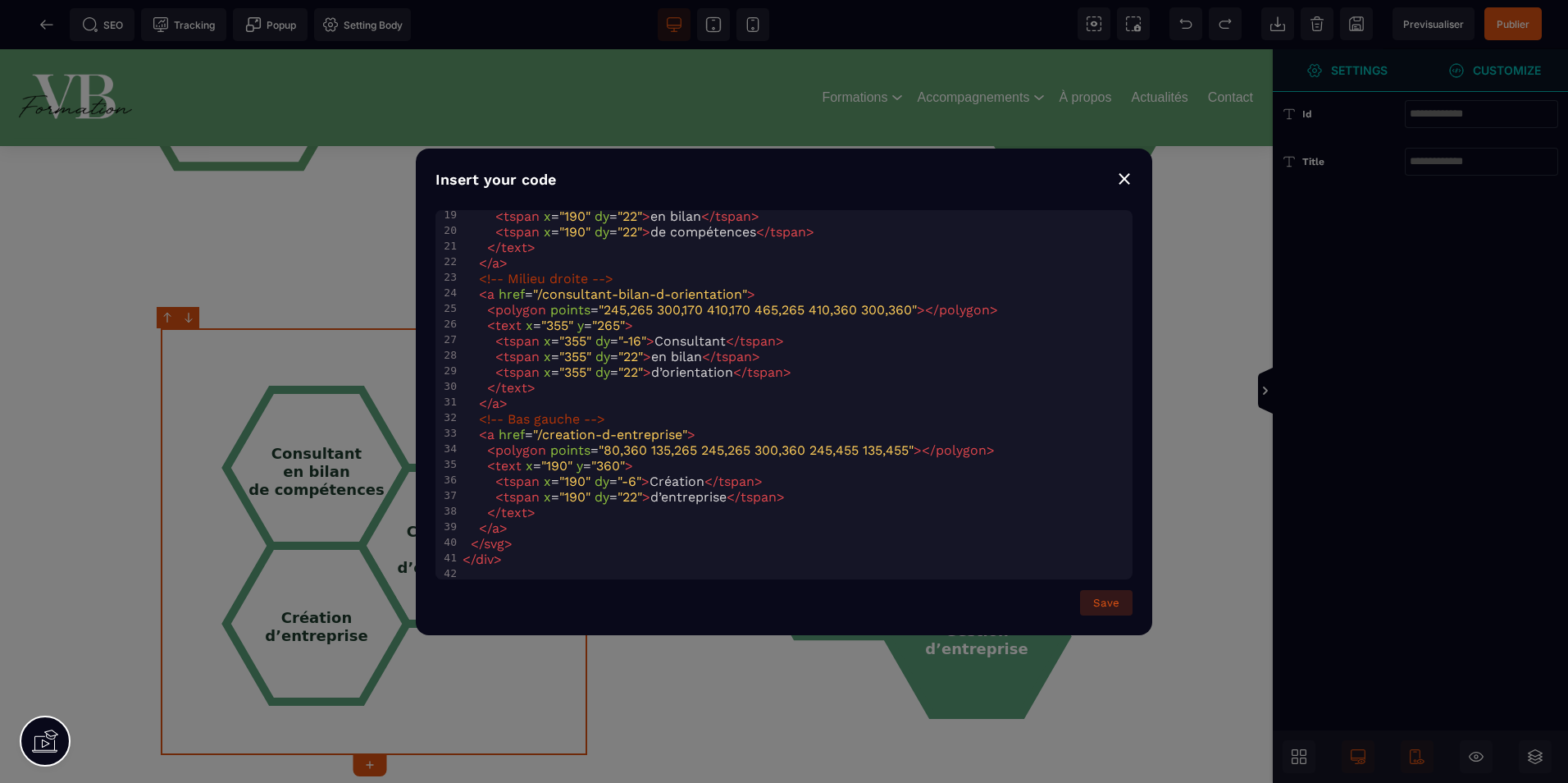
click at [1103, 601] on button "Save" at bounding box center [1106, 602] width 52 height 25
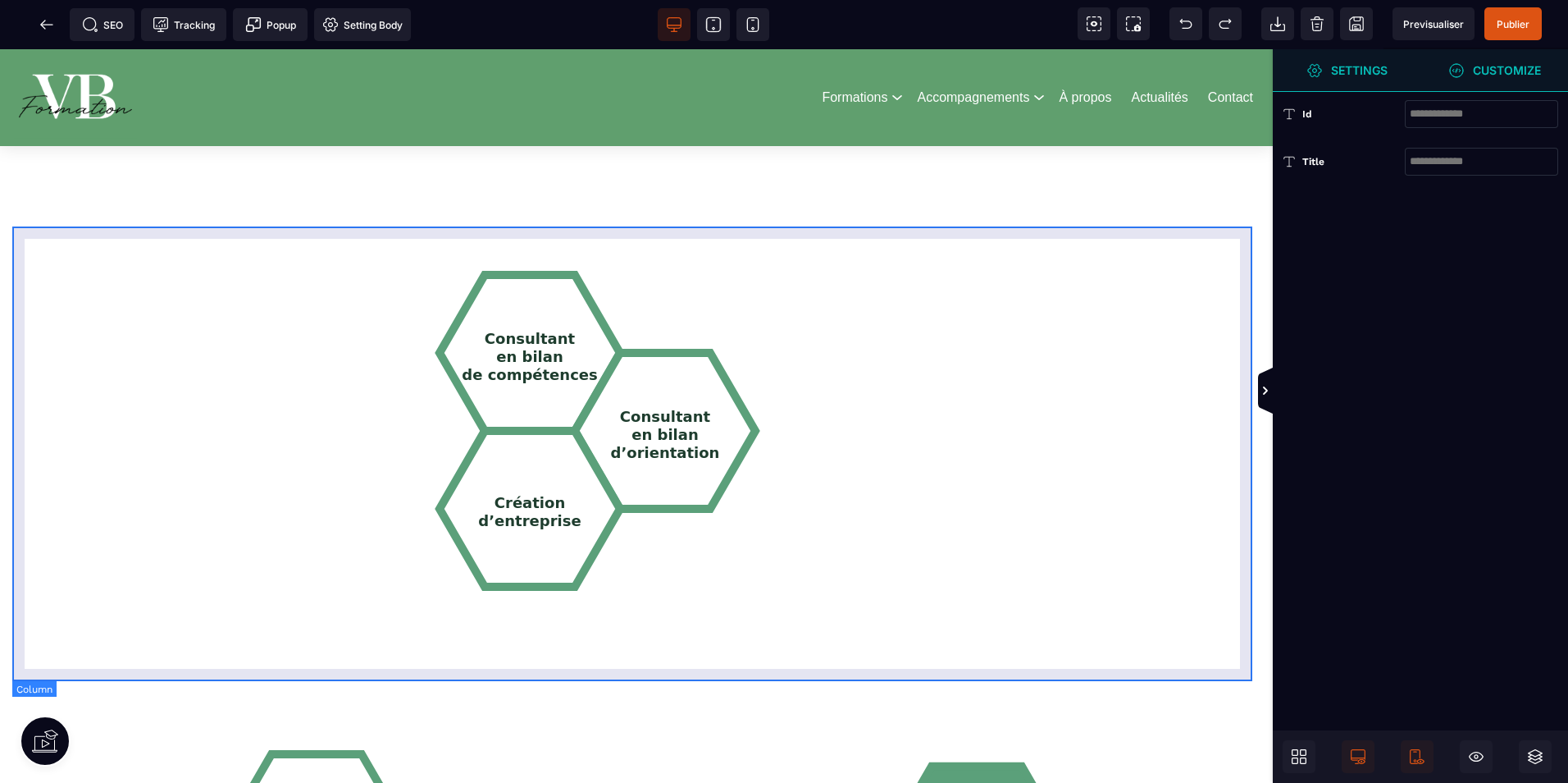
scroll to position [1723, 0]
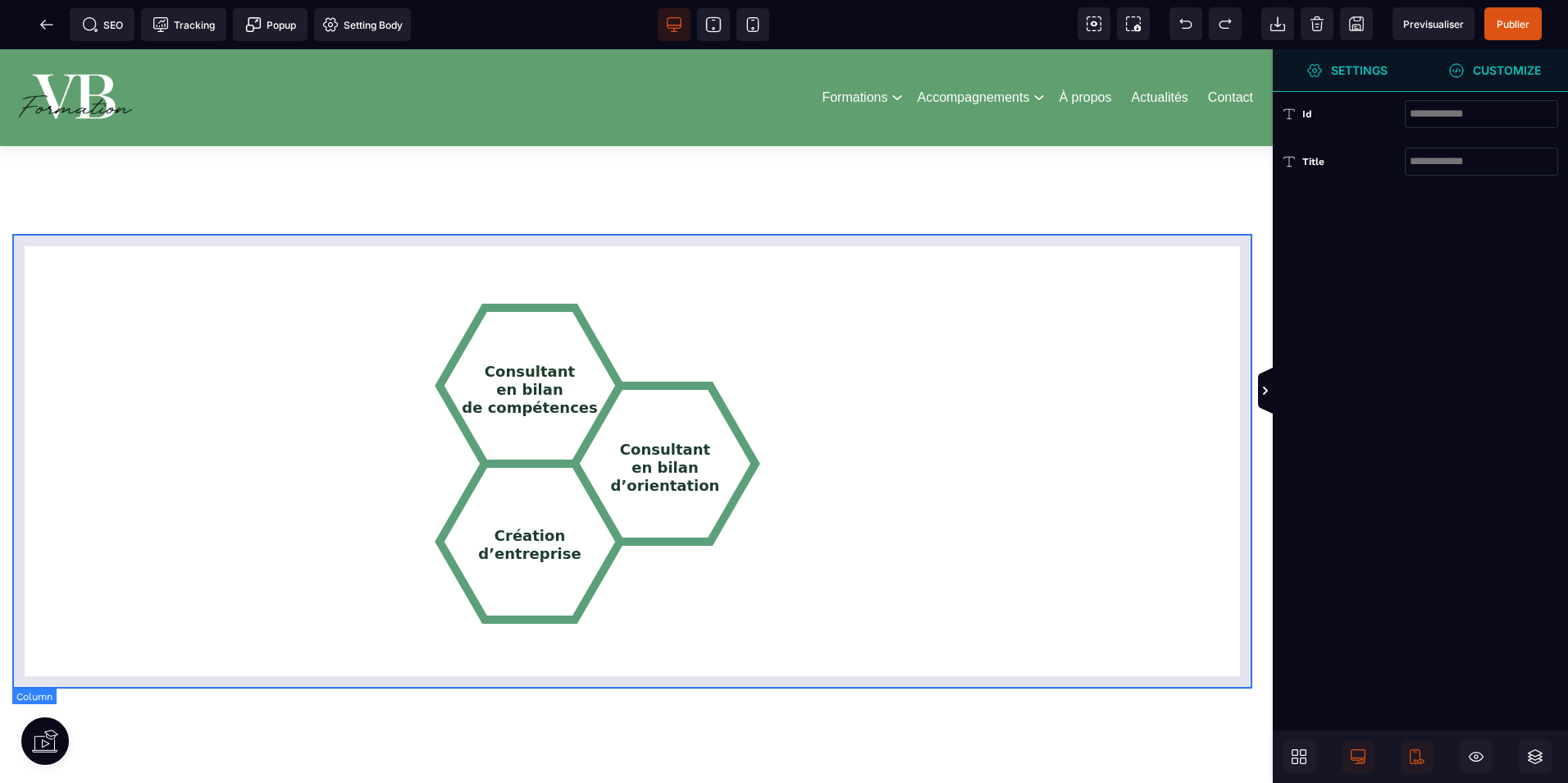
click at [854, 405] on div "Consultant en bilan de compétences Consultant en bilan d’orientation Création d…" at bounding box center [636, 461] width 1224 height 430
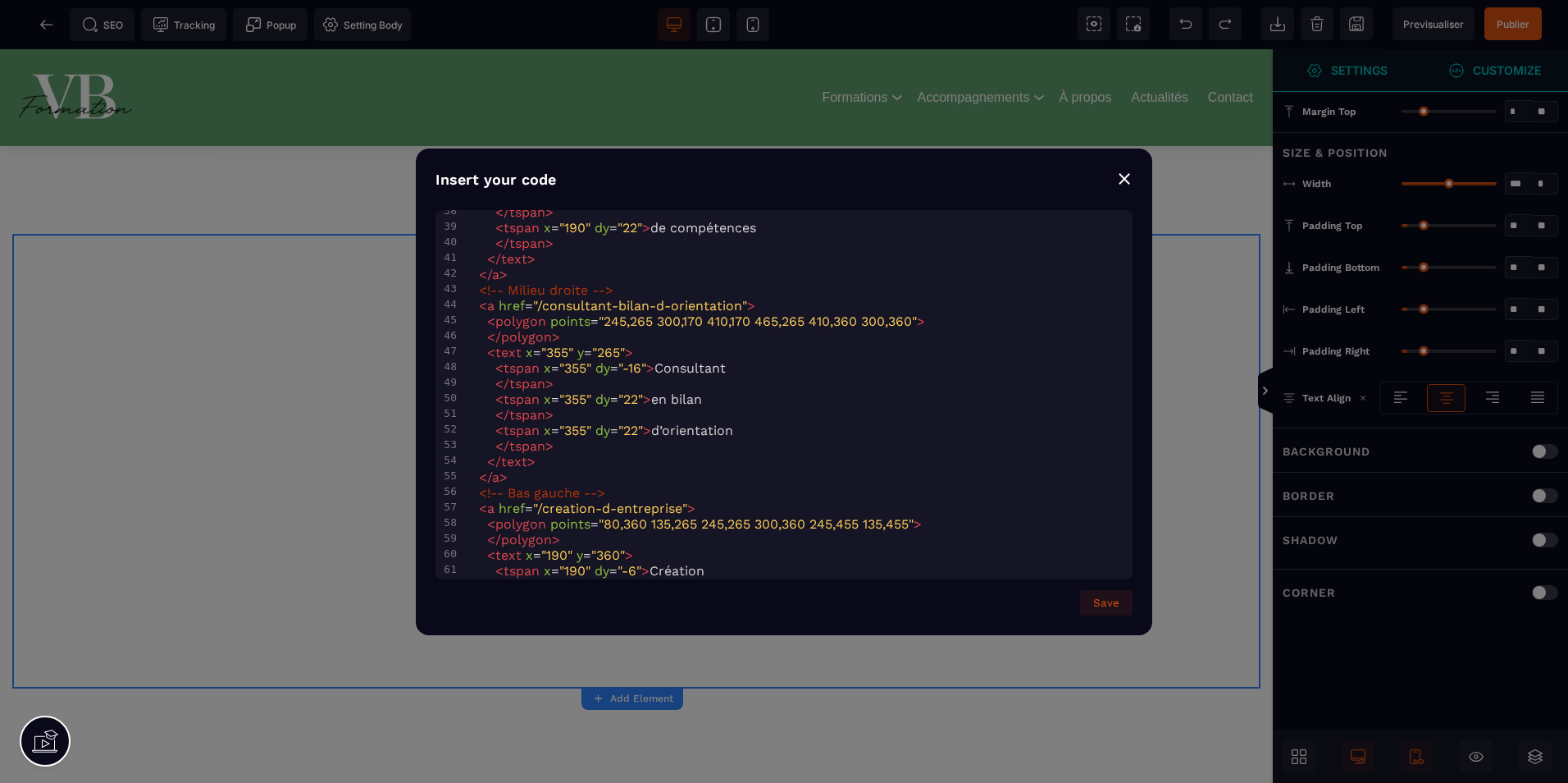
scroll to position [719, 0]
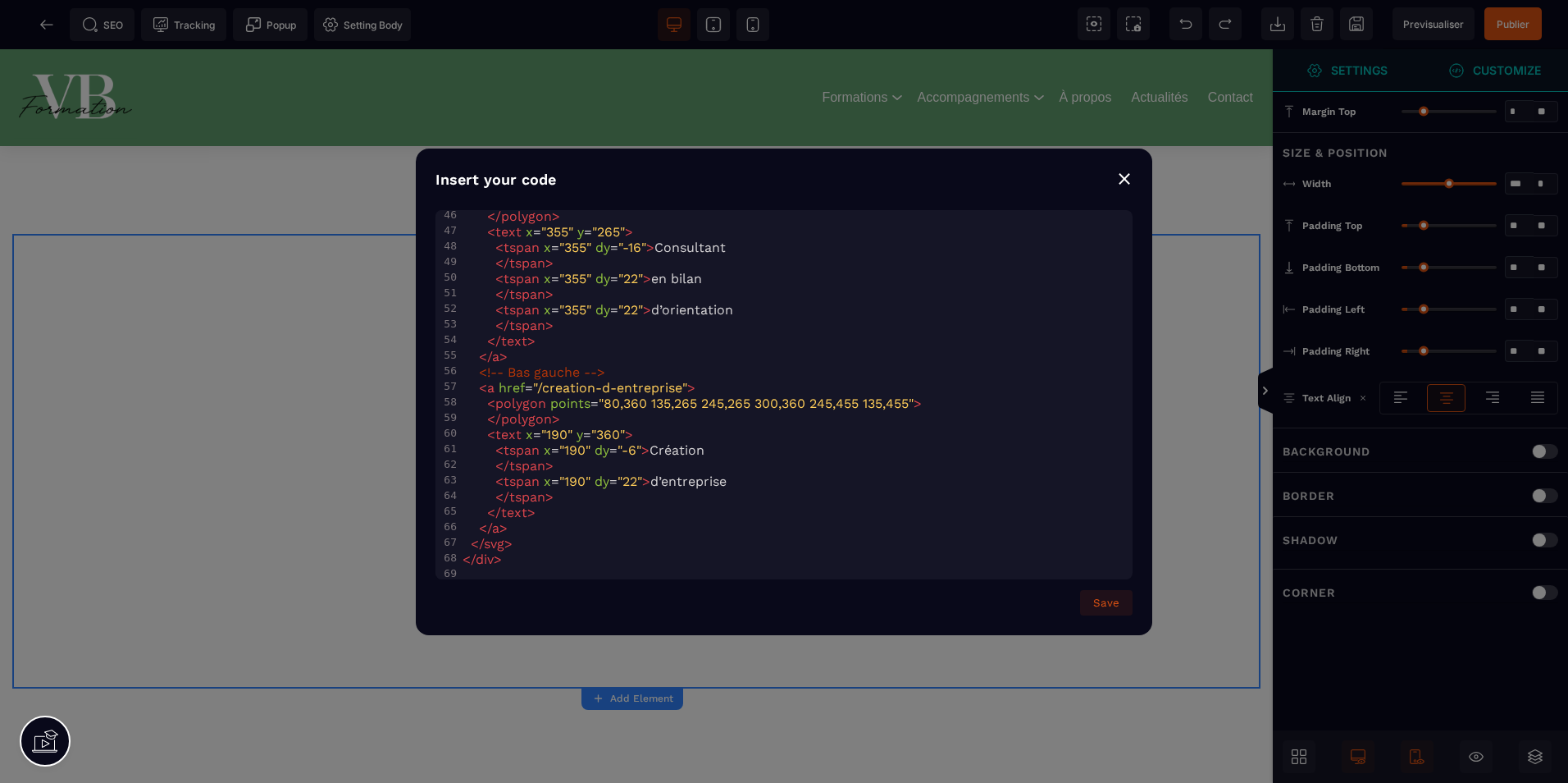
click at [1129, 186] on div "⨯" at bounding box center [1124, 177] width 17 height 23
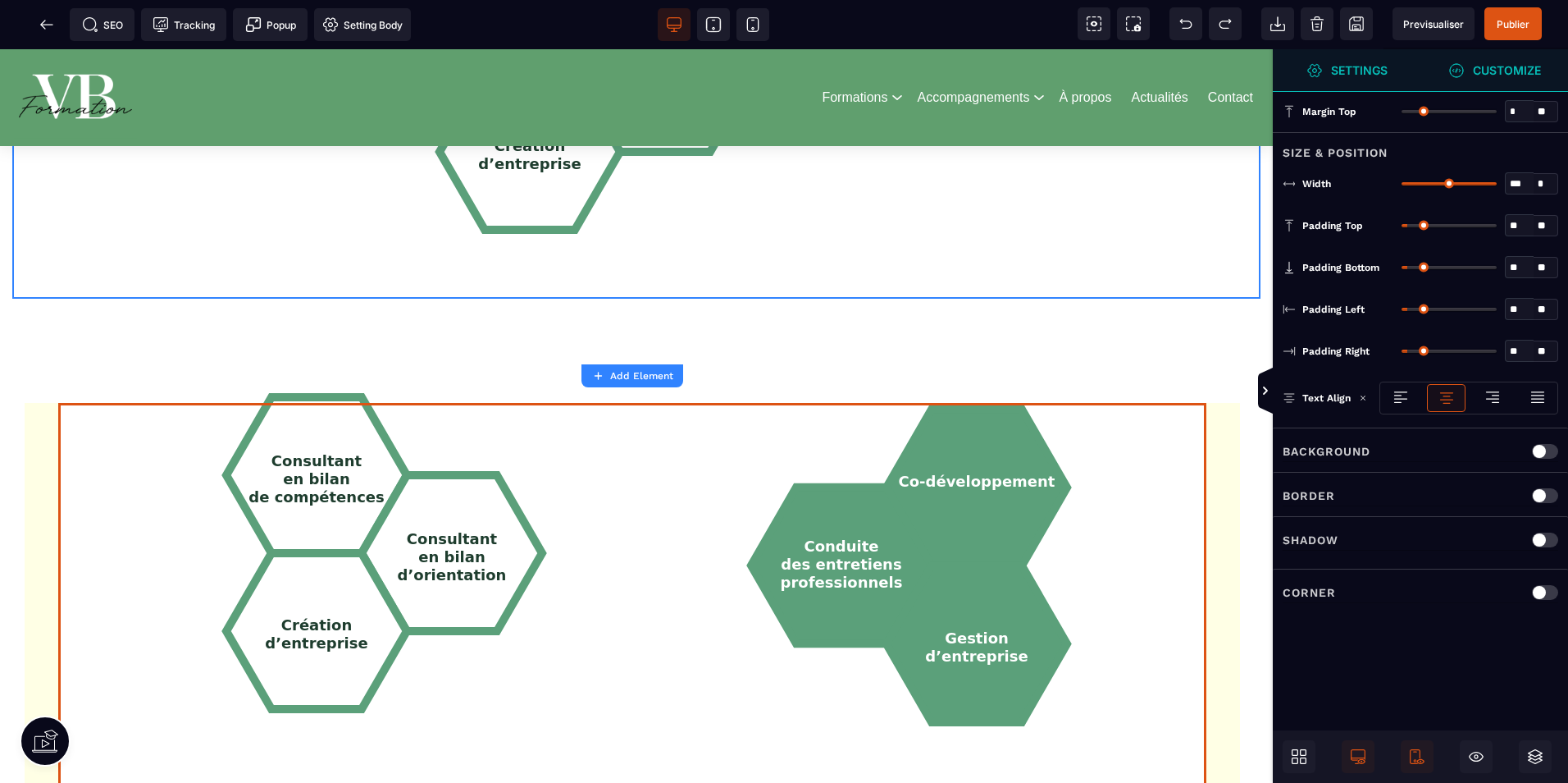
scroll to position [1970, 0]
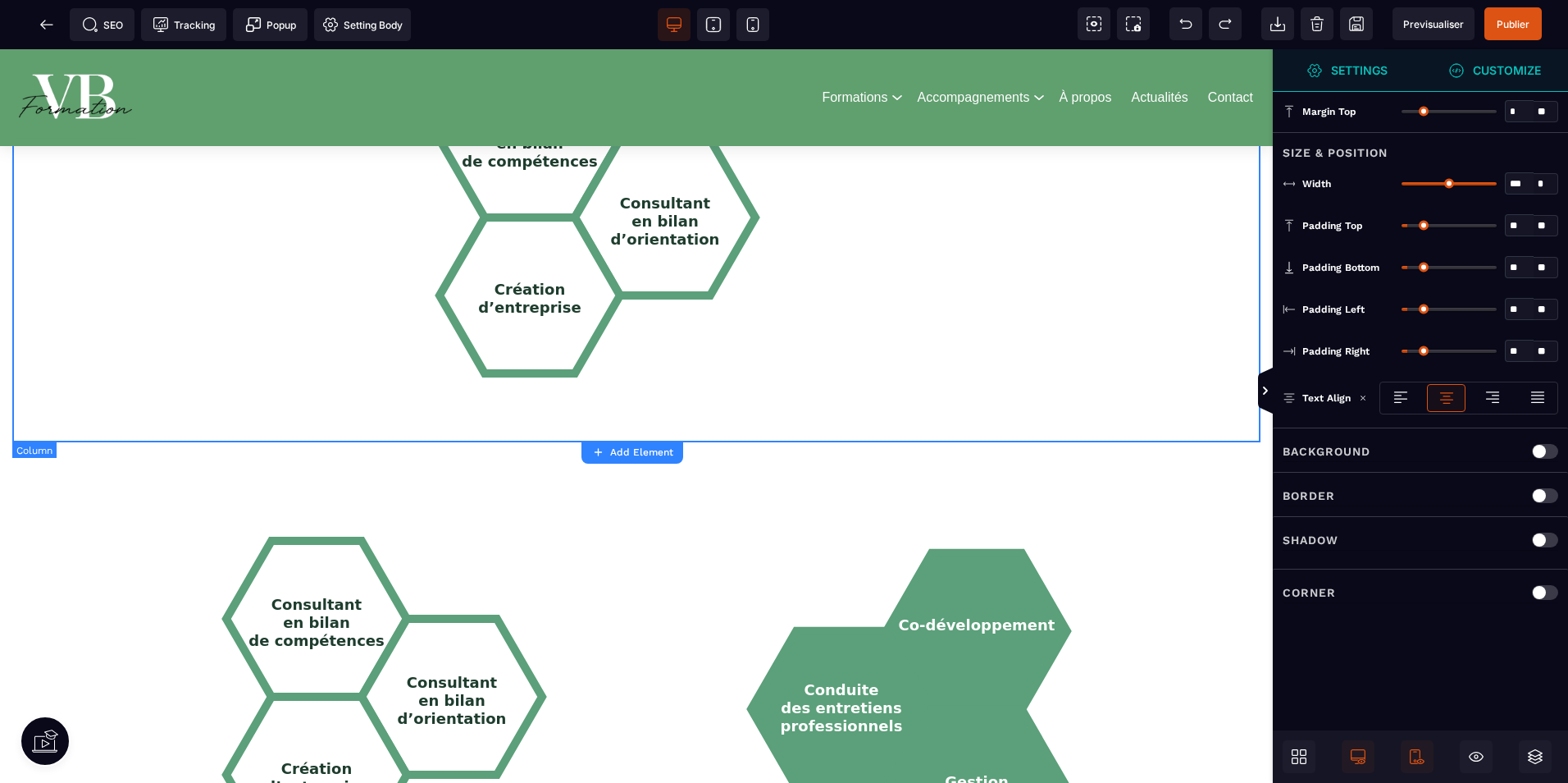
click at [953, 304] on div "Consultant en bilan de compétences Consultant en bilan d’orientation Création d…" at bounding box center [636, 215] width 1224 height 430
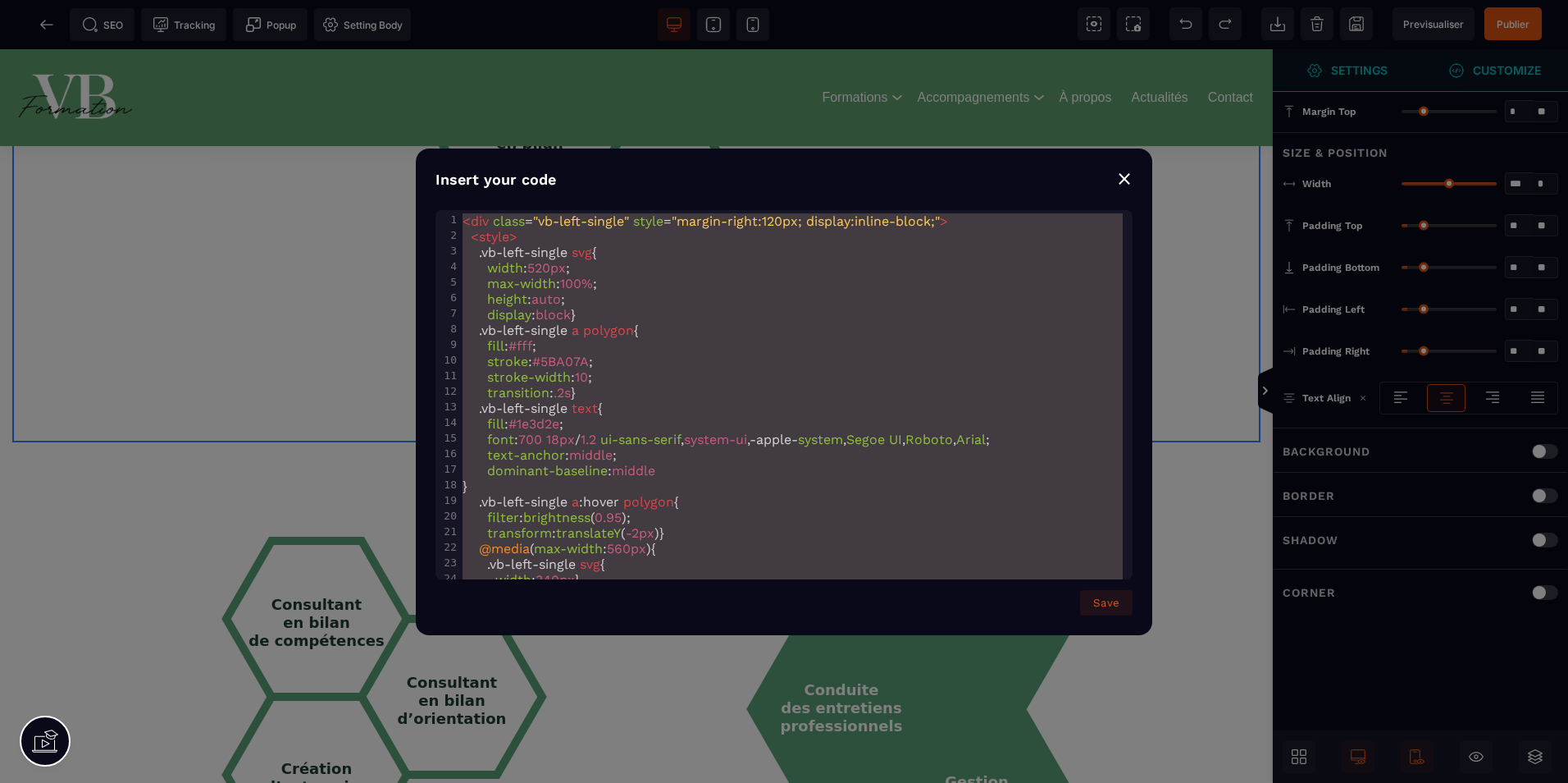
scroll to position [719, 0]
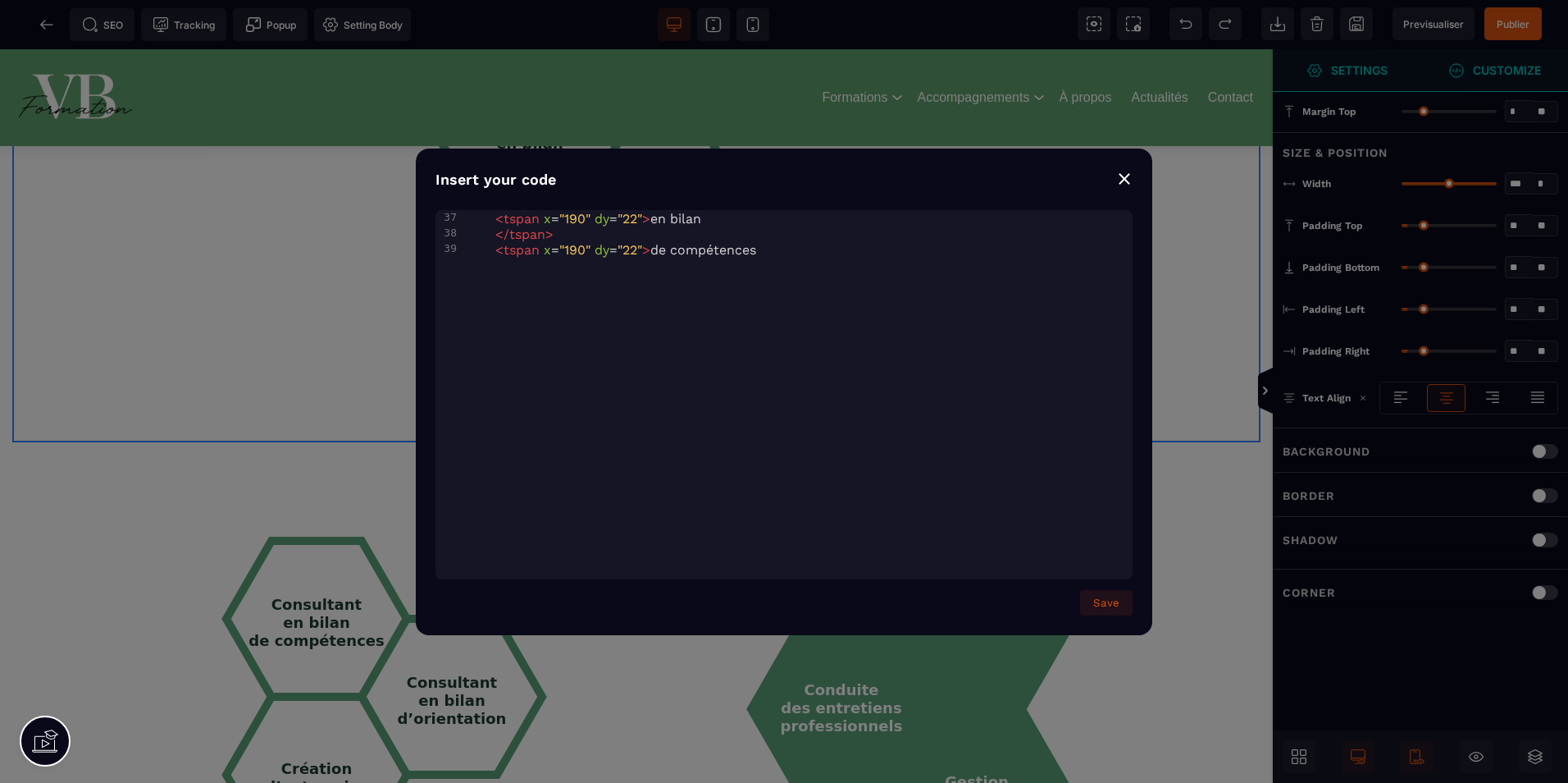
type textarea "**********"
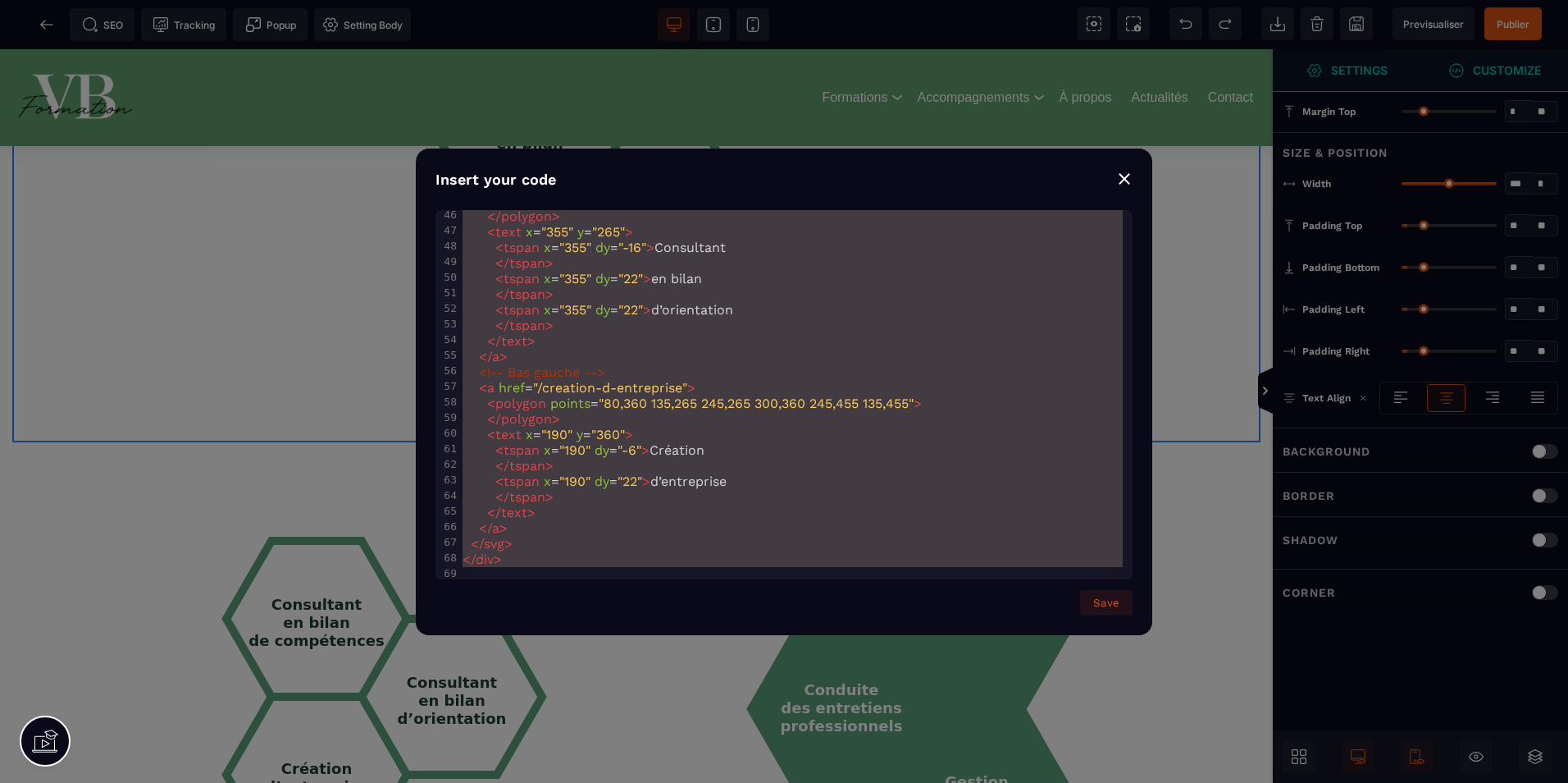
drag, startPoint x: 466, startPoint y: 223, endPoint x: 1292, endPoint y: 825, distance: 1022.1
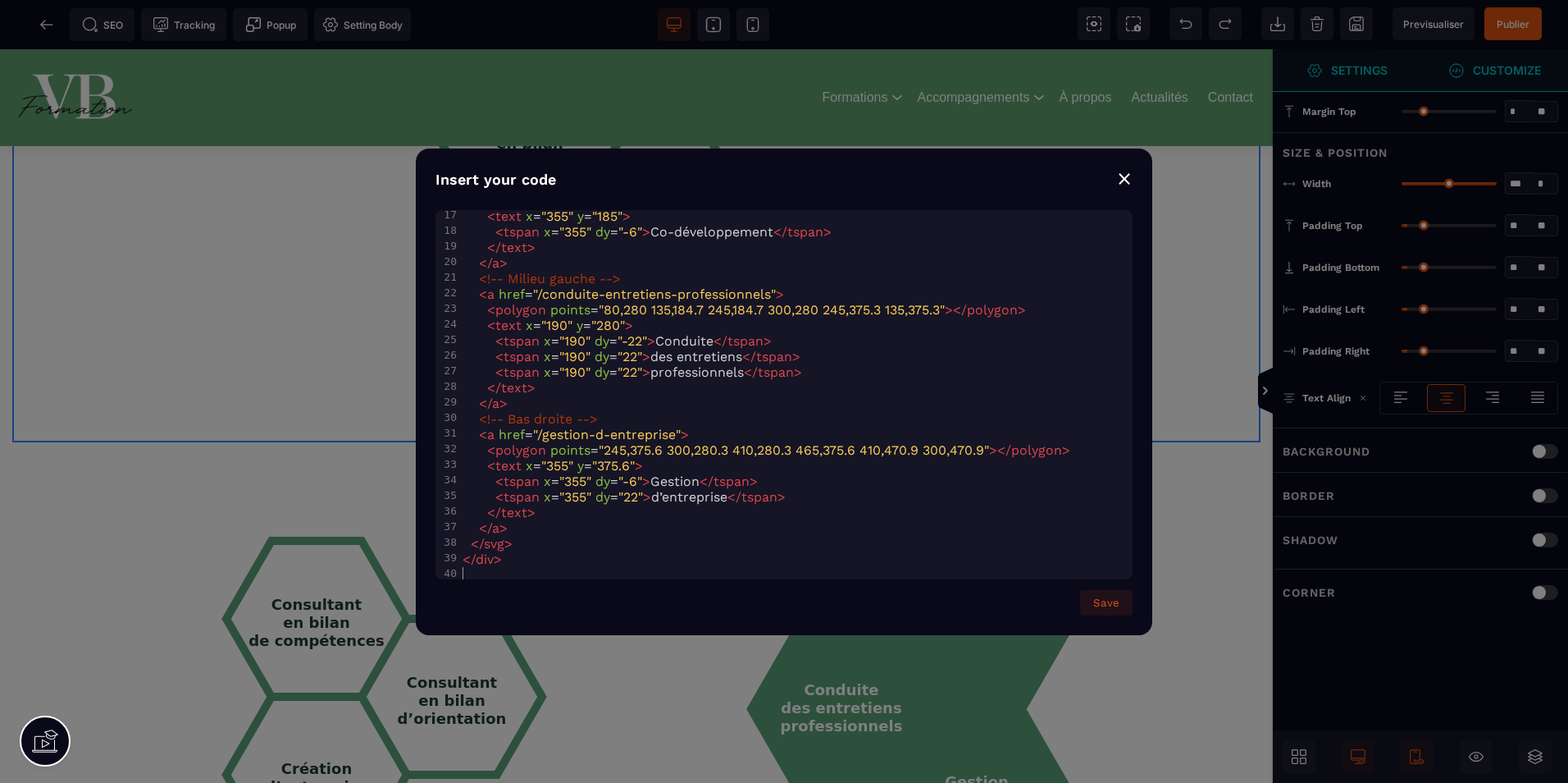
scroll to position [257, 0]
click at [1084, 595] on button "Save" at bounding box center [1106, 602] width 52 height 25
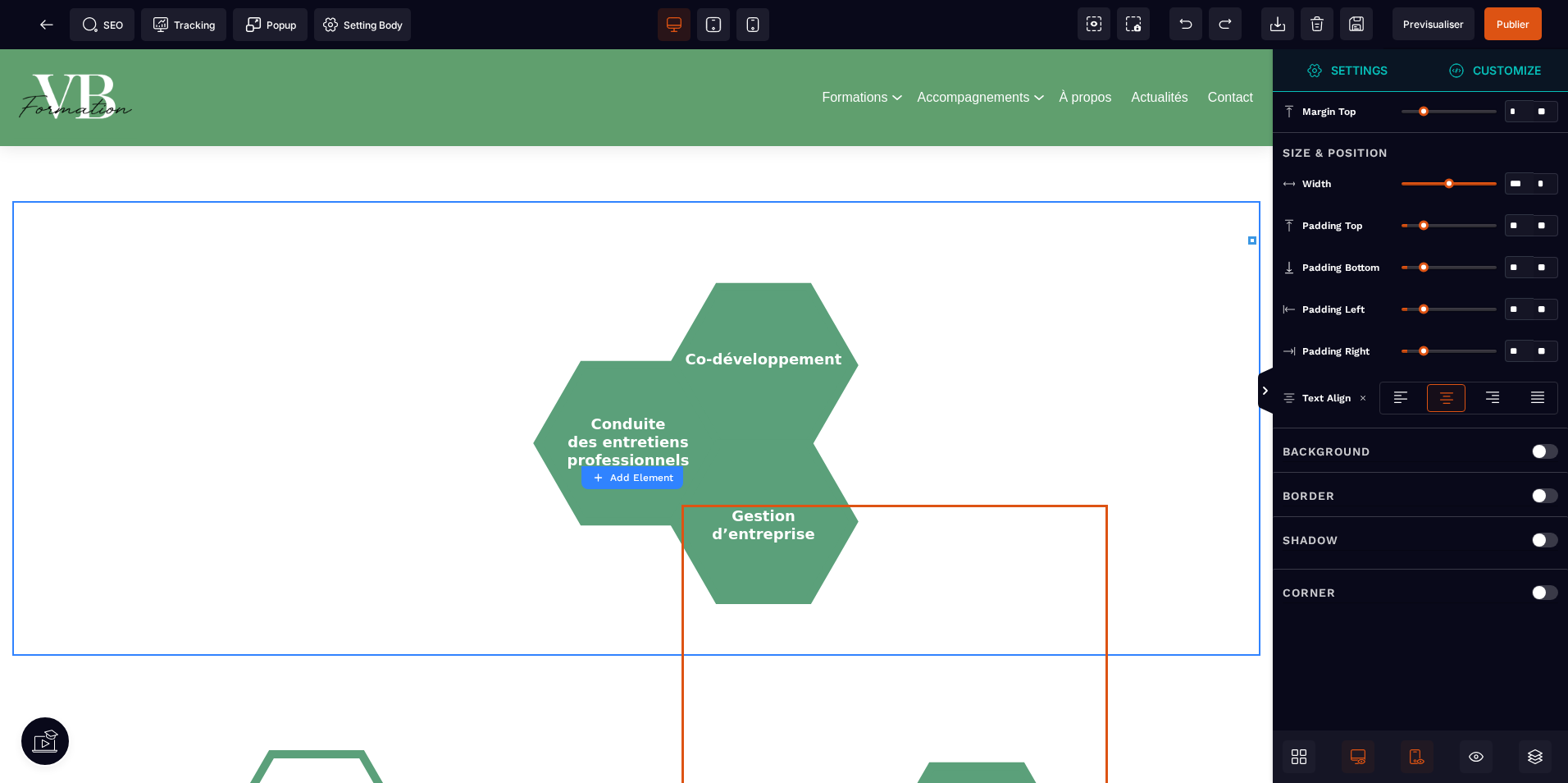
scroll to position [1641, 0]
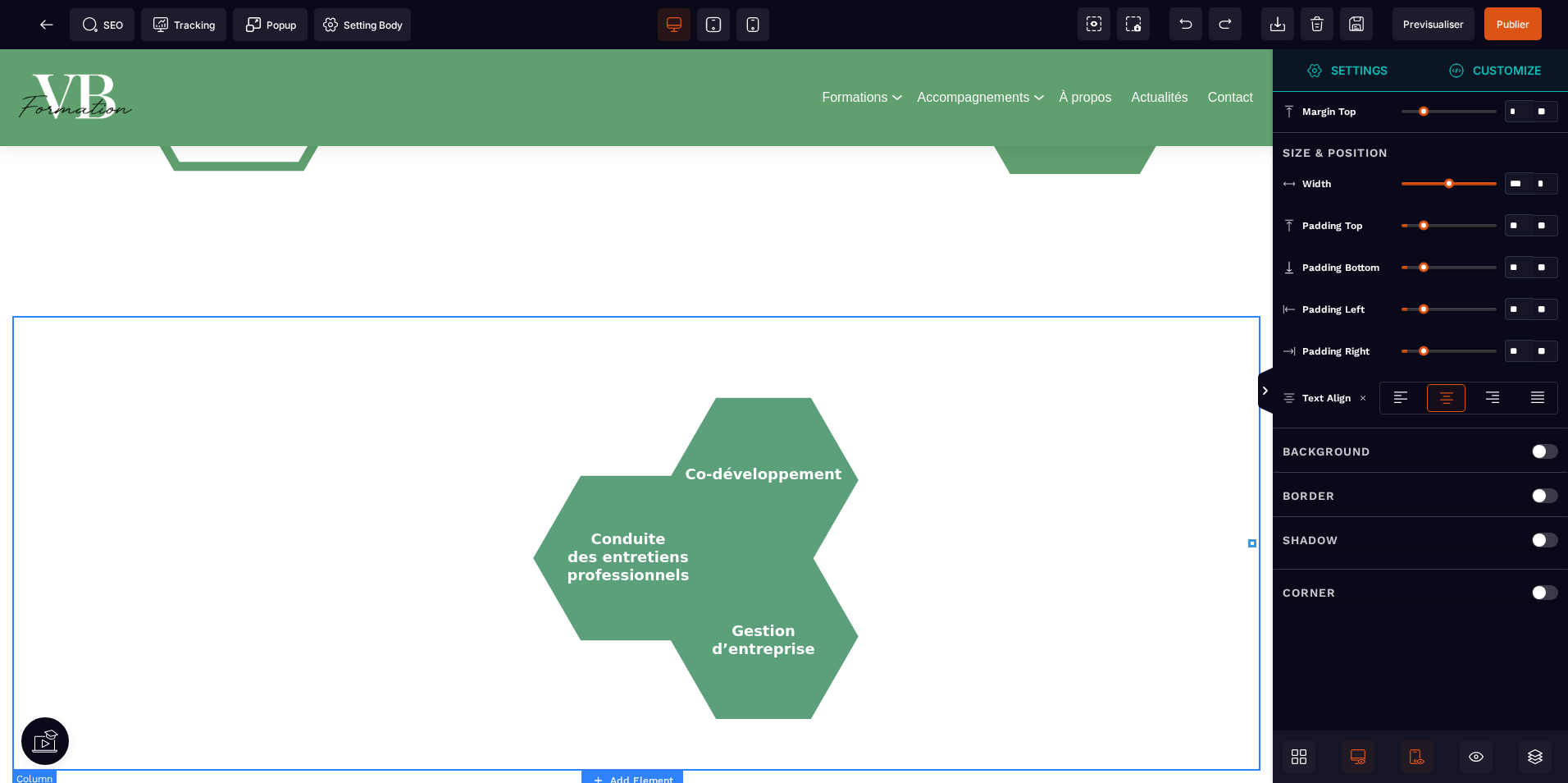
click at [1040, 345] on div "Co-développement Conduite des entretiens professionnels Gestion d’entreprise" at bounding box center [636, 543] width 1224 height 430
click at [0, 0] on div "4 .vb-right-single a polygon { fill : #5BA07A ; stroke : #5BA07A ; stroke-width…" at bounding box center [0, 0] width 0 height 0
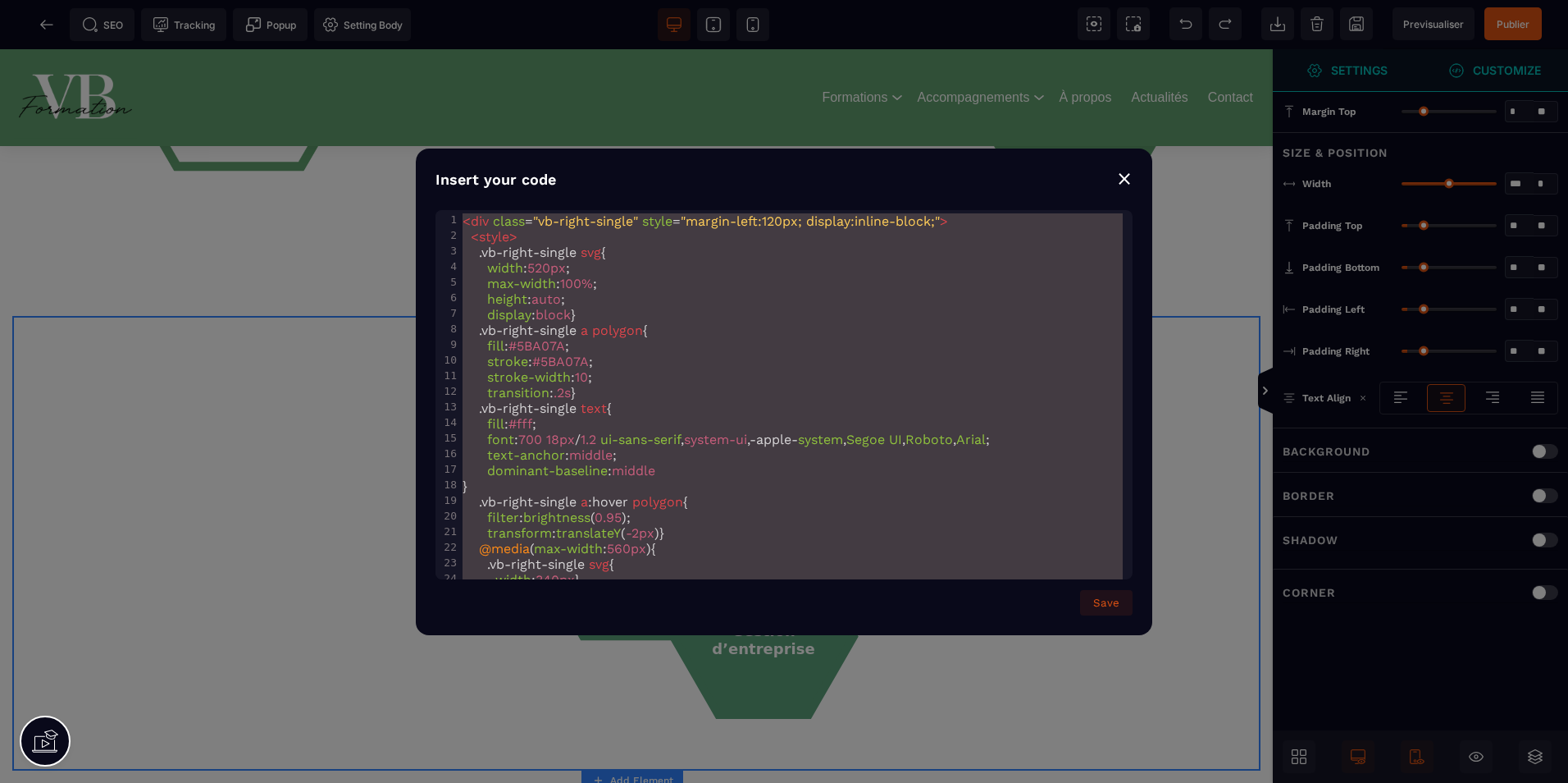
scroll to position [657, 0]
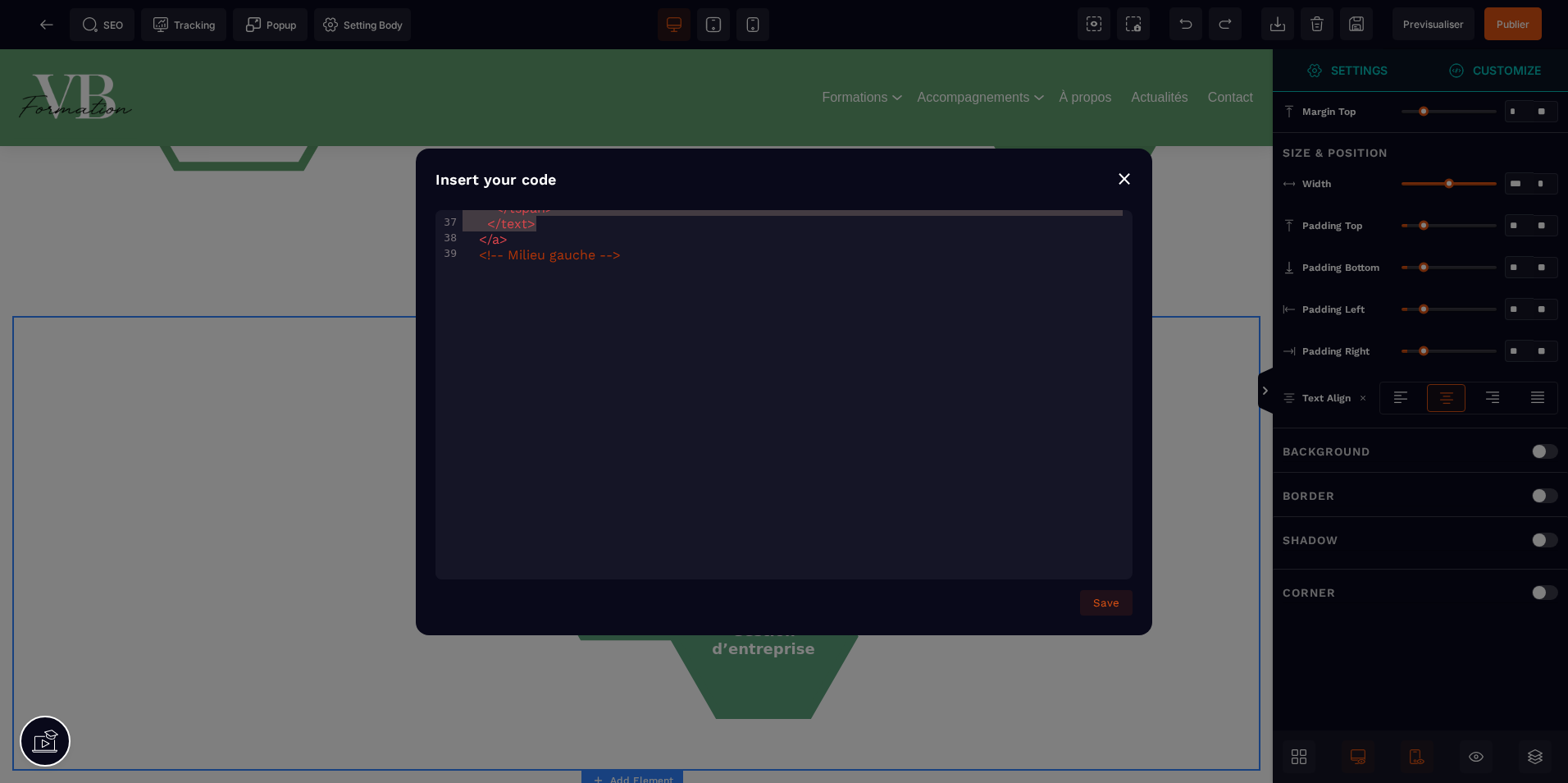
type textarea "**********"
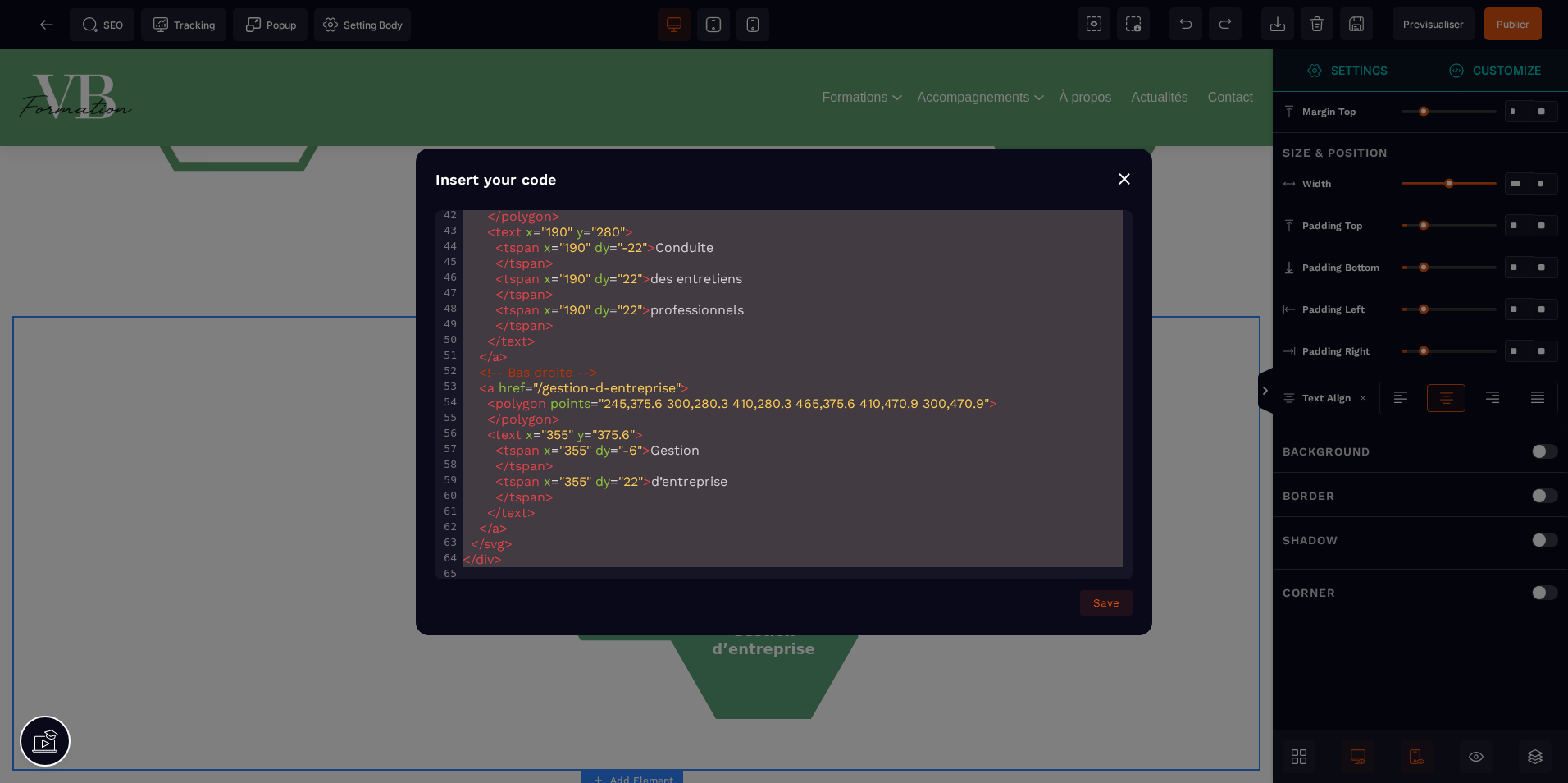
drag, startPoint x: 459, startPoint y: 218, endPoint x: 1044, endPoint y: 748, distance: 789.4
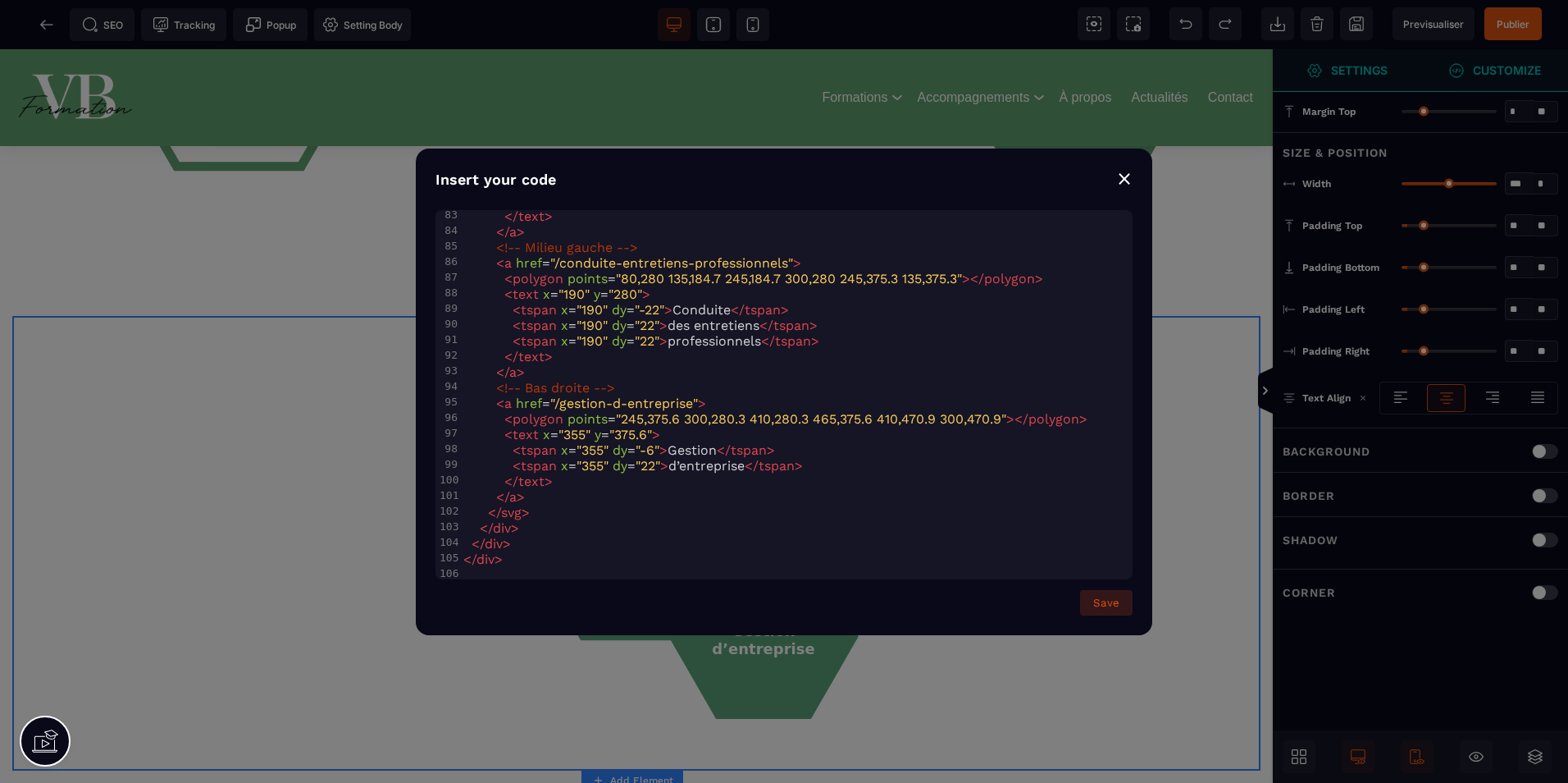
click at [1093, 603] on button "Save" at bounding box center [1106, 602] width 52 height 25
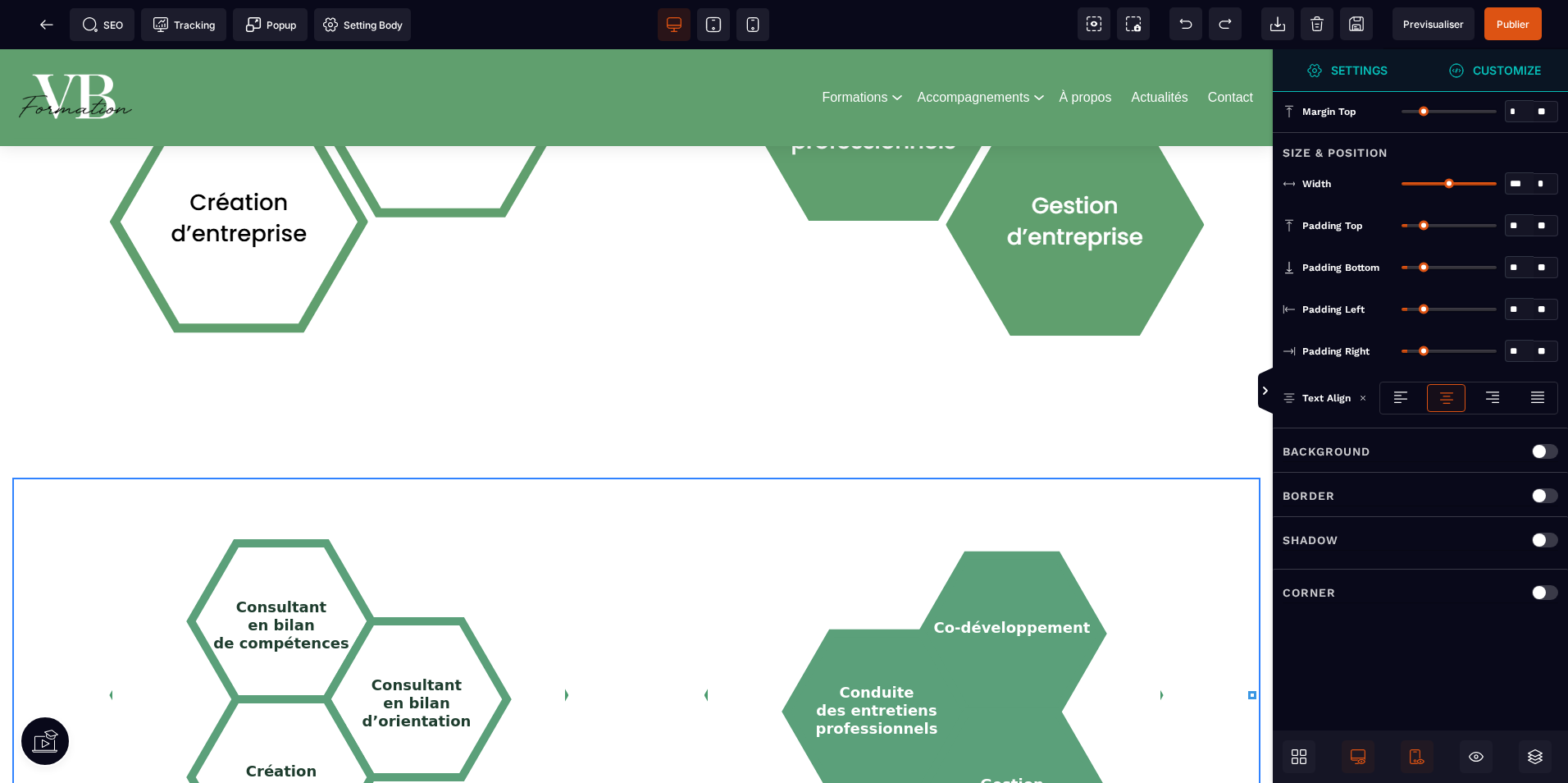
scroll to position [1477, 0]
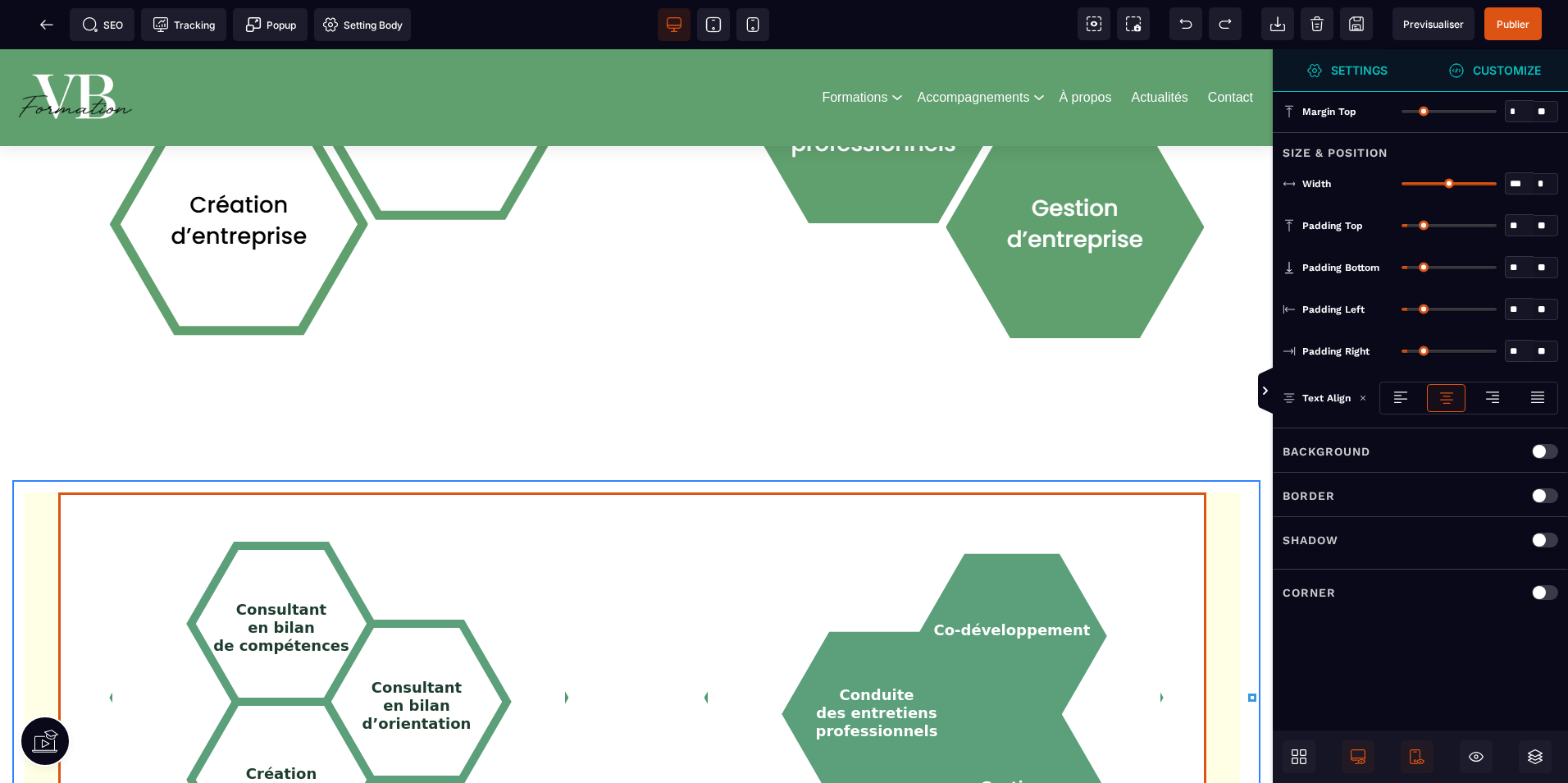
click at [680, 496] on div "Consultant en bilan de compétences Consultant en bilan d’orientation Création d…" at bounding box center [637, 698] width 1148 height 411
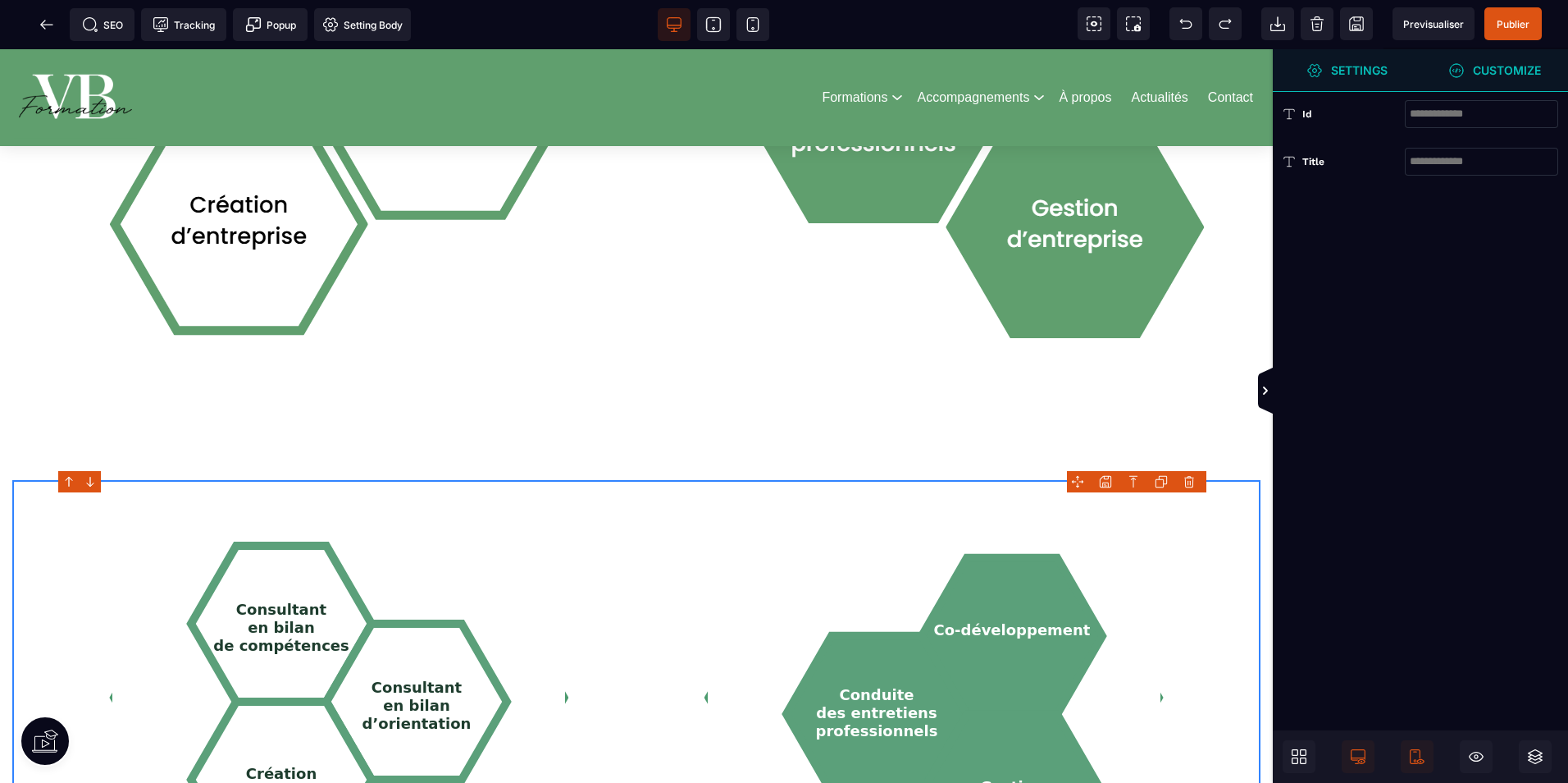
click at [680, 496] on div "Consultant en bilan de compétences Consultant en bilan d’orientation Création d…" at bounding box center [637, 698] width 1148 height 411
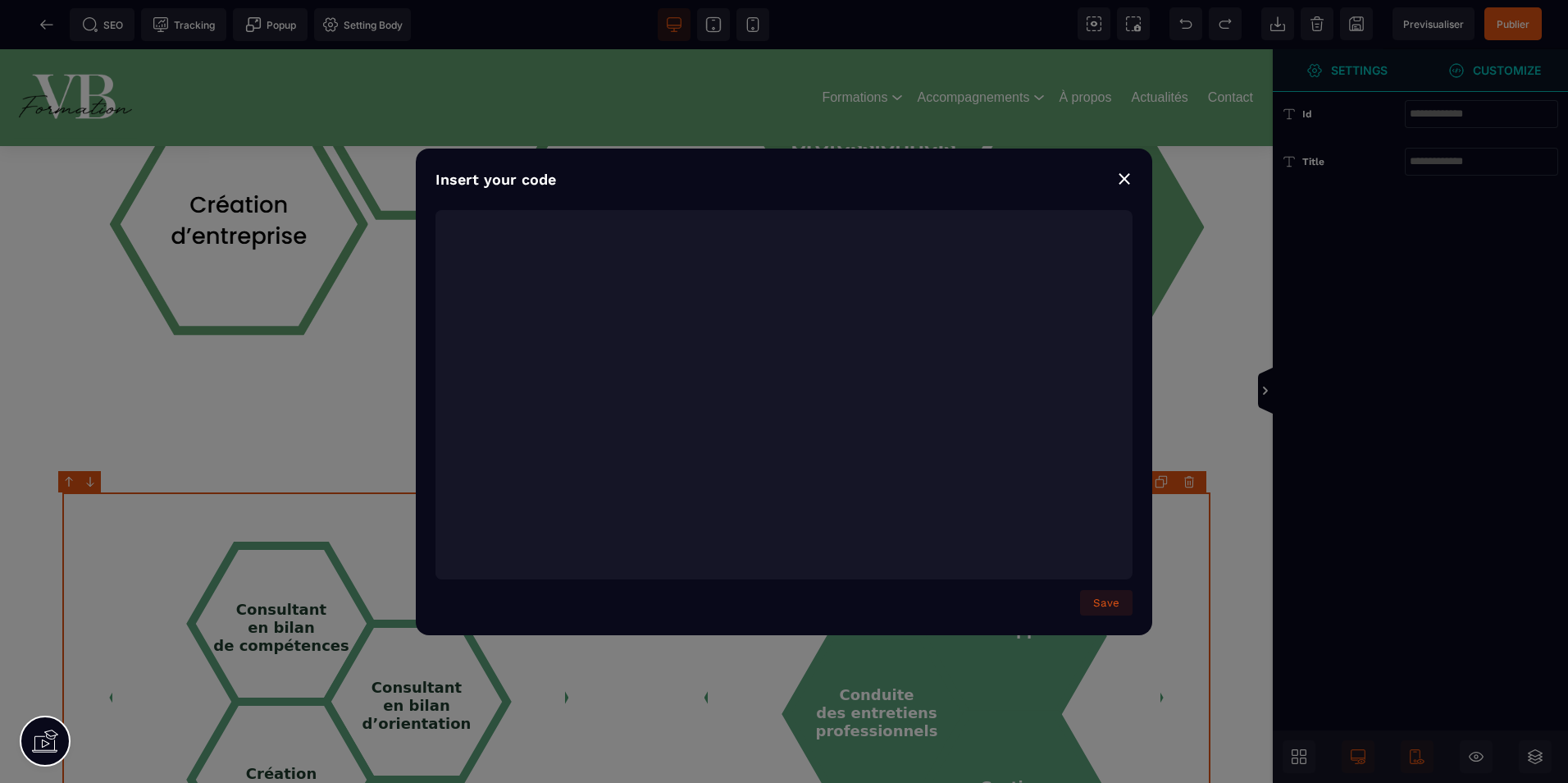
scroll to position [1510, 0]
type textarea "**********"
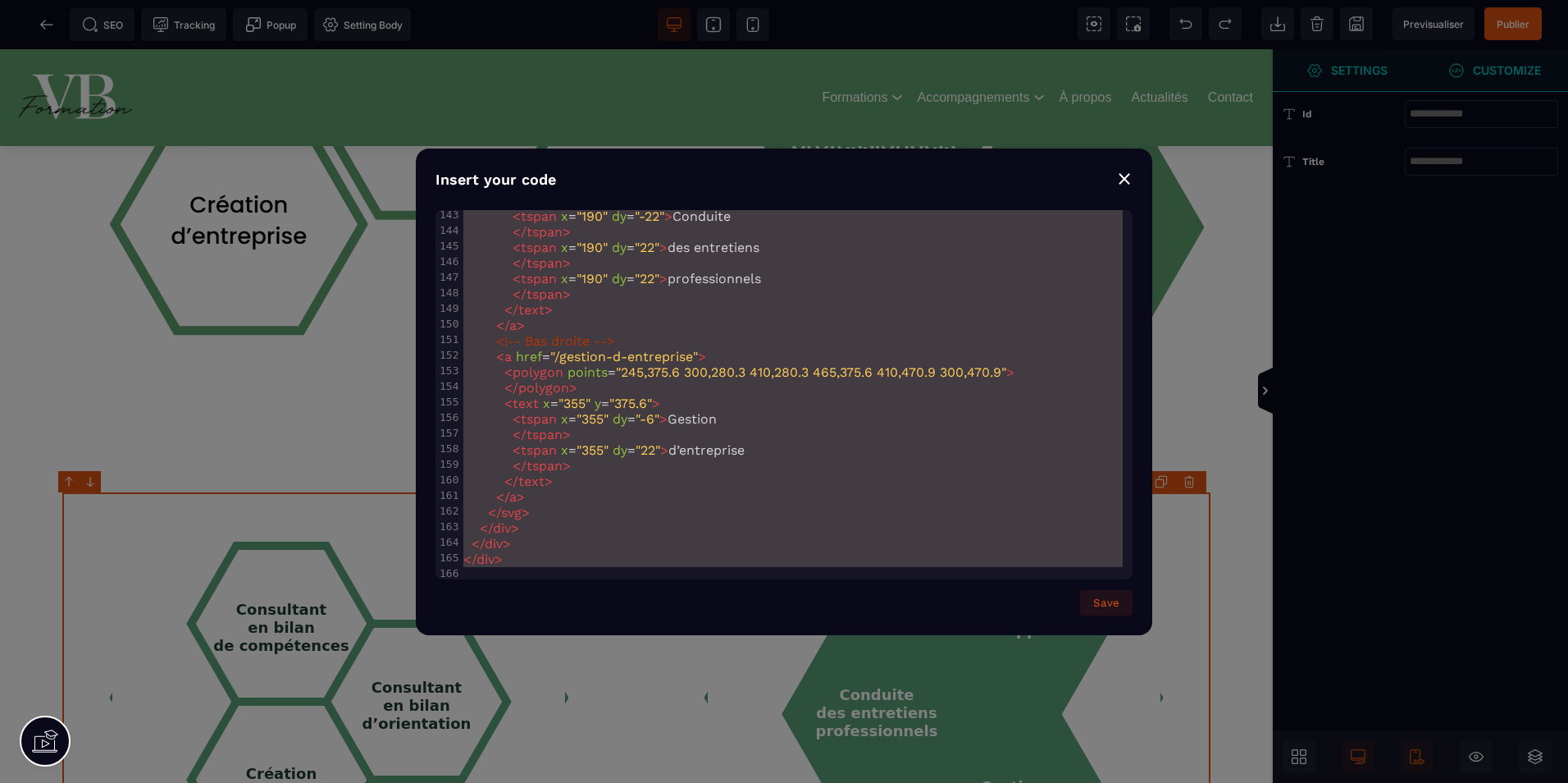
drag, startPoint x: 464, startPoint y: 214, endPoint x: 1054, endPoint y: 784, distance: 820.4
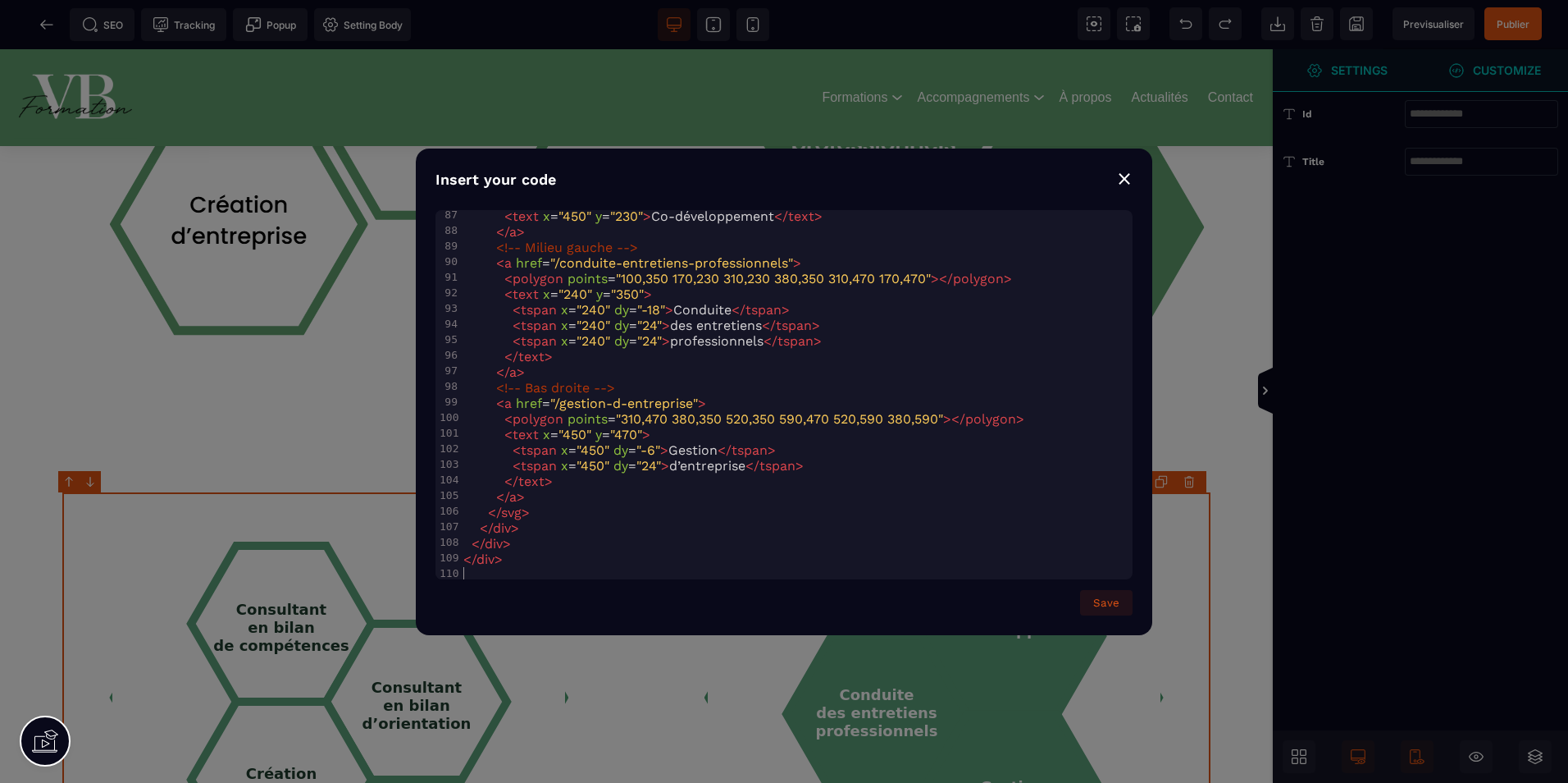
scroll to position [1143, 0]
click at [1100, 599] on button "Save" at bounding box center [1106, 602] width 52 height 25
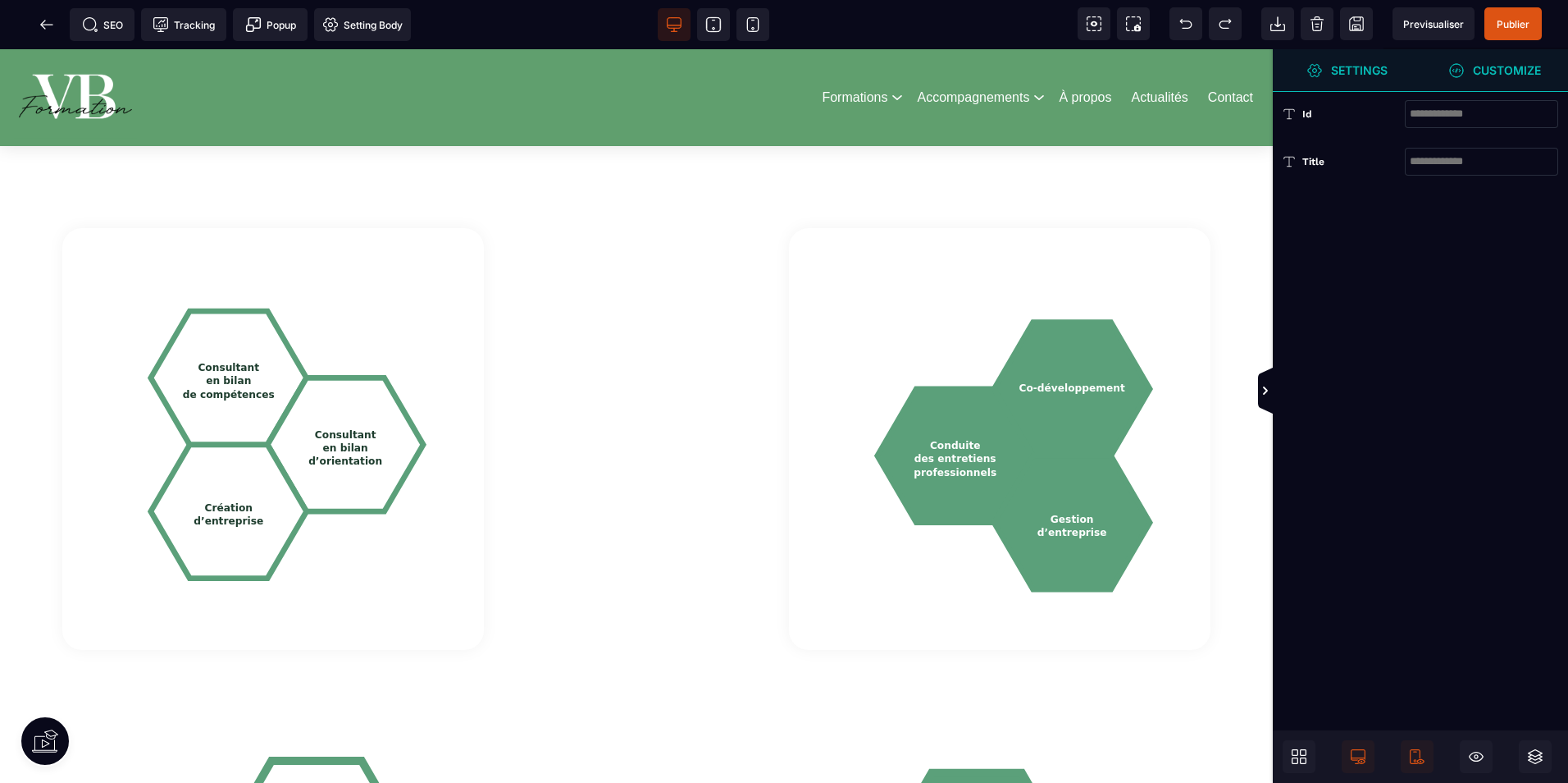
scroll to position [1723, 0]
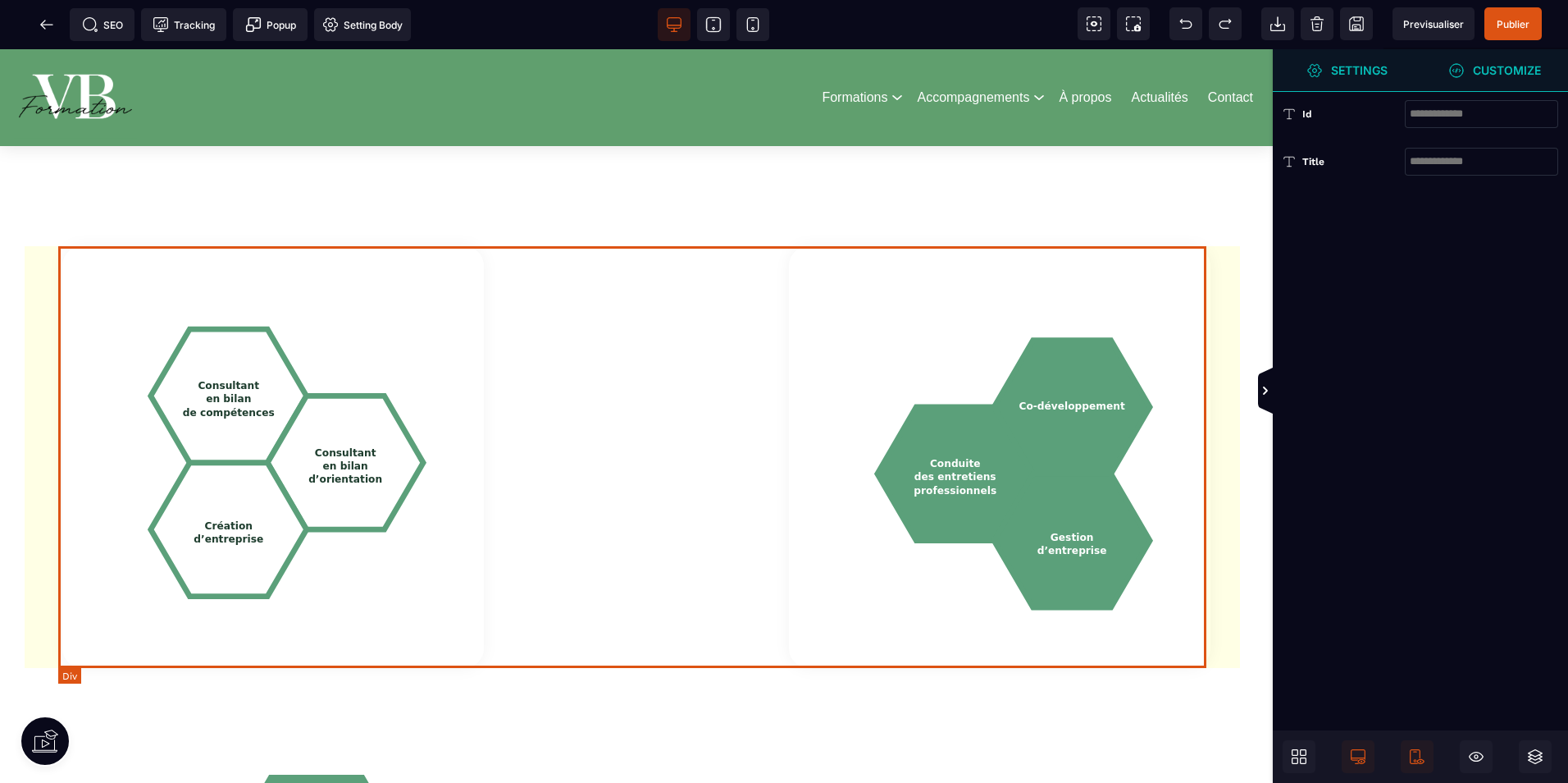
click at [746, 253] on div "Consultant en bilan de compétences Consultant en bilan d’orientation Création d…" at bounding box center [637, 457] width 1148 height 422
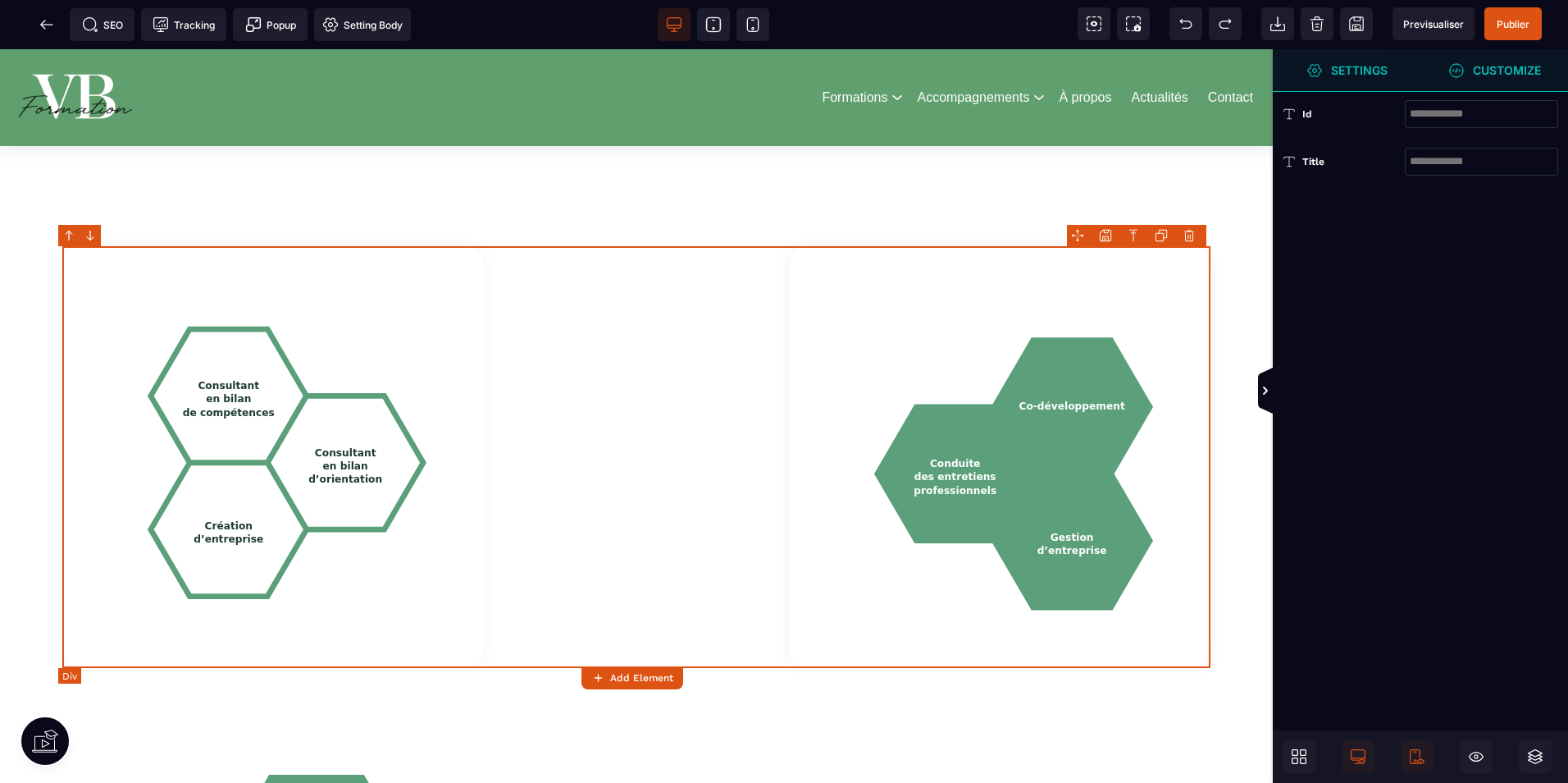
click at [742, 258] on div "Consultant en bilan de compétences Consultant en bilan d’orientation Création d…" at bounding box center [637, 457] width 1148 height 422
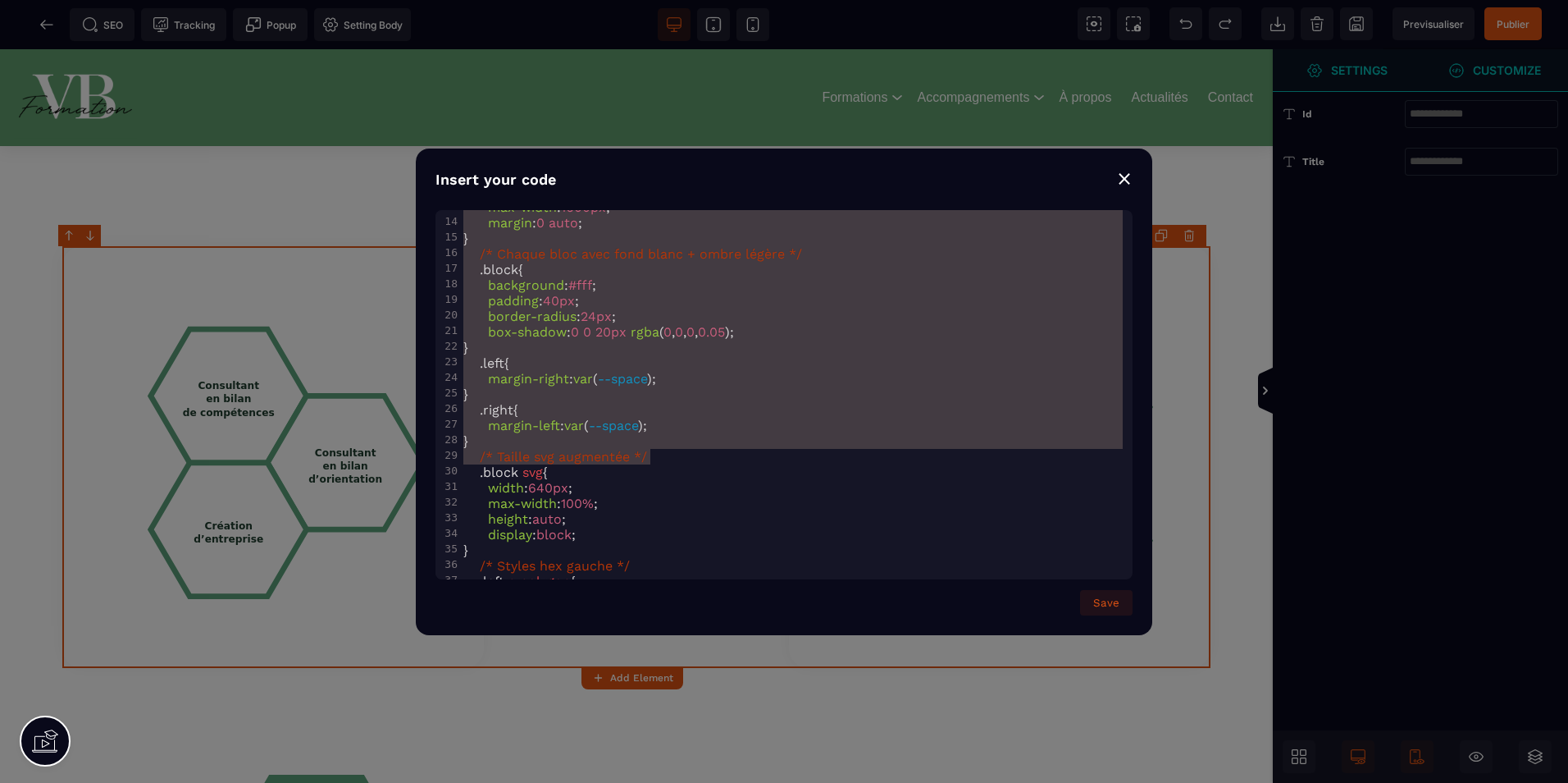
scroll to position [980, 0]
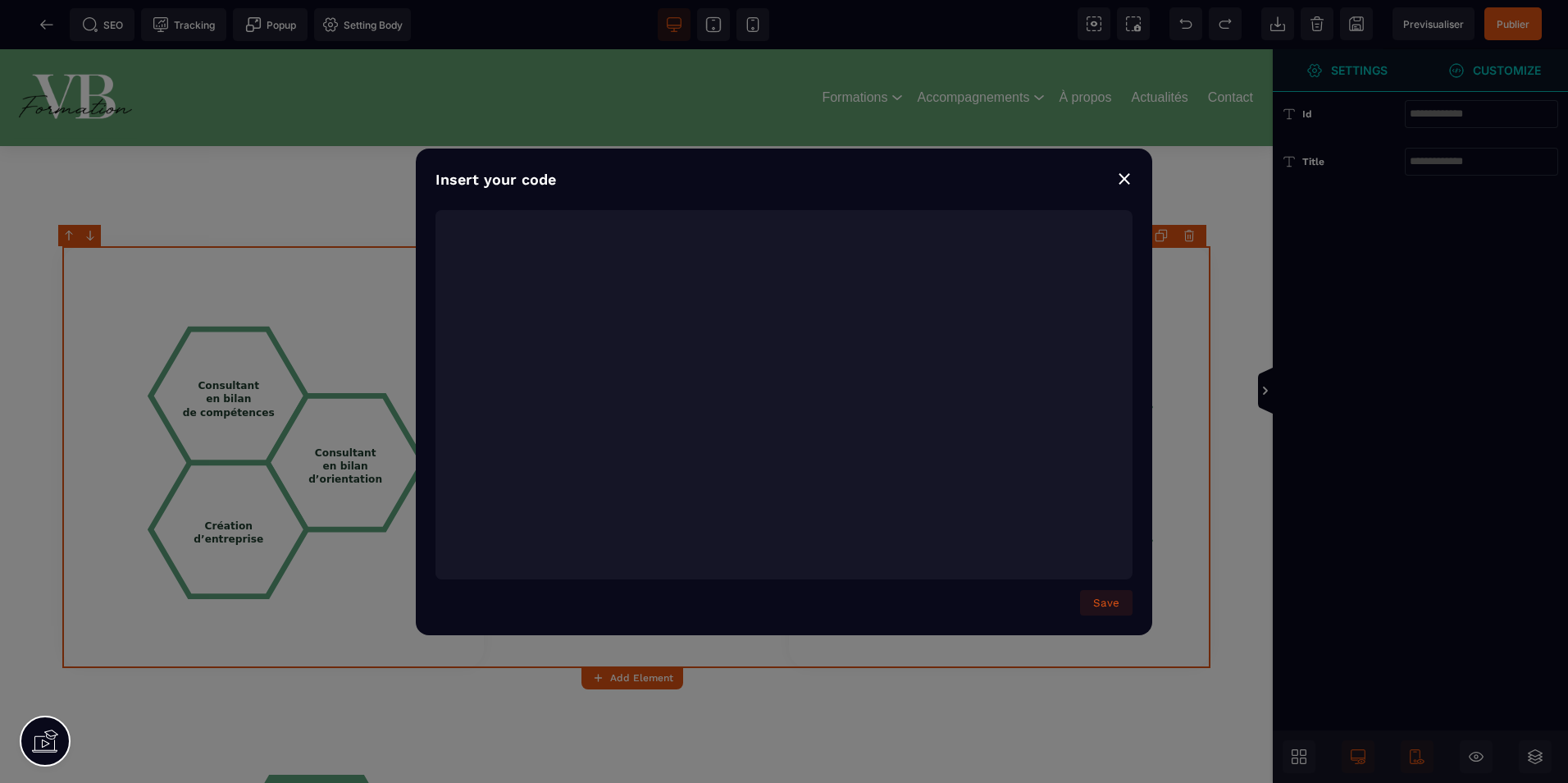
type textarea "**********"
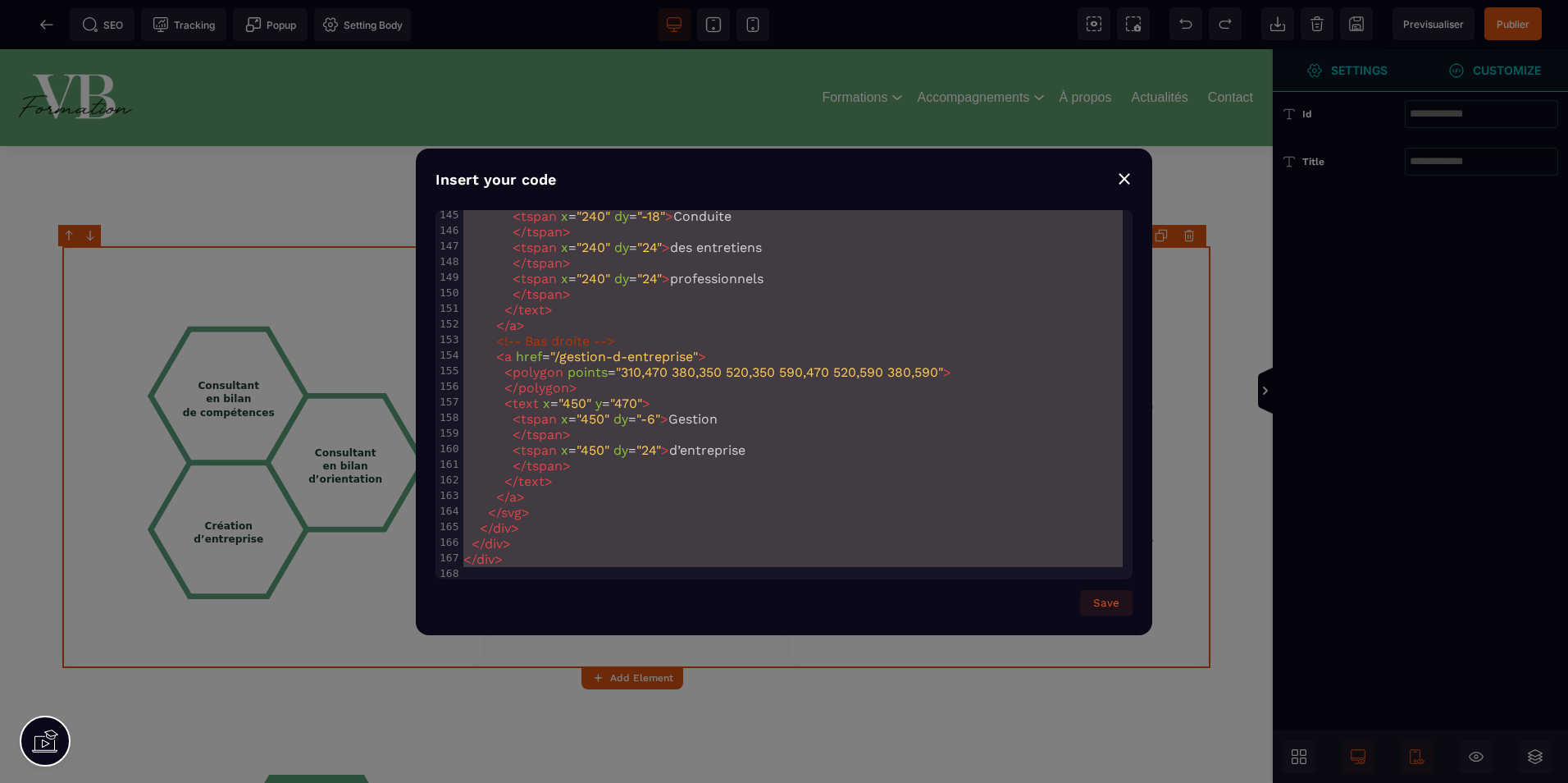
drag, startPoint x: 464, startPoint y: 218, endPoint x: 1001, endPoint y: 825, distance: 810.4
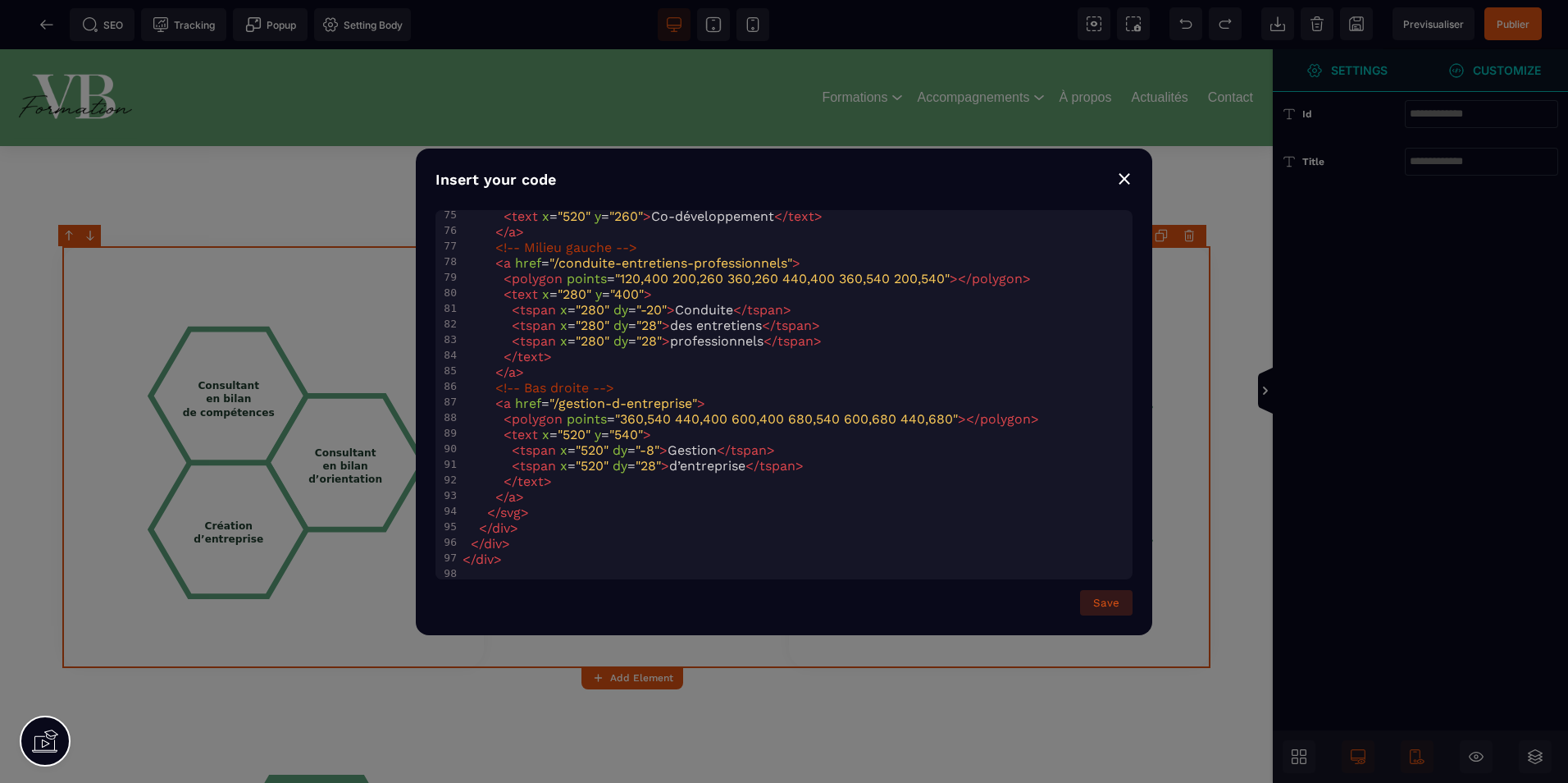
click at [1097, 606] on button "Save" at bounding box center [1106, 602] width 52 height 25
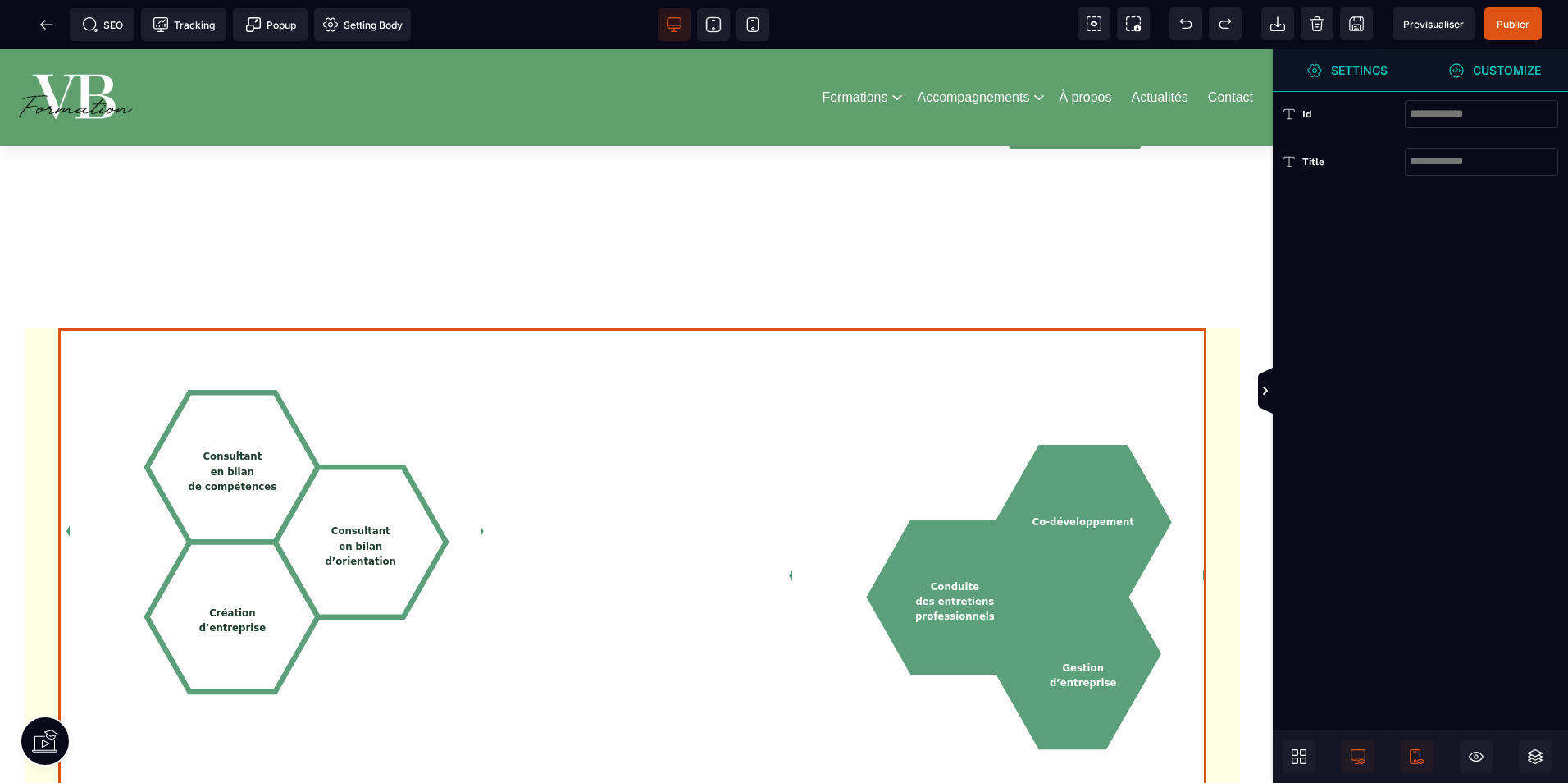
scroll to position [1641, 0]
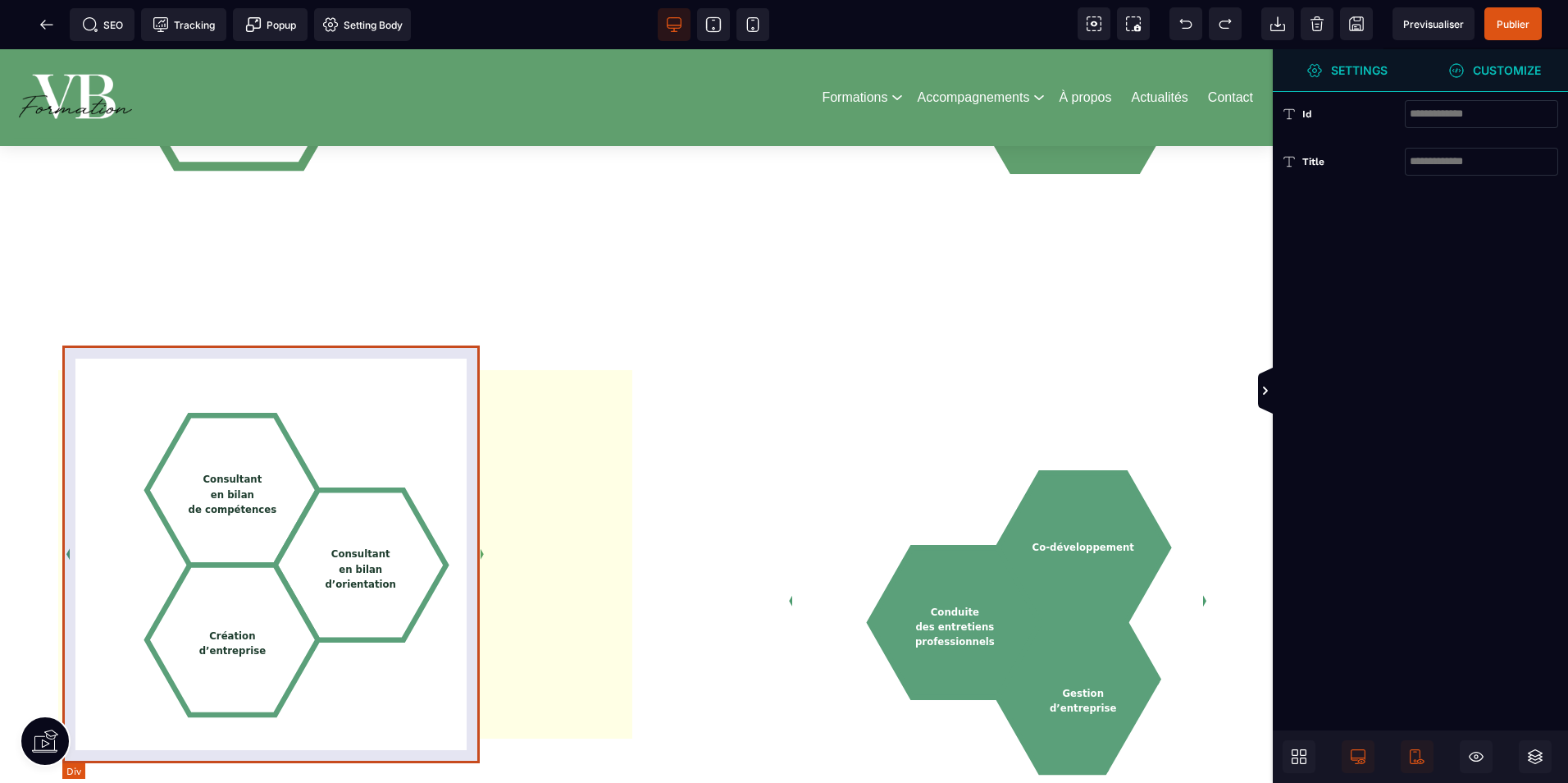
click at [472, 548] on div "Consultant en bilan de compétences Consultant en bilan d’orientation Création d…" at bounding box center [275, 554] width 417 height 418
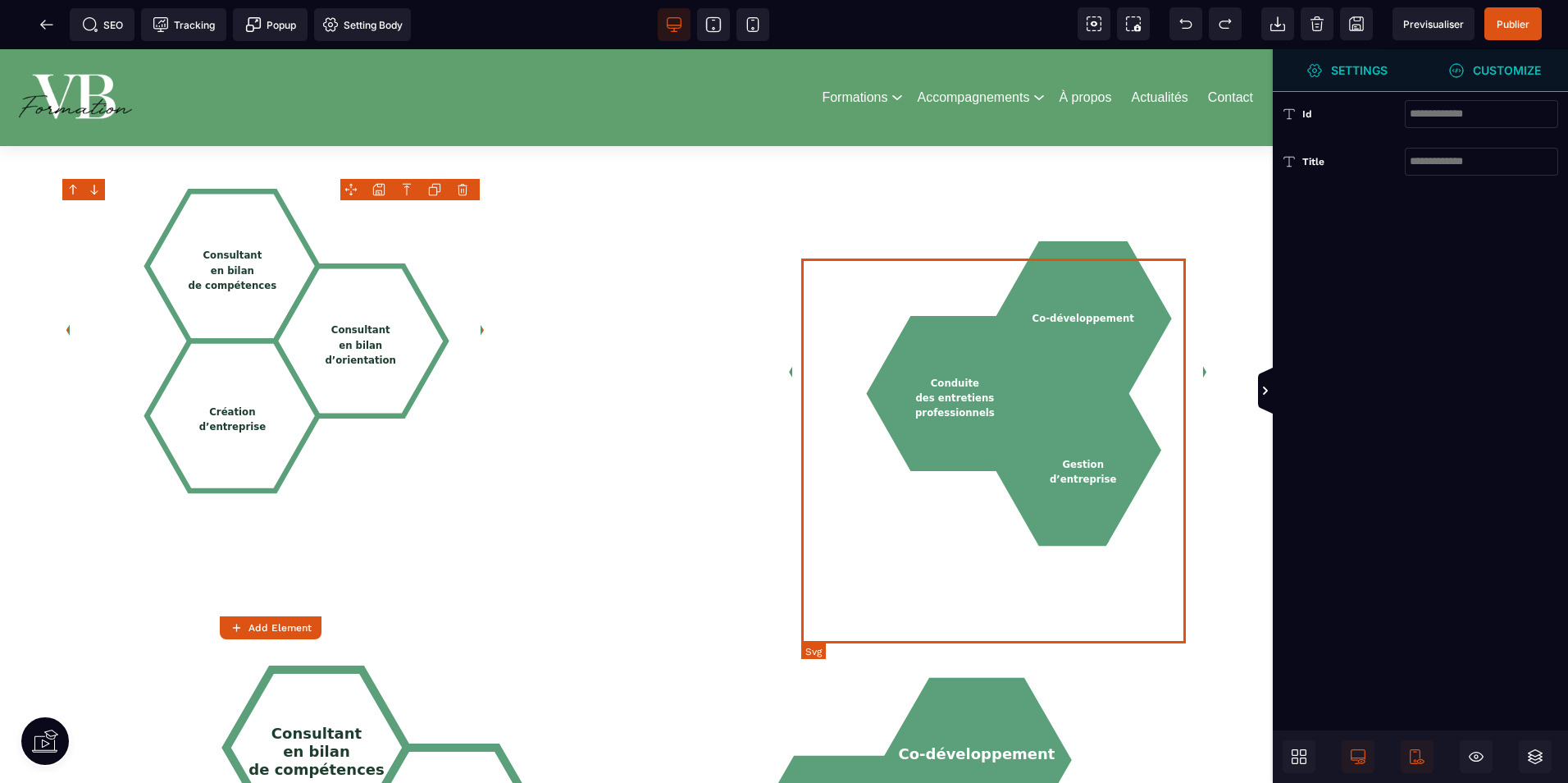
scroll to position [1723, 0]
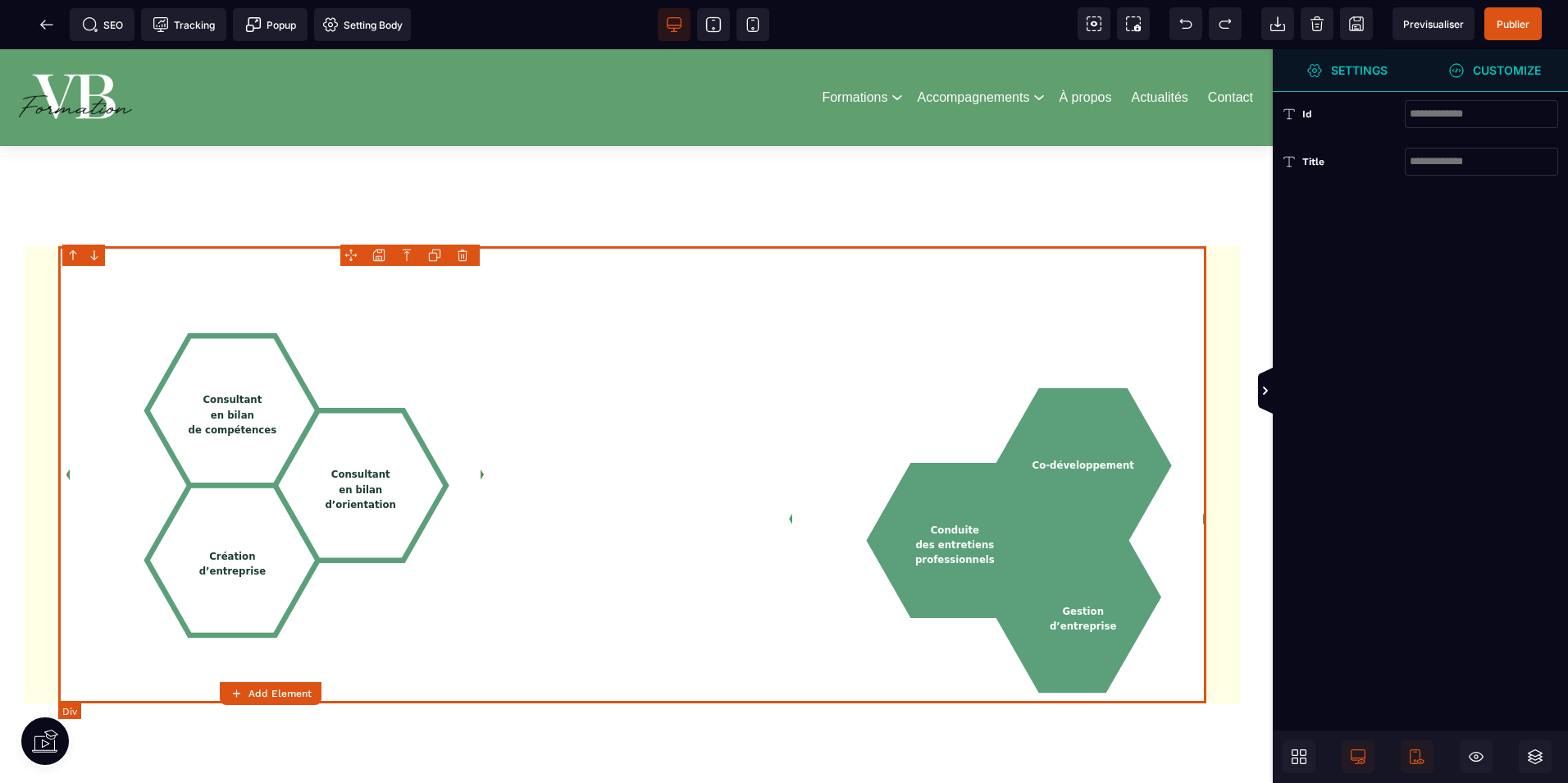
click at [674, 282] on div "Consultant en bilan de compétences Consultant en bilan d’orientation Création d…" at bounding box center [637, 474] width 1148 height 457
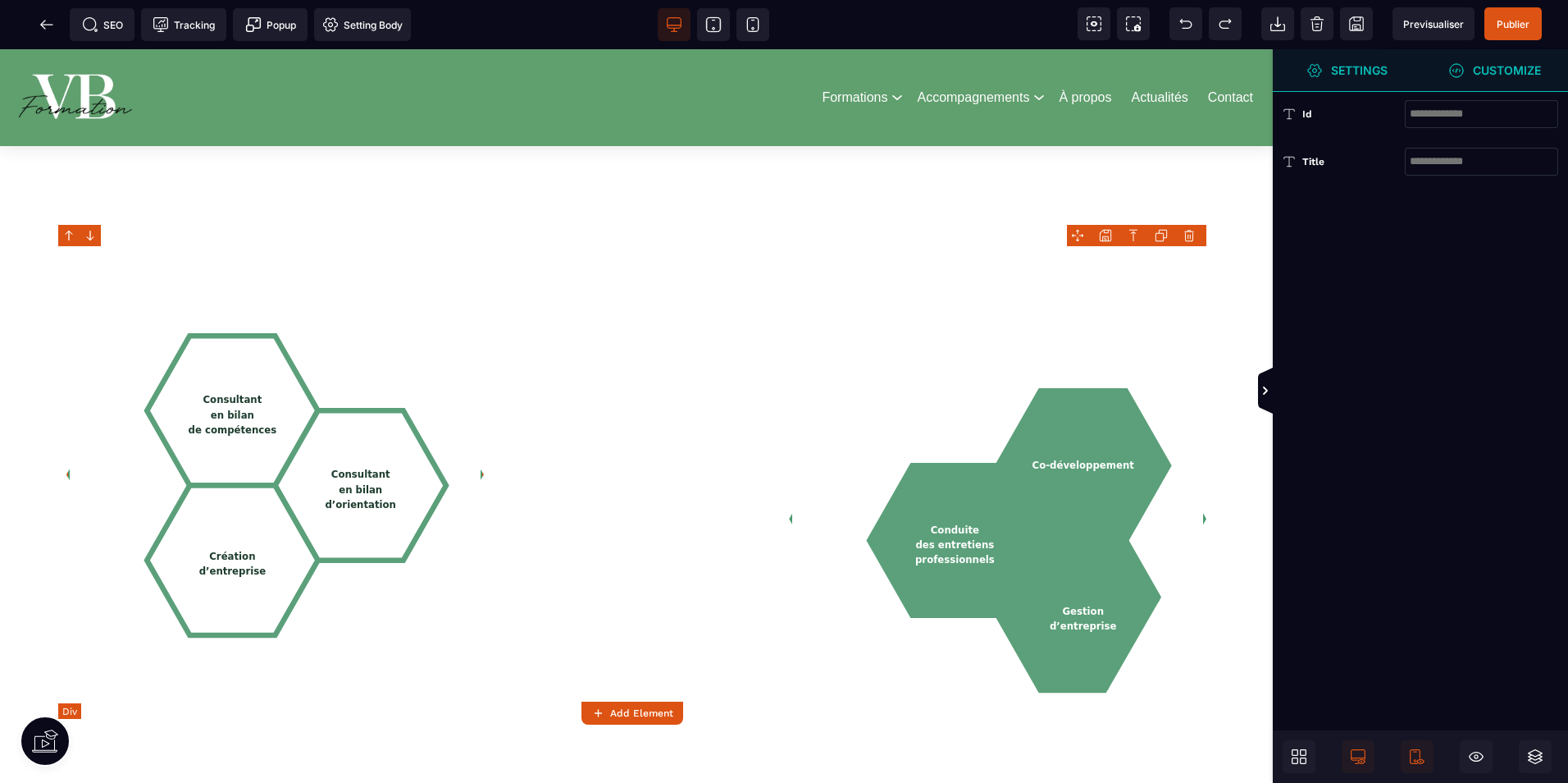
click at [674, 282] on div "Consultant en bilan de compétences Consultant en bilan d’orientation Création d…" at bounding box center [637, 474] width 1148 height 457
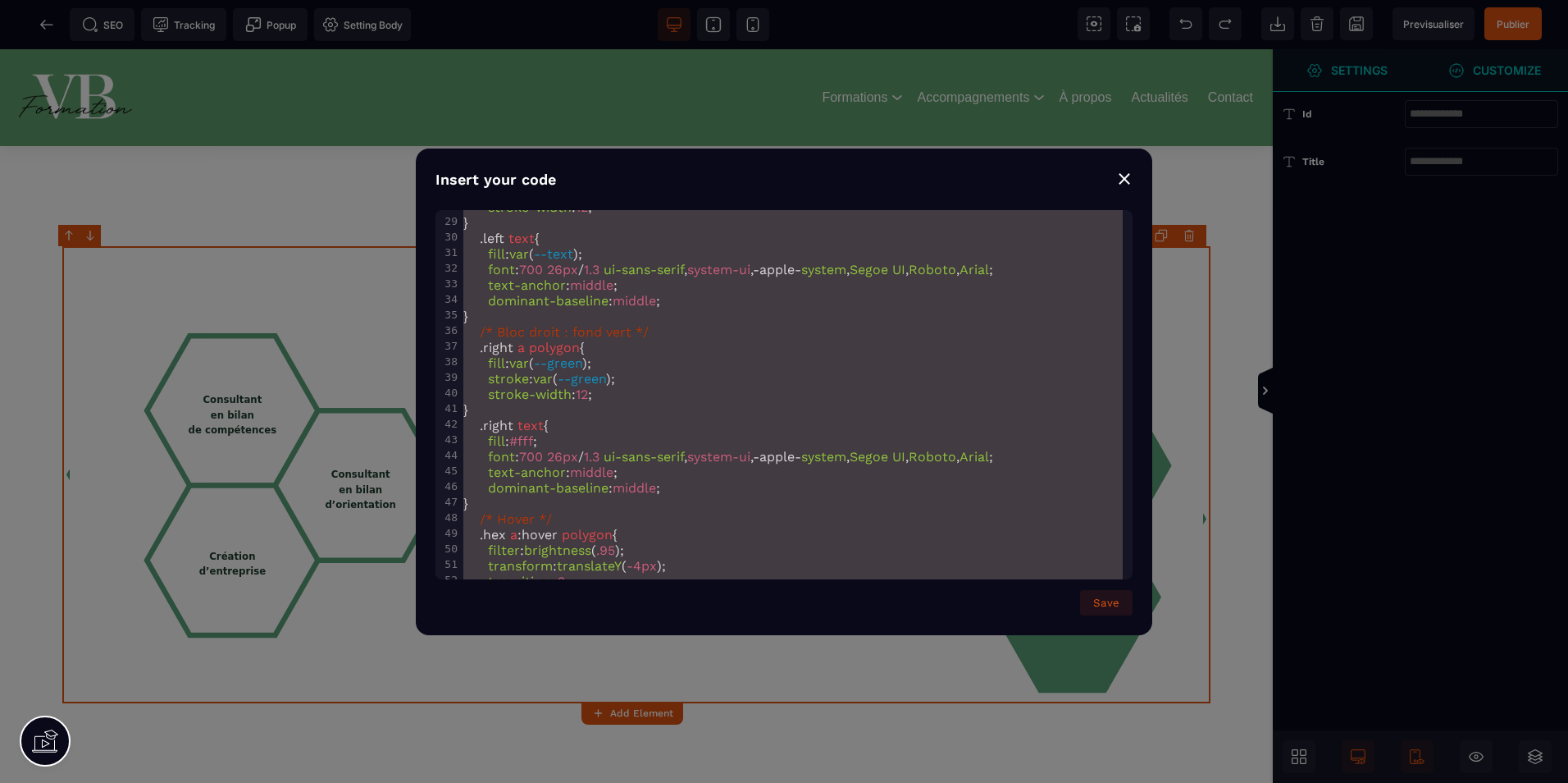
scroll to position [1402, 0]
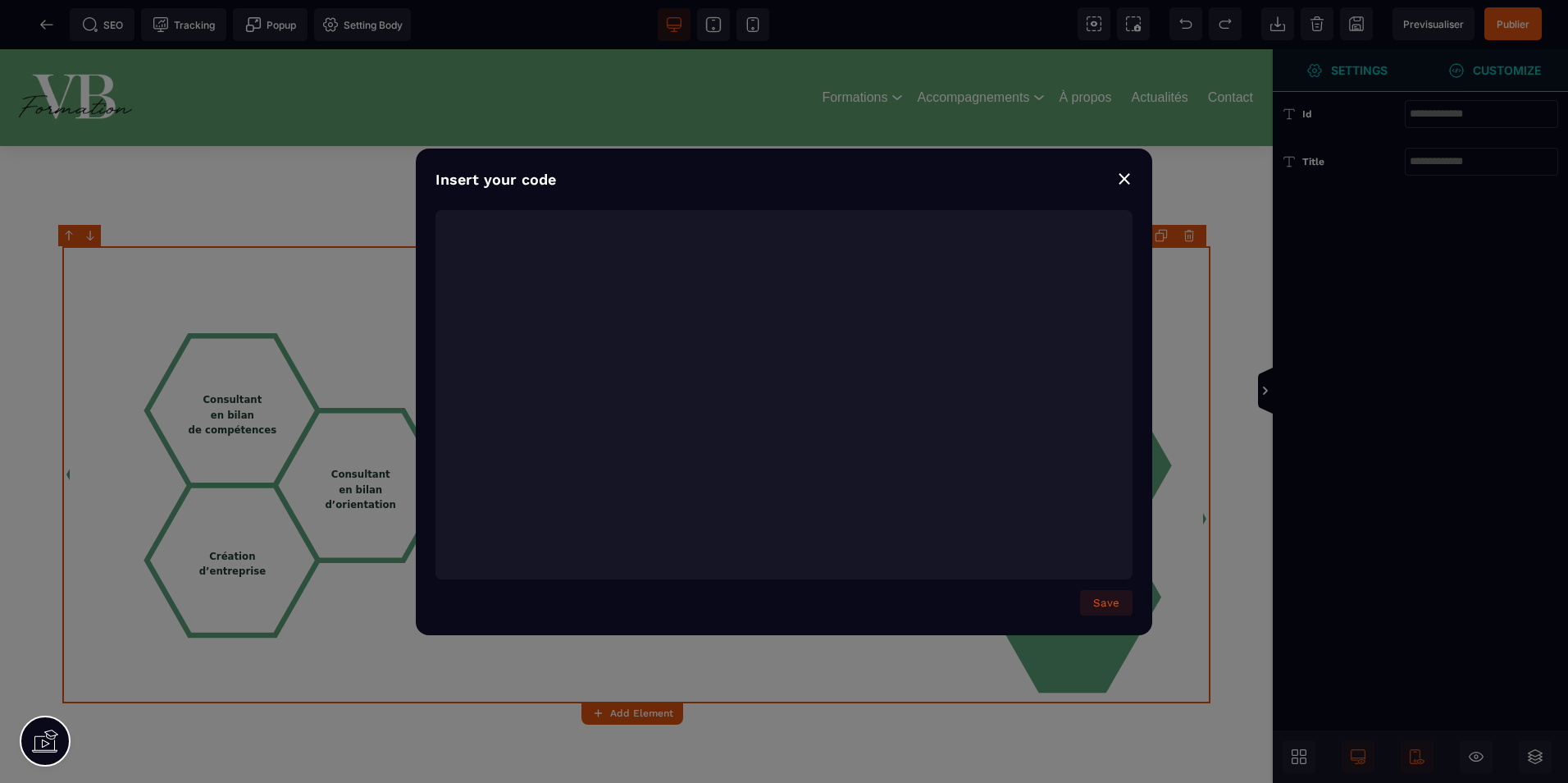
type textarea "**********"
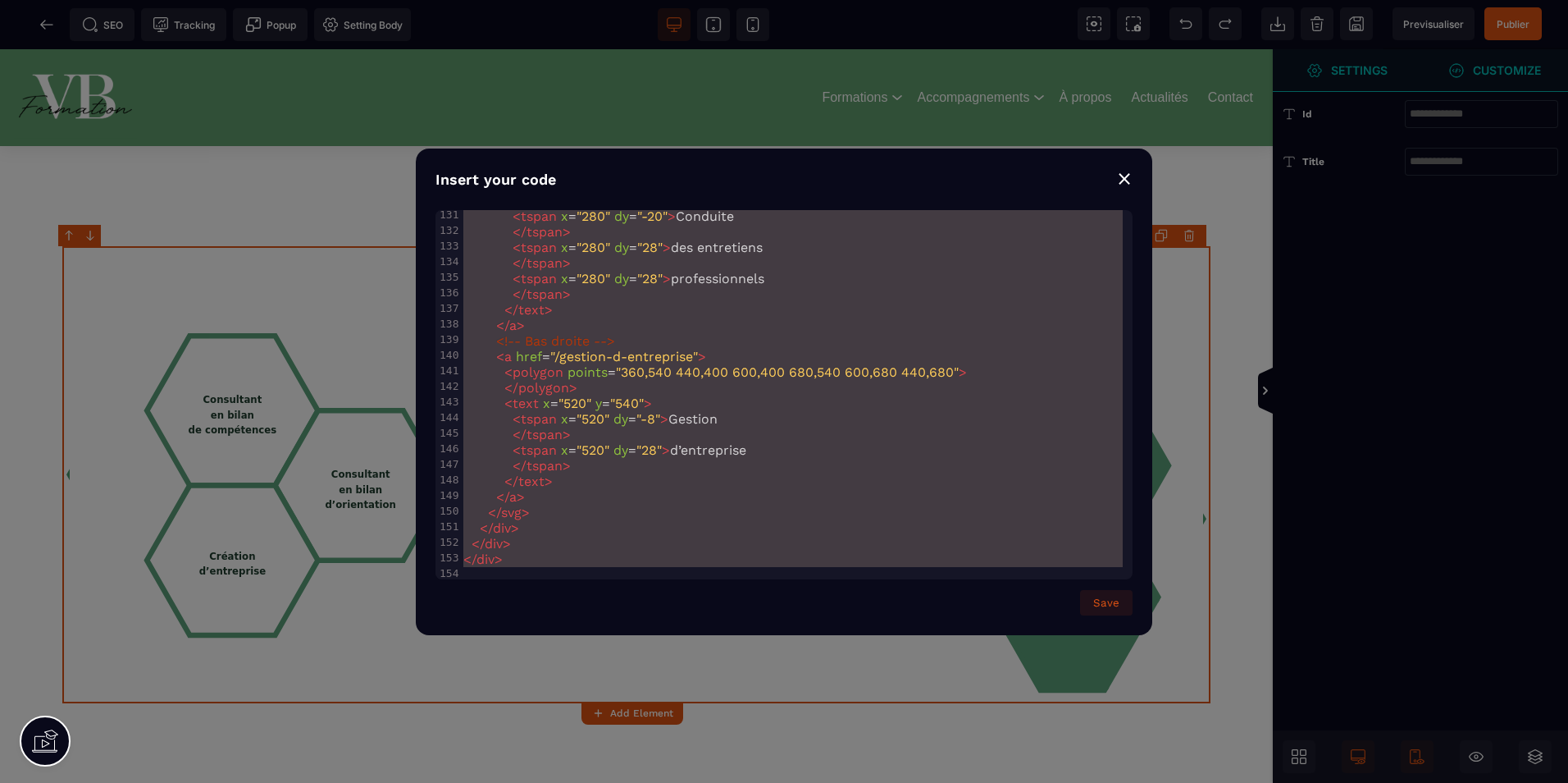
drag, startPoint x: 465, startPoint y: 221, endPoint x: 960, endPoint y: 786, distance: 751.2
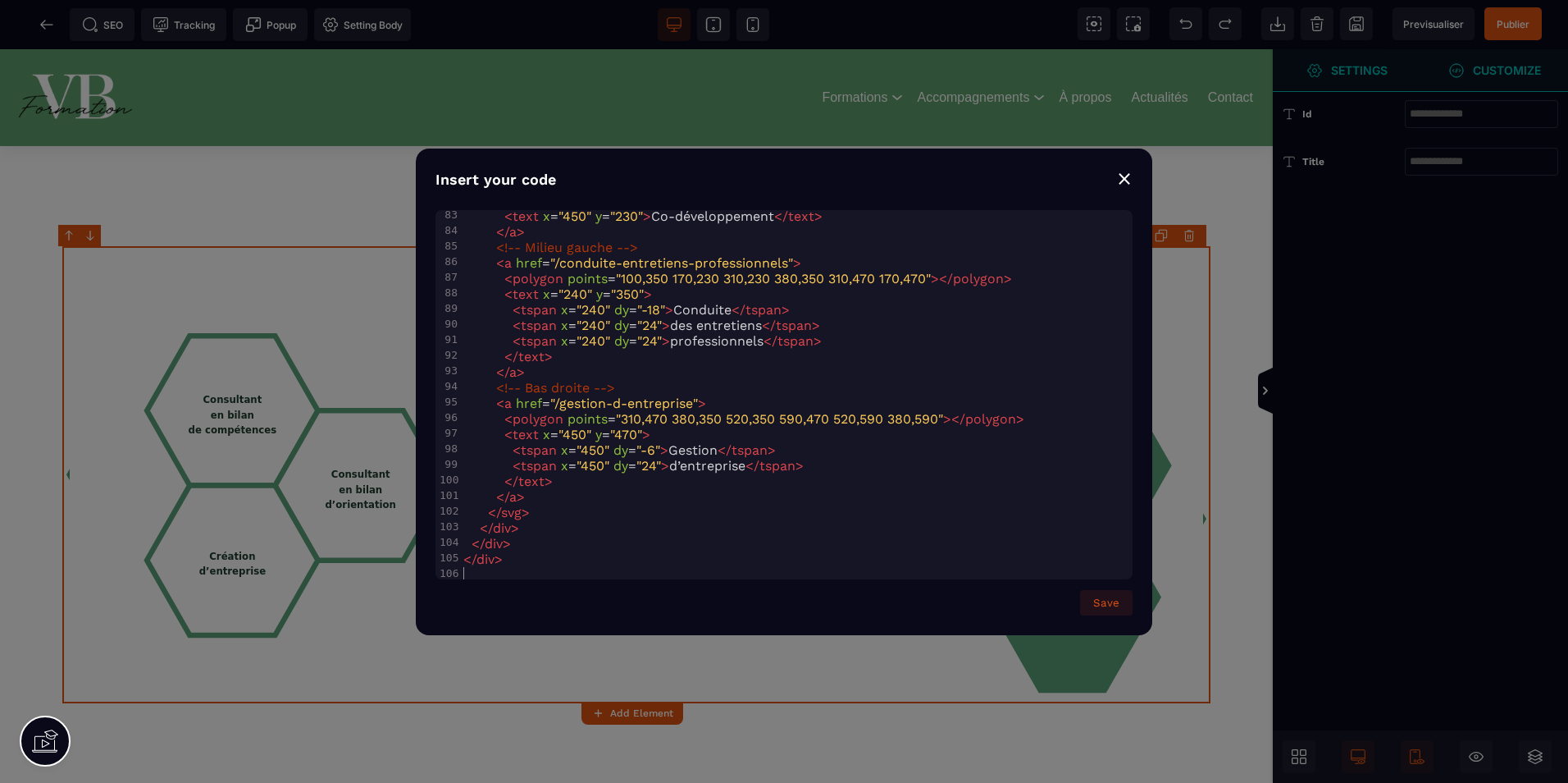
scroll to position [1094, 0]
click at [1090, 596] on button "Save" at bounding box center [1106, 602] width 52 height 25
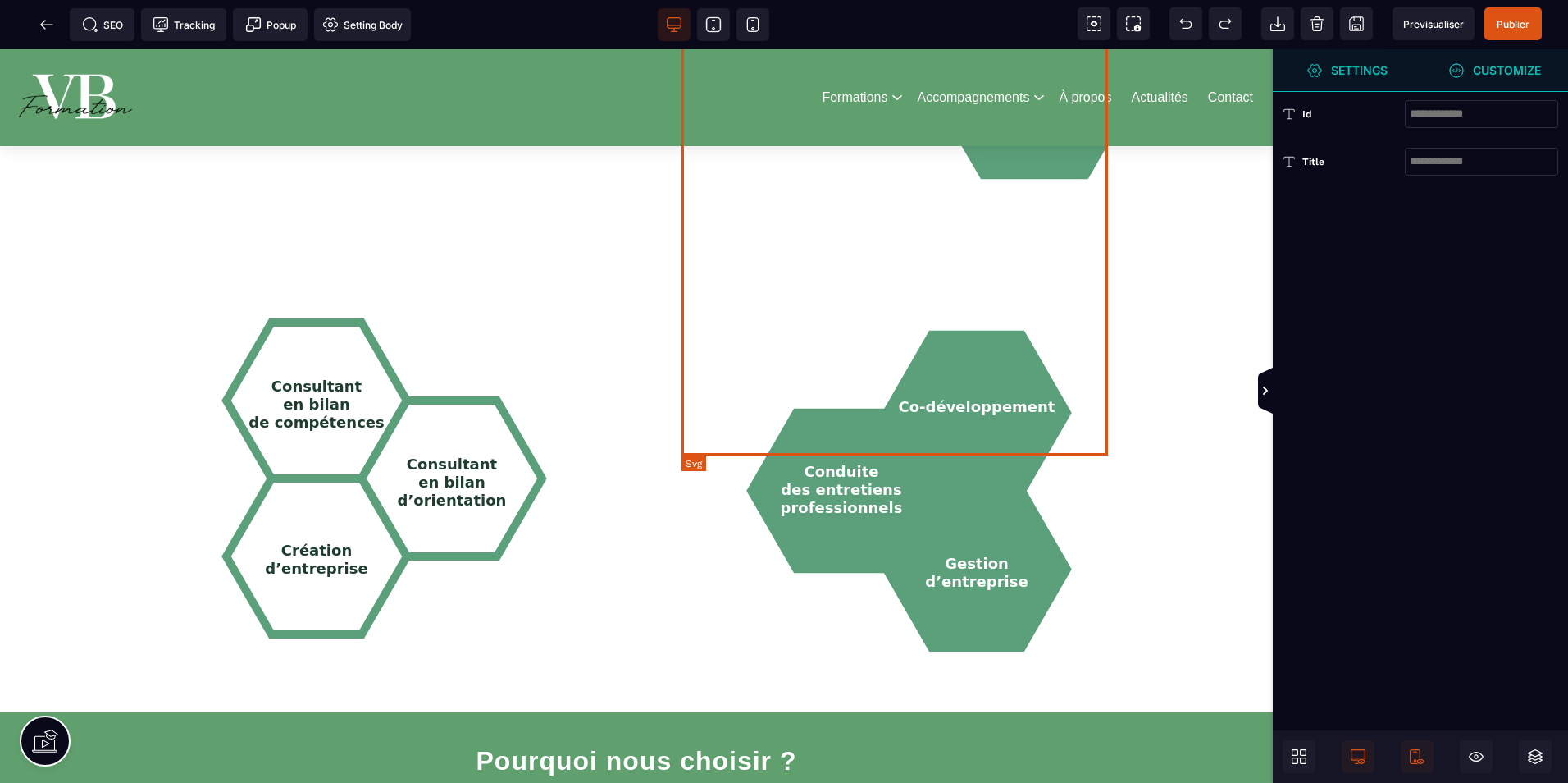
scroll to position [2216, 0]
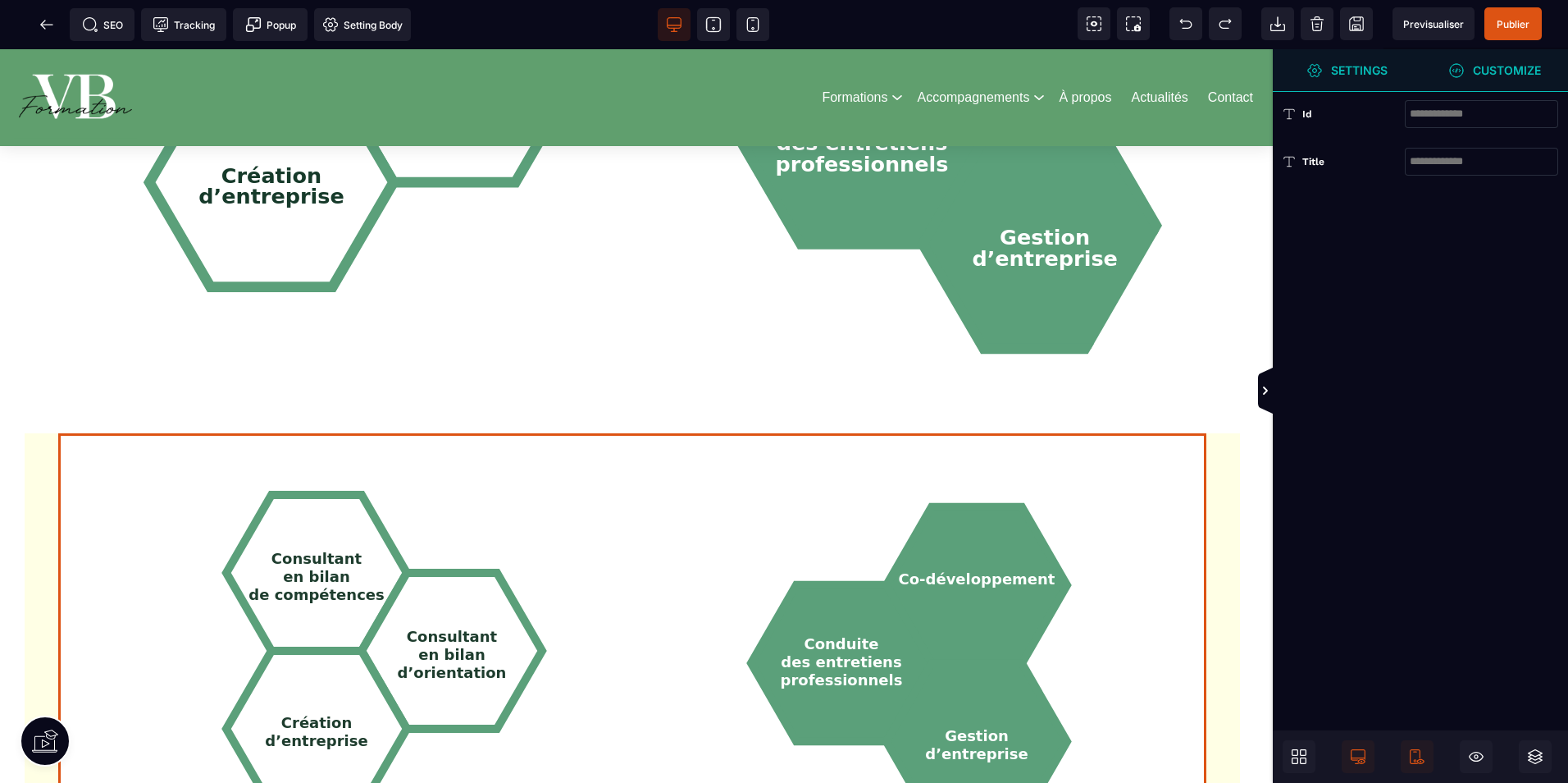
click at [643, 444] on div "Consultant en bilan de compétences Consultant en bilan d’orientation Création d…" at bounding box center [637, 646] width 1148 height 426
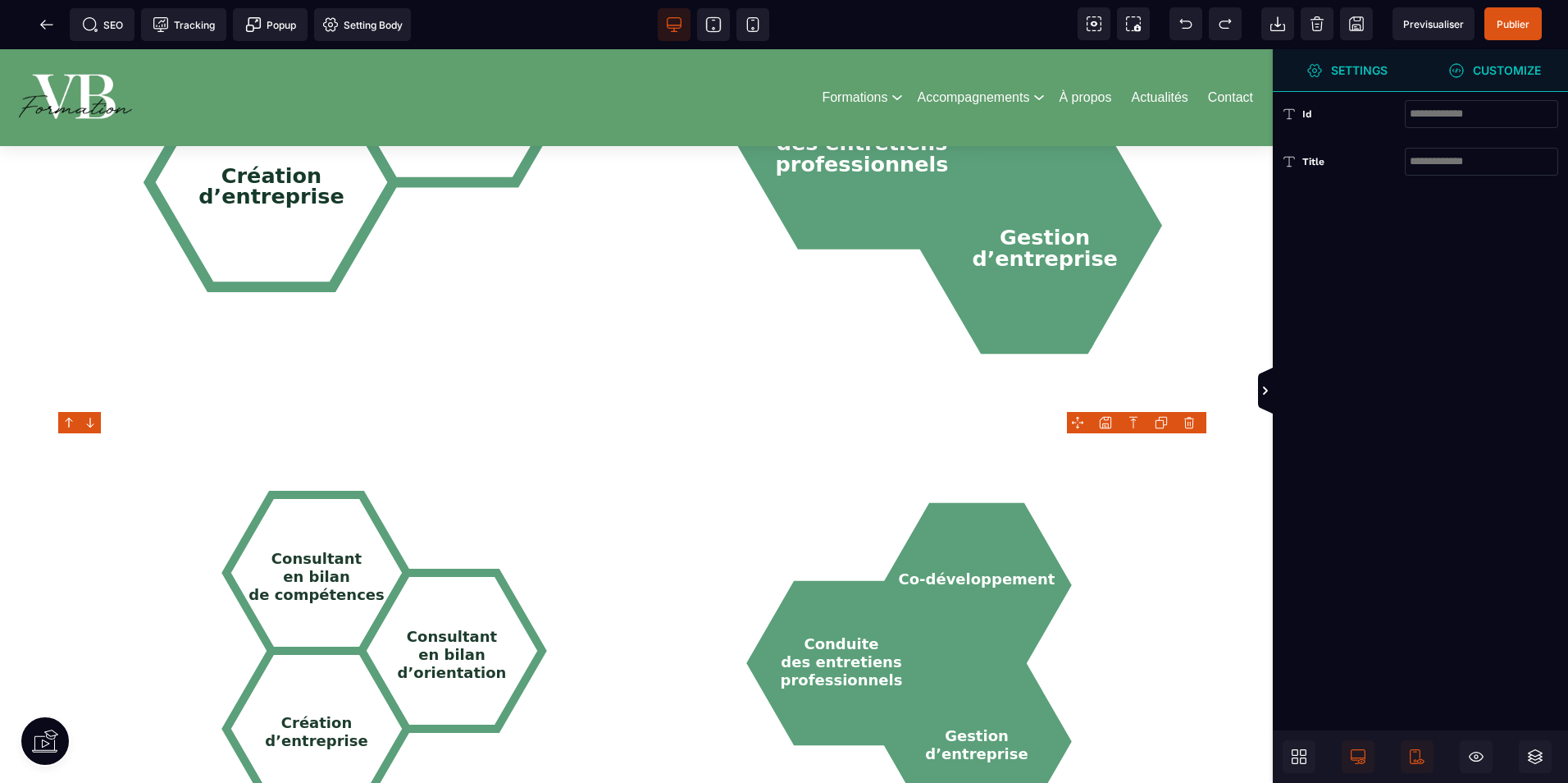
click at [643, 444] on div "Consultant en bilan de compétences Consultant en bilan d’orientation Création d…" at bounding box center [637, 646] width 1148 height 426
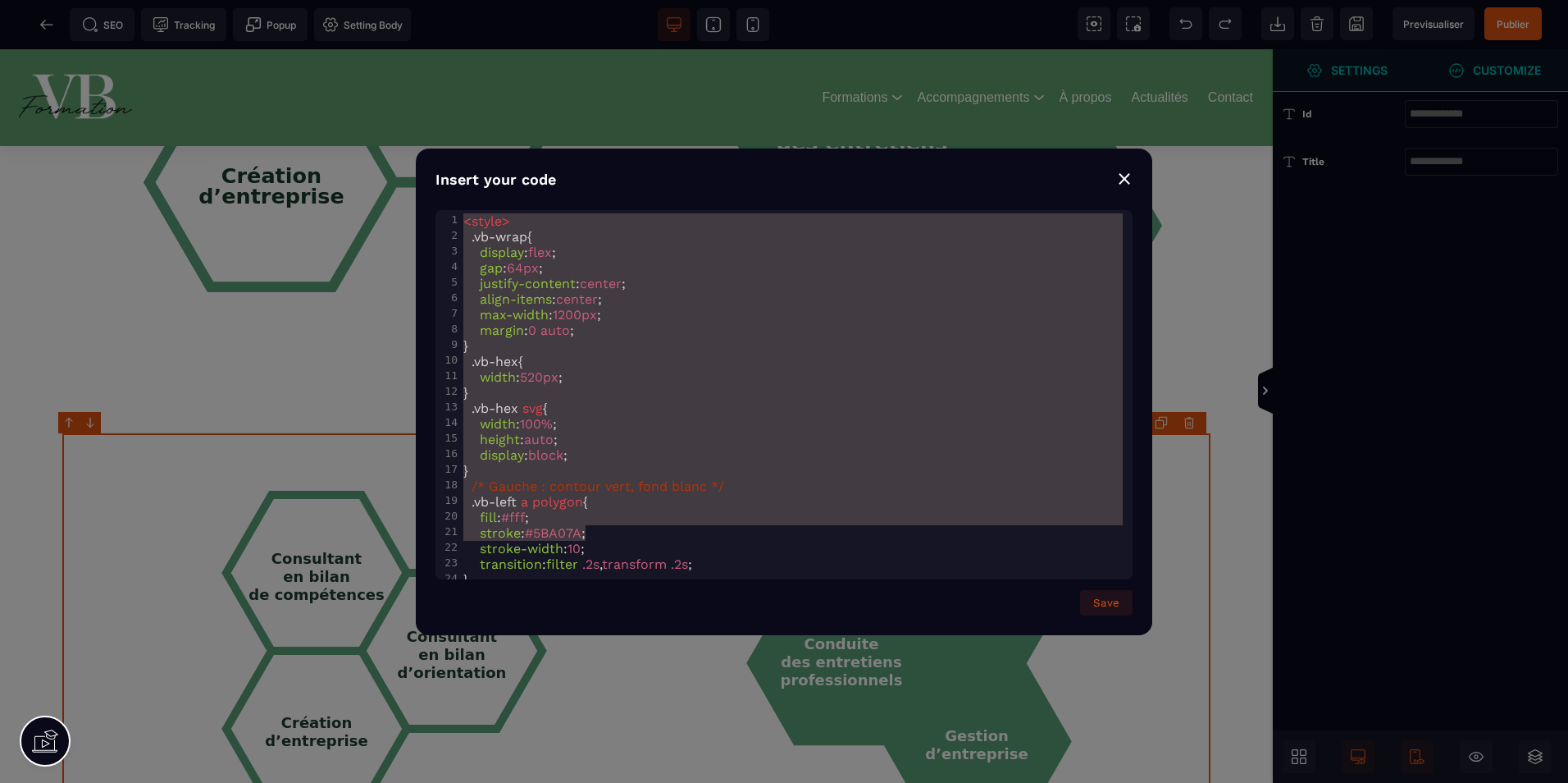
scroll to position [1183, 0]
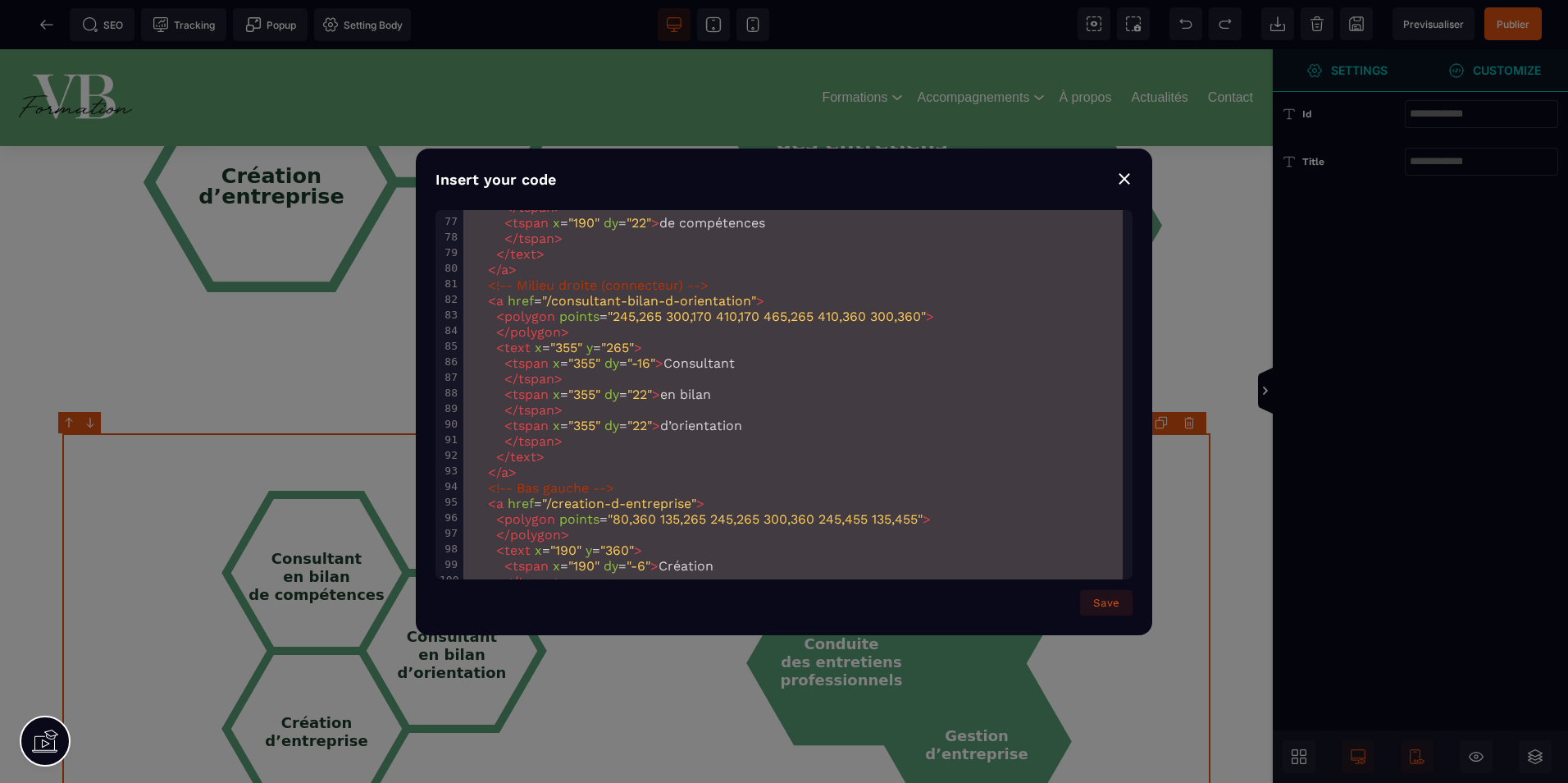
type textarea "**********"
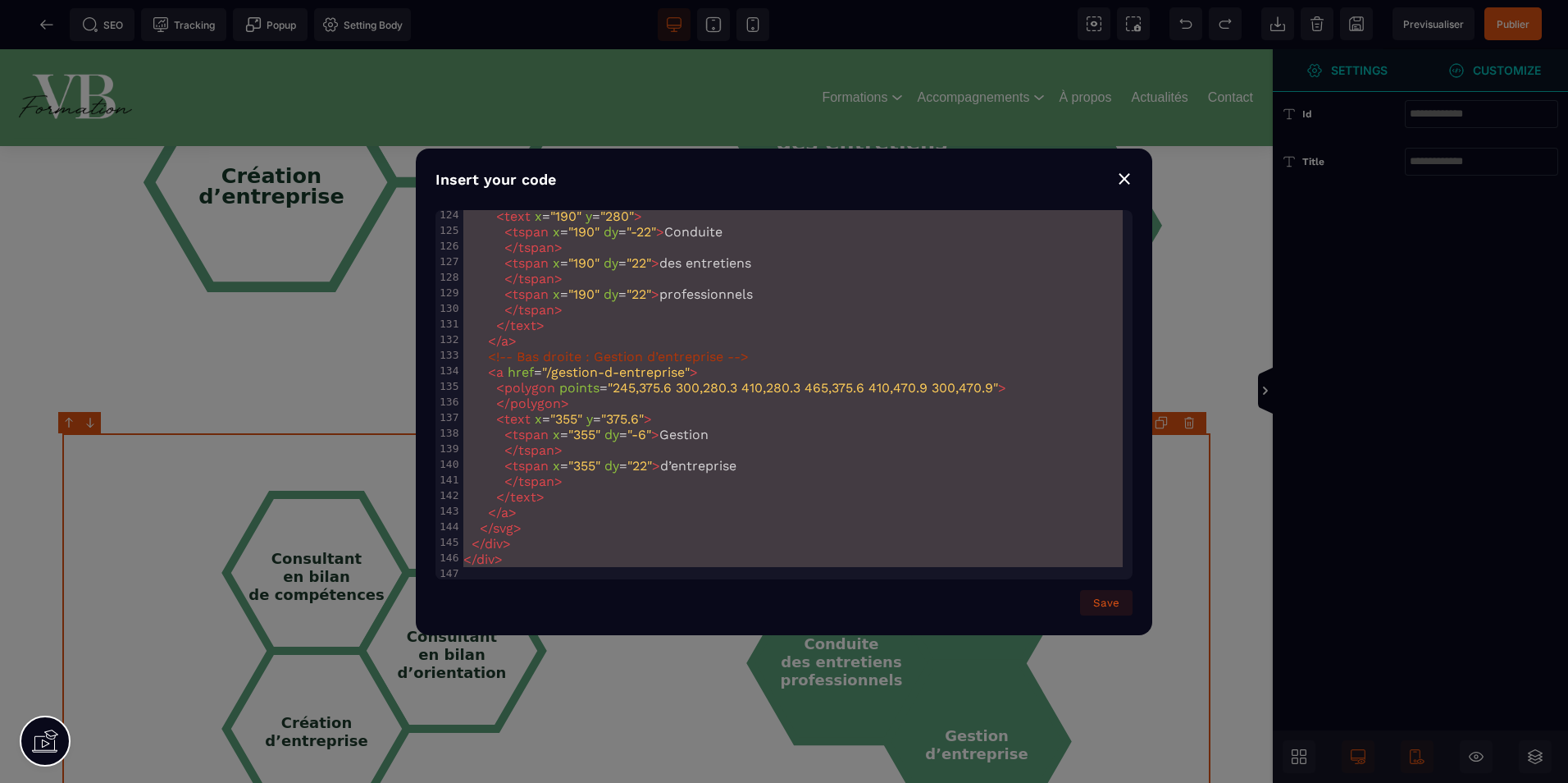
drag, startPoint x: 464, startPoint y: 223, endPoint x: 985, endPoint y: 775, distance: 759.0
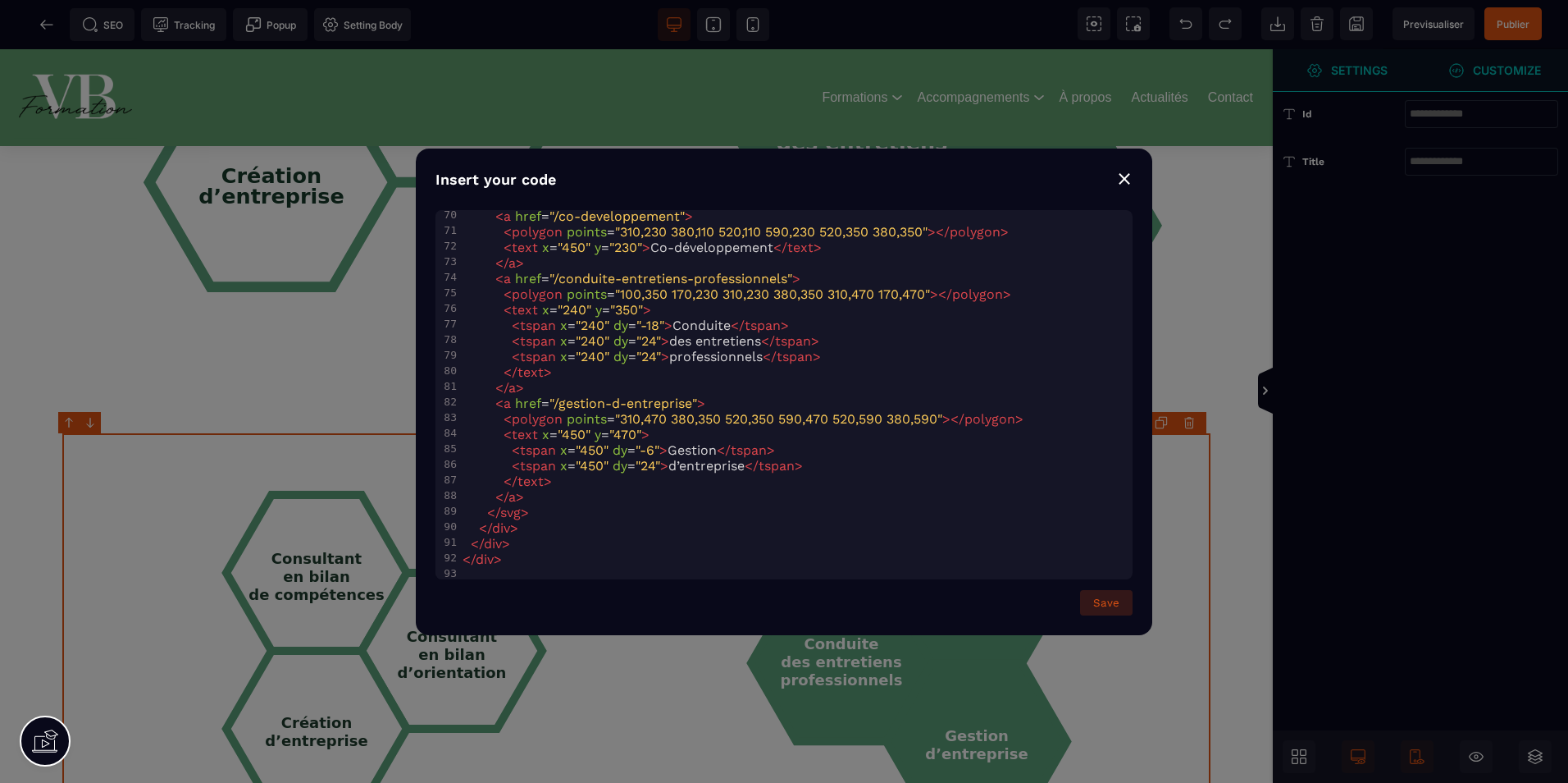
click at [1111, 595] on button "Save" at bounding box center [1106, 602] width 52 height 25
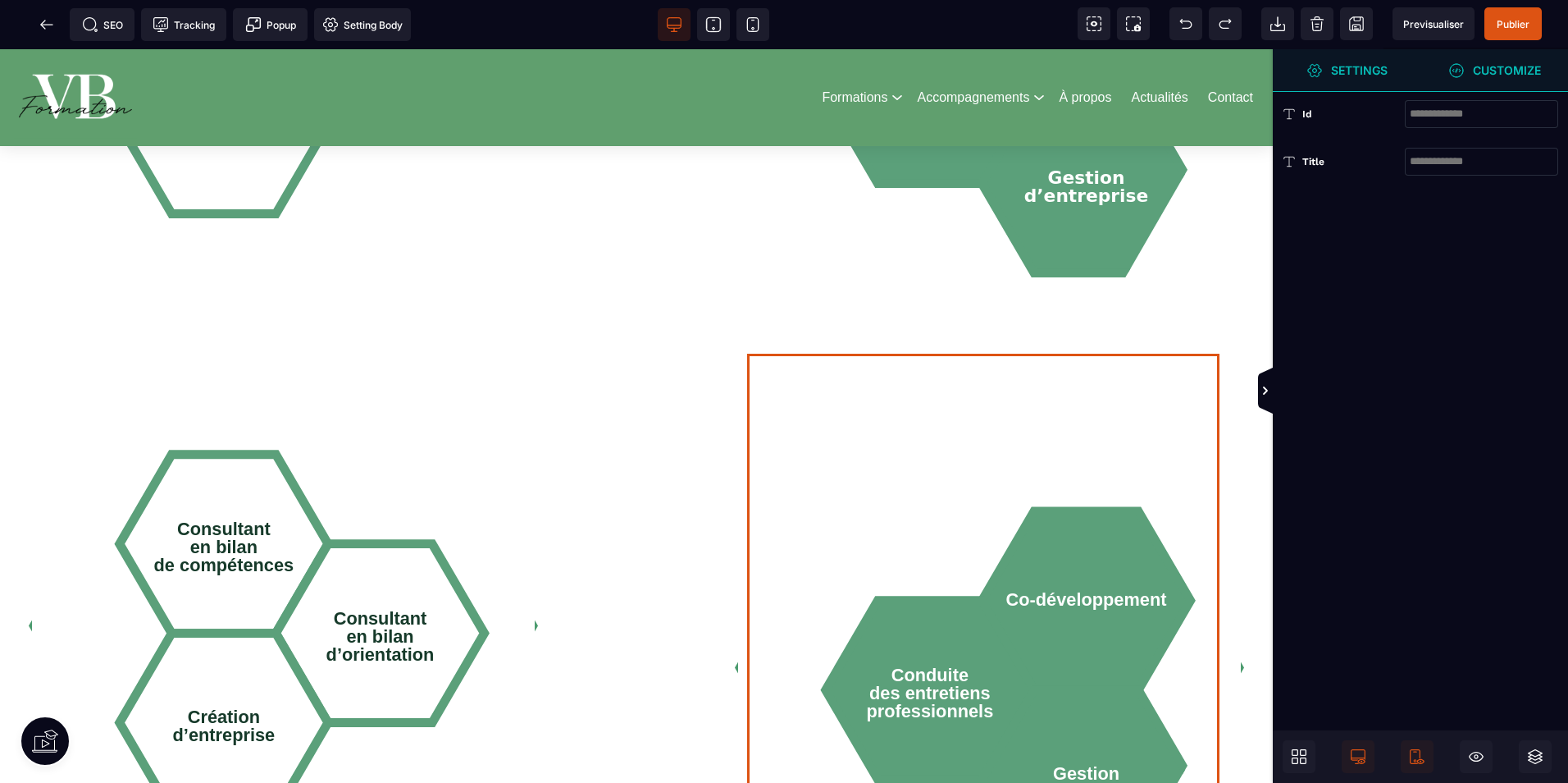
scroll to position [2298, 0]
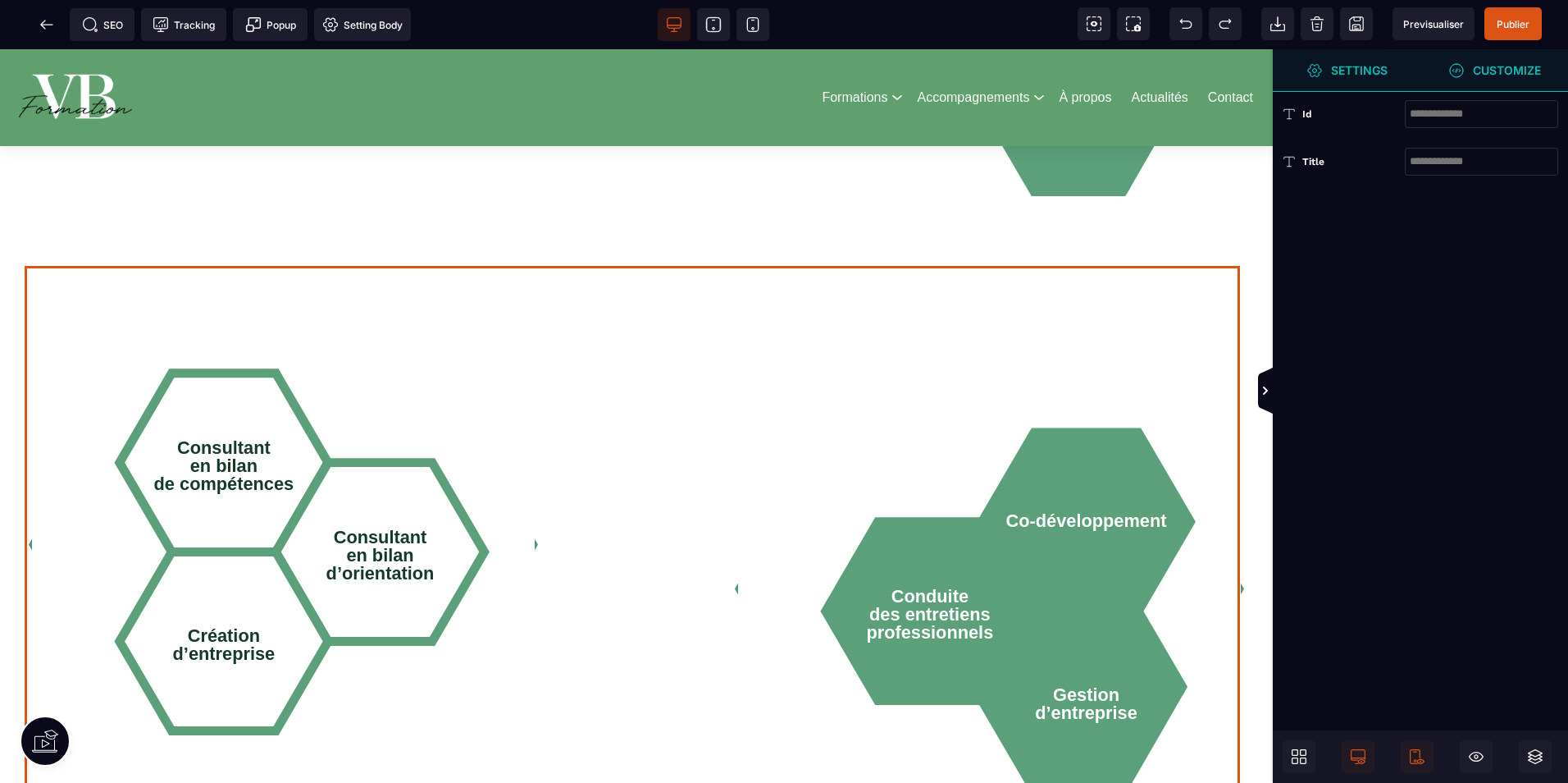
click at [731, 284] on div "Consultant en bilan de compétences Consultant en bilan d’orientation Création d…" at bounding box center [636, 544] width 1224 height 549
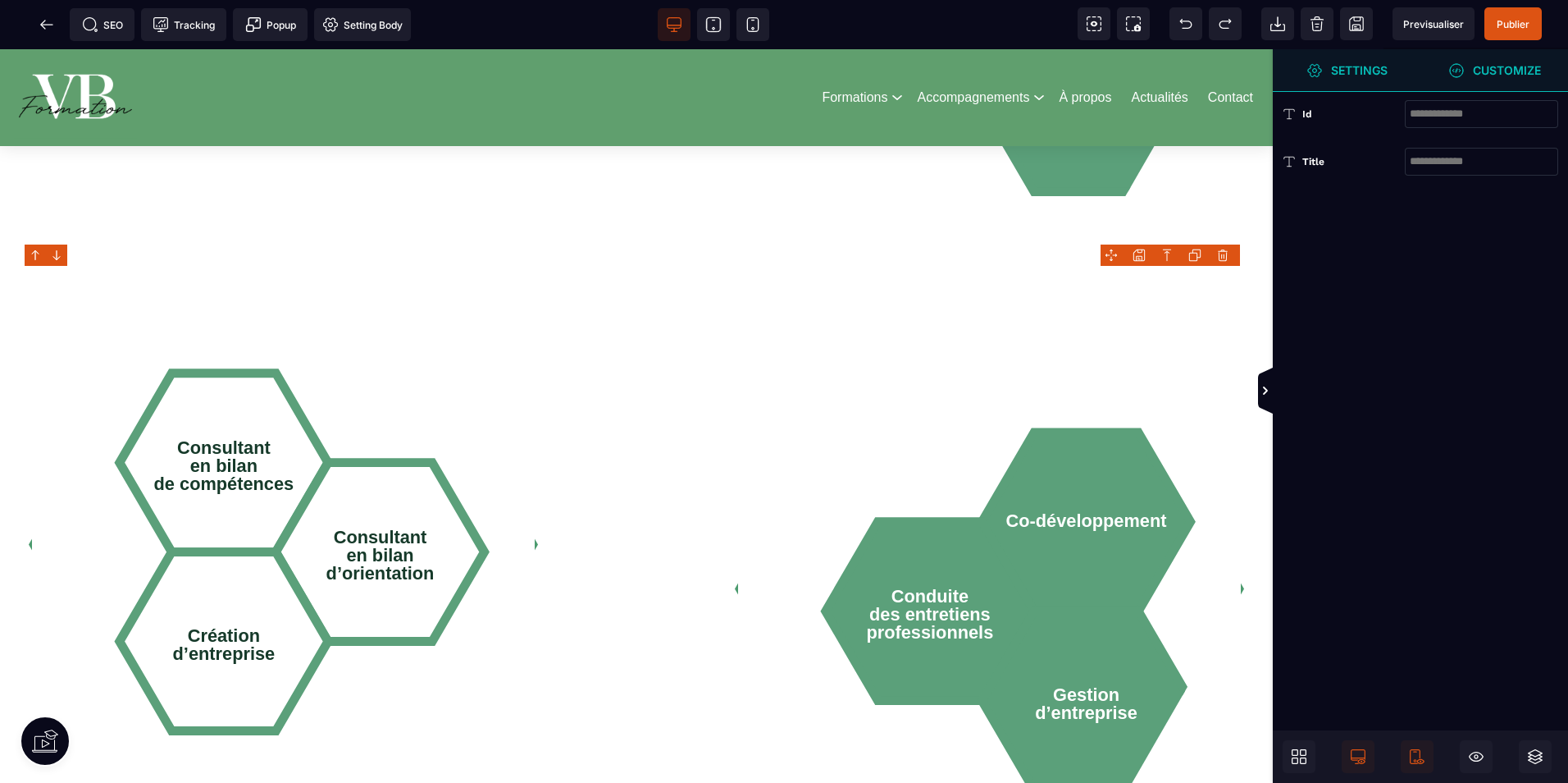
click at [731, 284] on div "Consultant en bilan de compétences Consultant en bilan d’orientation Création d…" at bounding box center [636, 544] width 1224 height 549
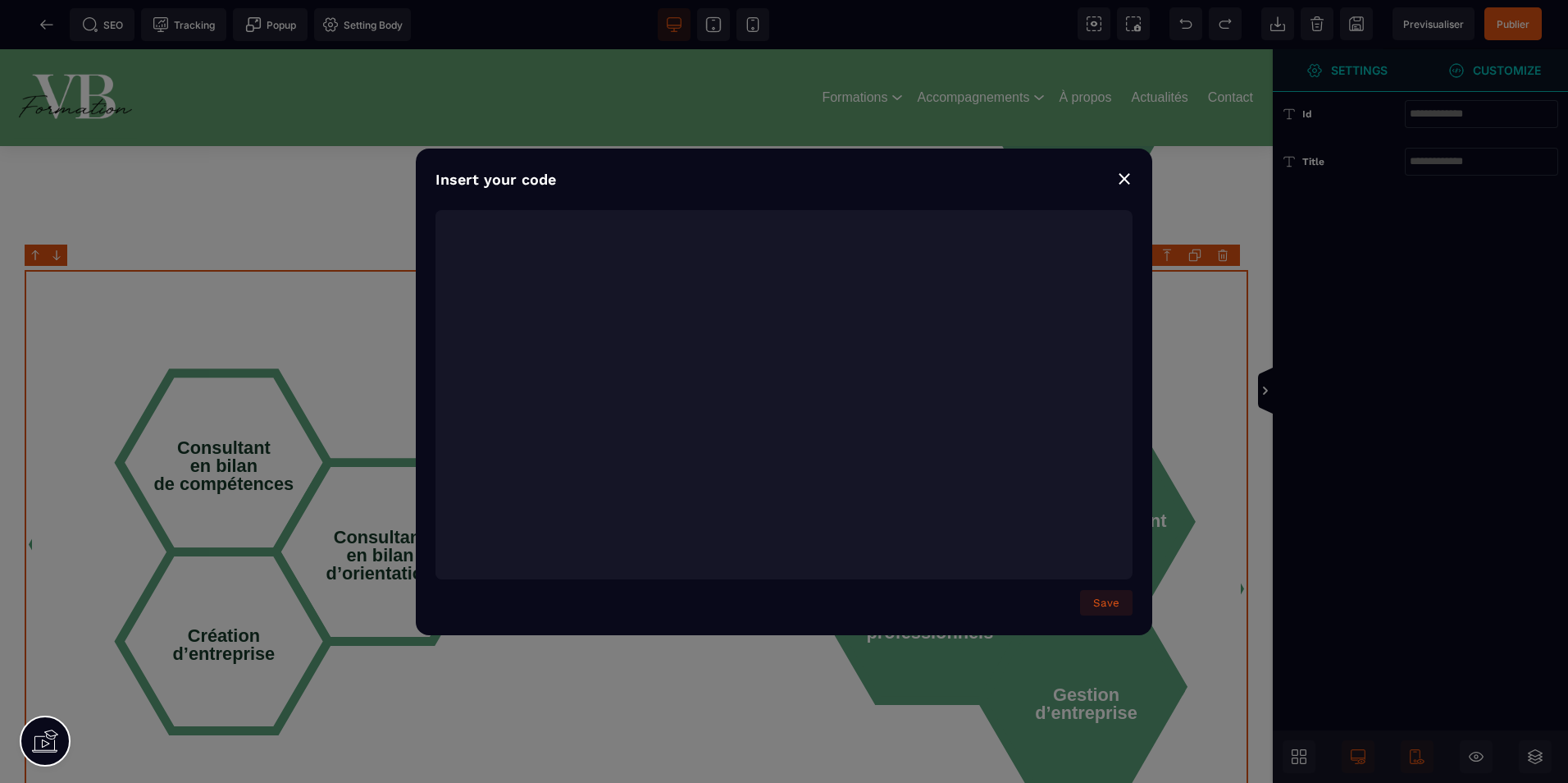
scroll to position [1043, 0]
type textarea "**********"
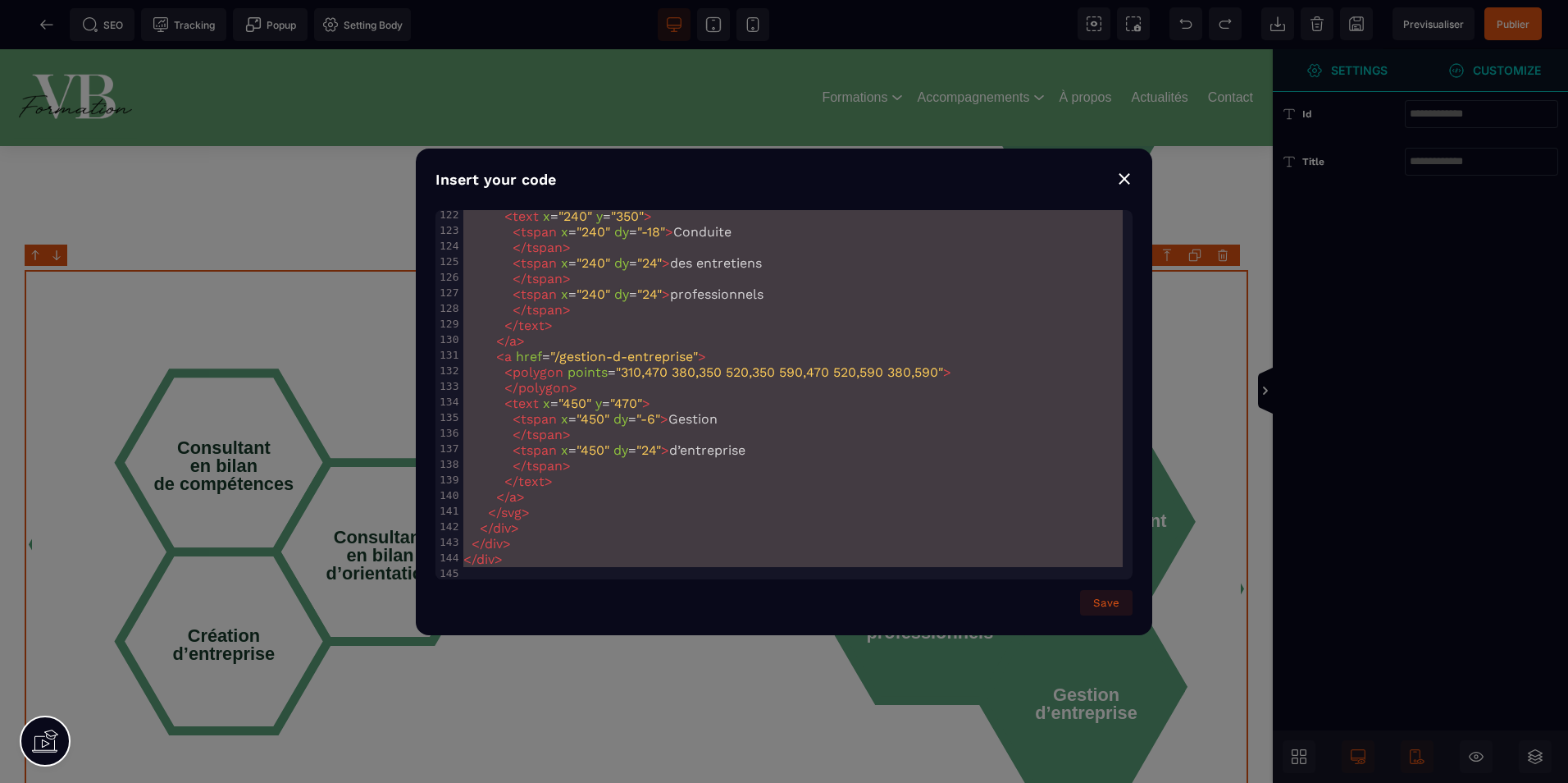
drag, startPoint x: 464, startPoint y: 216, endPoint x: 1078, endPoint y: 825, distance: 864.8
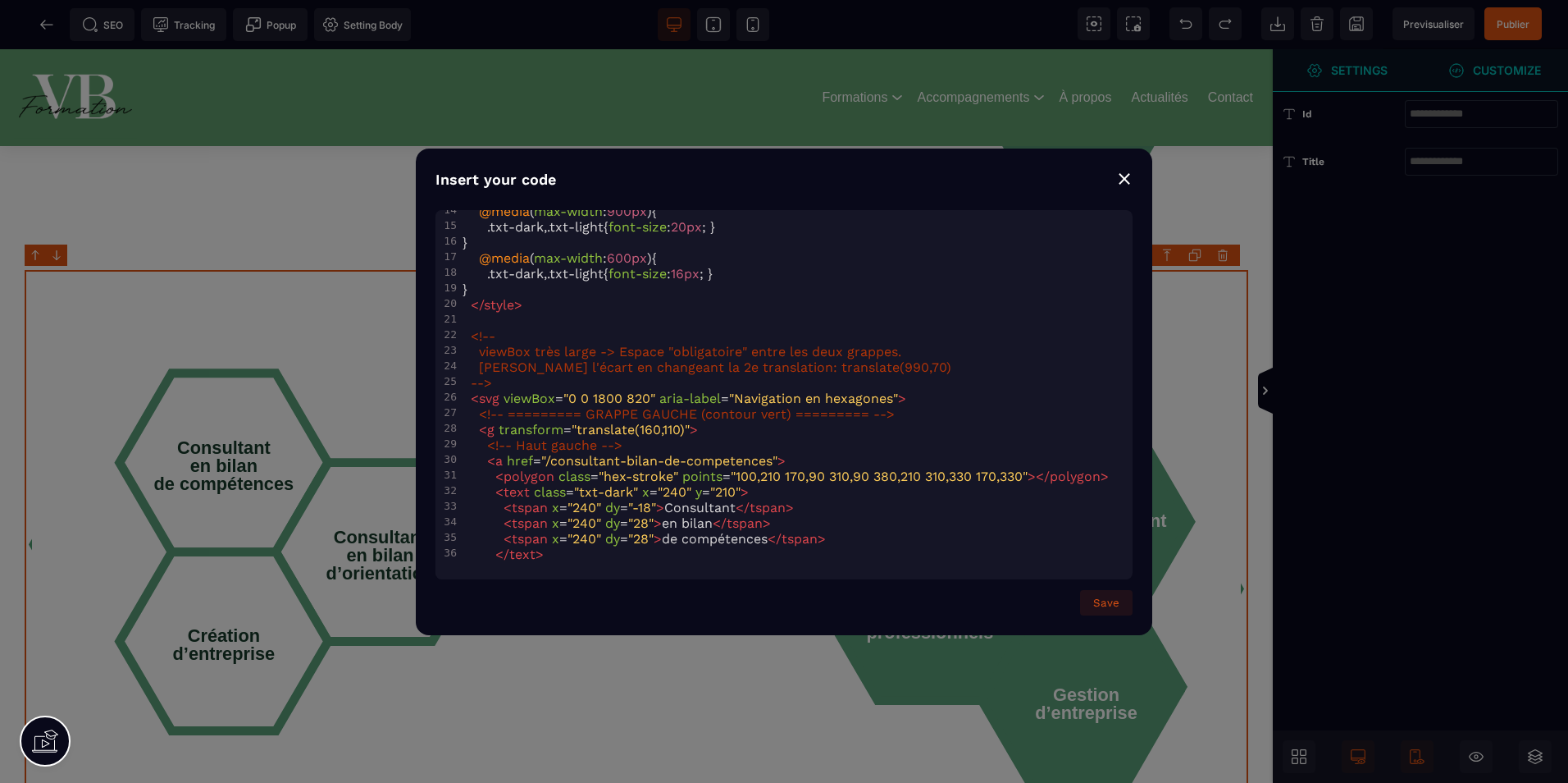
scroll to position [0, 0]
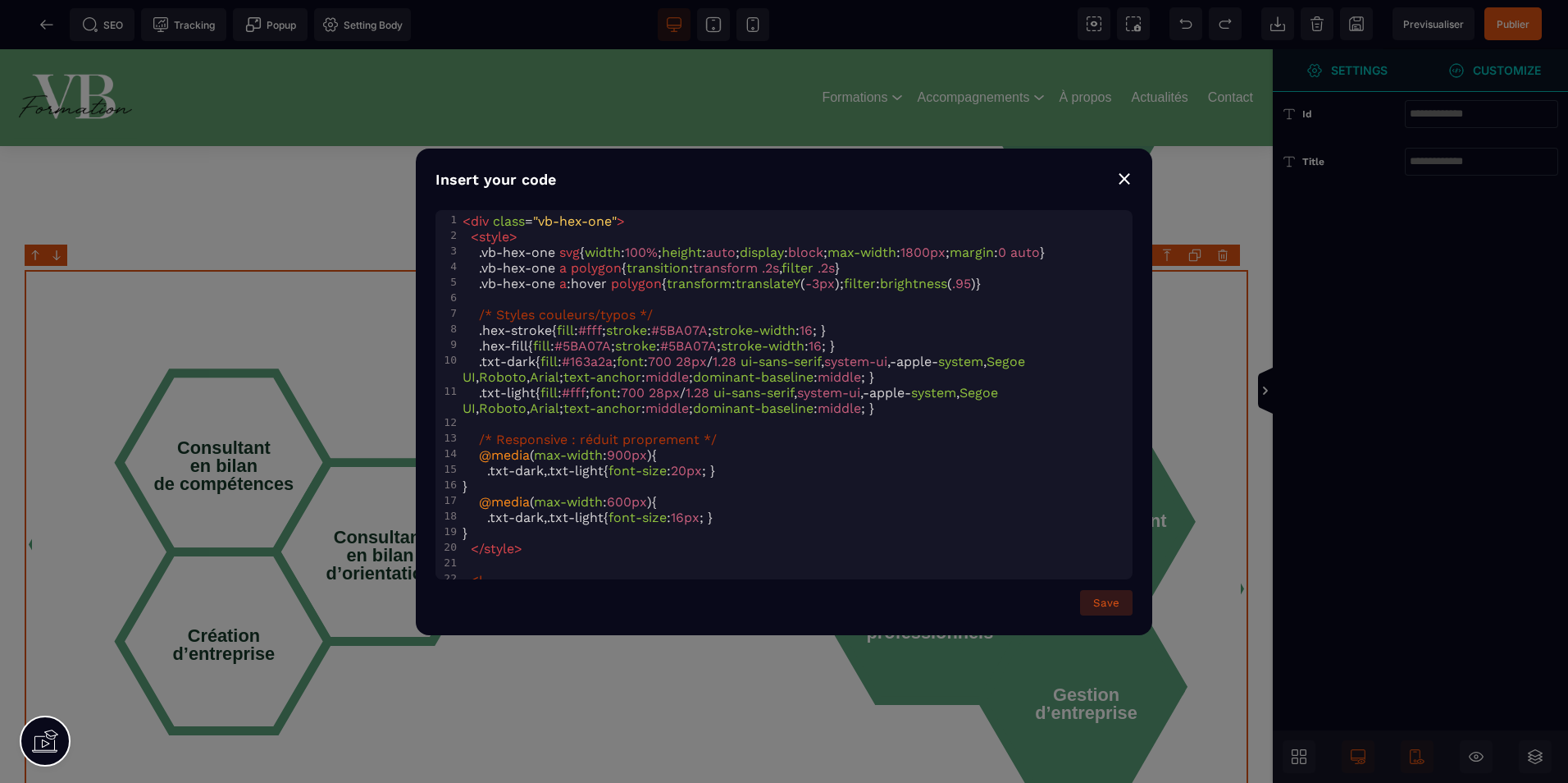
click at [1124, 599] on button "Save" at bounding box center [1106, 602] width 52 height 25
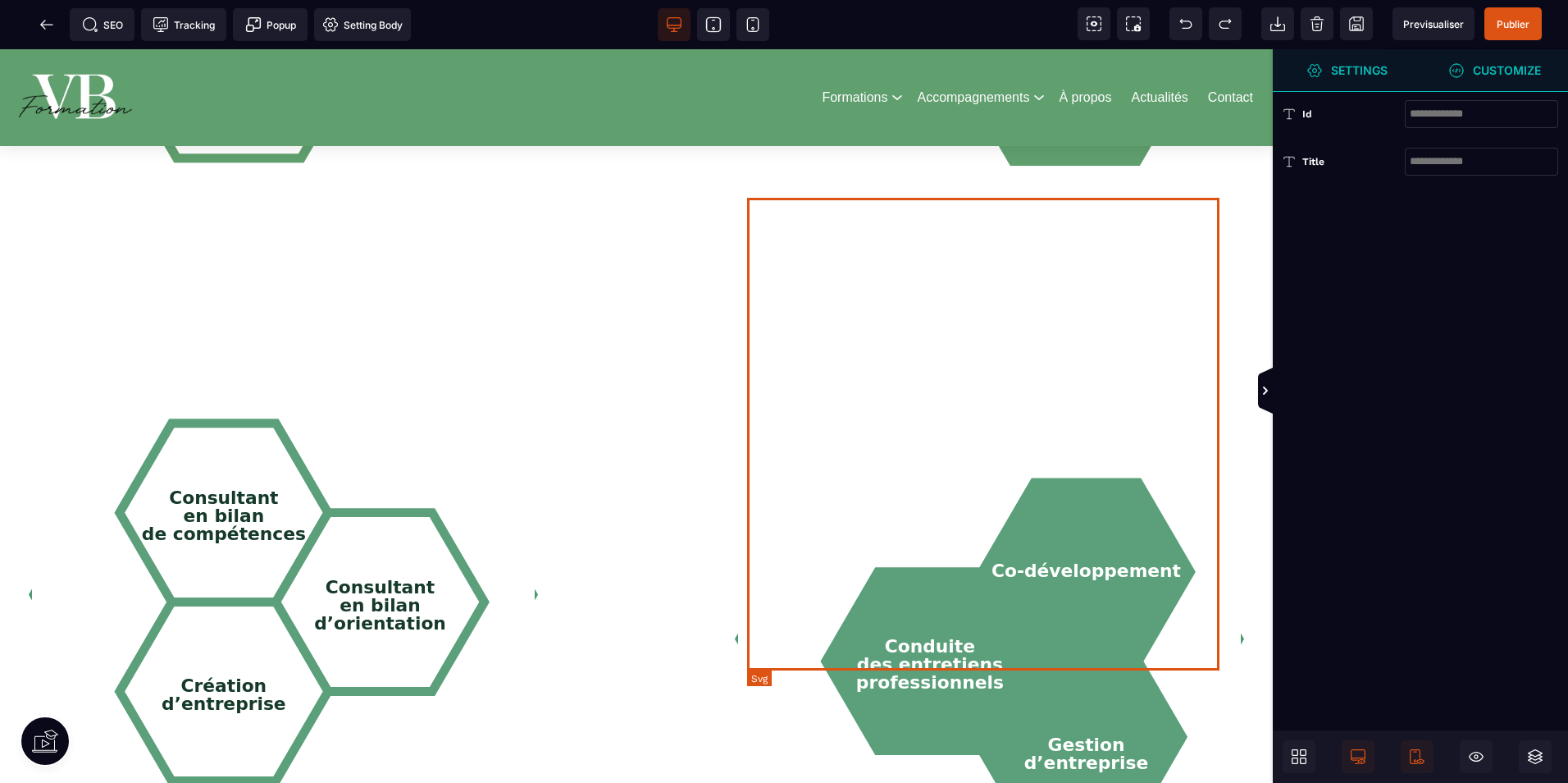
scroll to position [1641, 0]
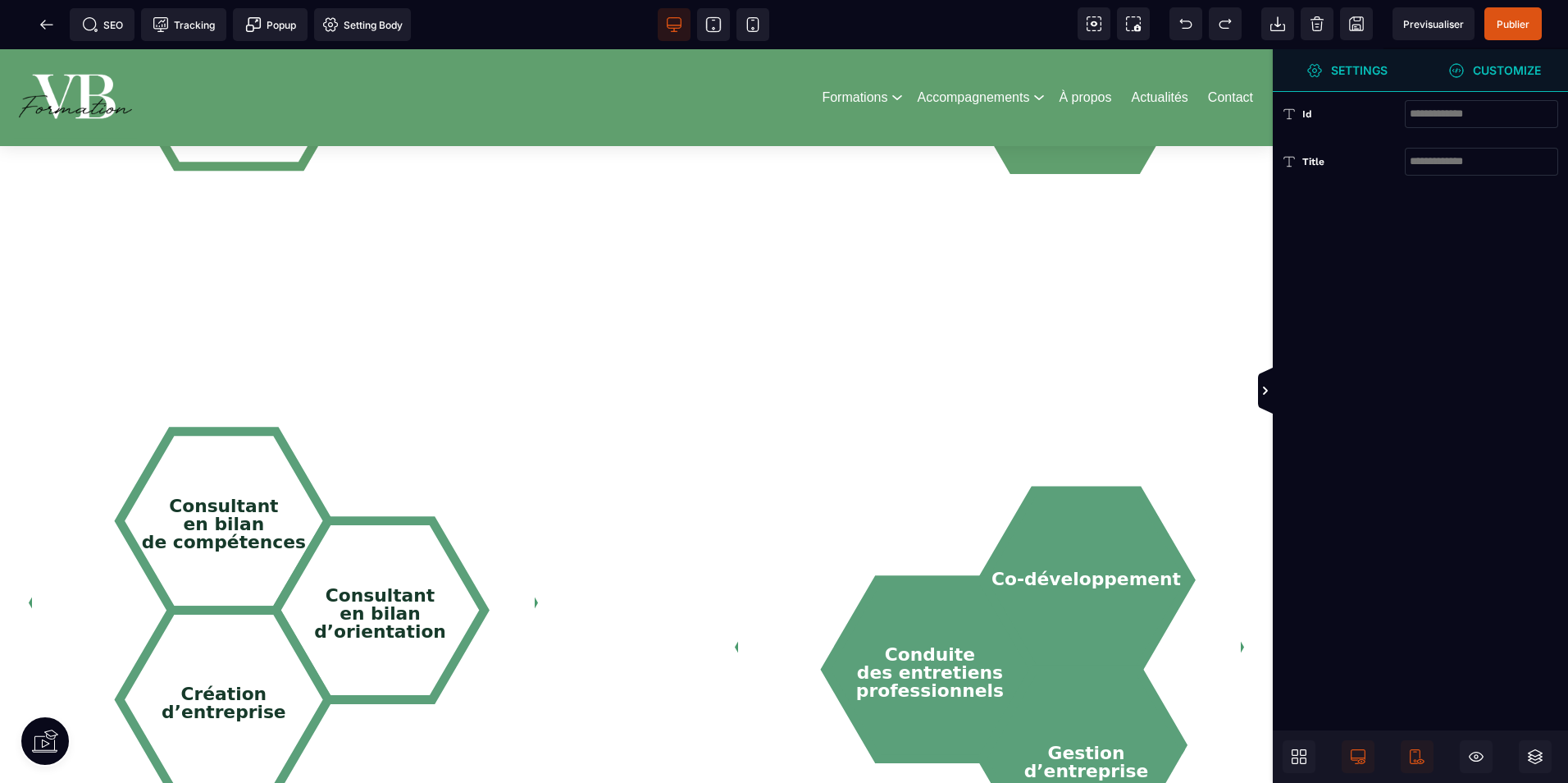
click at [1367, 262] on div "Columns 1 Column 2 Columns 3 Columns 4 Columns 5 Columns 6 Columns 2 Columns 3/…" at bounding box center [1421, 392] width 296 height 783
